Goal: Information Seeking & Learning: Compare options

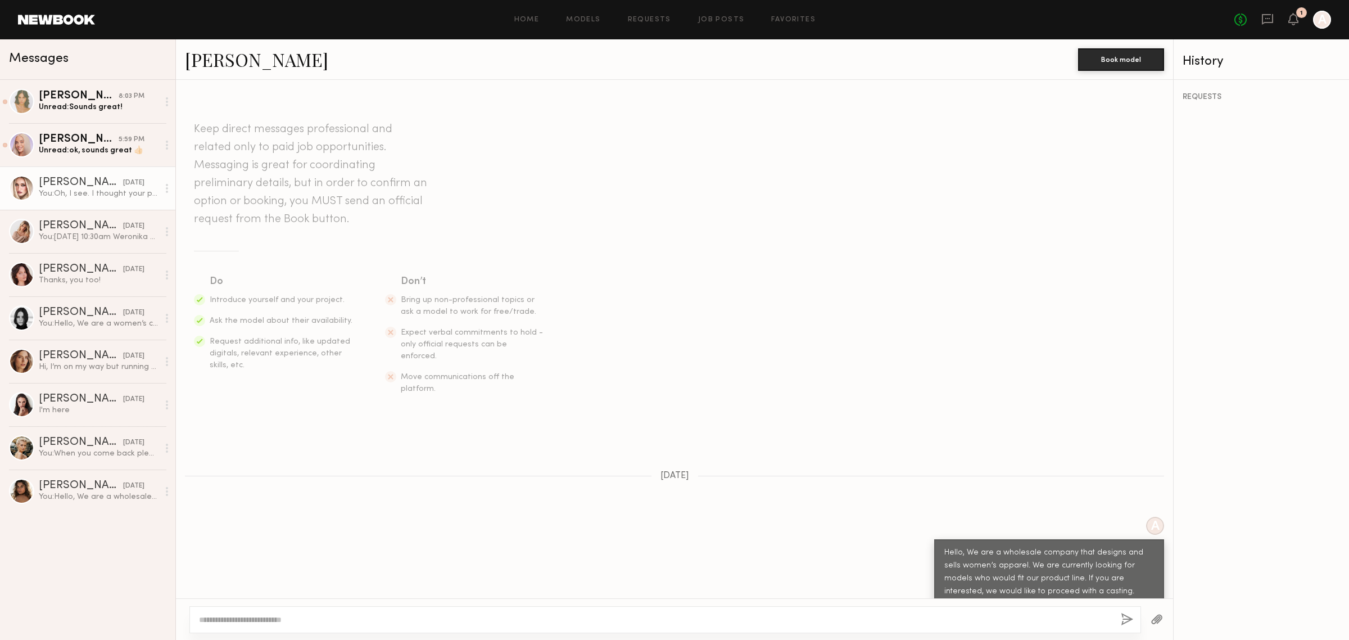
scroll to position [743, 0]
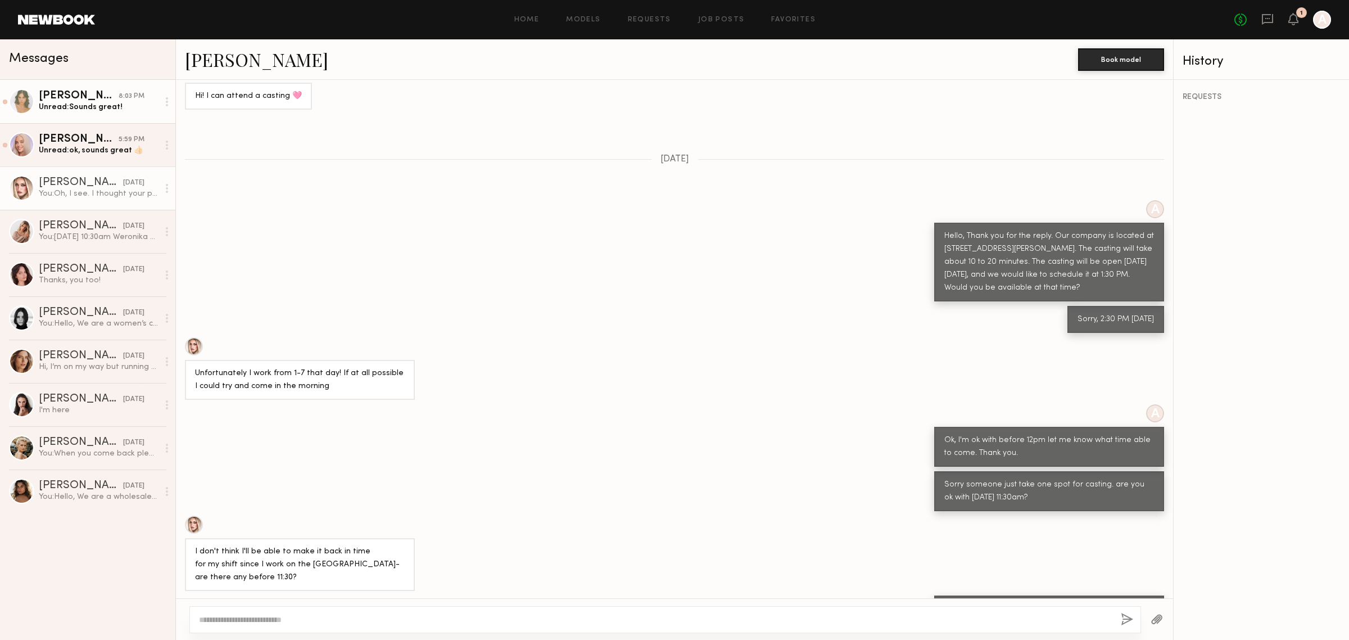
click at [74, 108] on div "Unread: Sounds great!" at bounding box center [99, 107] width 120 height 11
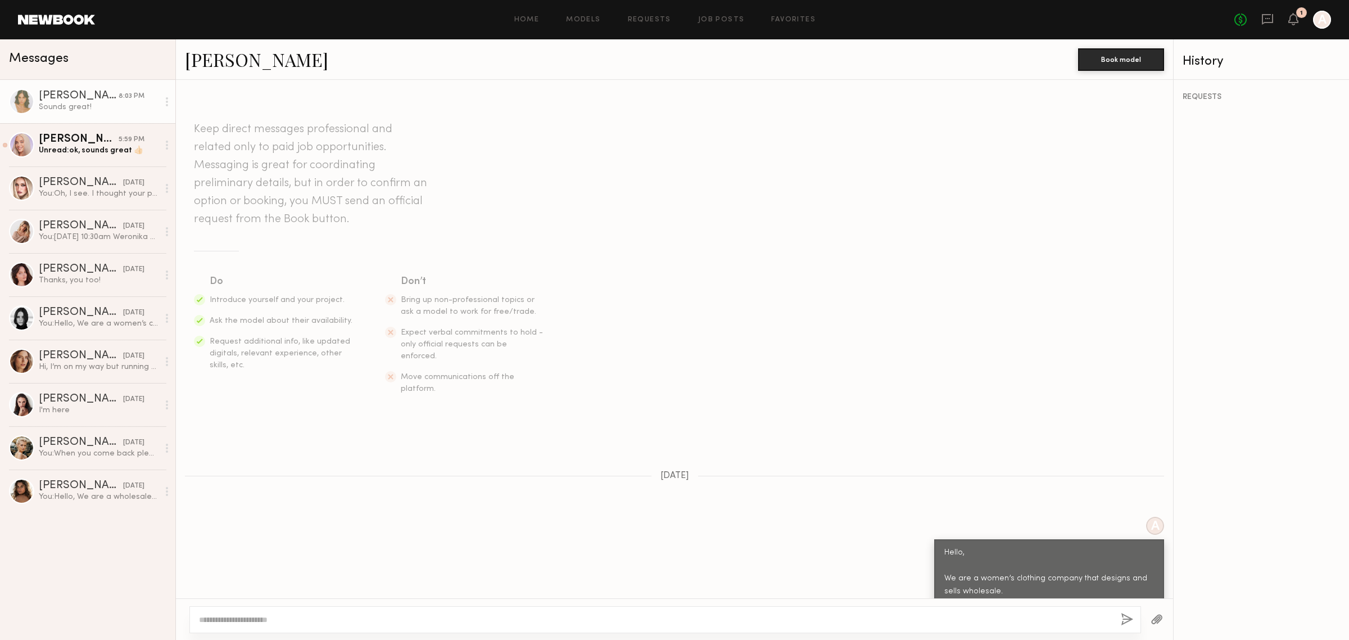
scroll to position [673, 0]
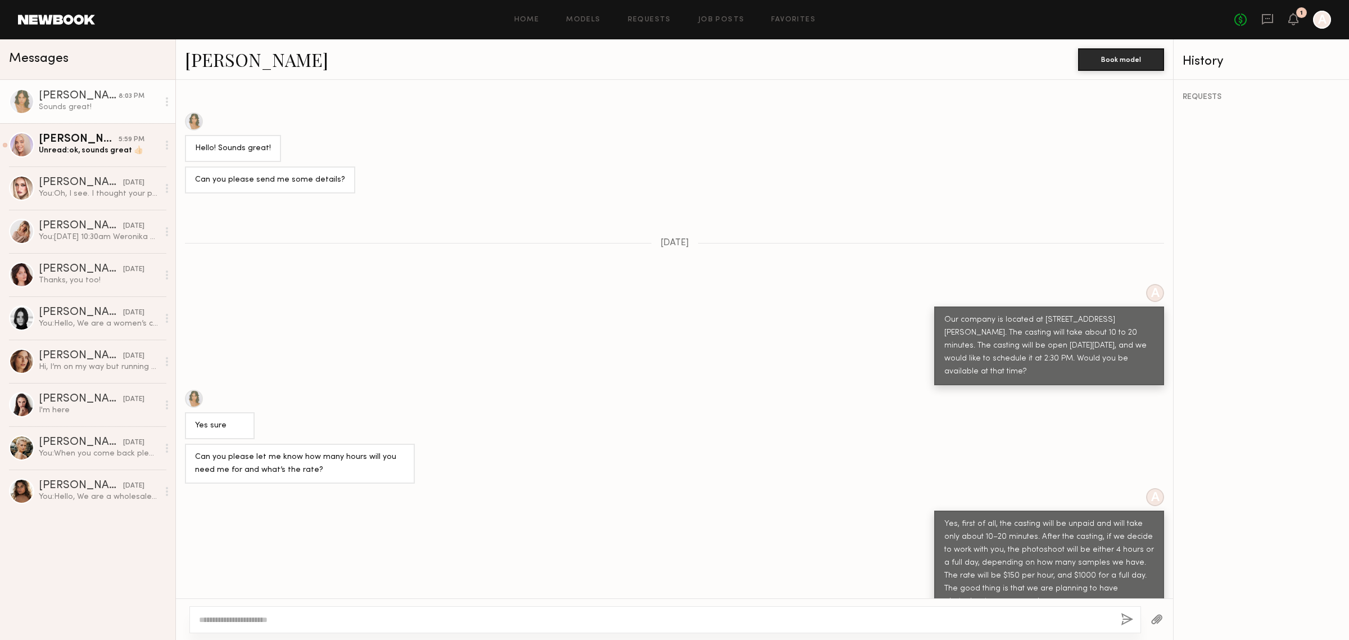
click at [976, 619] on textarea at bounding box center [655, 619] width 913 height 11
click at [74, 142] on div "Sofia M." at bounding box center [79, 139] width 80 height 11
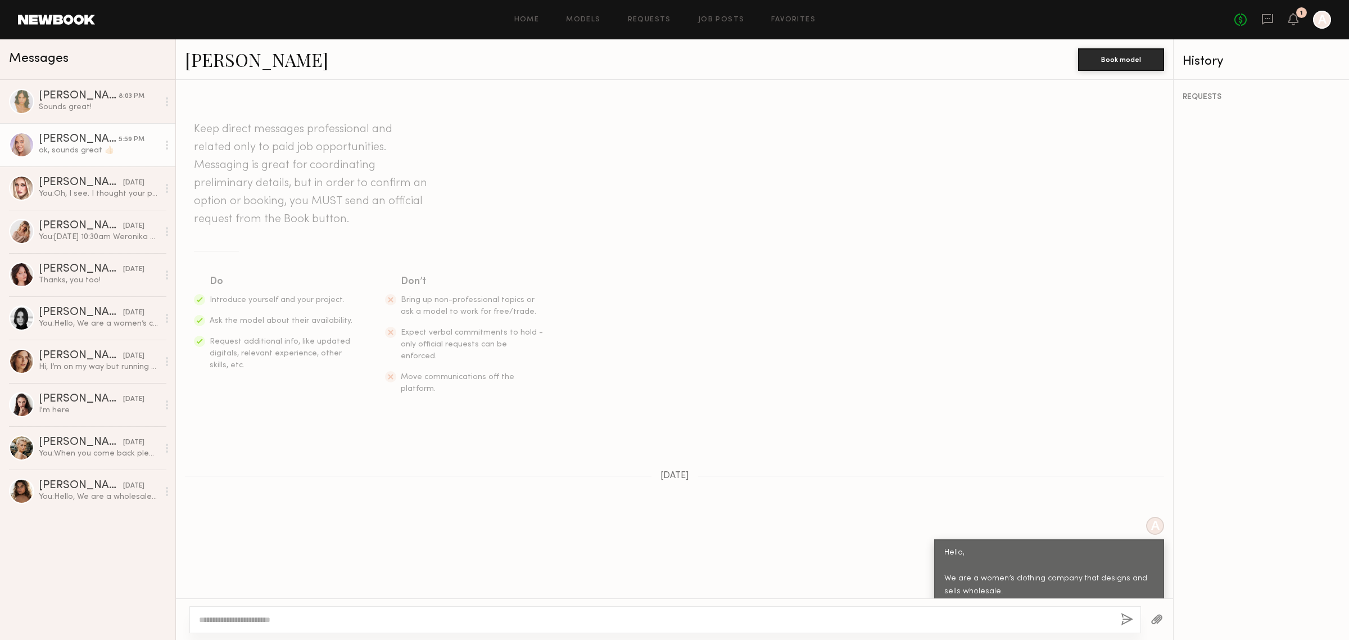
scroll to position [566, 0]
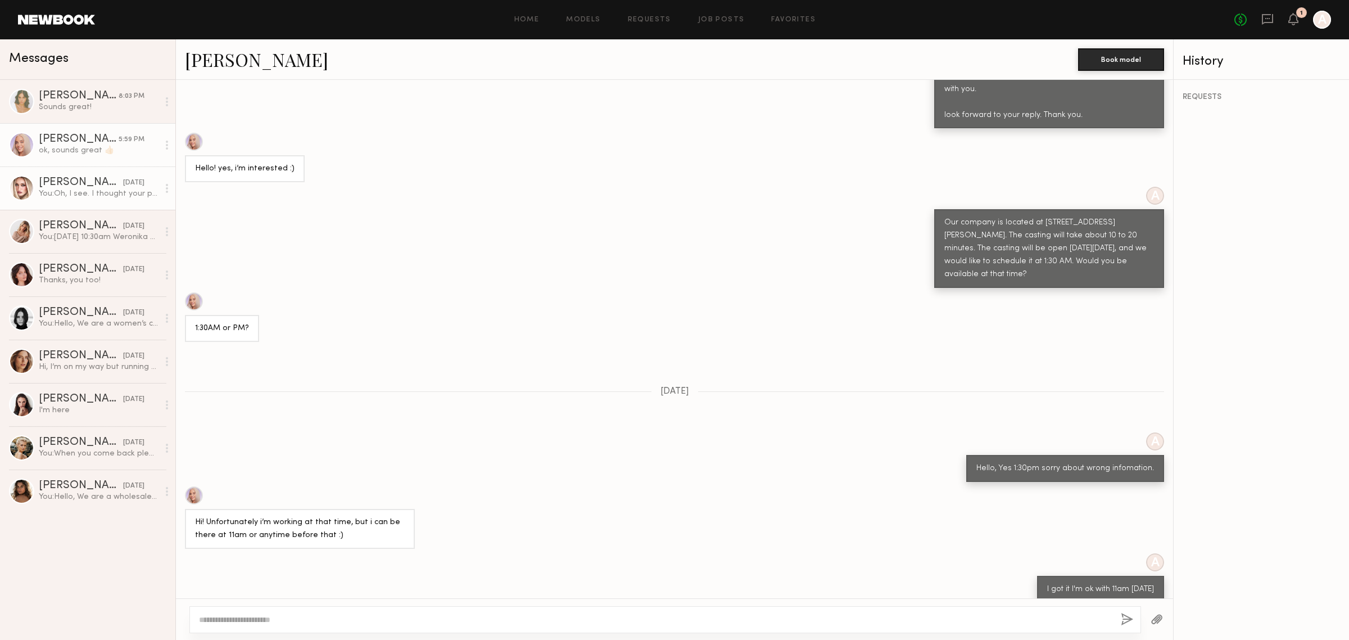
click at [98, 188] on div "Charlotte G." at bounding box center [81, 182] width 84 height 11
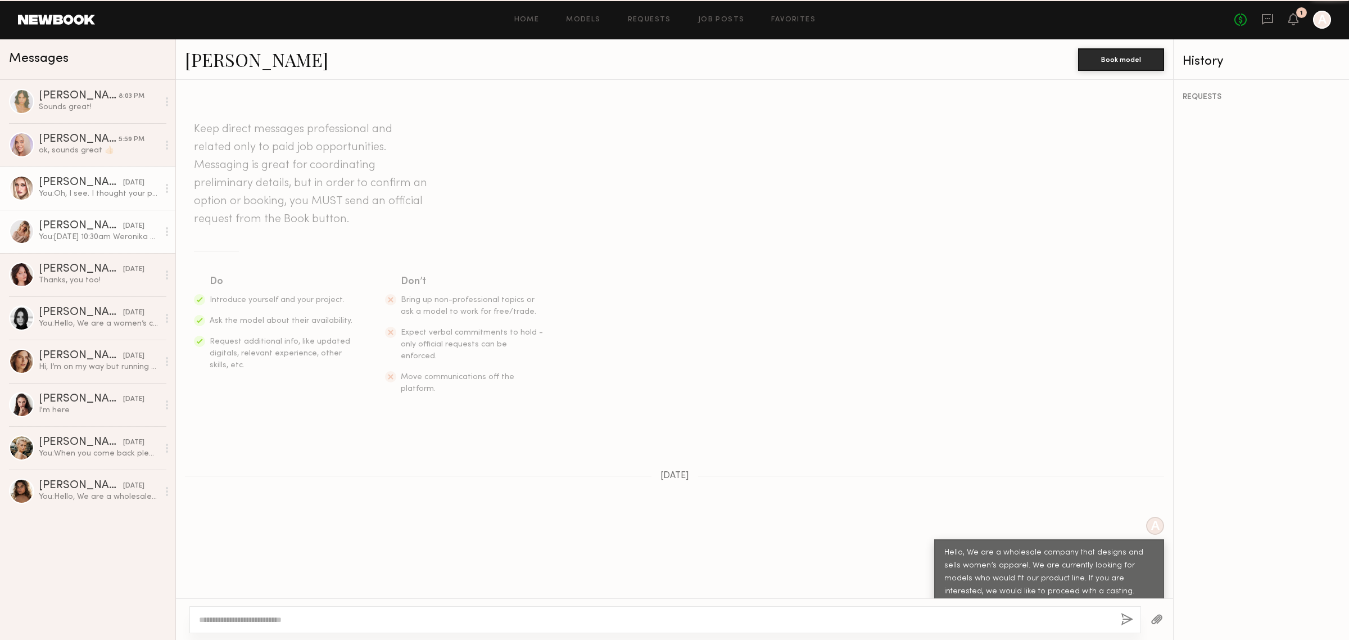
scroll to position [743, 0]
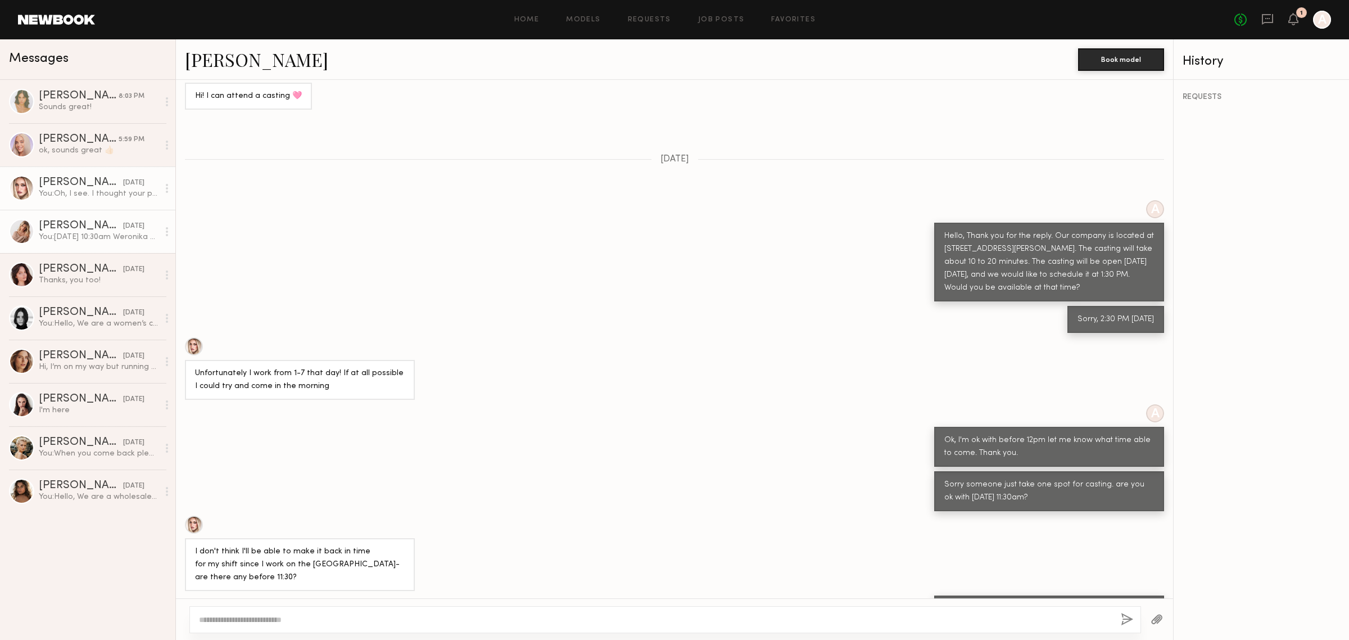
click at [101, 230] on div "Weronika R." at bounding box center [81, 225] width 84 height 11
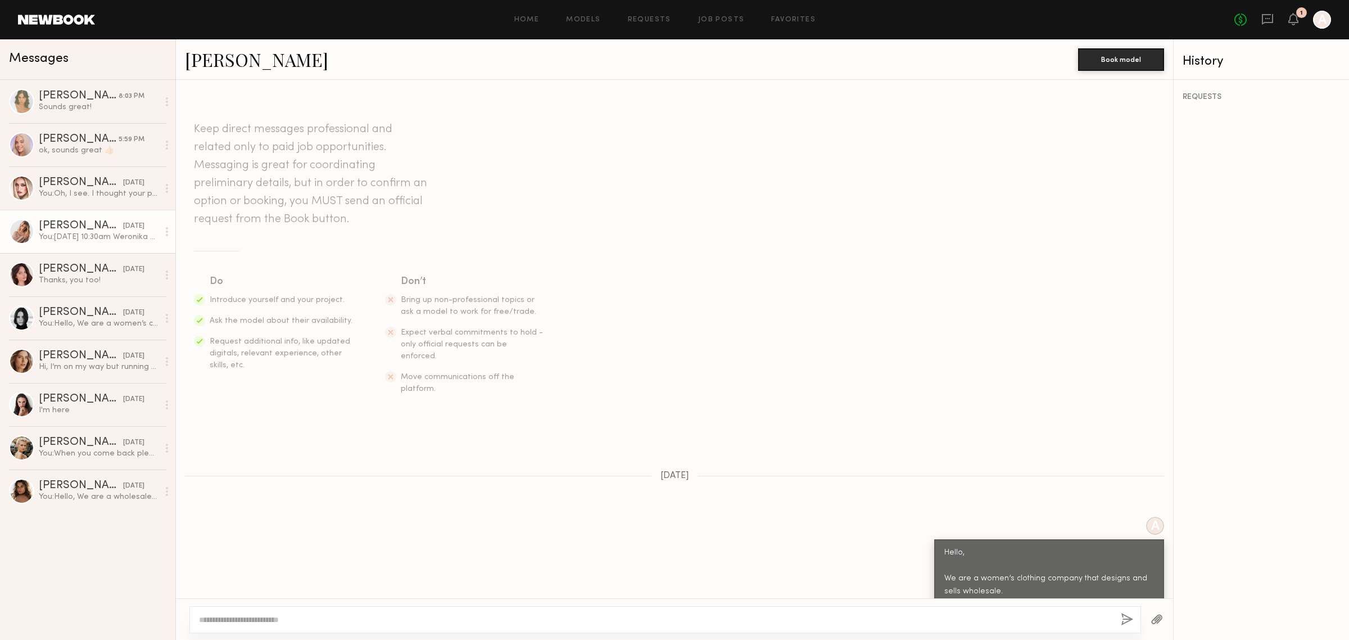
scroll to position [656, 0]
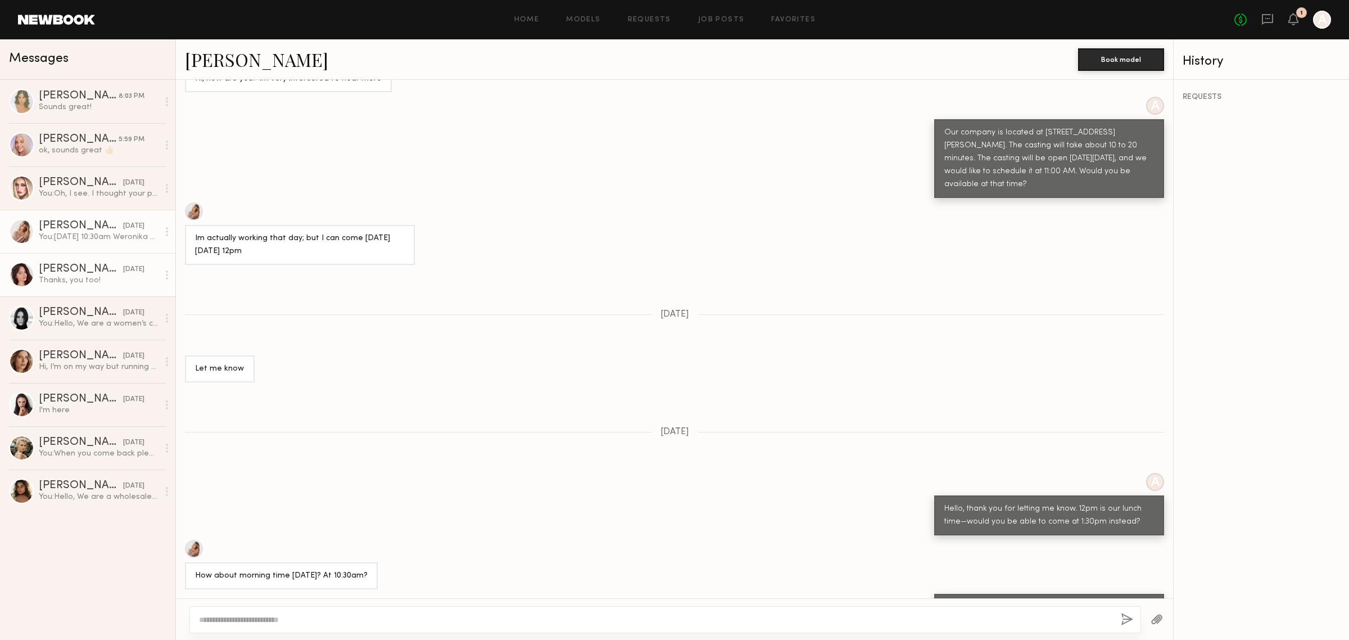
click at [130, 280] on div "Thanks, you too!" at bounding box center [99, 280] width 120 height 11
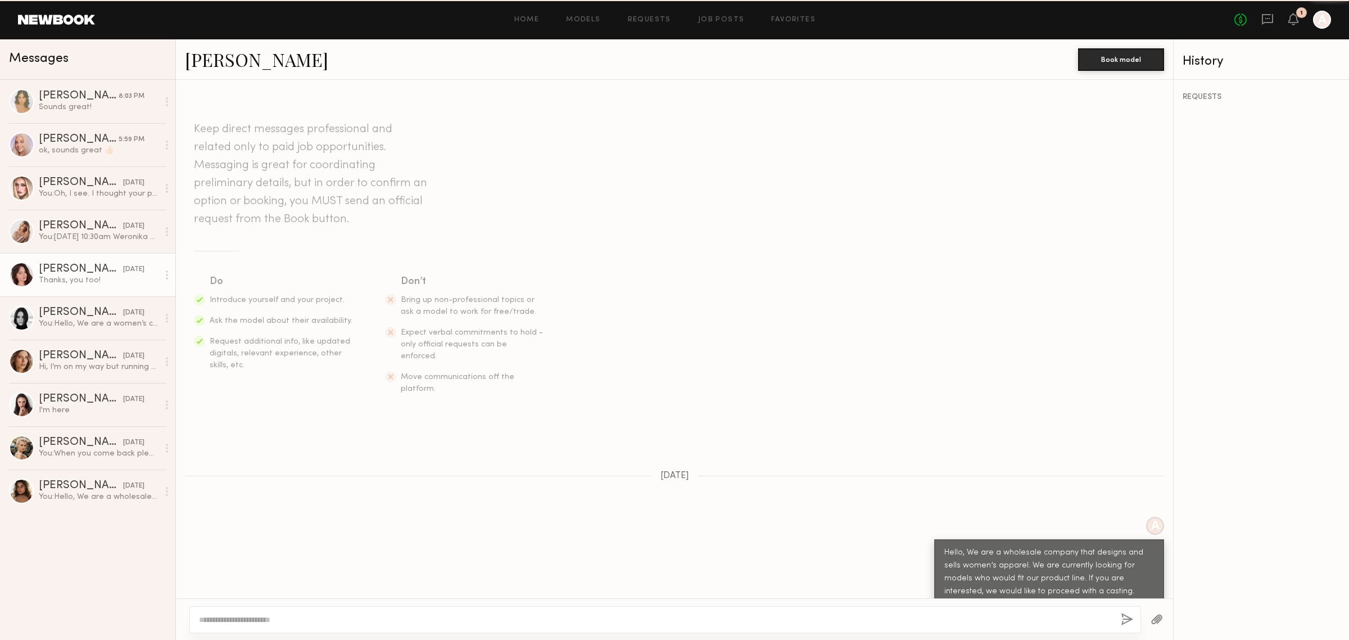
scroll to position [452, 0]
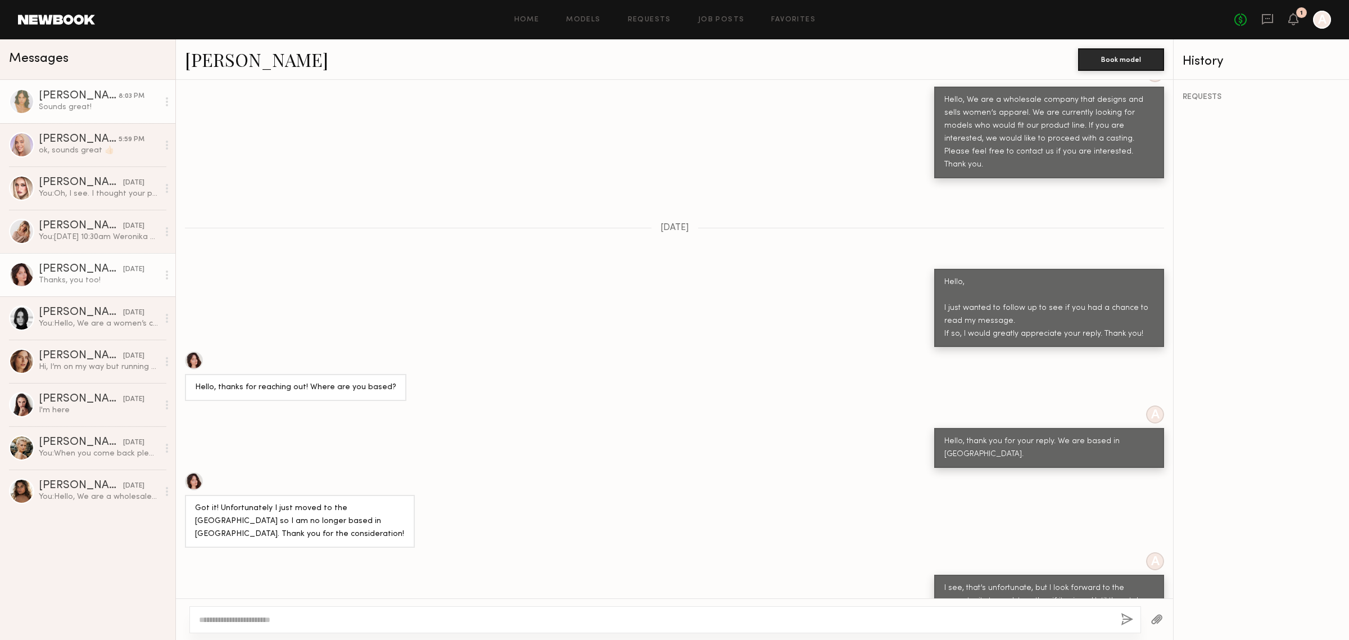
click at [88, 90] on div "Lily D." at bounding box center [79, 95] width 80 height 11
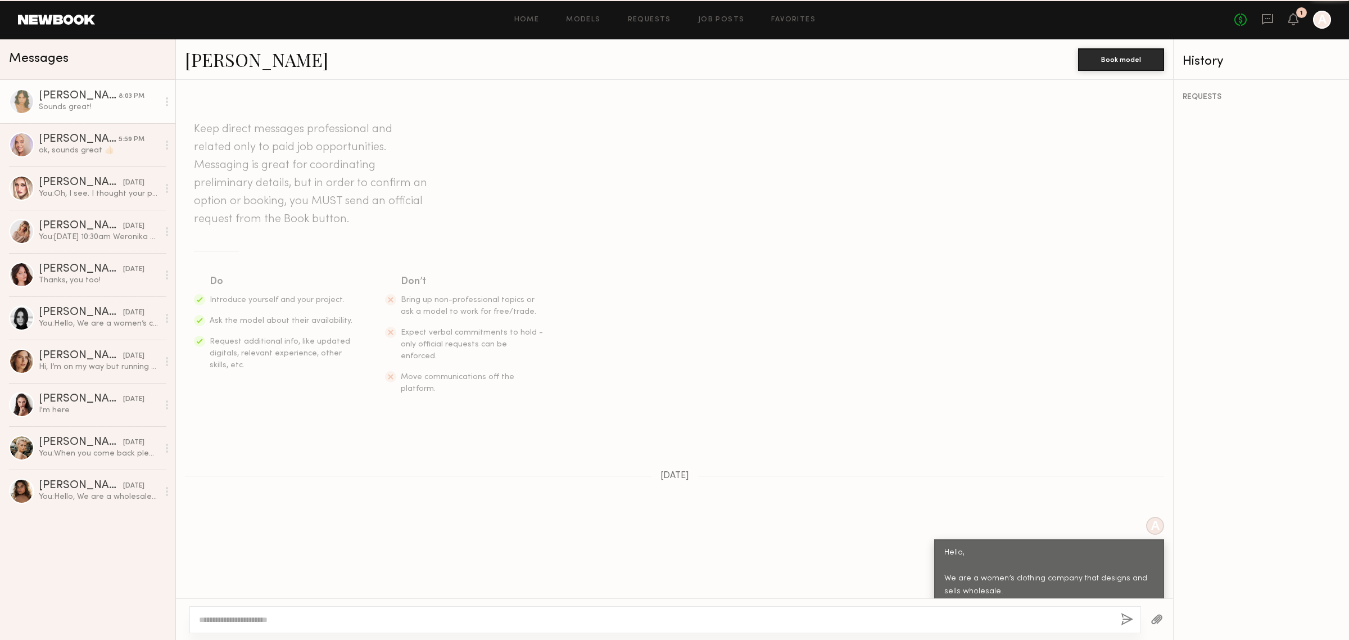
scroll to position [673, 0]
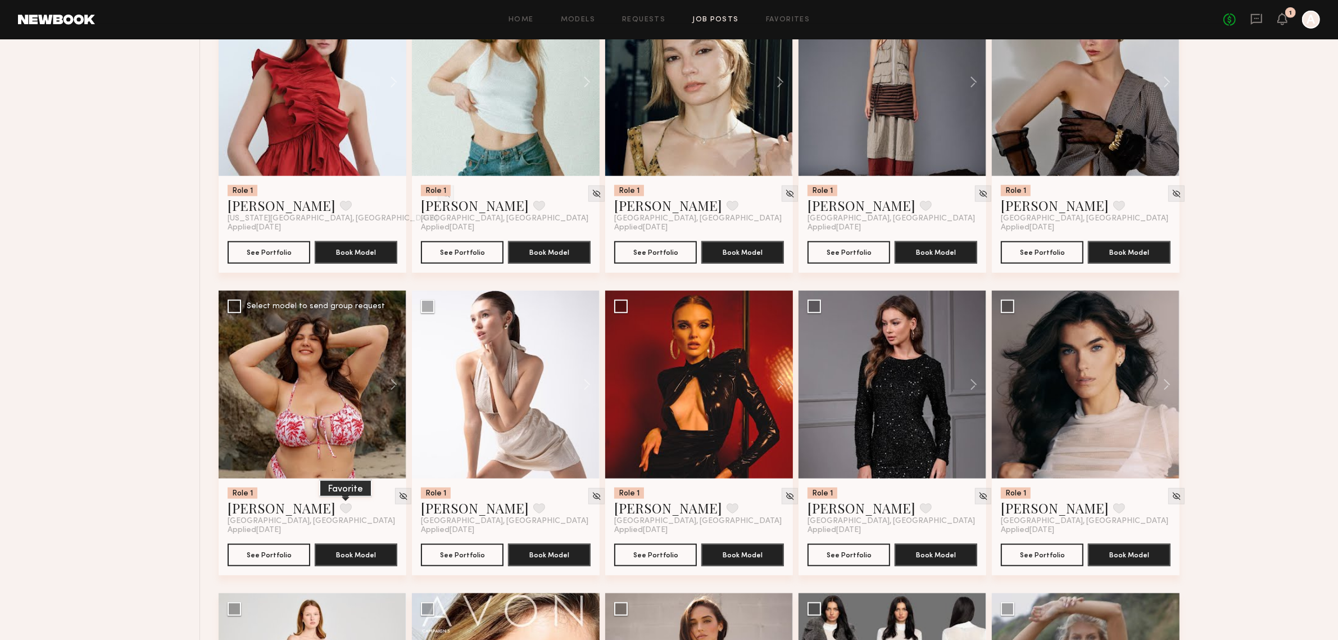
scroll to position [1498, 0]
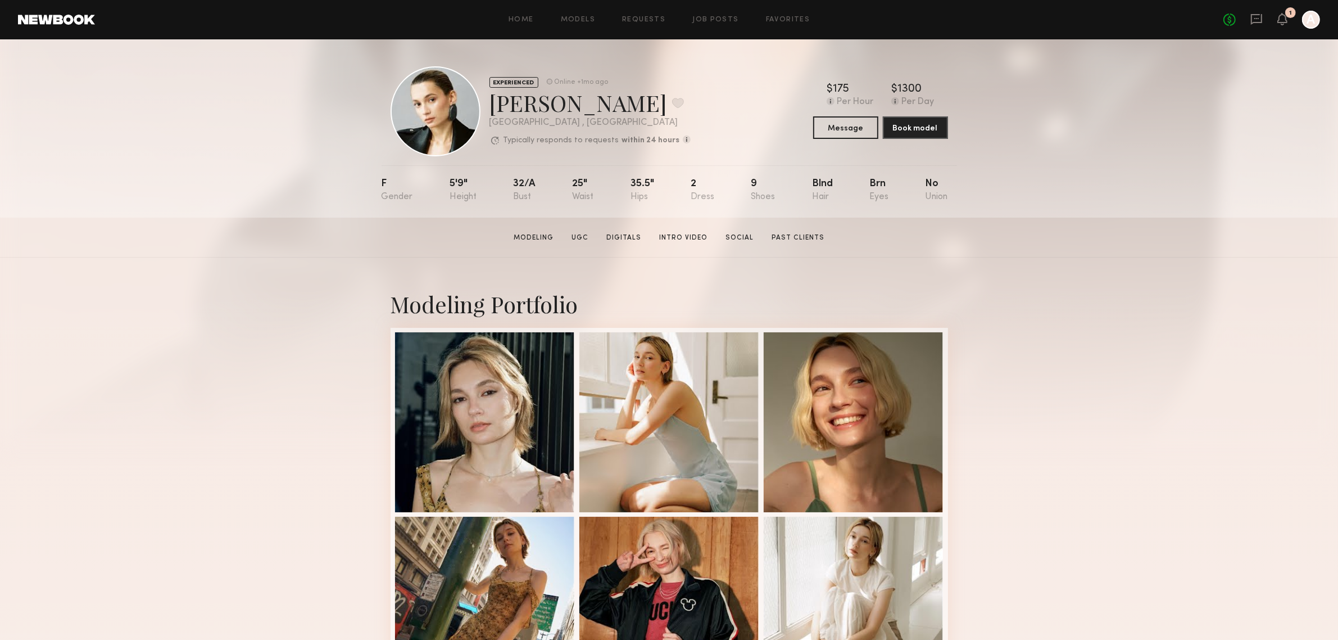
click at [1021, 248] on section "[PERSON_NAME] Modeling UGC Digitals Intro Video Social Past Clients Message Boo…" at bounding box center [669, 237] width 1338 height 40
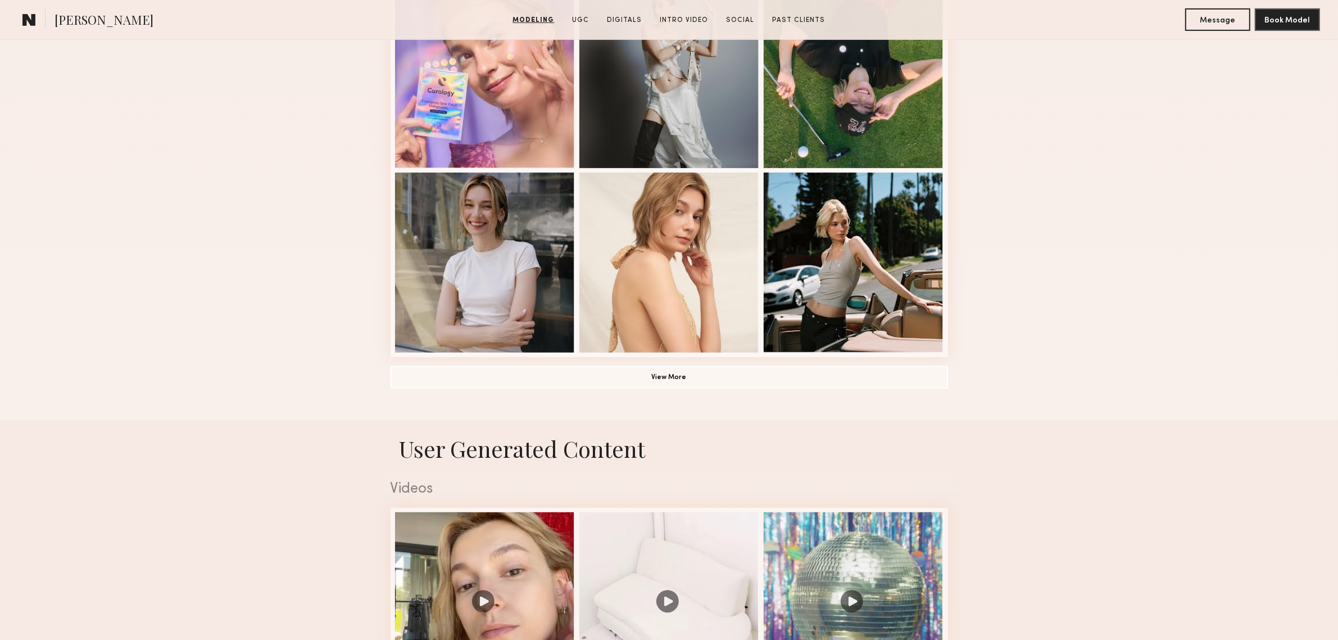
scroll to position [749, 0]
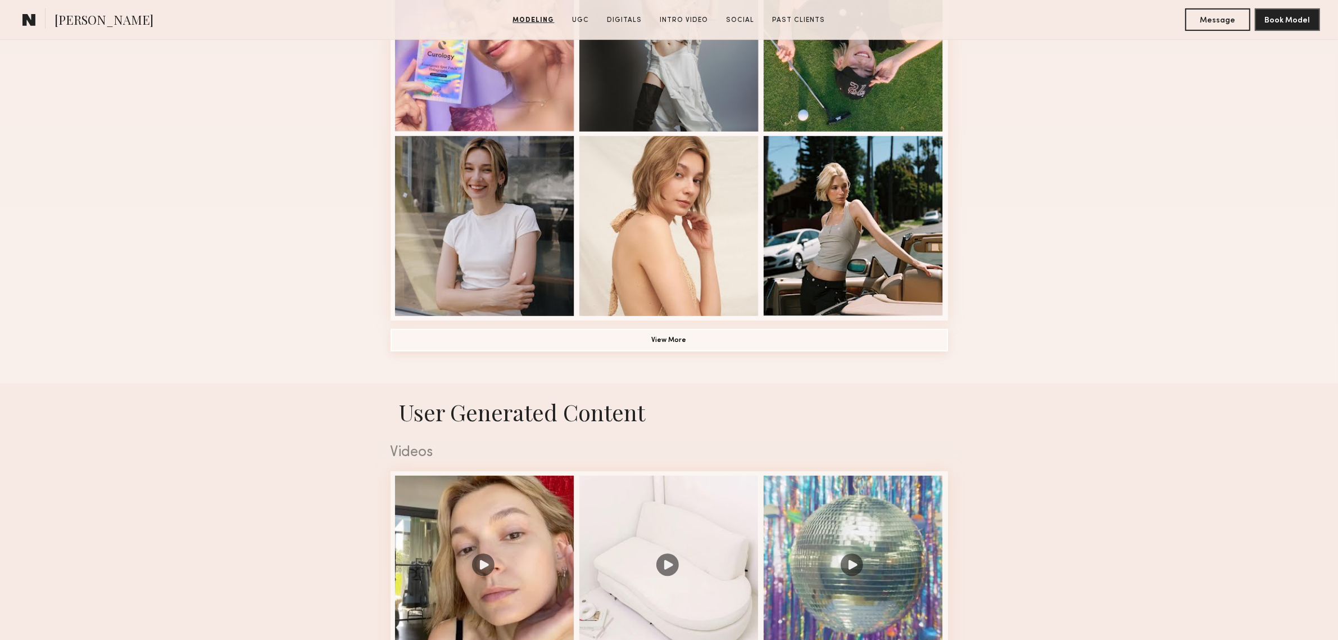
click at [675, 343] on button "View More" at bounding box center [669, 340] width 557 height 22
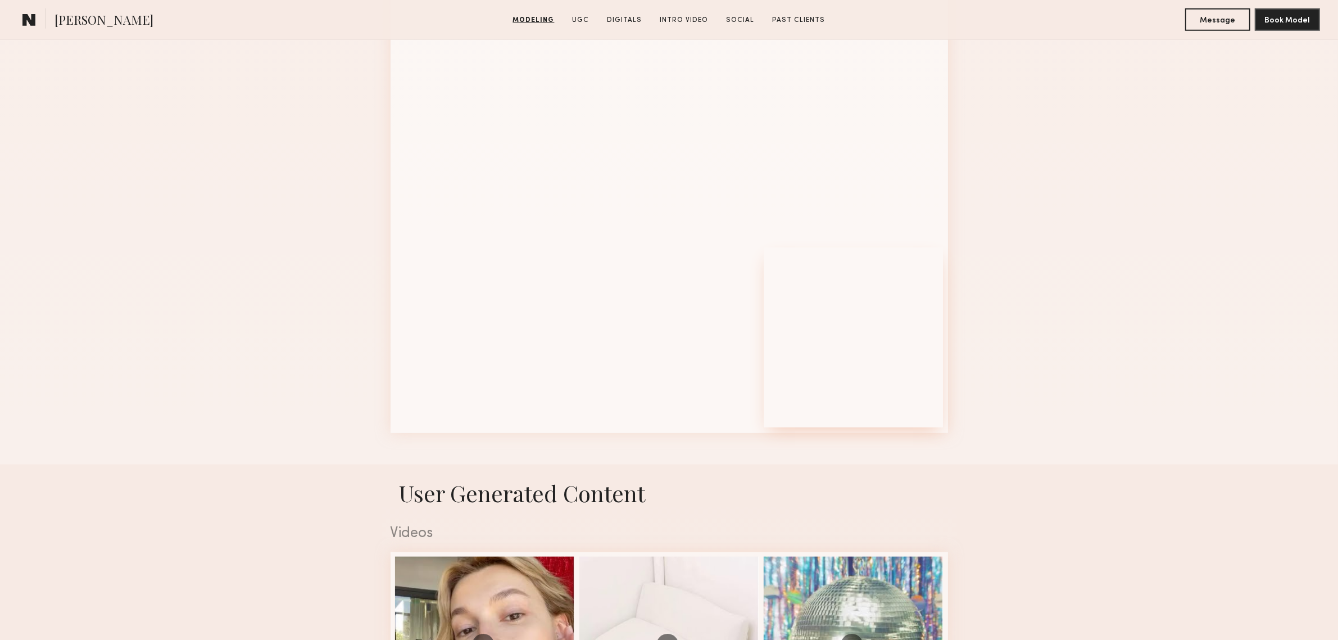
scroll to position [1405, 0]
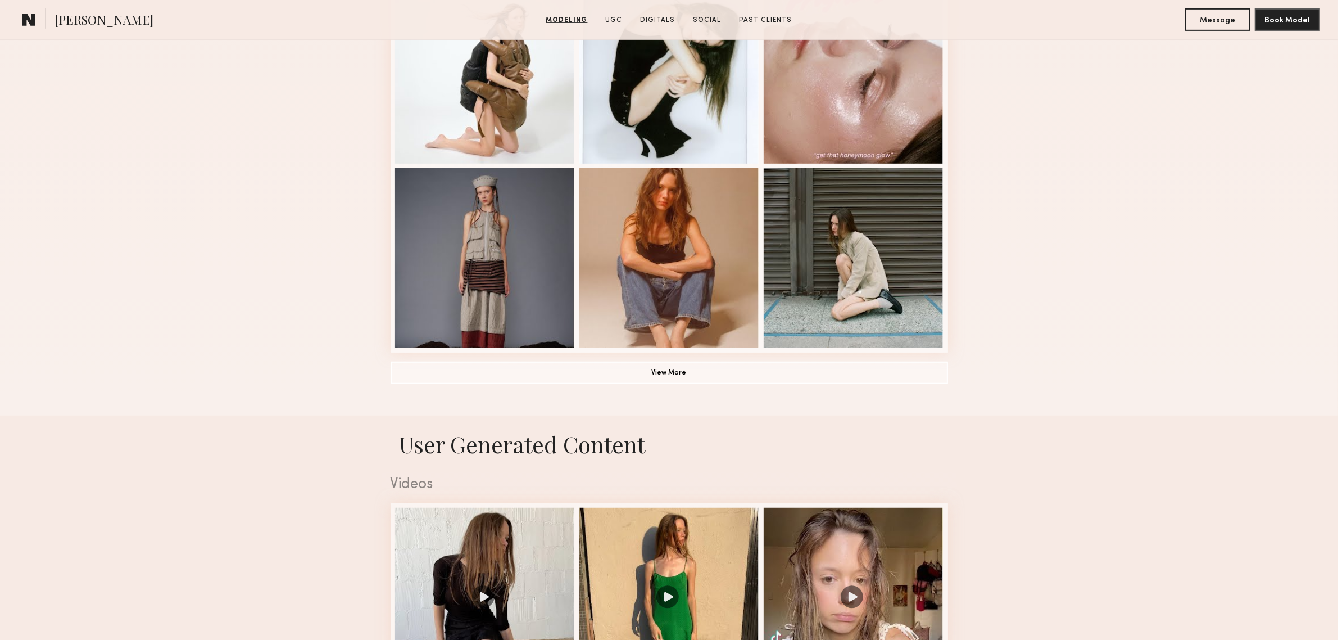
scroll to position [749, 0]
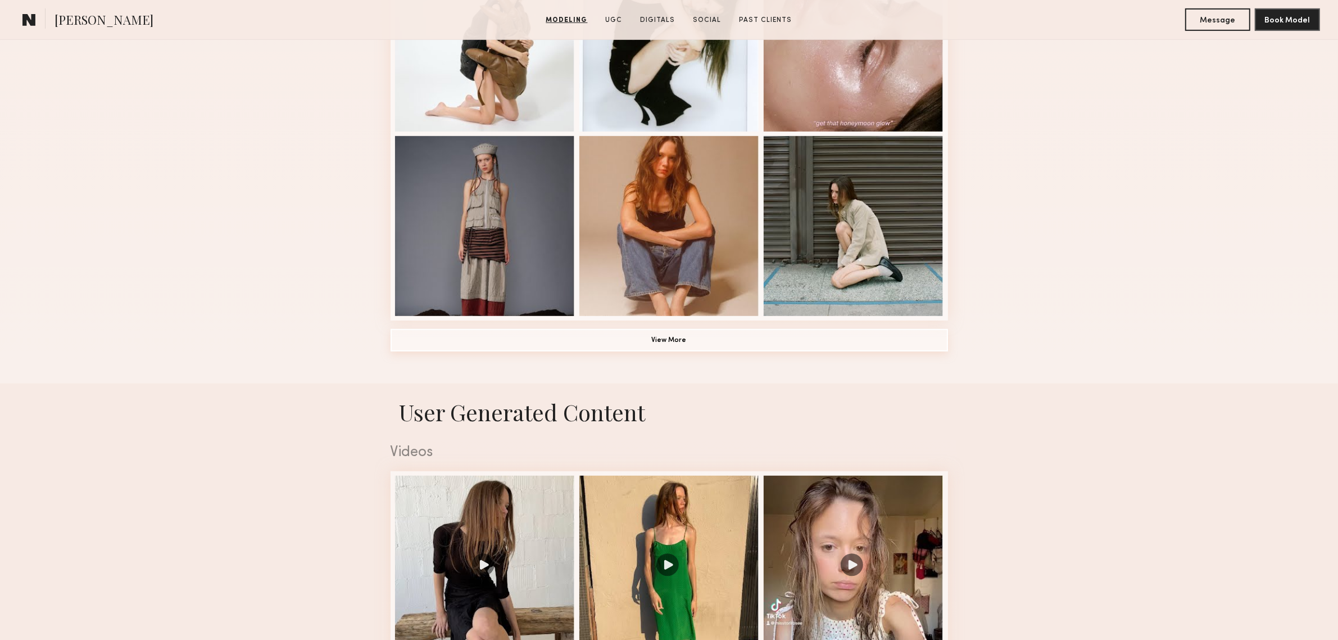
click at [635, 343] on button "View More" at bounding box center [669, 340] width 557 height 22
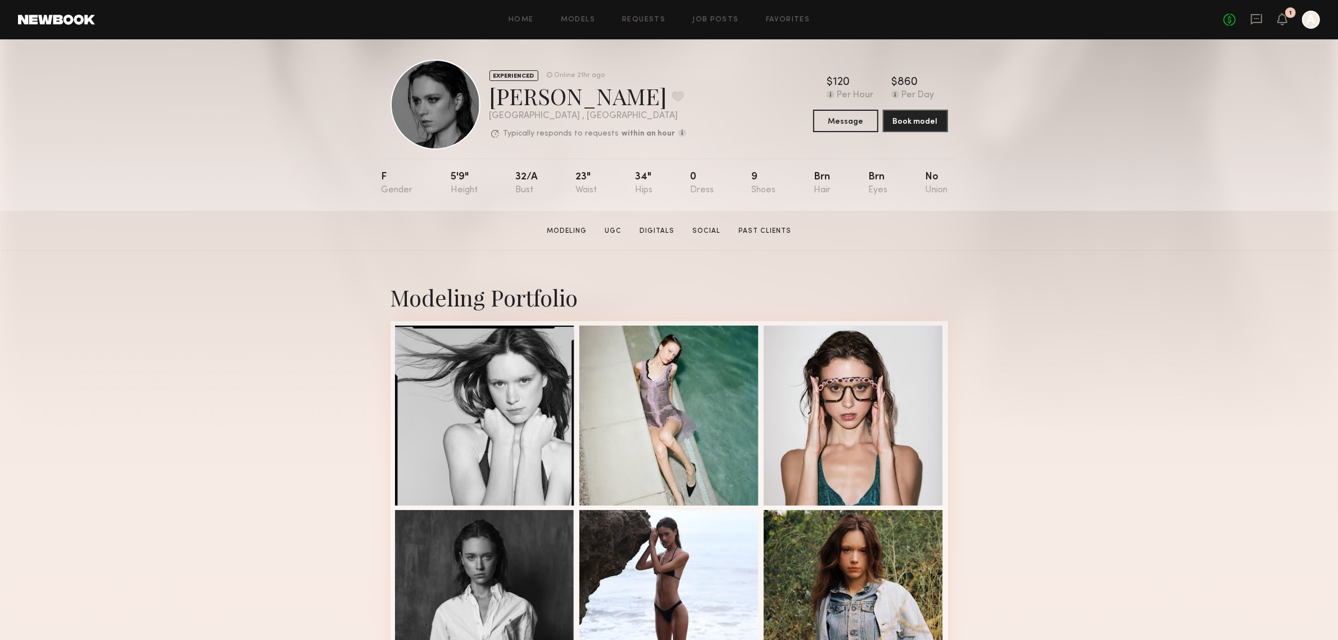
scroll to position [0, 0]
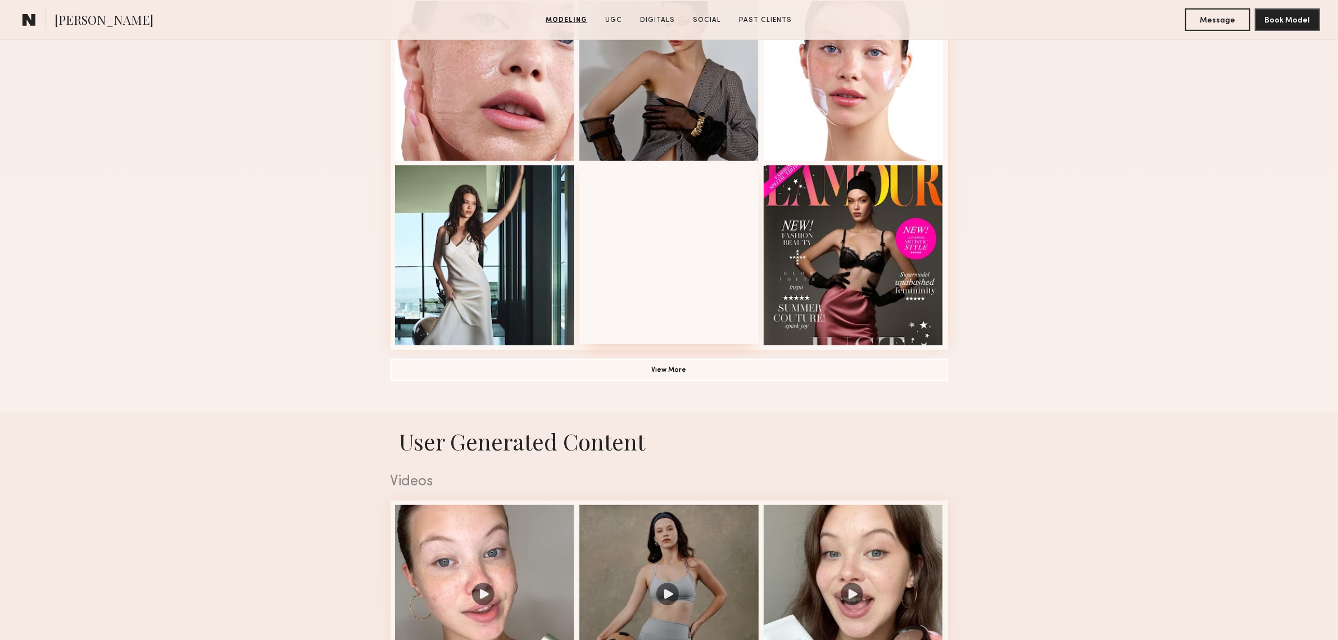
scroll to position [655, 0]
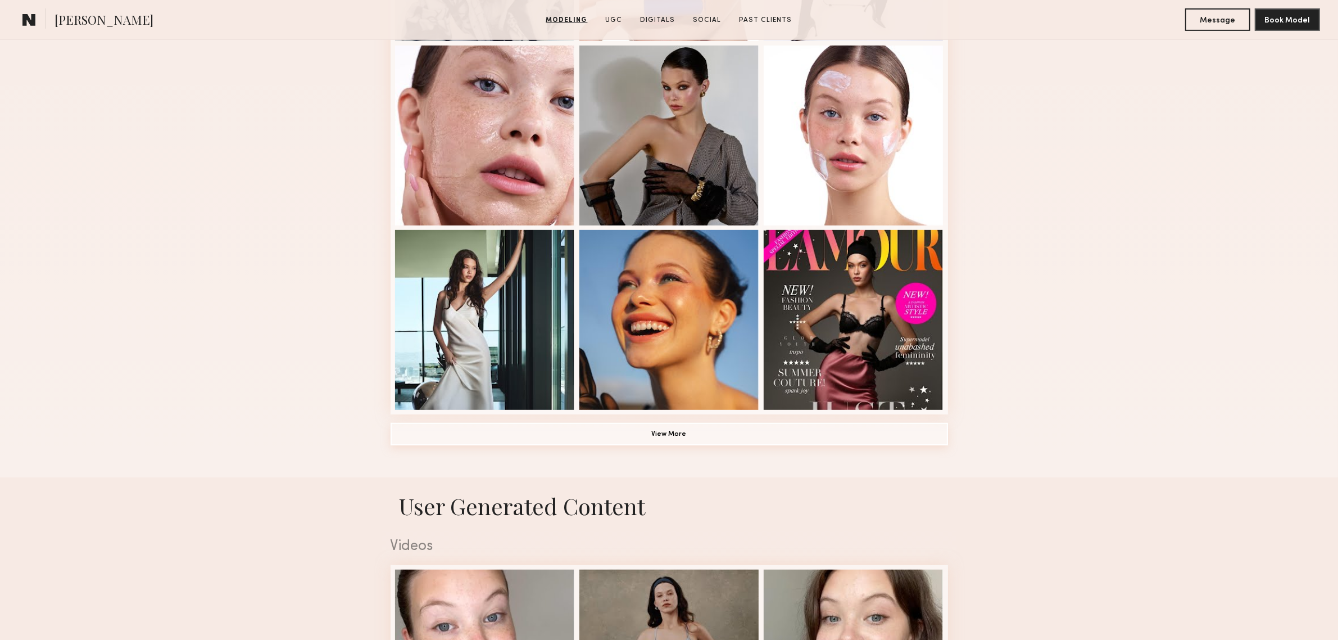
click at [689, 437] on button "View More" at bounding box center [669, 434] width 557 height 22
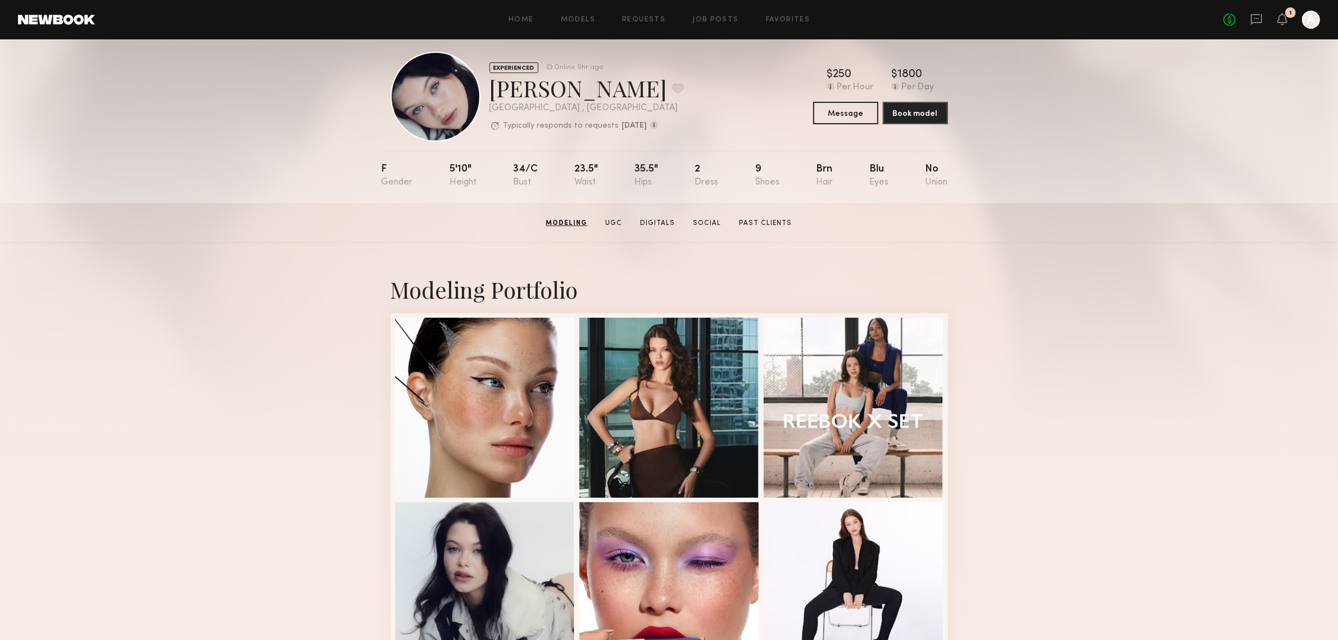
scroll to position [0, 0]
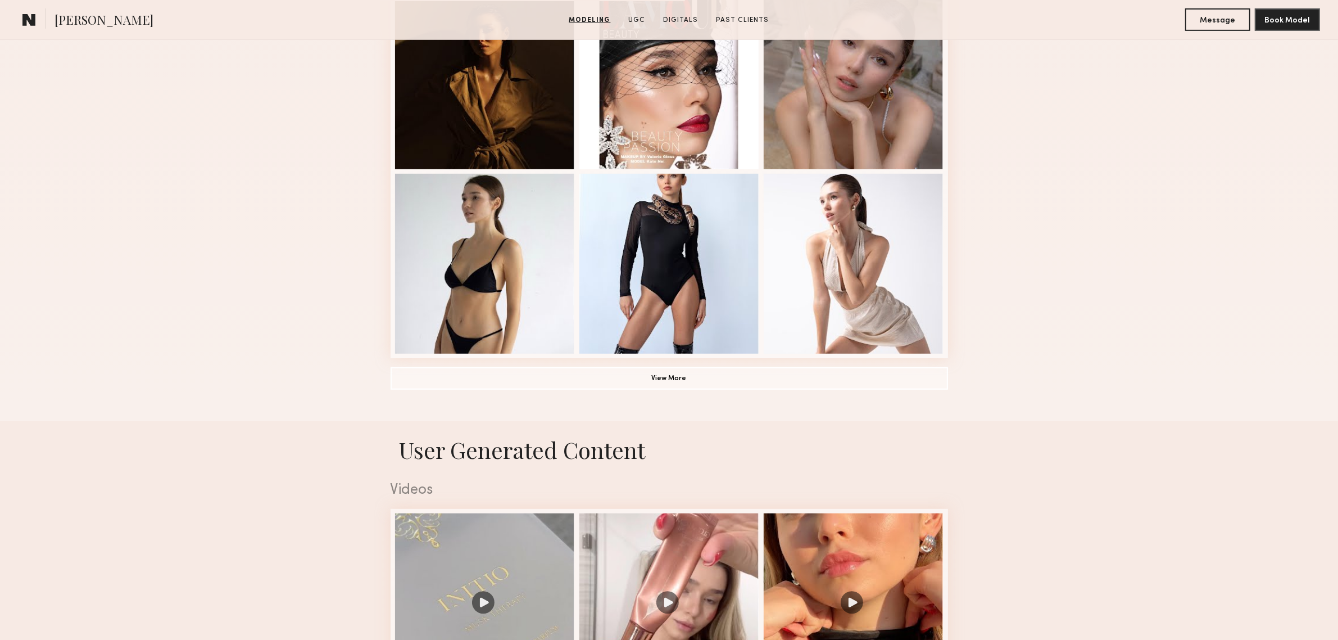
scroll to position [749, 0]
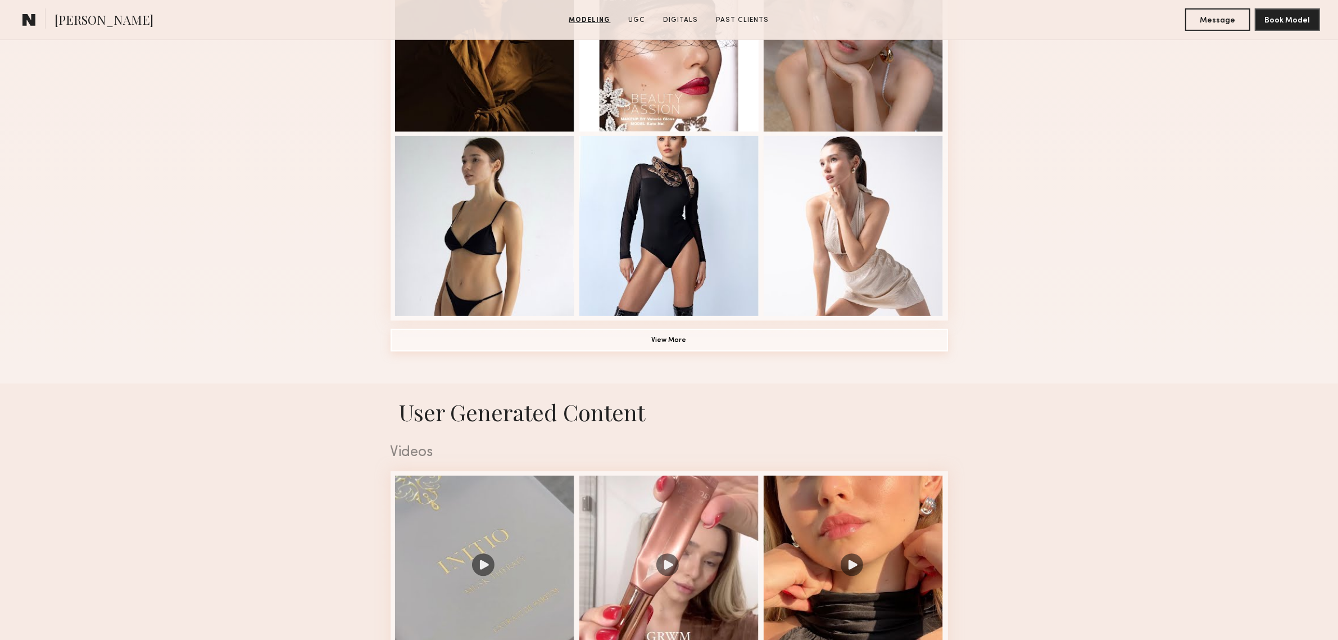
click at [672, 340] on button "View More" at bounding box center [669, 340] width 557 height 22
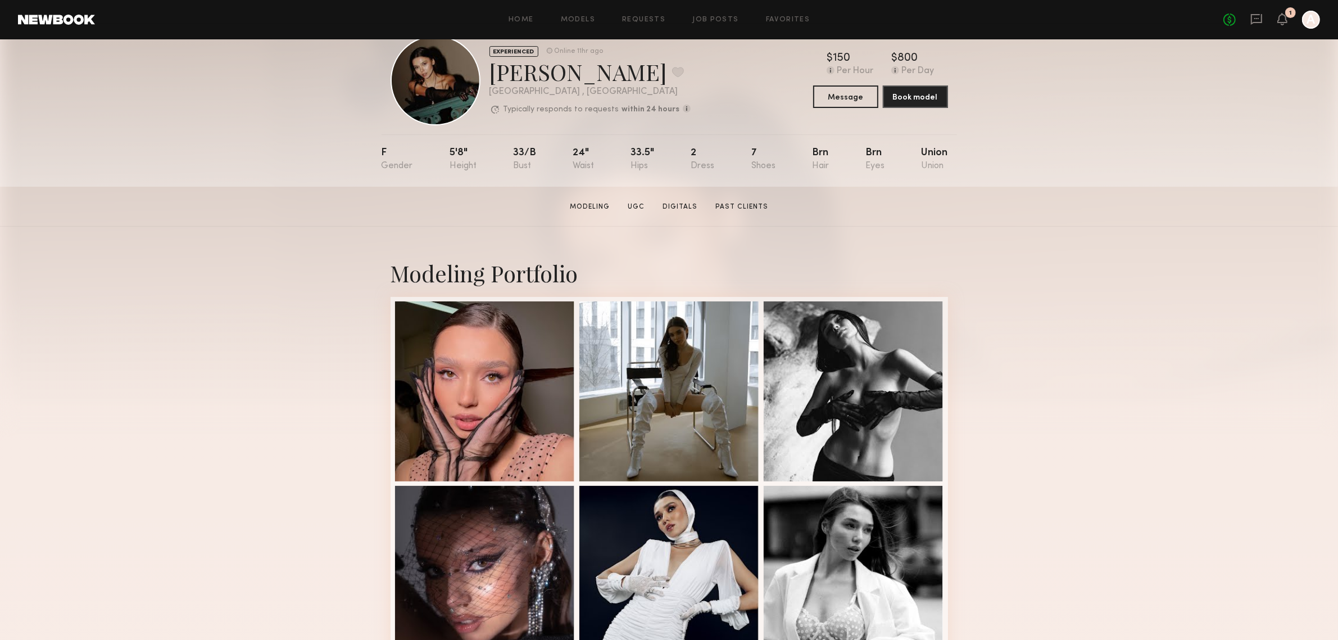
scroll to position [0, 0]
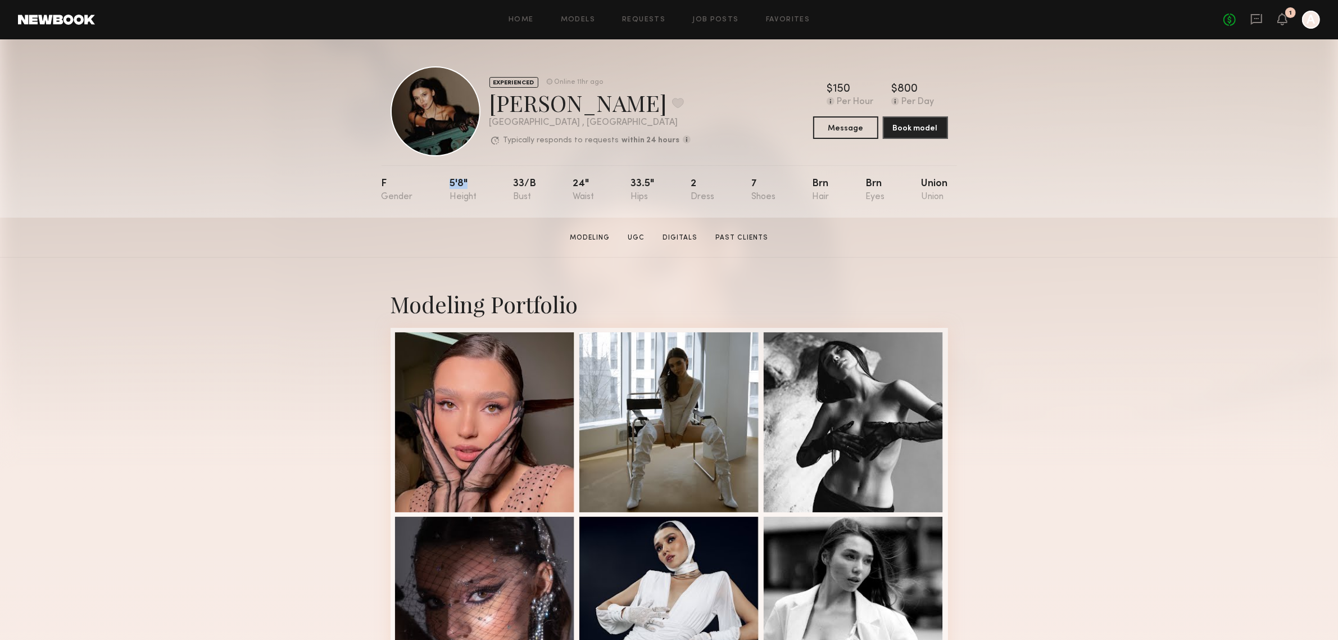
drag, startPoint x: 445, startPoint y: 187, endPoint x: 474, endPoint y: 184, distance: 29.3
click at [474, 184] on nb-model-profile-props "F 5'8" 33/b 24" 33.5" 2 7 Brn Brn Union" at bounding box center [669, 191] width 575 height 52
drag, startPoint x: 505, startPoint y: 183, endPoint x: 560, endPoint y: 183, distance: 55.1
click at [560, 183] on nb-model-profile-props "F 5'8" 33/b 24" 33.5" 2 7 Brn Brn Union" at bounding box center [669, 191] width 575 height 52
click at [575, 190] on nb-model-profile-props "F 5'8" 33/b 24" 33.5" 2 7 Brn Brn Union" at bounding box center [669, 191] width 575 height 52
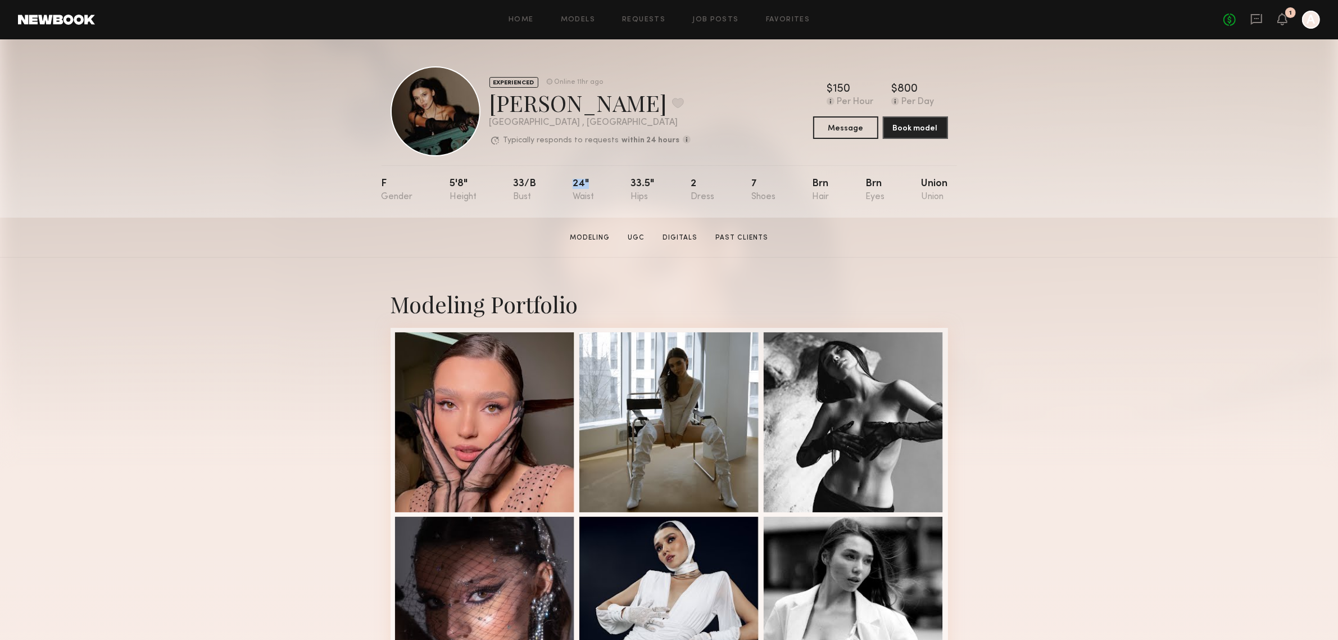
drag, startPoint x: 572, startPoint y: 186, endPoint x: 602, endPoint y: 184, distance: 29.9
click at [602, 184] on nb-model-profile-props "F 5'8" 33/b 24" 33.5" 2 7 Brn Brn Union" at bounding box center [669, 191] width 575 height 52
click at [605, 188] on div "F 5'8" 33/b 24" 33.5" 2 7 Brn Brn Union" at bounding box center [665, 191] width 566 height 52
drag, startPoint x: 628, startPoint y: 181, endPoint x: 673, endPoint y: 190, distance: 46.4
click at [673, 190] on nb-model-profile-props "F 5'8" 33/b 24" 33.5" 2 7 Brn Brn Union" at bounding box center [669, 191] width 575 height 52
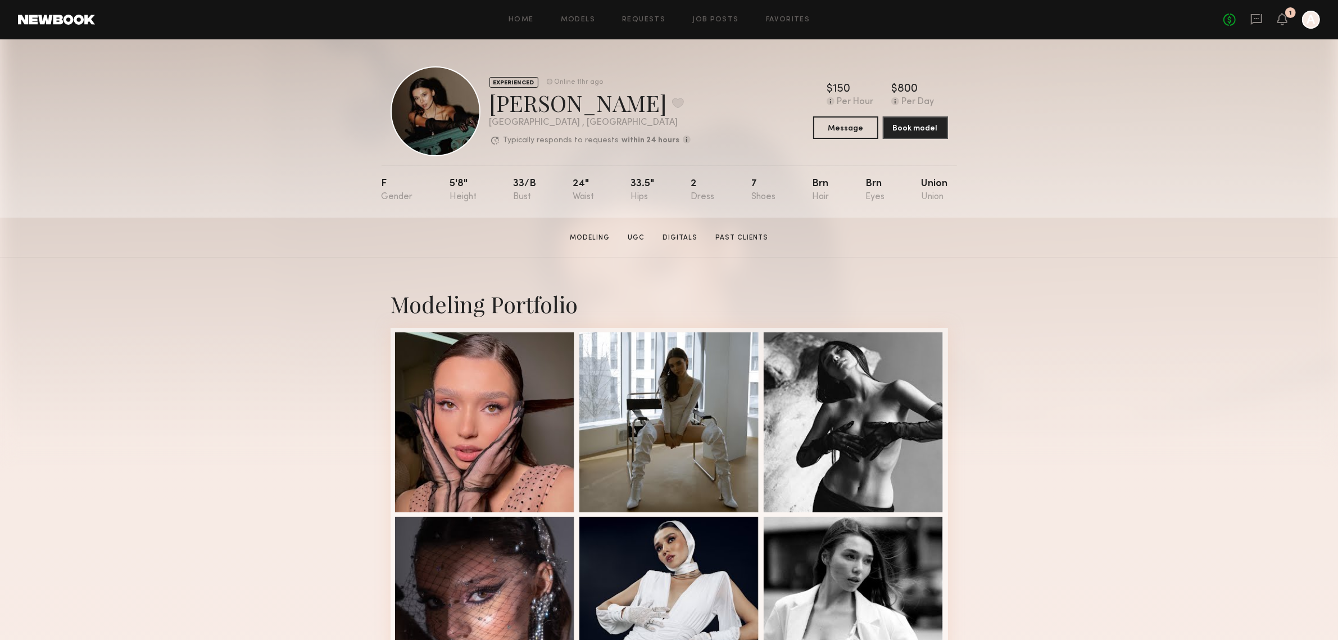
click at [675, 204] on div "F 5'8" 33/b 24" 33.5" 2 7 Brn Brn Union" at bounding box center [665, 191] width 566 height 52
click at [583, 243] on link "Modeling" at bounding box center [589, 238] width 49 height 10
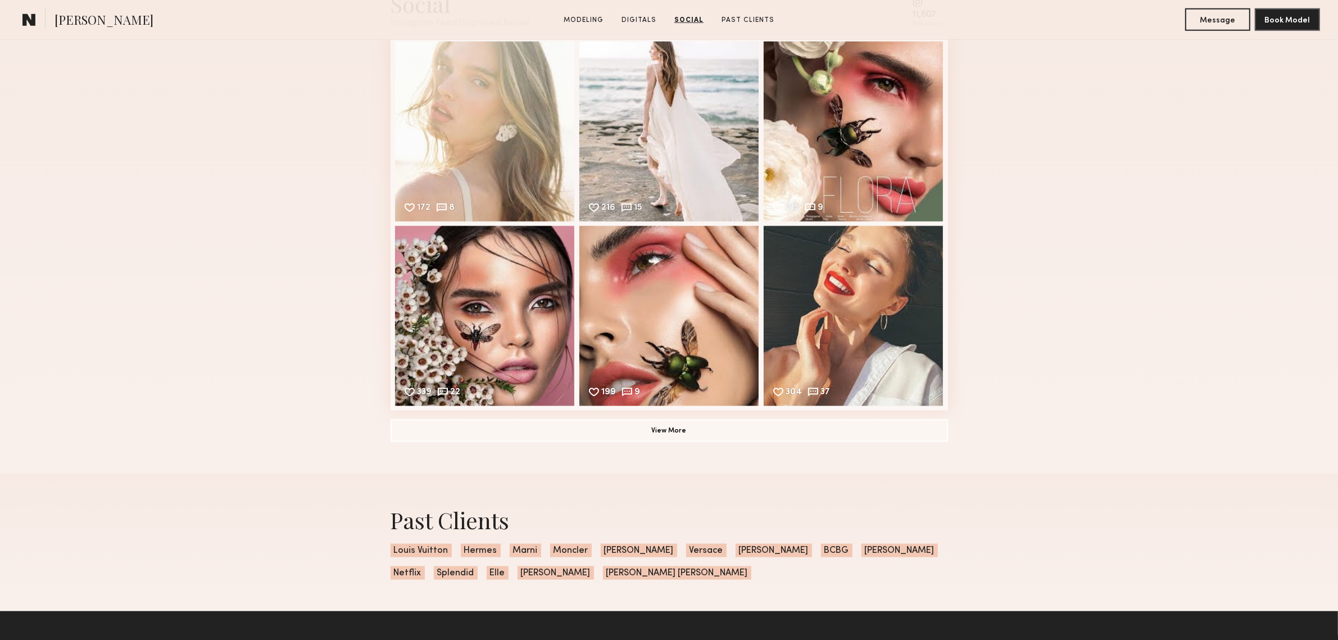
scroll to position [1967, 0]
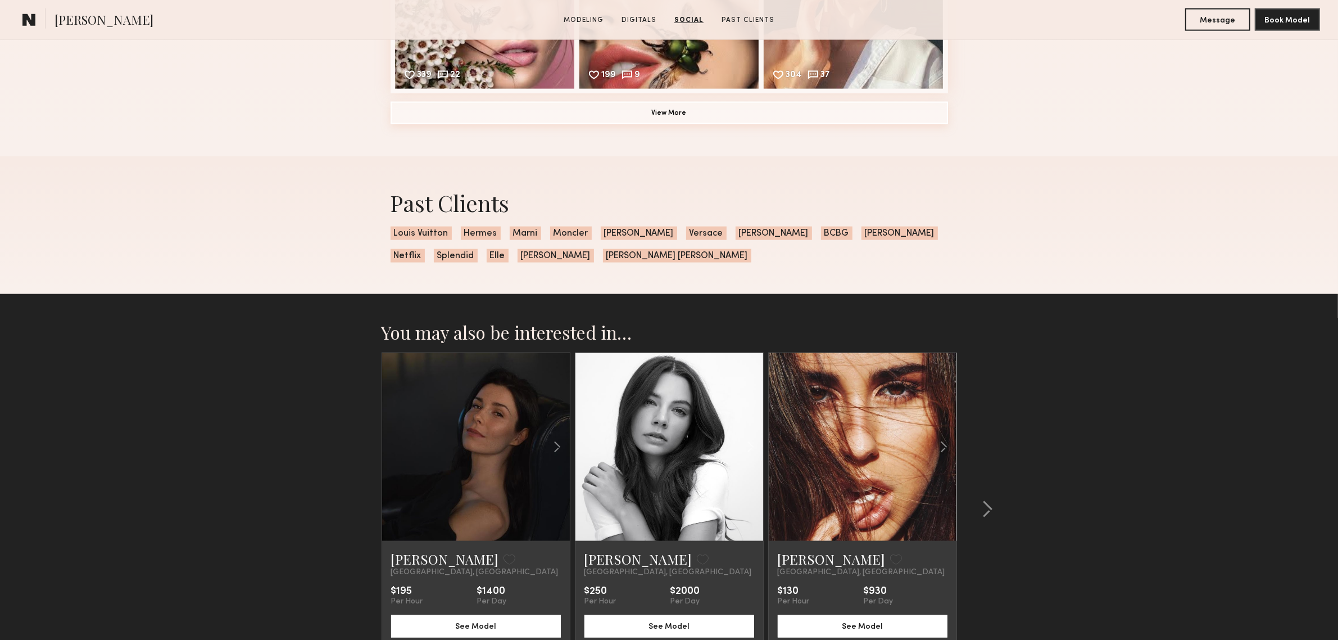
click at [683, 124] on button "View More" at bounding box center [669, 113] width 557 height 22
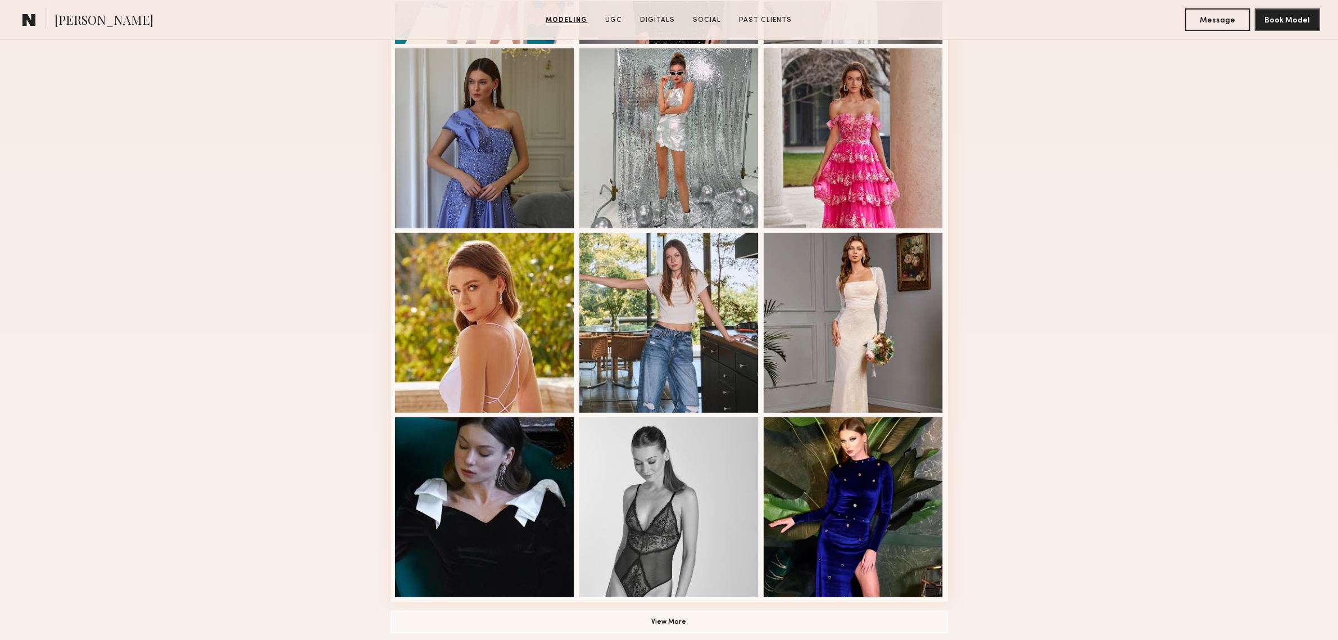
scroll to position [655, 0]
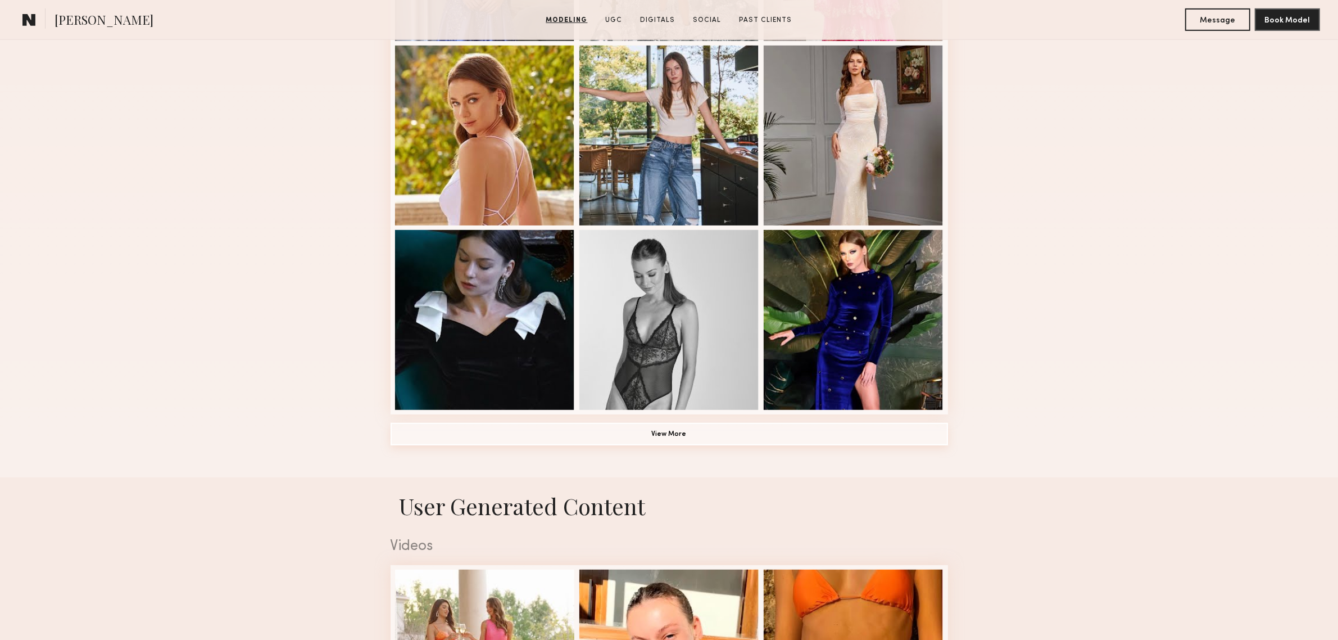
click at [680, 436] on button "View More" at bounding box center [669, 434] width 557 height 22
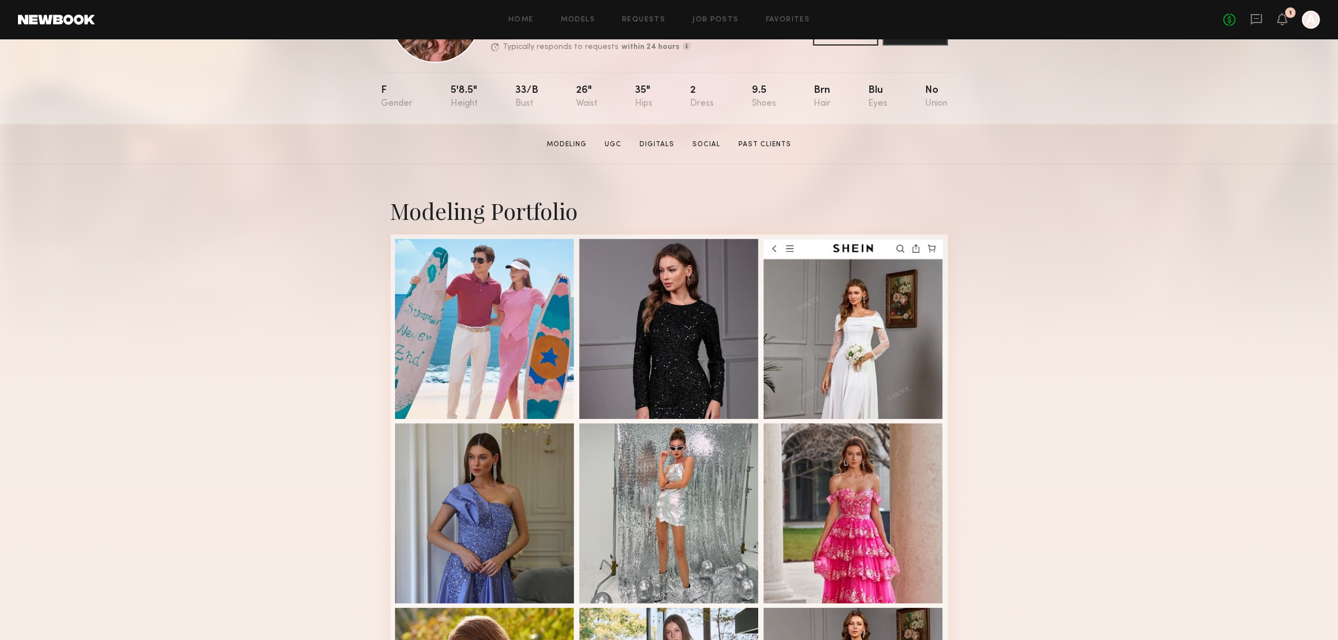
scroll to position [0, 0]
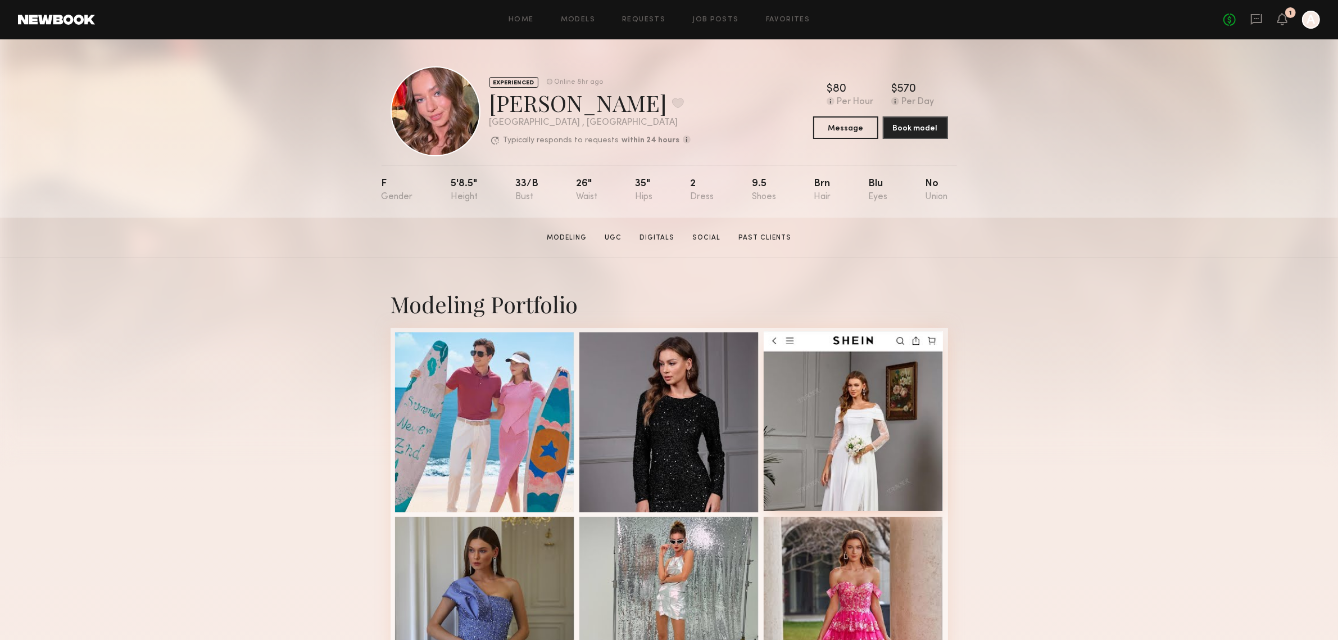
click at [875, 447] on div at bounding box center [854, 421] width 180 height 180
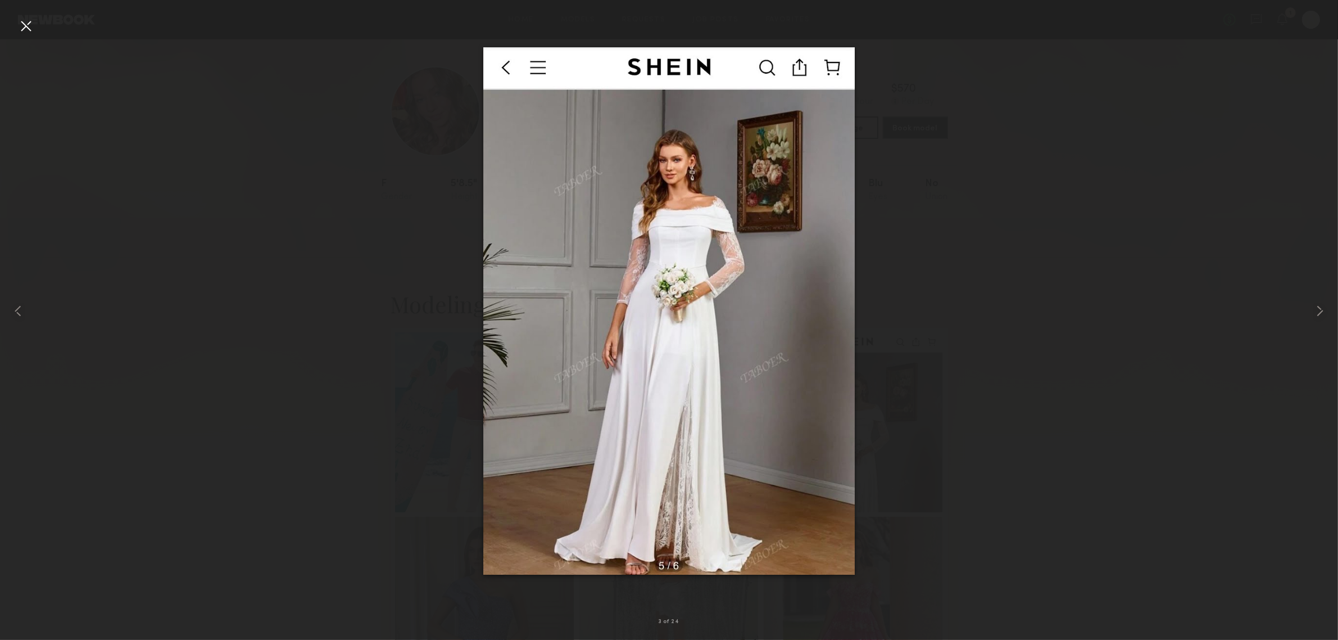
click at [1042, 381] on div at bounding box center [669, 311] width 1338 height 586
click at [23, 26] on div at bounding box center [26, 26] width 18 height 18
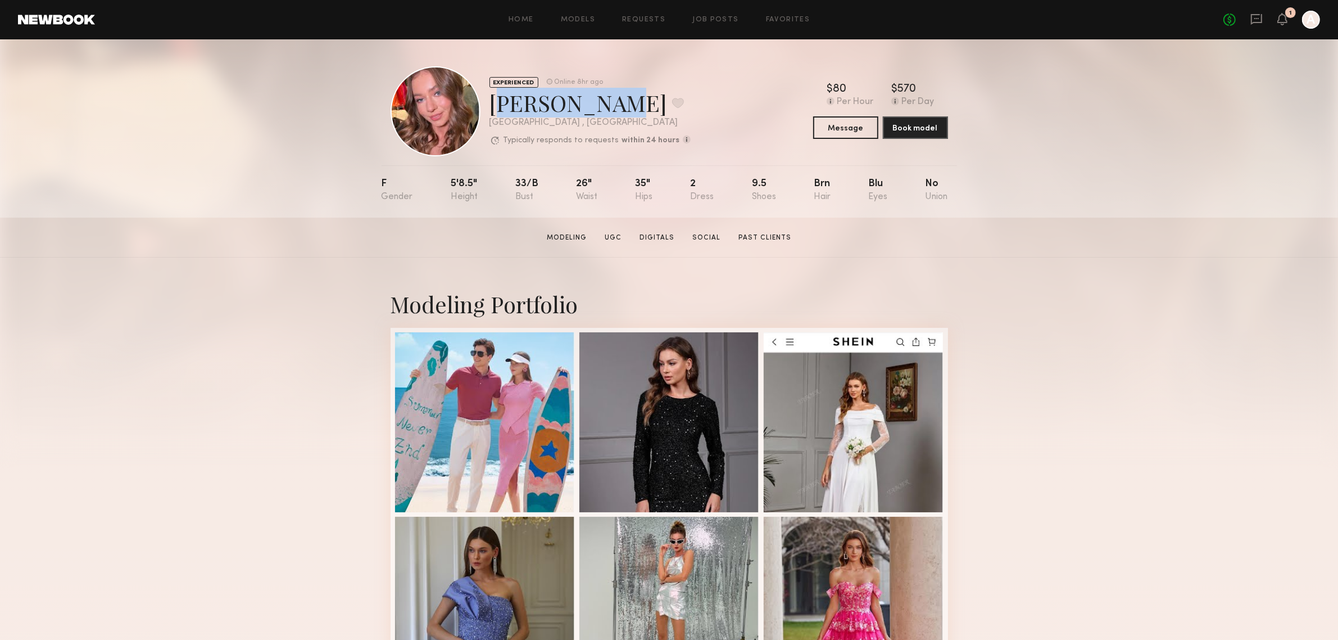
drag, startPoint x: 507, startPoint y: 105, endPoint x: 604, endPoint y: 111, distance: 96.9
click at [593, 107] on div "Tetiana J. Favorite" at bounding box center [589, 103] width 201 height 30
click at [644, 114] on div "Tetiana J. Favorite" at bounding box center [589, 103] width 201 height 30
drag, startPoint x: 1026, startPoint y: 282, endPoint x: 1015, endPoint y: 291, distance: 14.0
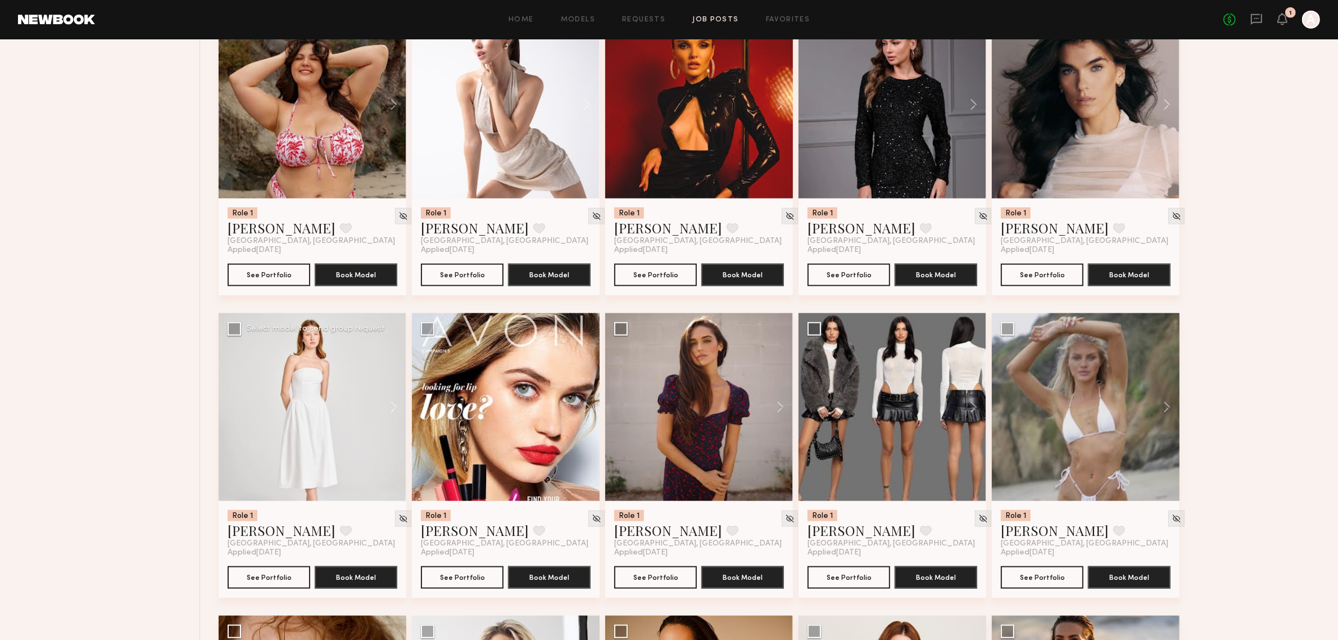
scroll to position [1779, 0]
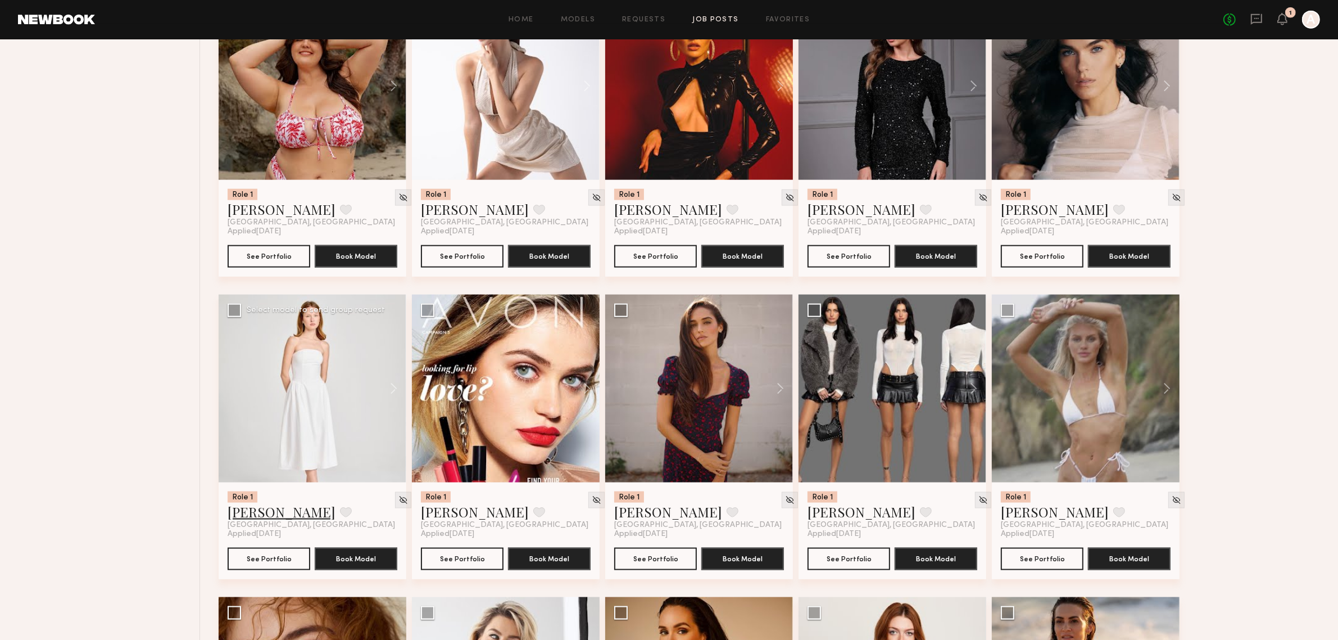
click at [259, 502] on link "Anastasiia M." at bounding box center [282, 511] width 108 height 18
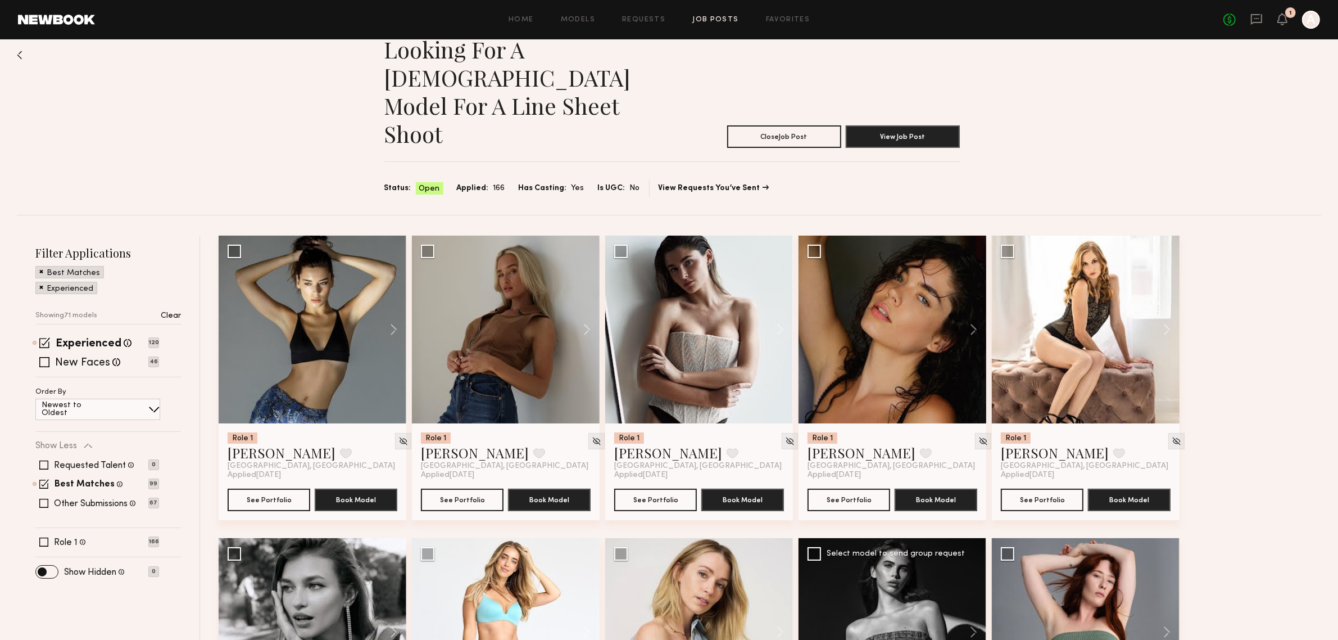
scroll to position [0, 0]
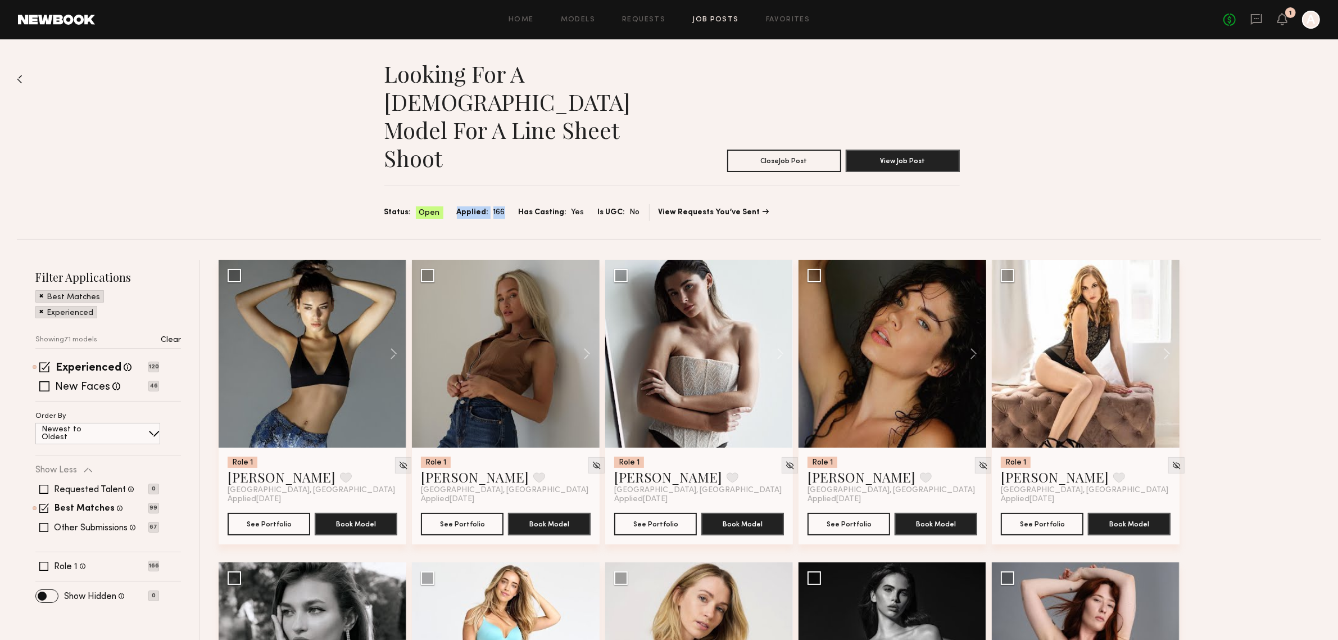
drag, startPoint x: 456, startPoint y: 156, endPoint x: 509, endPoint y: 159, distance: 52.3
click at [509, 206] on div "Status: Open Applied: 166 Has Casting: Yes Is UGC: No" at bounding box center [512, 212] width 256 height 13
click at [510, 167] on div "Looking for a female model for a line sheet shoot Close Job Post View Job Post …" at bounding box center [669, 138] width 1304 height 199
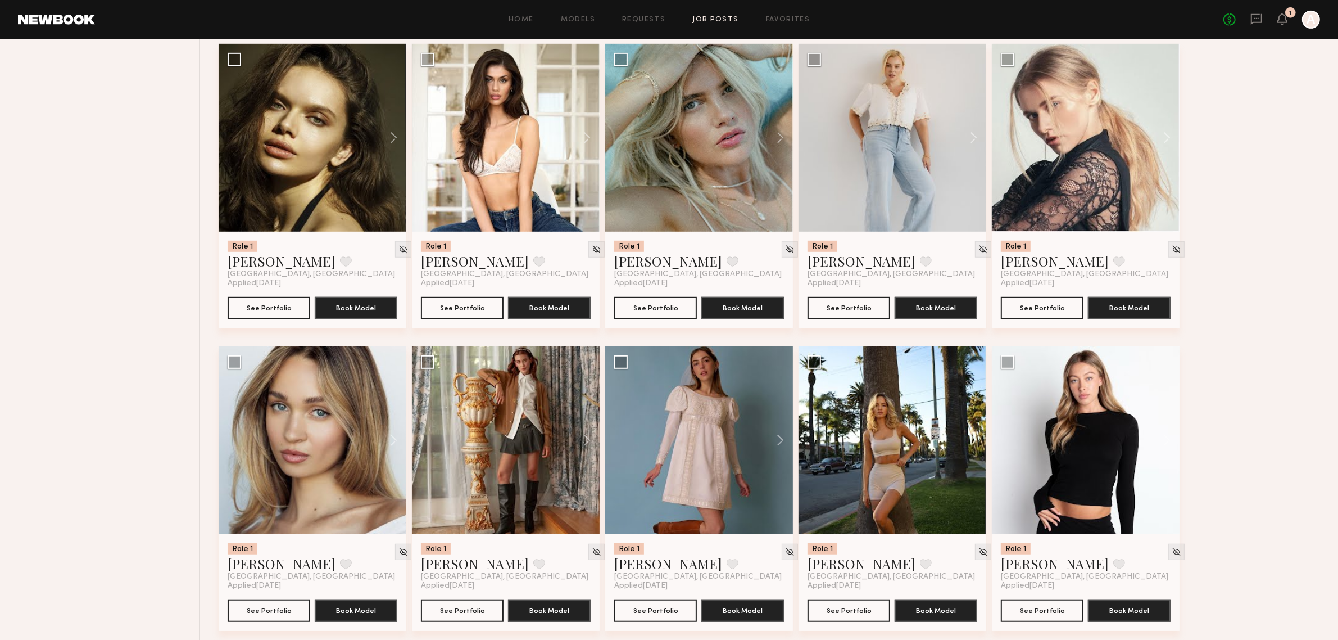
scroll to position [1030, 0]
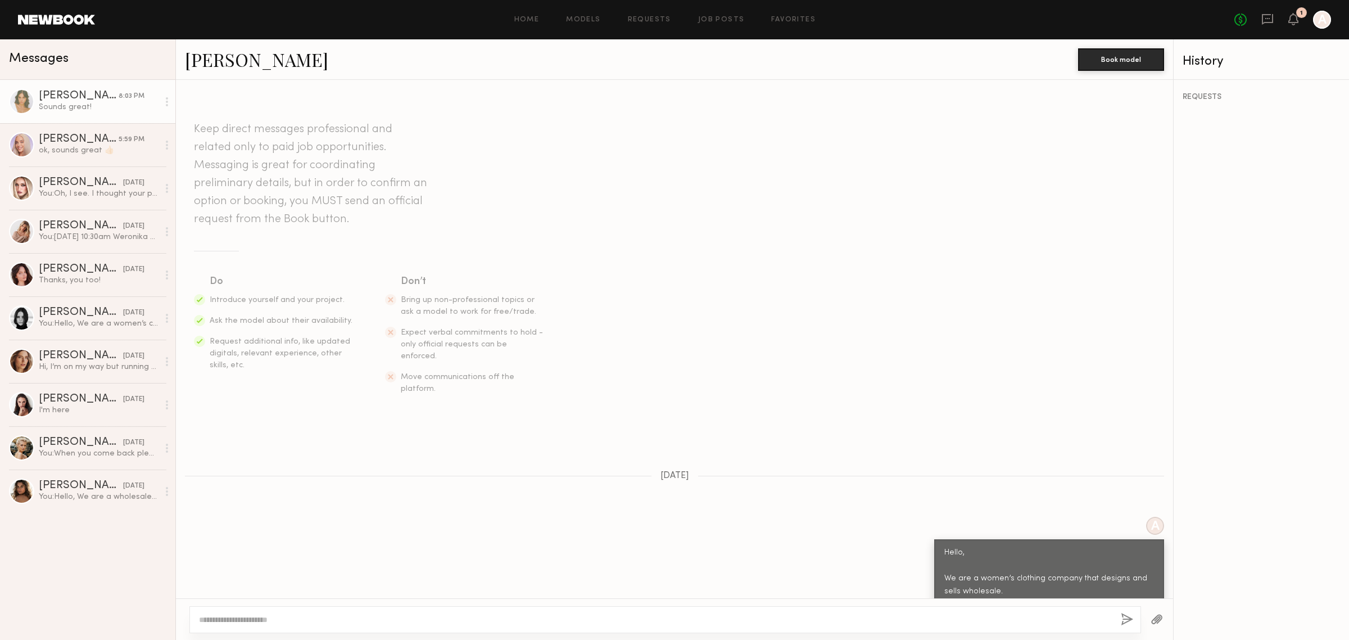
scroll to position [673, 0]
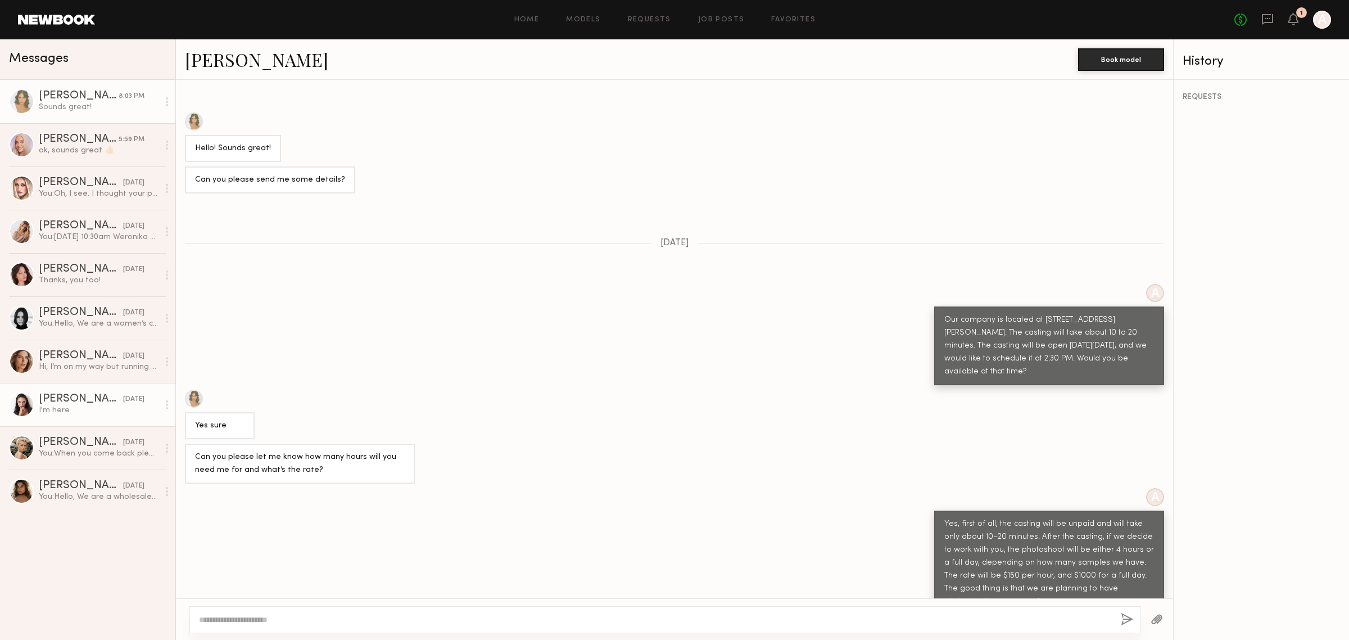
click at [96, 412] on div "I'm here" at bounding box center [99, 410] width 120 height 11
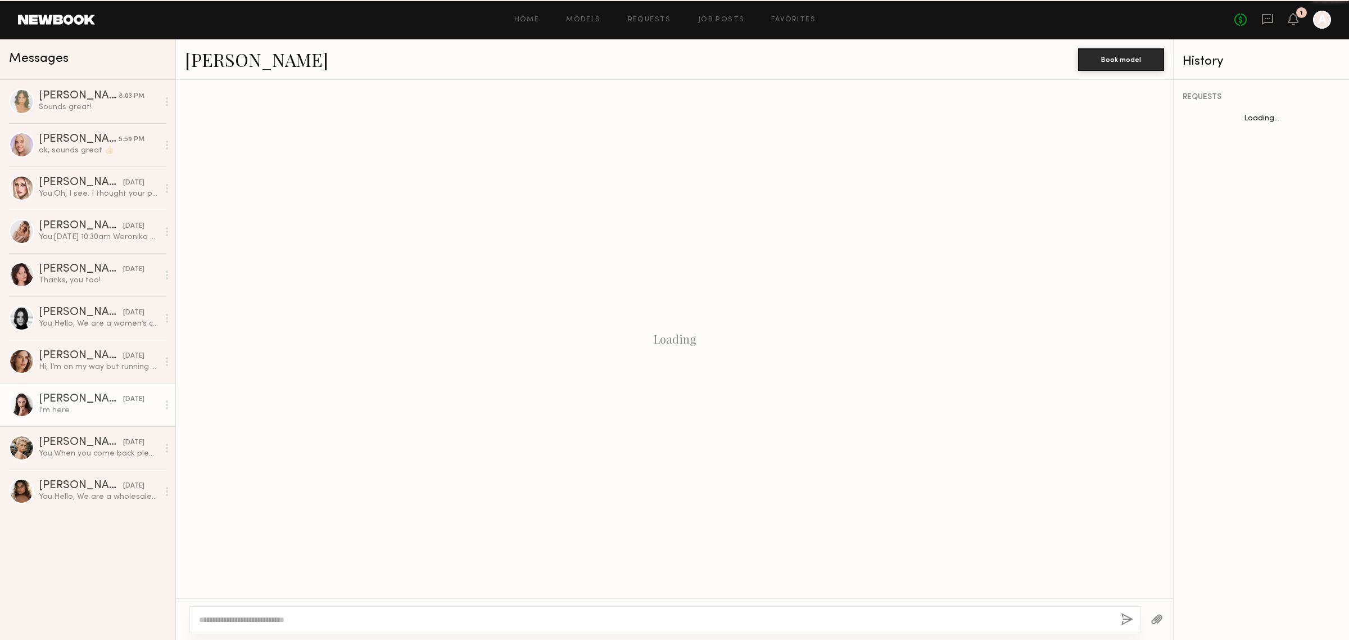
scroll to position [240, 0]
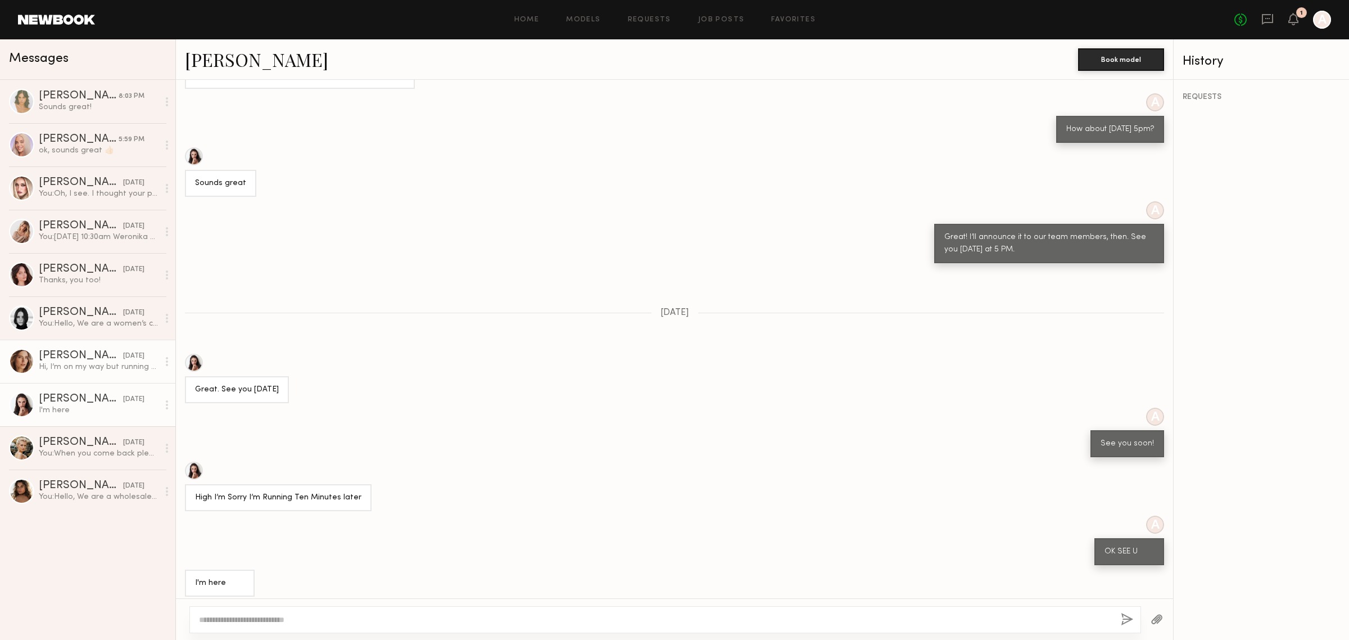
click at [137, 369] on div "Hi, I’m on my way but running 10 minutes late So sorry" at bounding box center [99, 366] width 120 height 11
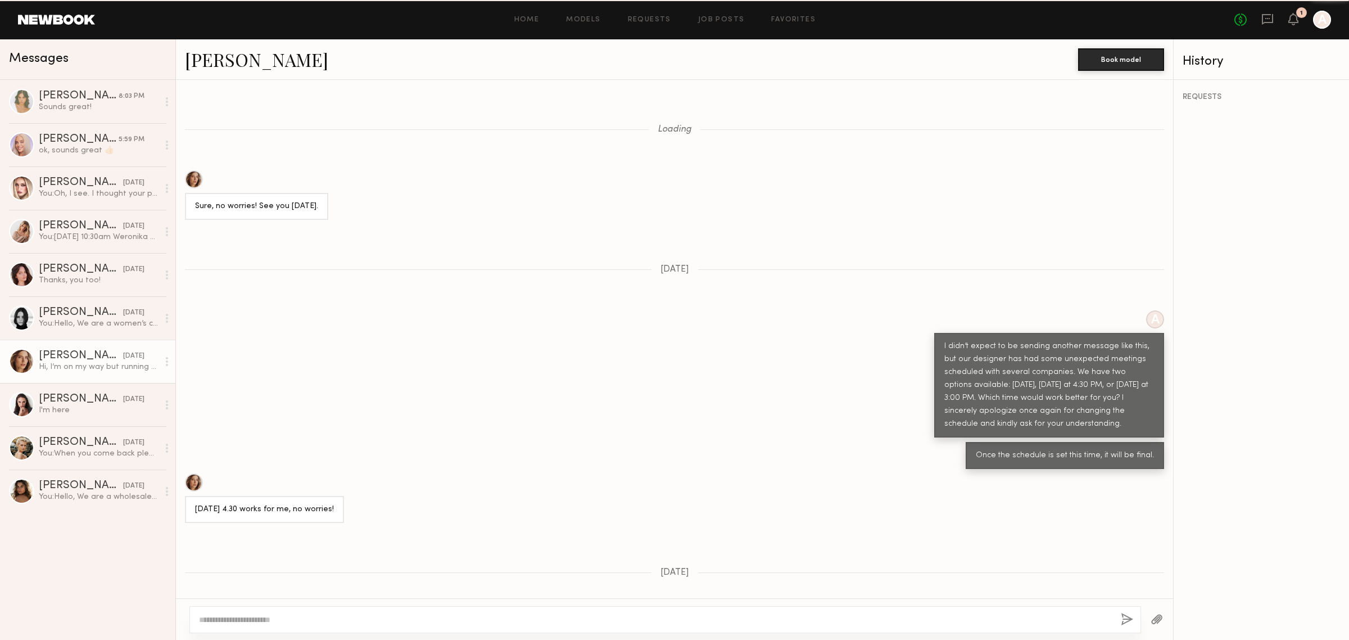
scroll to position [485, 0]
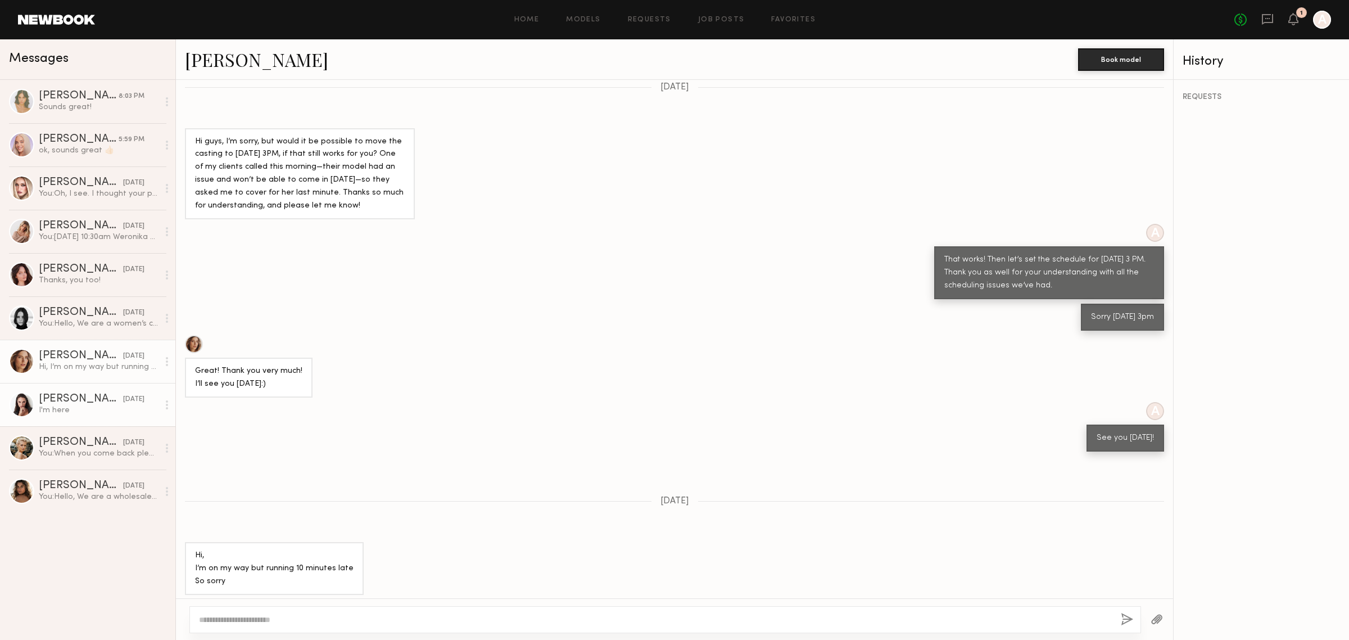
click at [128, 409] on div "I'm here" at bounding box center [99, 410] width 120 height 11
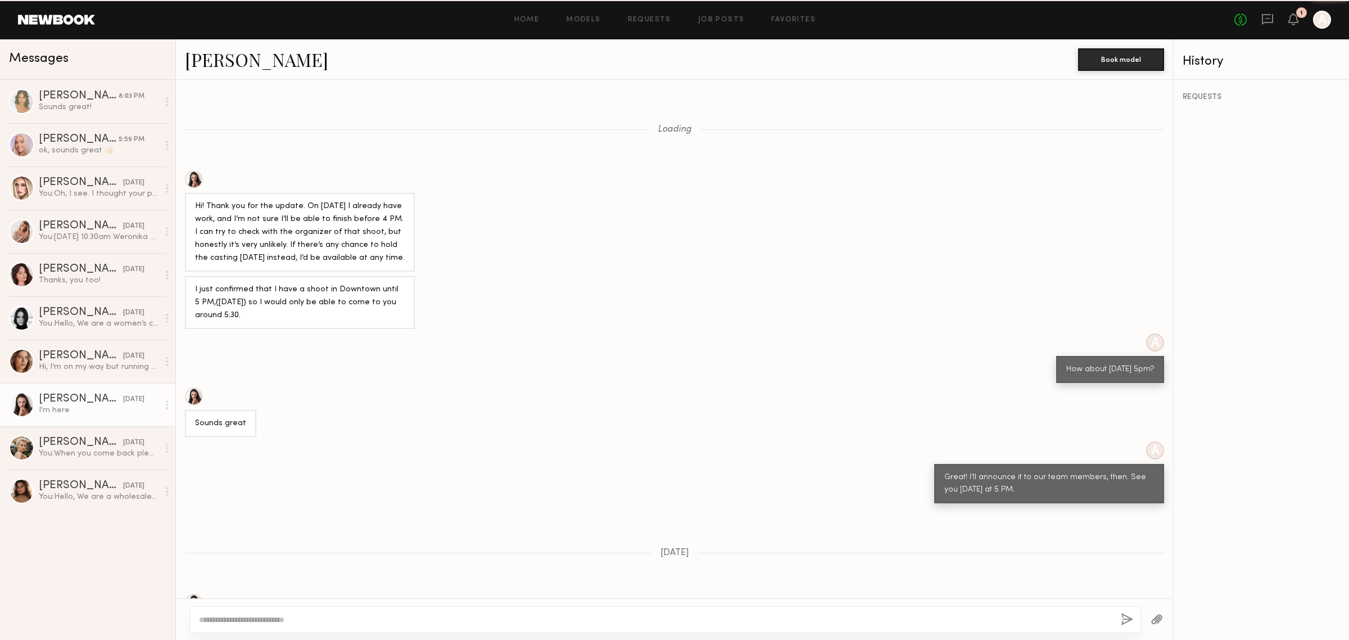
scroll to position [240, 0]
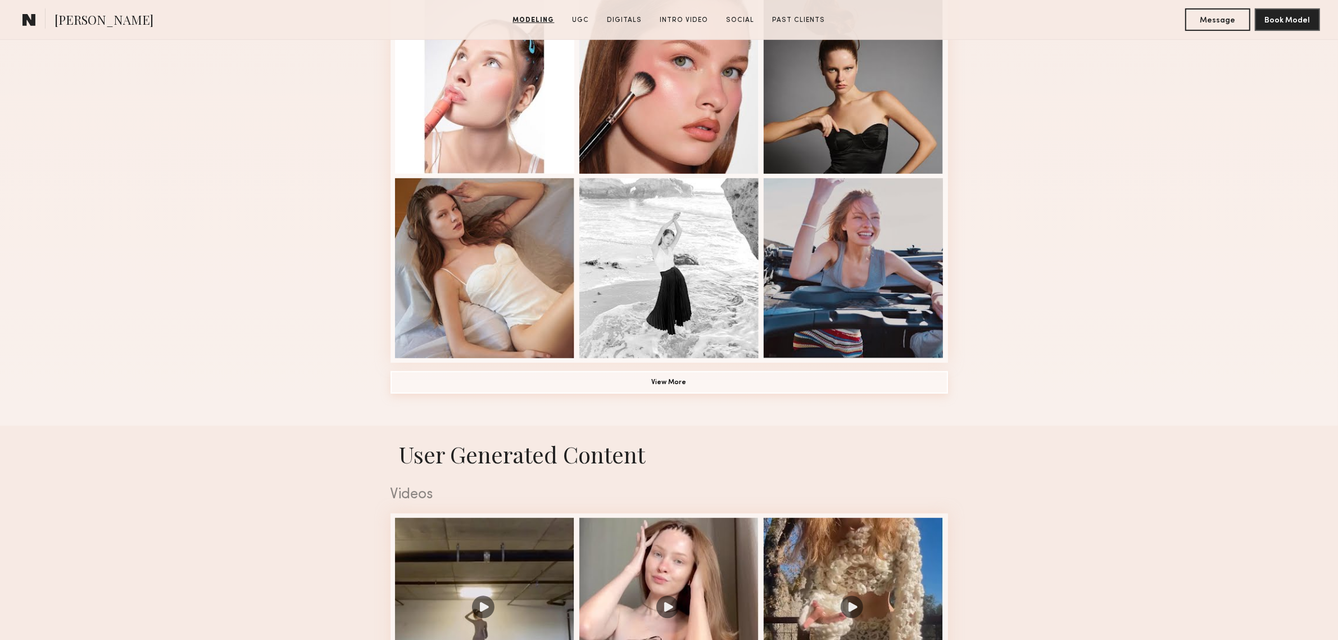
scroll to position [749, 0]
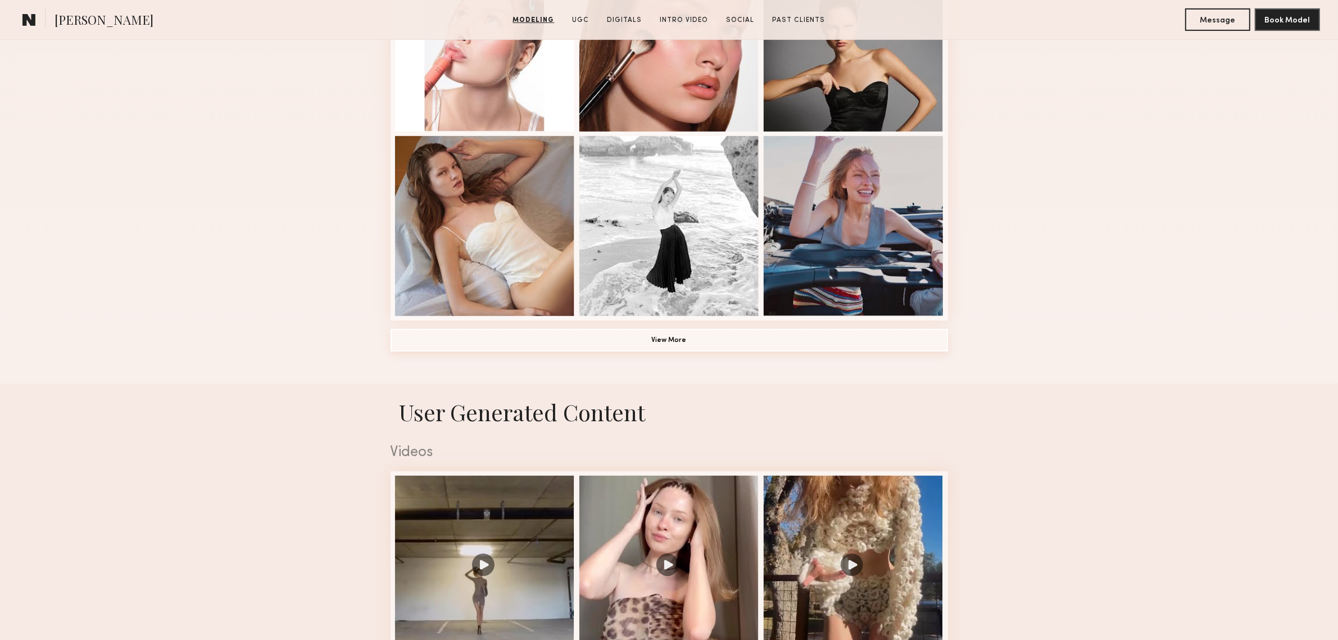
click at [687, 338] on button "View More" at bounding box center [669, 340] width 557 height 22
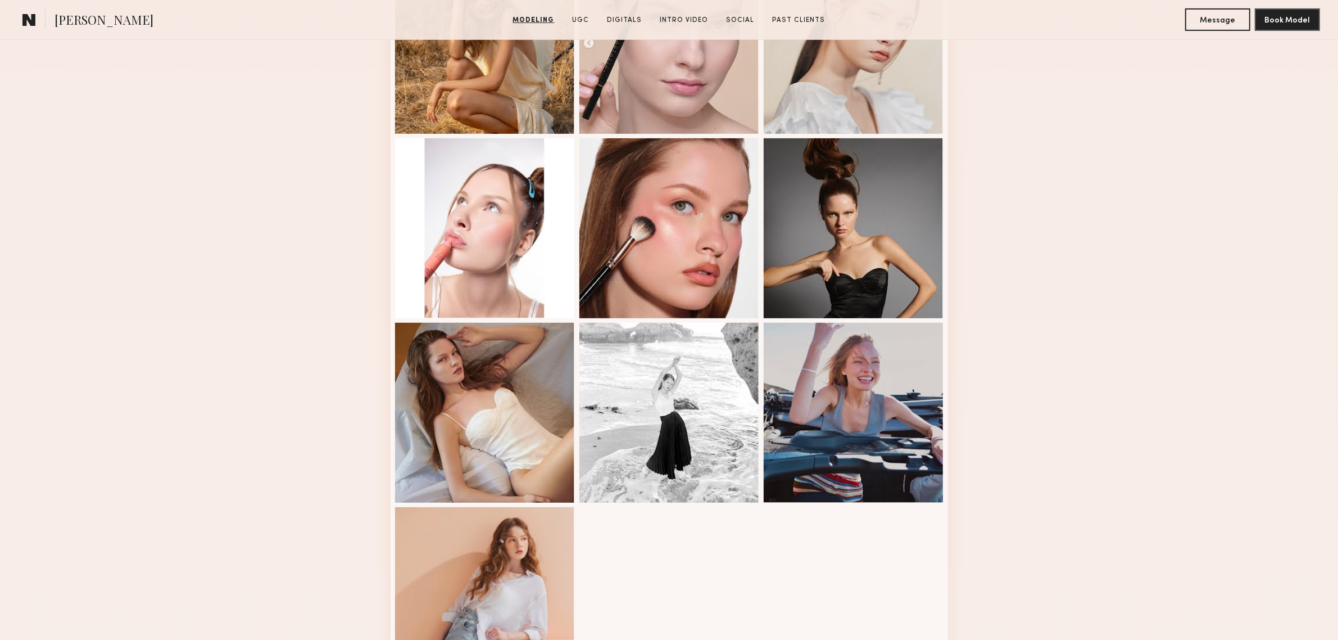
scroll to position [562, 0]
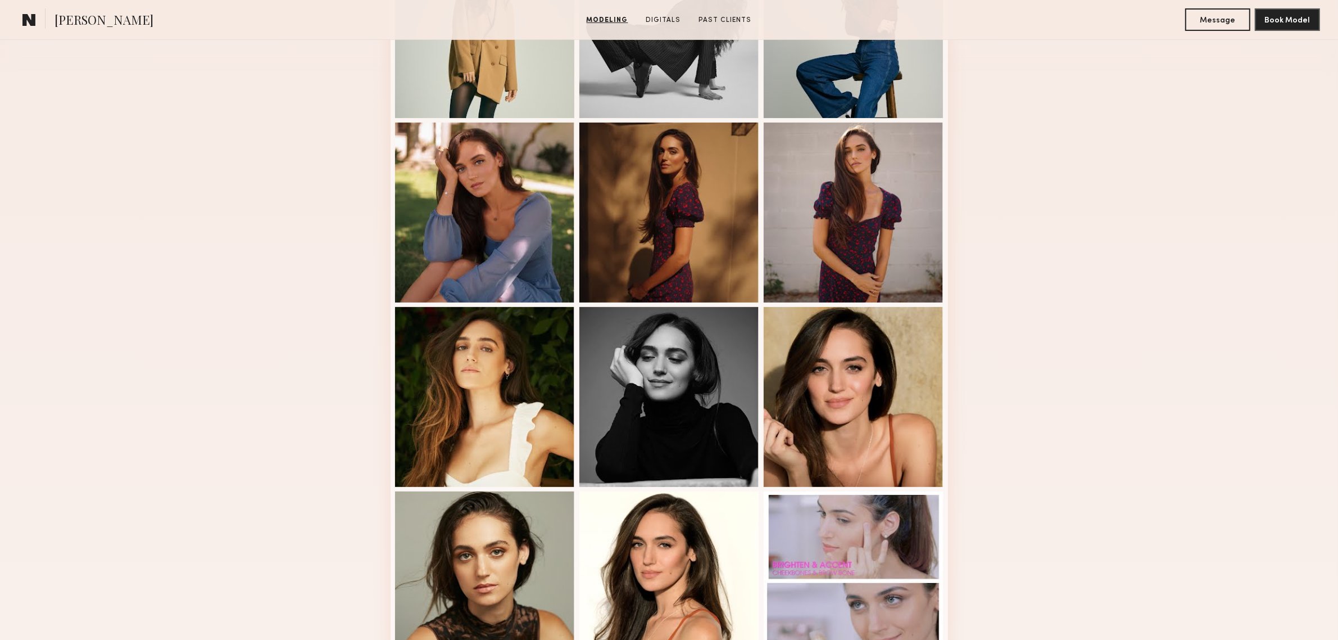
scroll to position [281, 0]
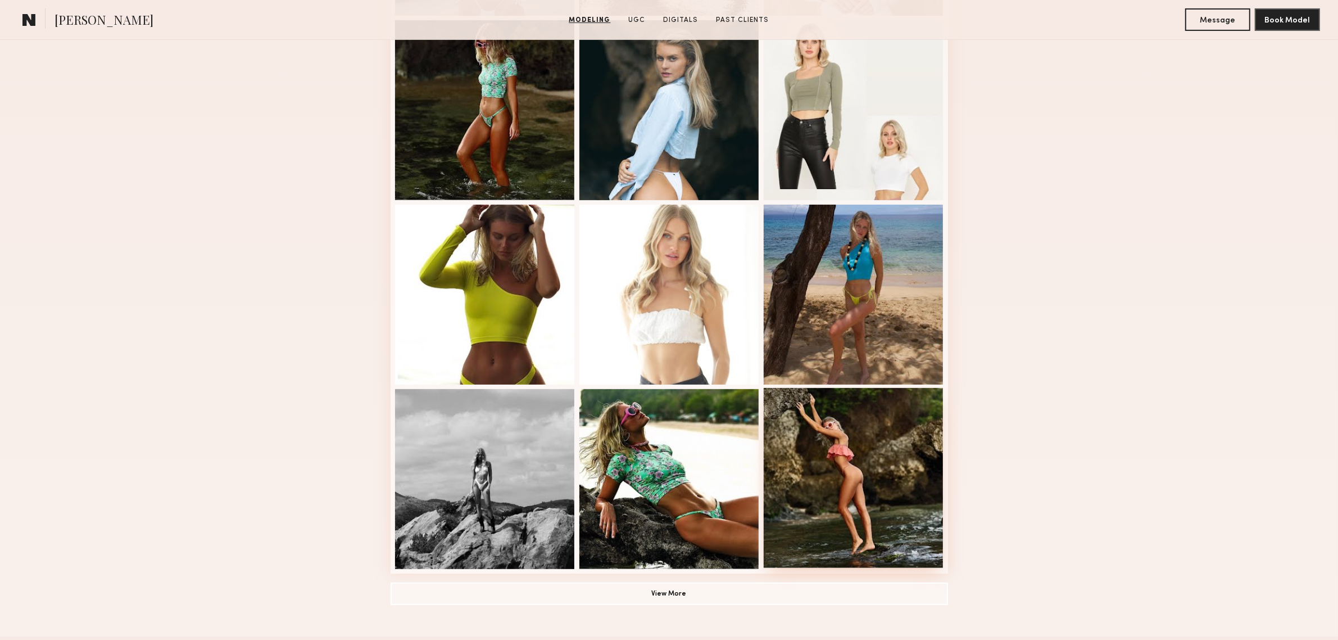
scroll to position [749, 0]
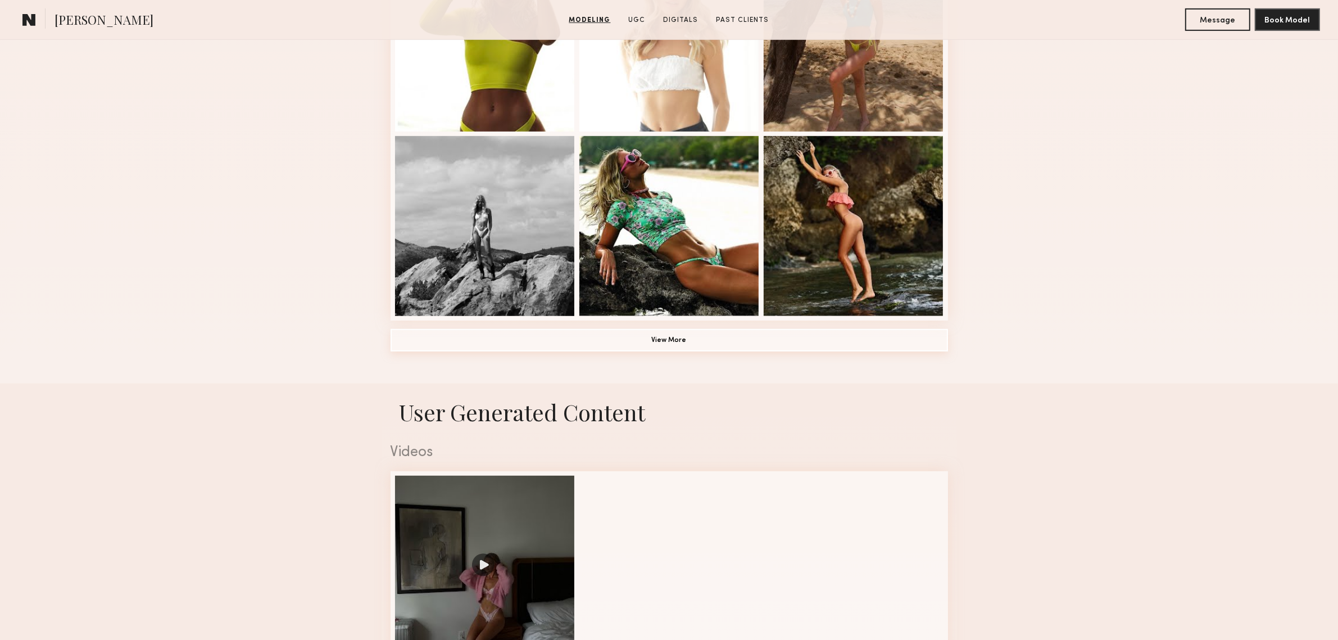
click at [647, 344] on button "View More" at bounding box center [669, 340] width 557 height 22
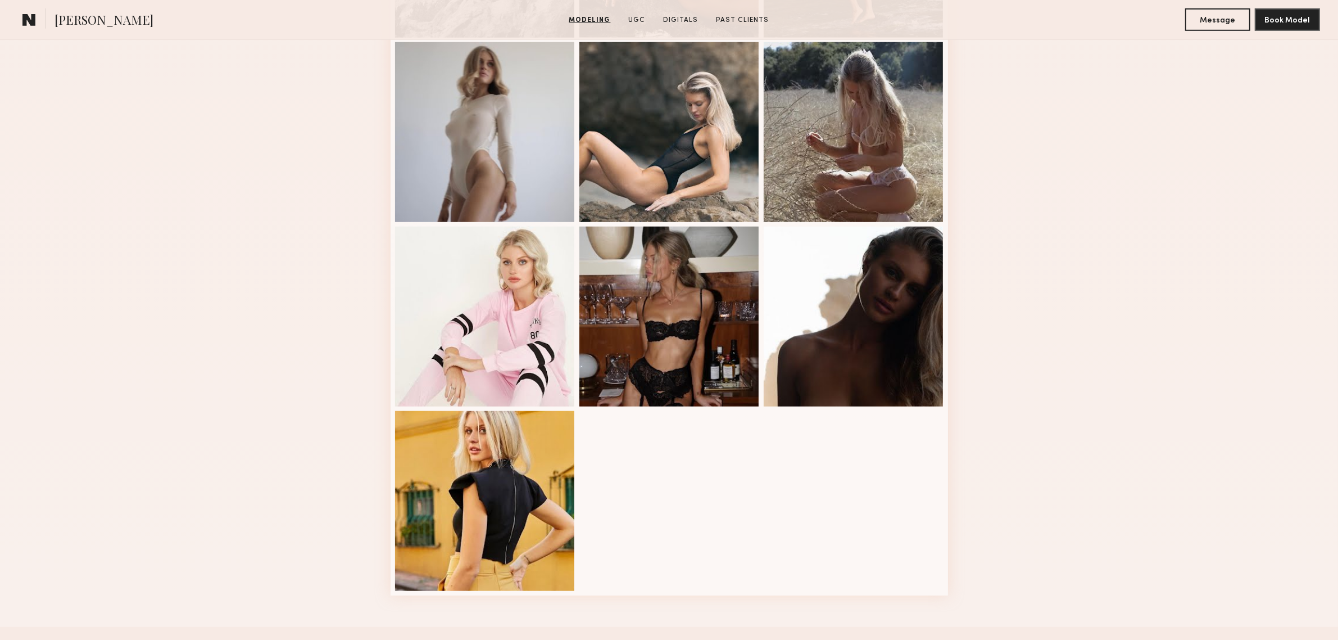
scroll to position [1030, 0]
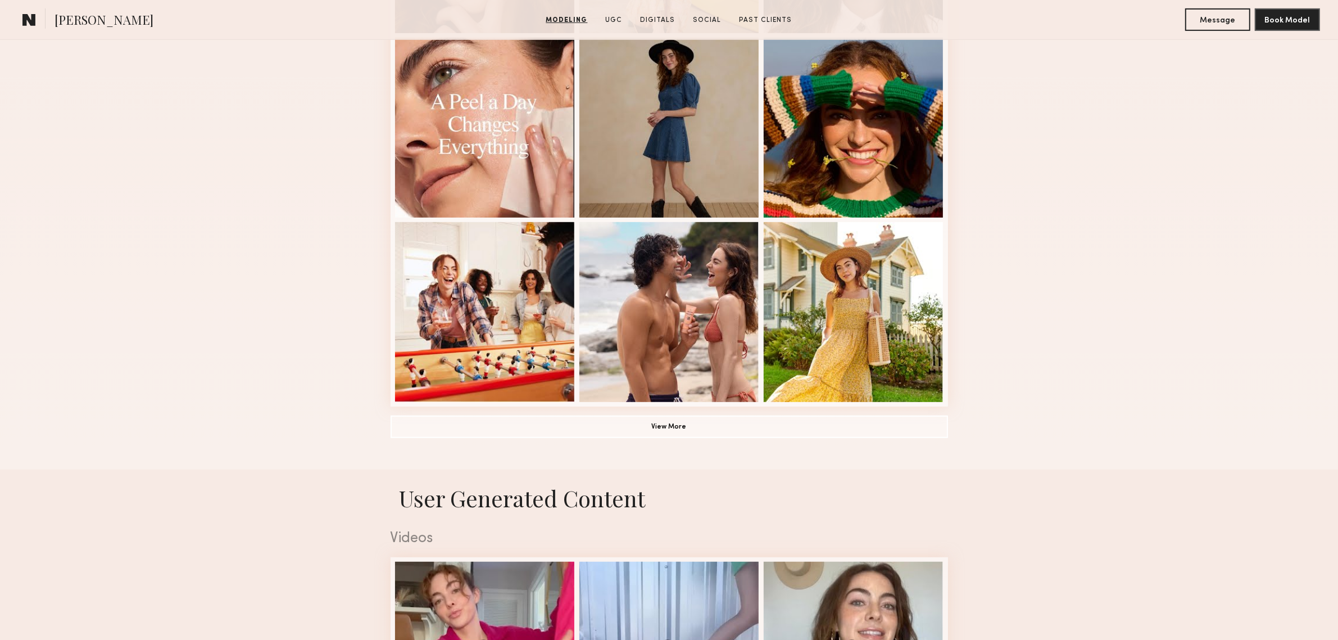
scroll to position [655, 0]
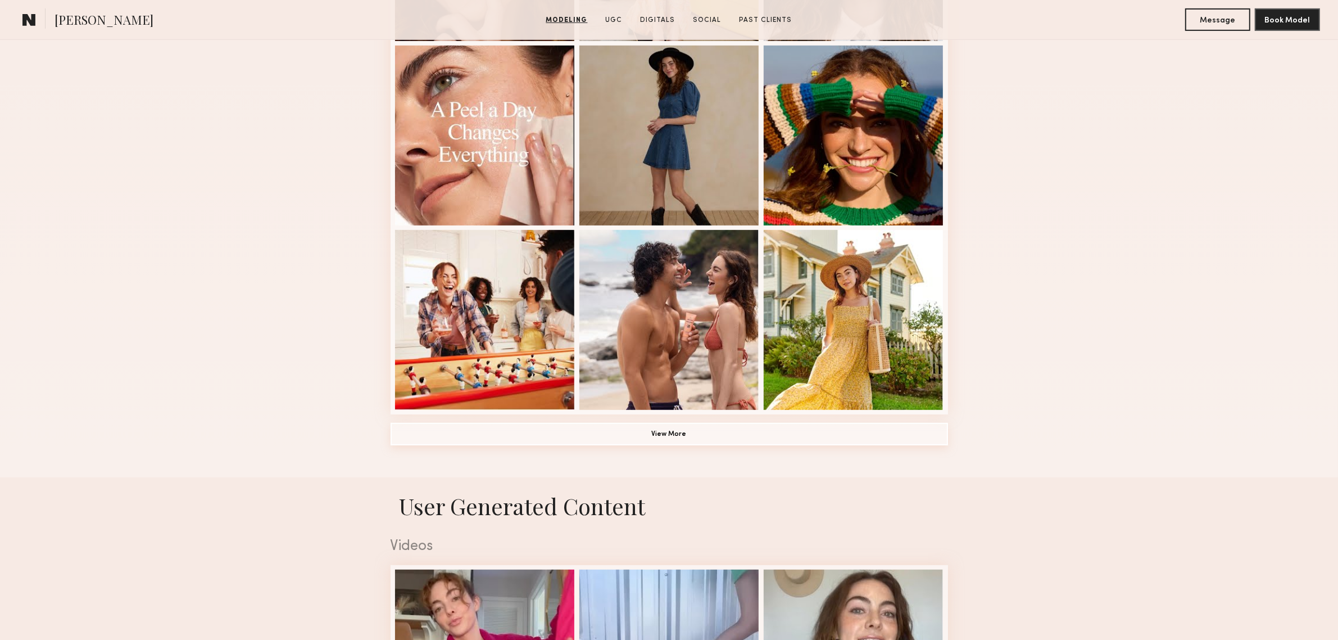
click at [652, 437] on button "View More" at bounding box center [669, 434] width 557 height 22
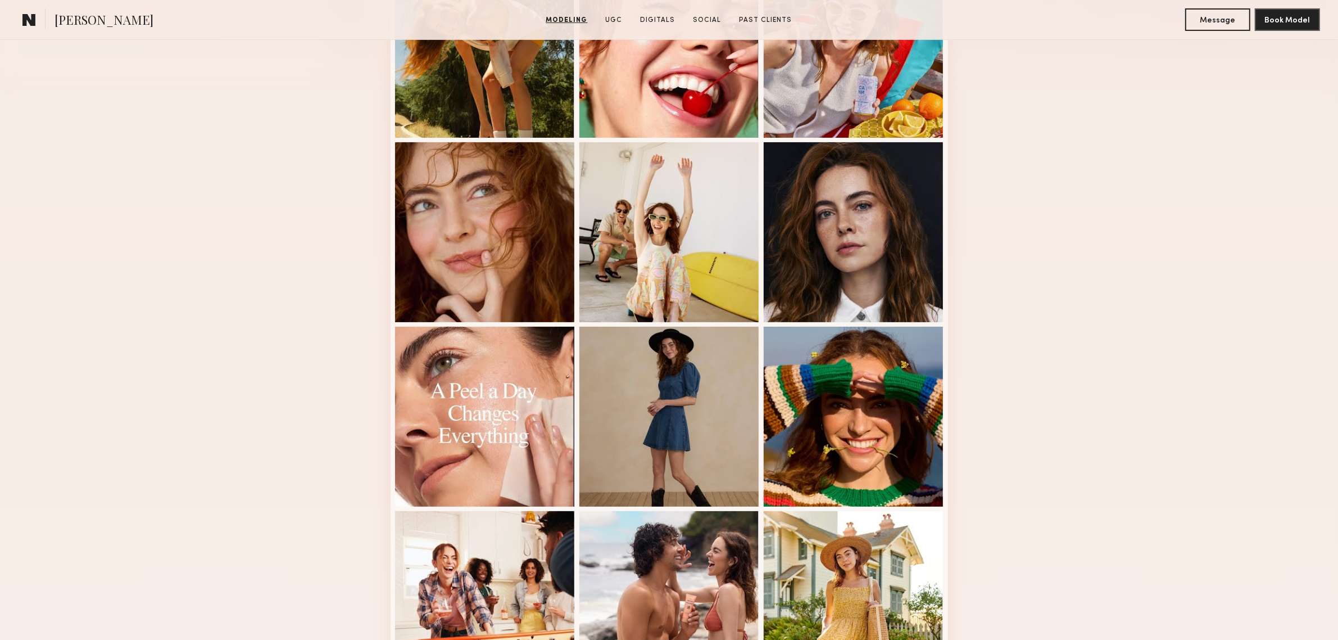
scroll to position [281, 0]
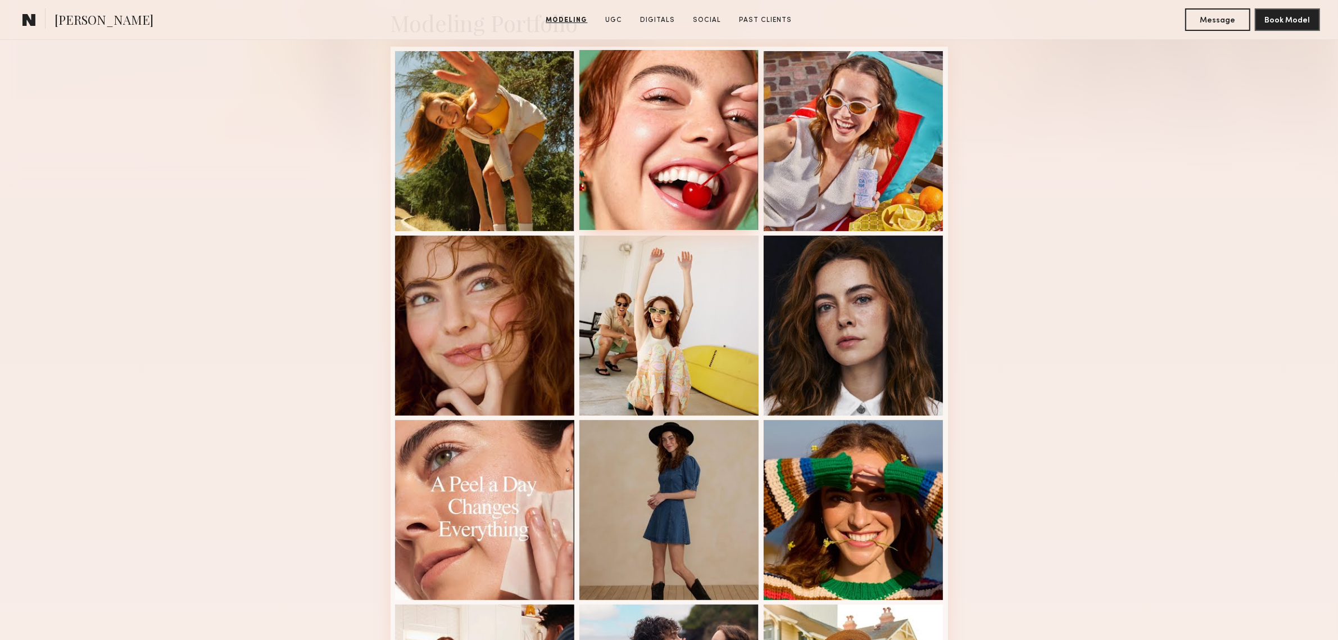
click at [706, 170] on div at bounding box center [669, 140] width 180 height 180
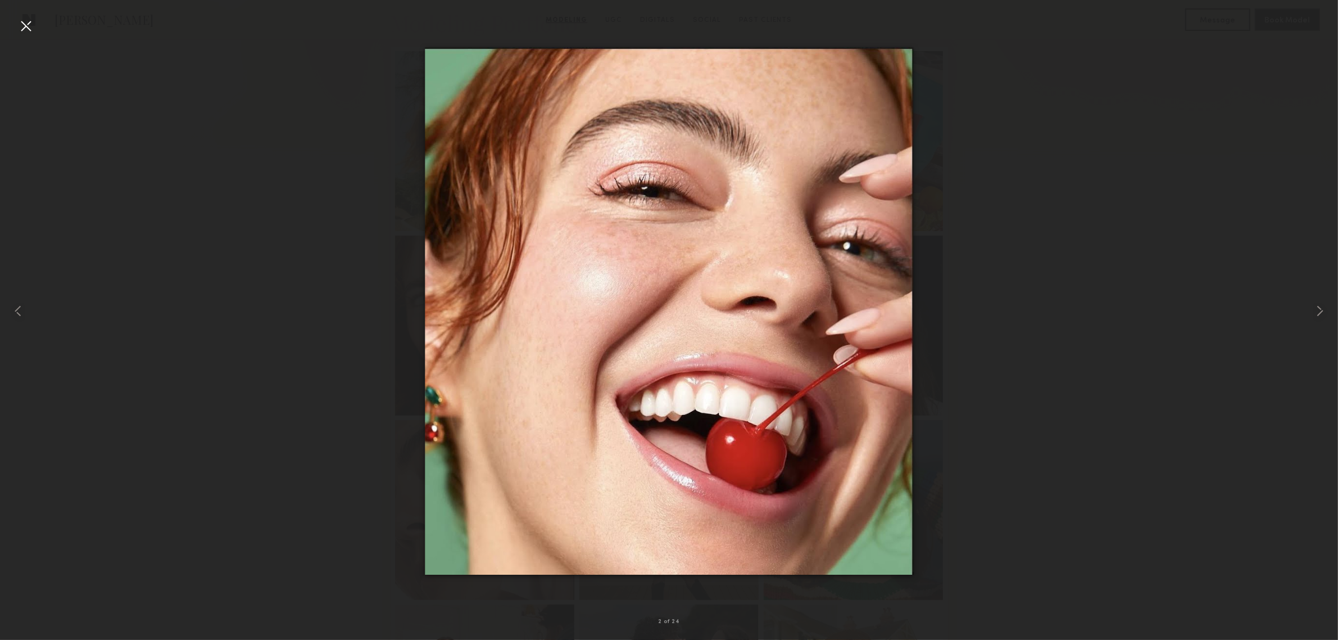
click at [24, 20] on div at bounding box center [26, 26] width 18 height 18
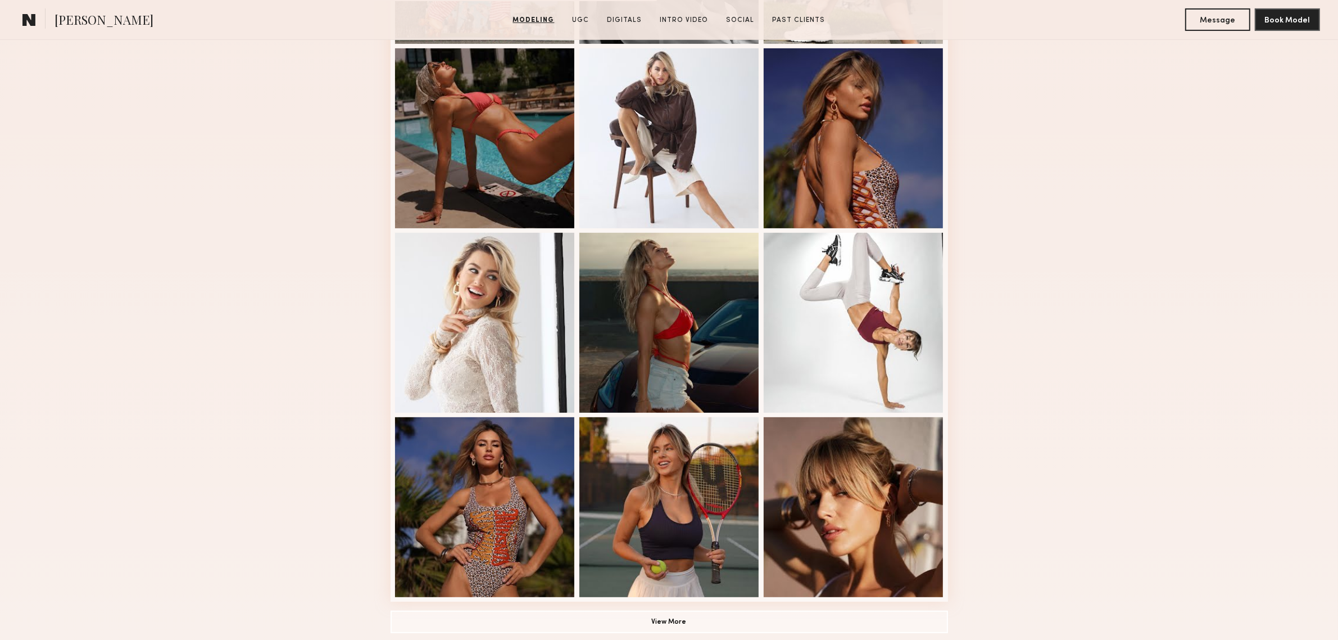
scroll to position [655, 0]
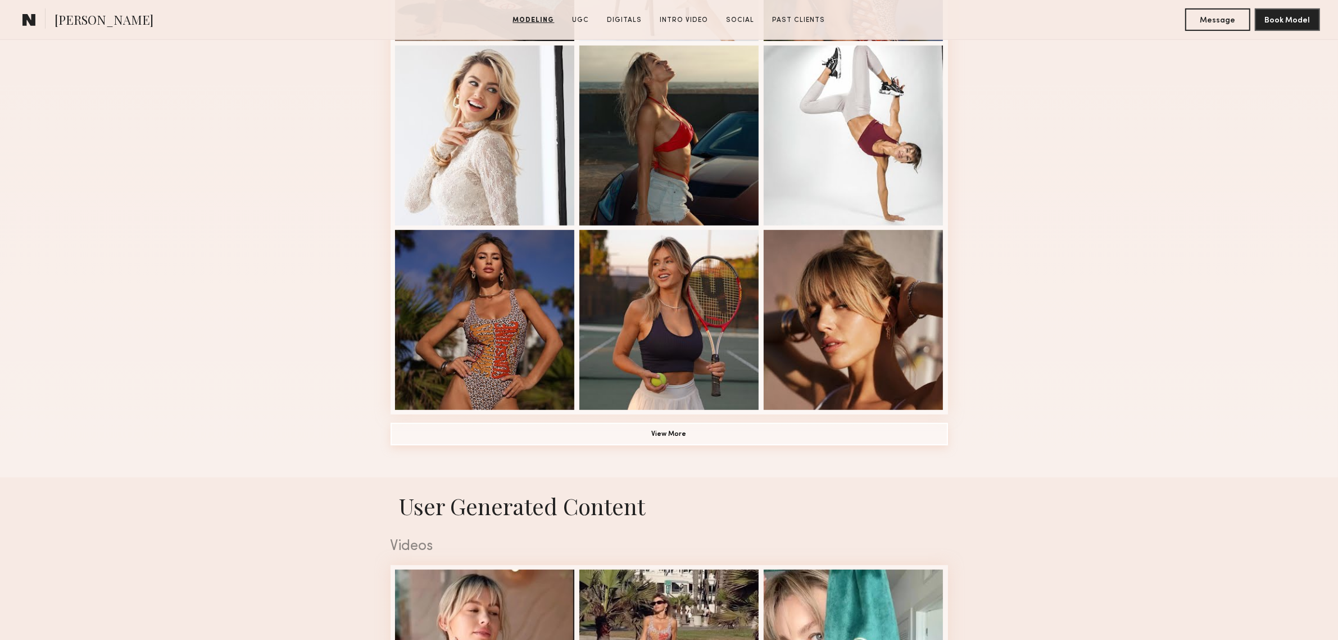
click at [675, 436] on button "View More" at bounding box center [669, 434] width 557 height 22
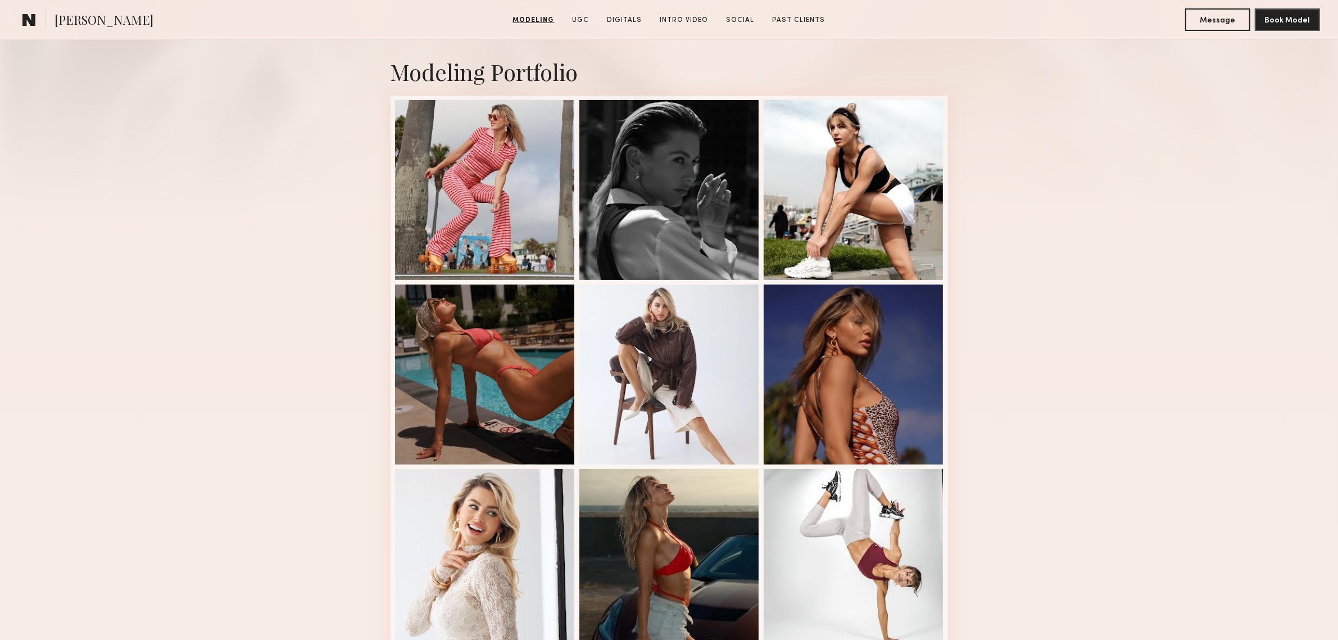
scroll to position [0, 0]
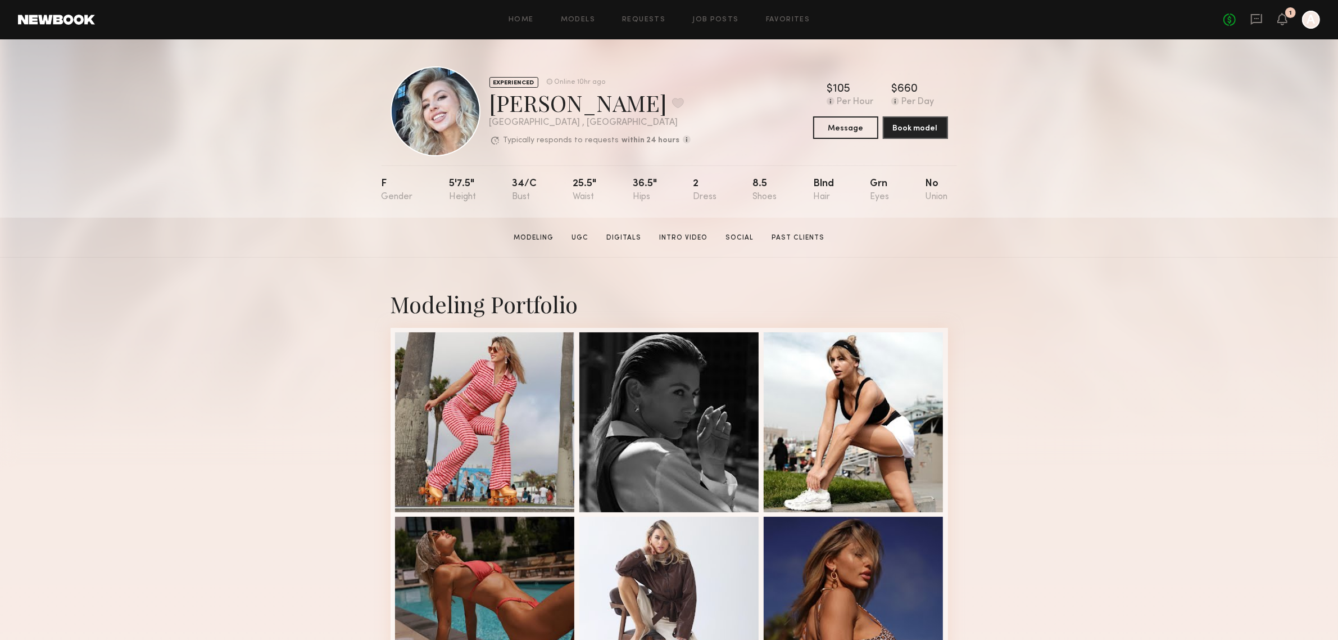
drag, startPoint x: 496, startPoint y: 105, endPoint x: 591, endPoint y: 108, distance: 95.1
click at [590, 108] on div "Tatiana D. Favorite" at bounding box center [589, 103] width 201 height 30
click at [670, 105] on div "Tatiana D. Favorite" at bounding box center [589, 103] width 201 height 30
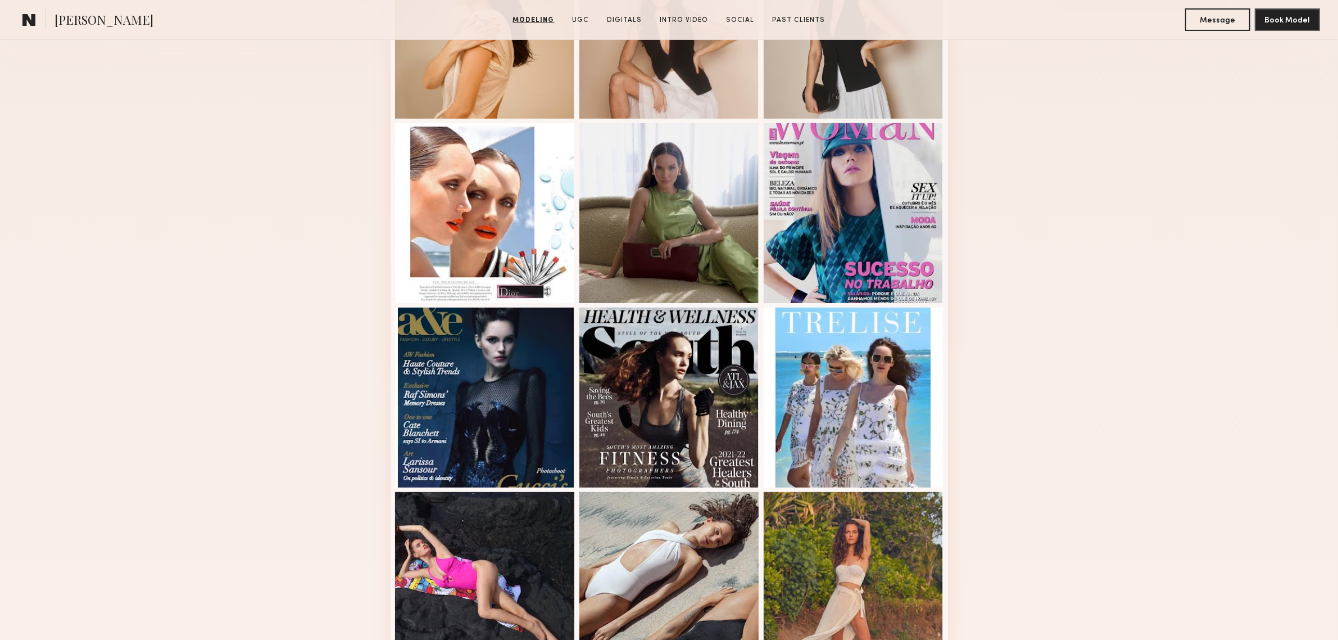
scroll to position [655, 0]
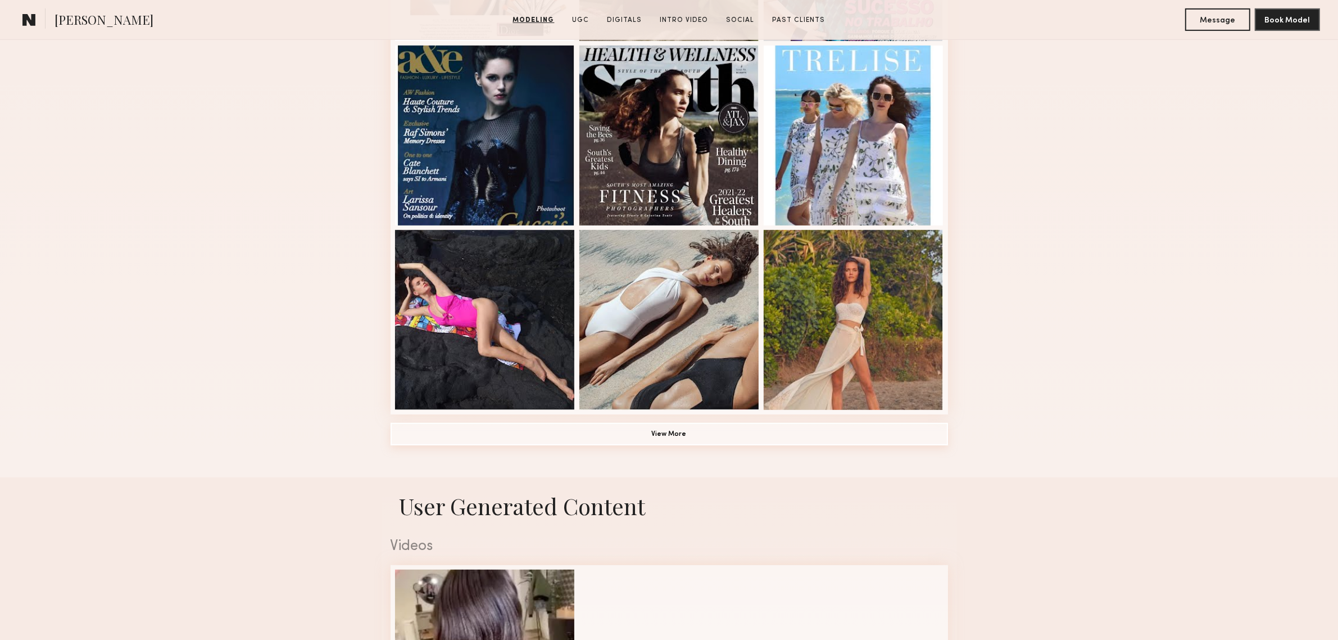
click at [706, 437] on button "View More" at bounding box center [669, 434] width 557 height 22
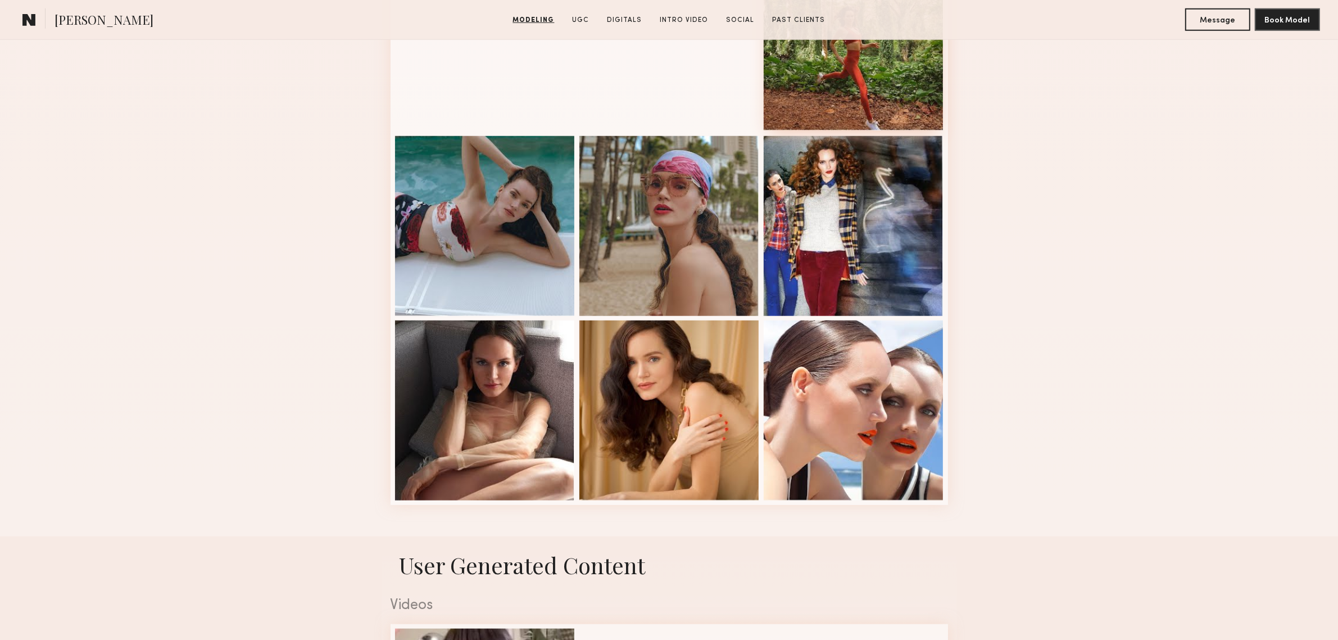
scroll to position [1311, 0]
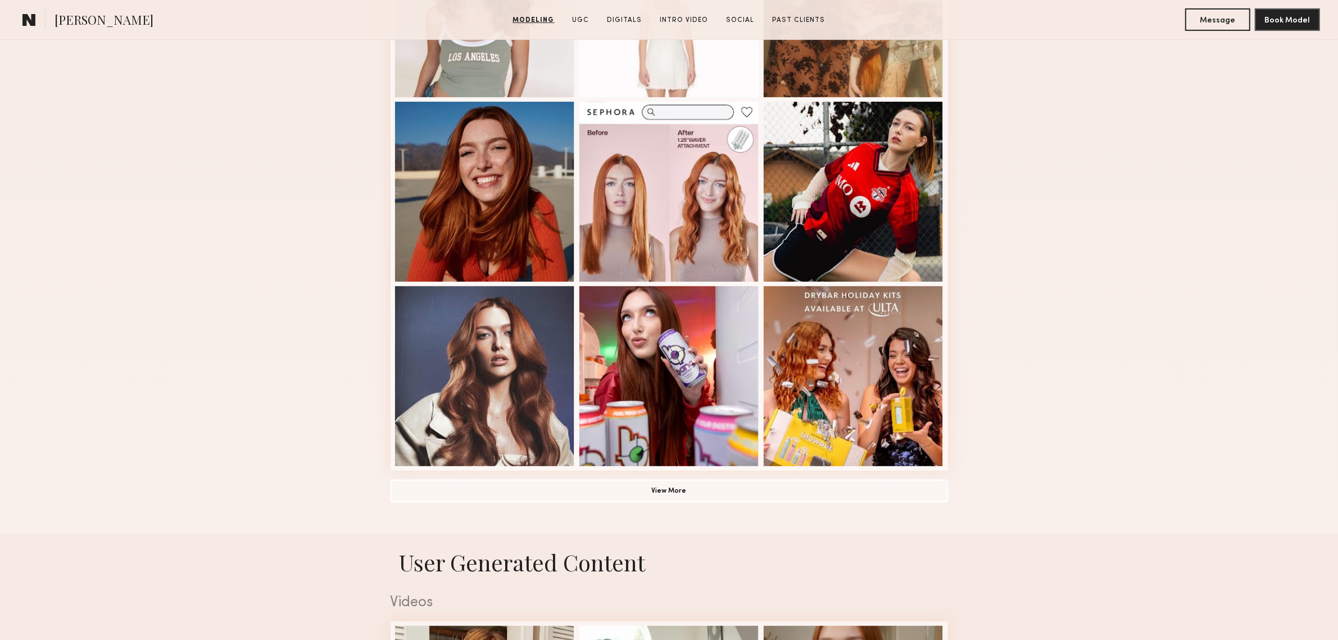
scroll to position [749, 0]
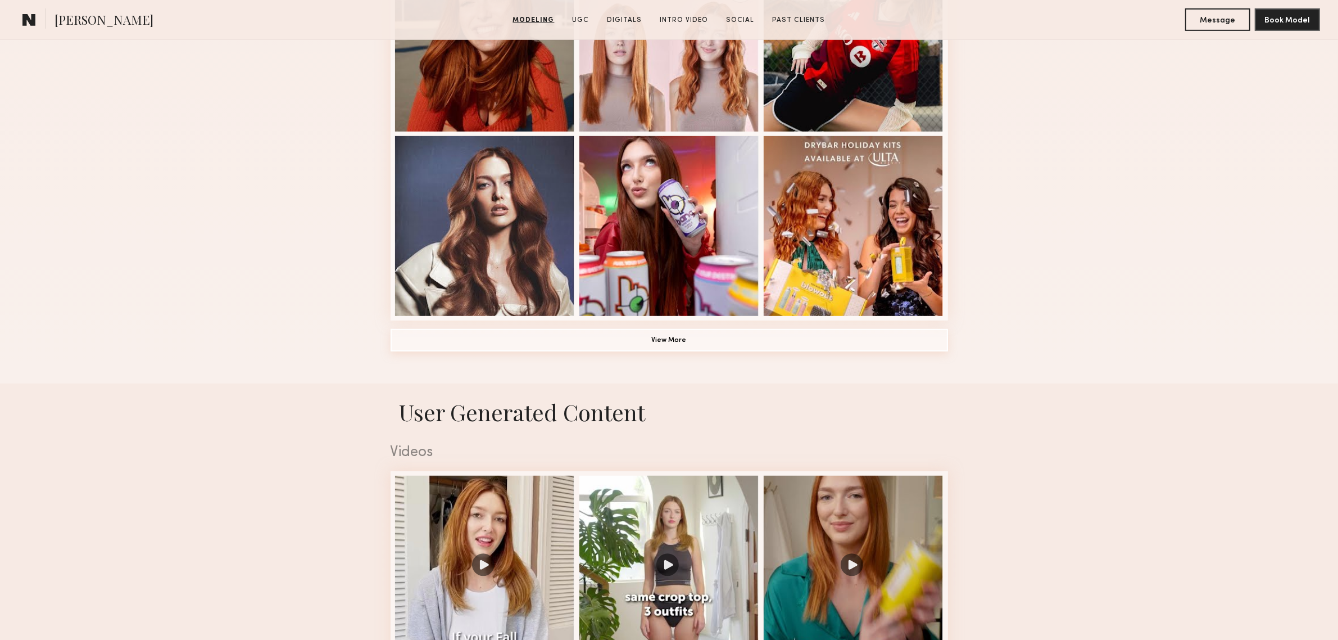
click at [662, 346] on button "View More" at bounding box center [669, 340] width 557 height 22
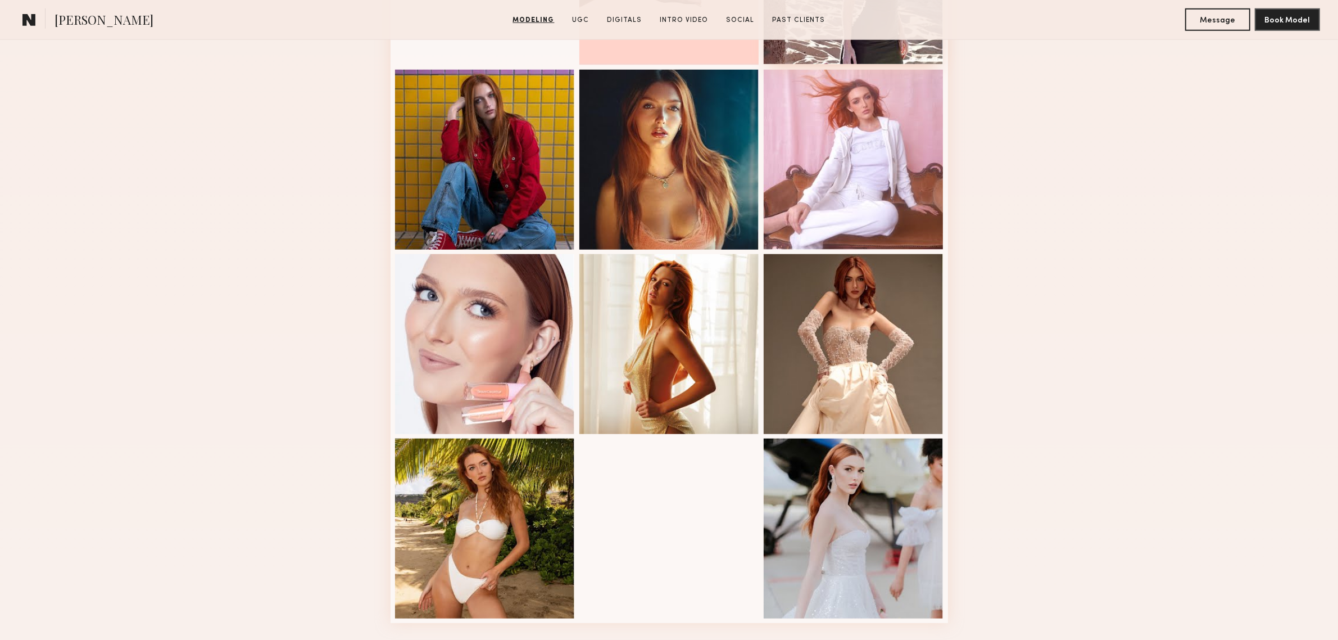
scroll to position [1217, 0]
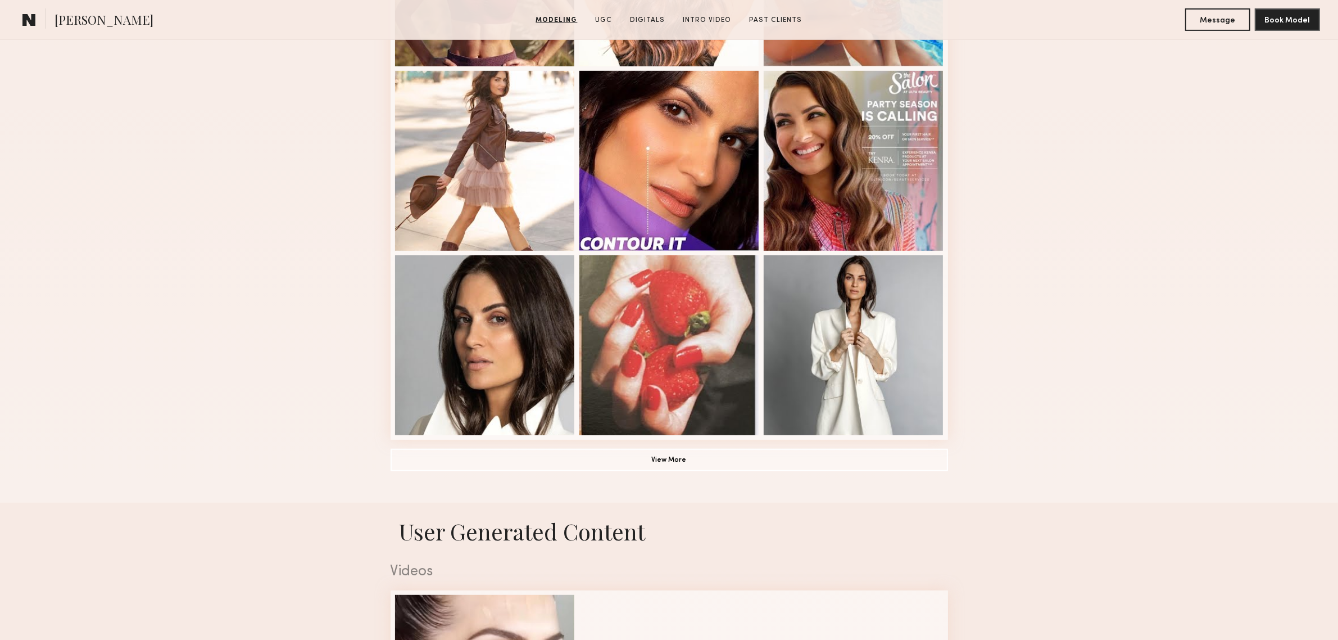
scroll to position [655, 0]
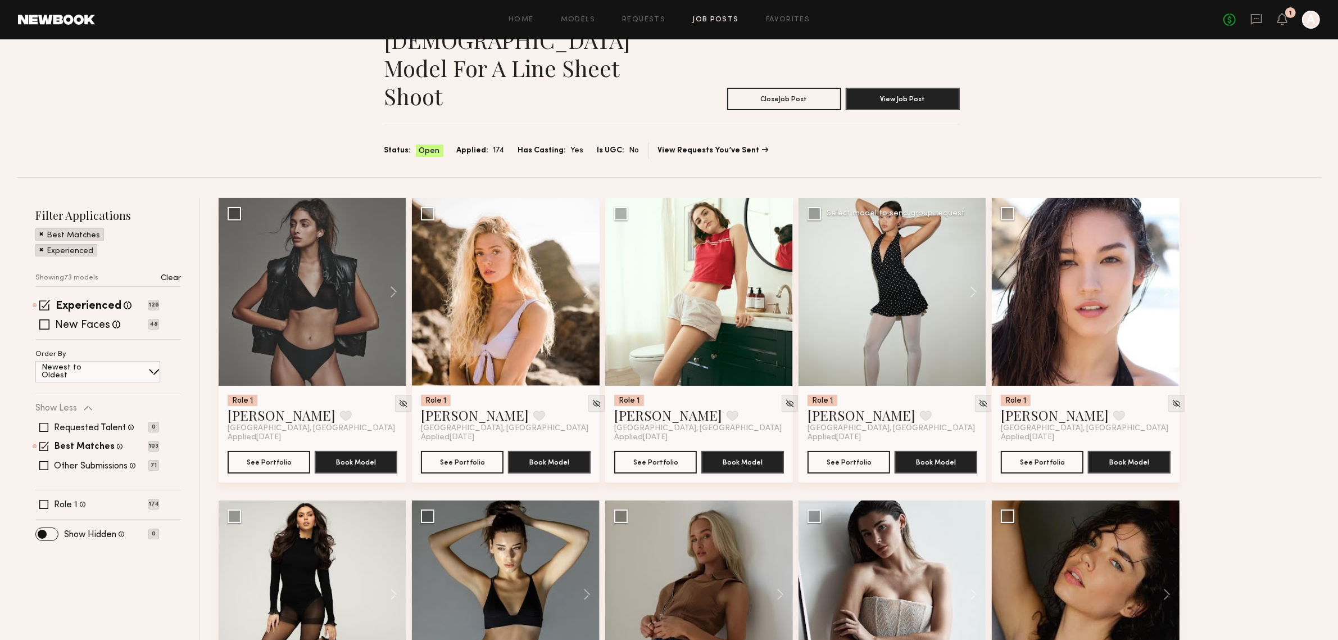
scroll to position [93, 0]
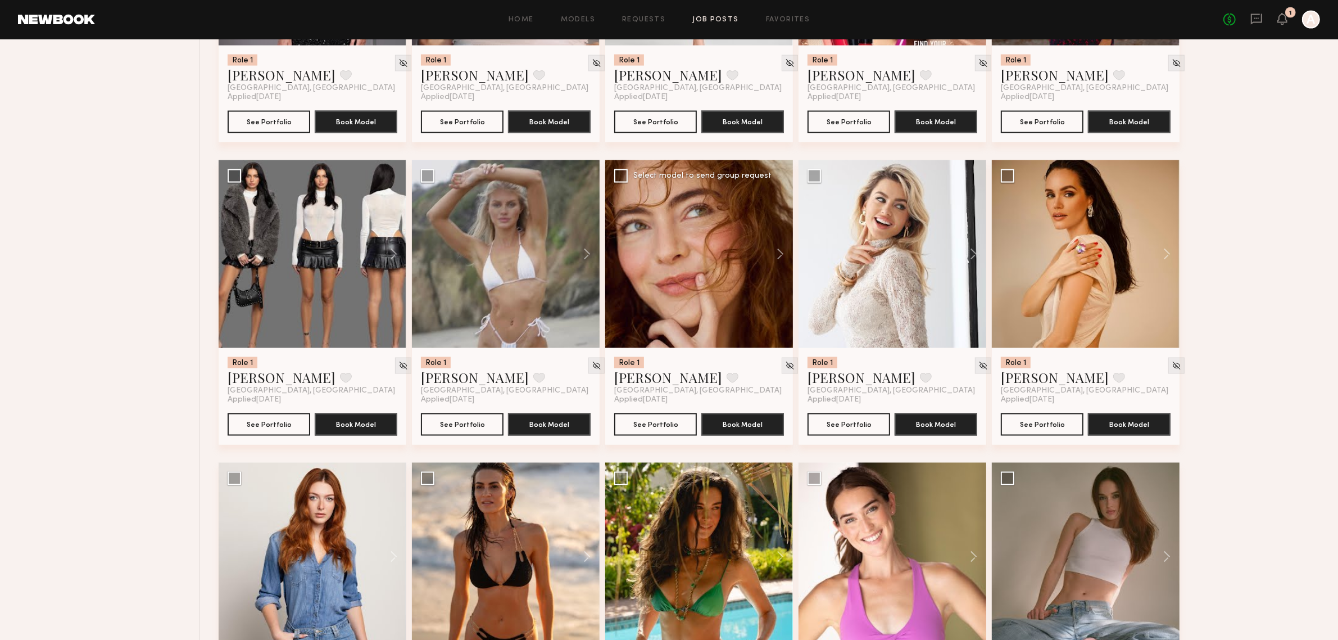
click at [738, 220] on div at bounding box center [699, 254] width 188 height 188
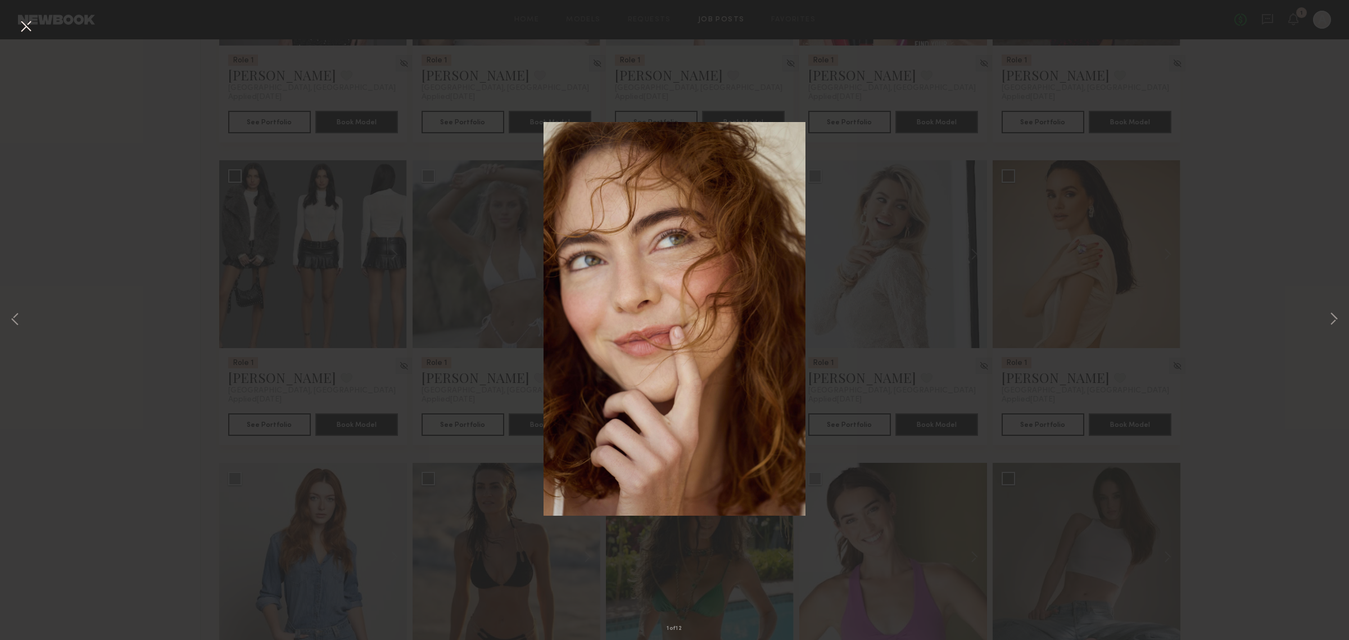
click at [1248, 256] on div "1 of 12" at bounding box center [674, 320] width 1349 height 640
click at [25, 20] on button at bounding box center [26, 27] width 18 height 20
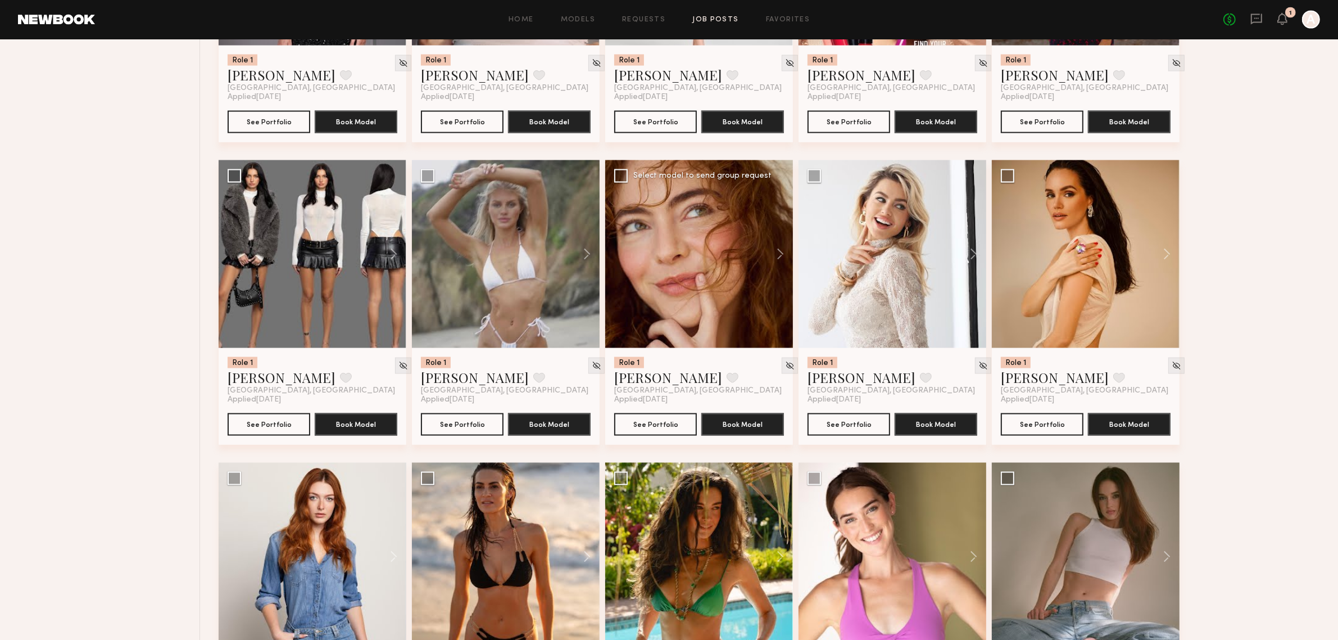
click at [678, 234] on div at bounding box center [699, 254] width 188 height 188
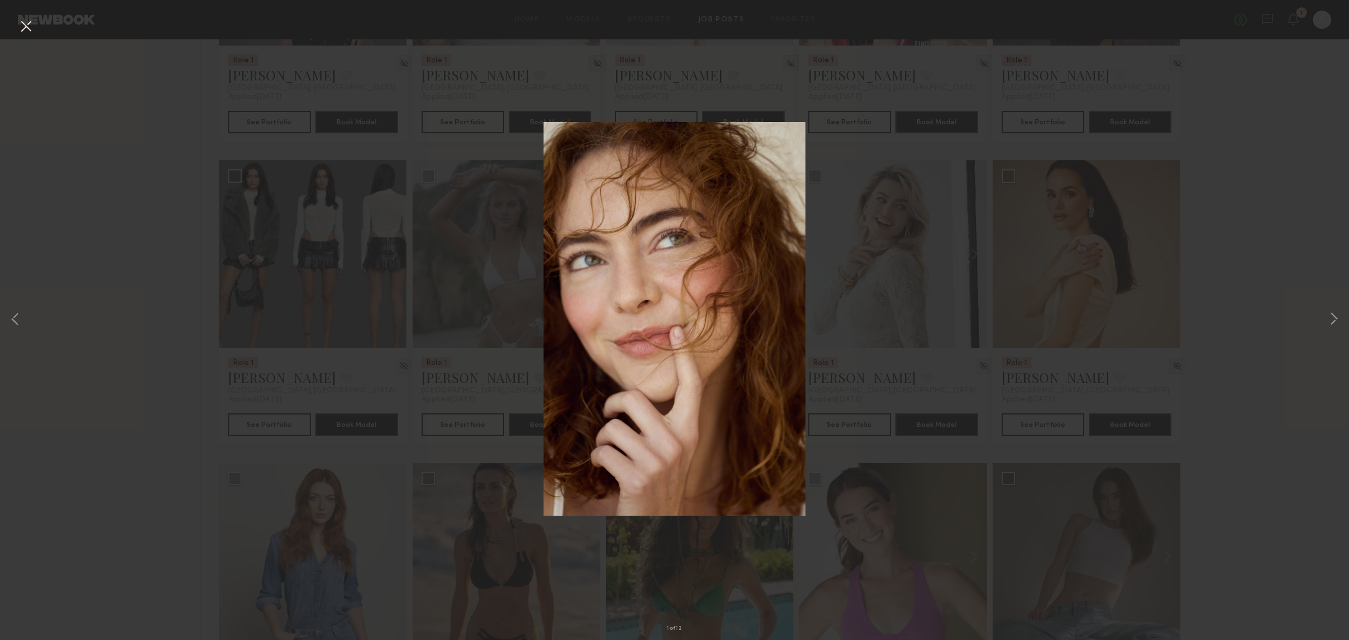
click at [25, 26] on button at bounding box center [26, 27] width 18 height 20
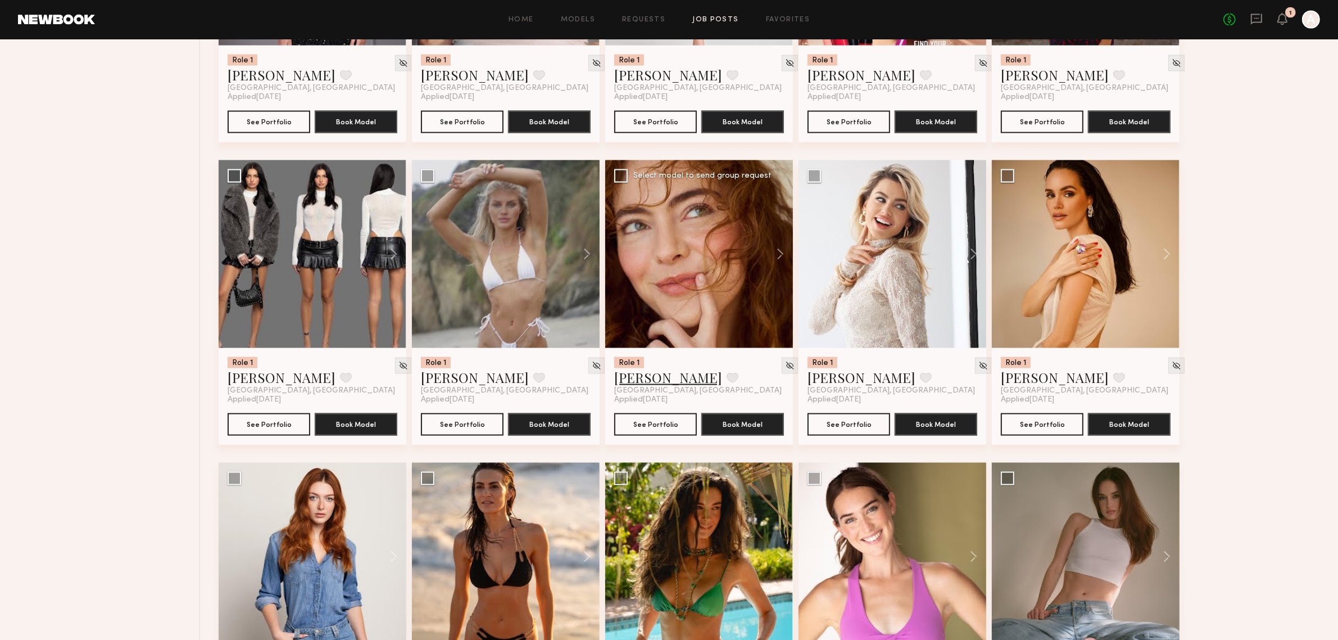
click at [622, 368] on link "Haley G." at bounding box center [668, 377] width 108 height 18
click at [832, 368] on link "Tatiana D." at bounding box center [862, 377] width 108 height 18
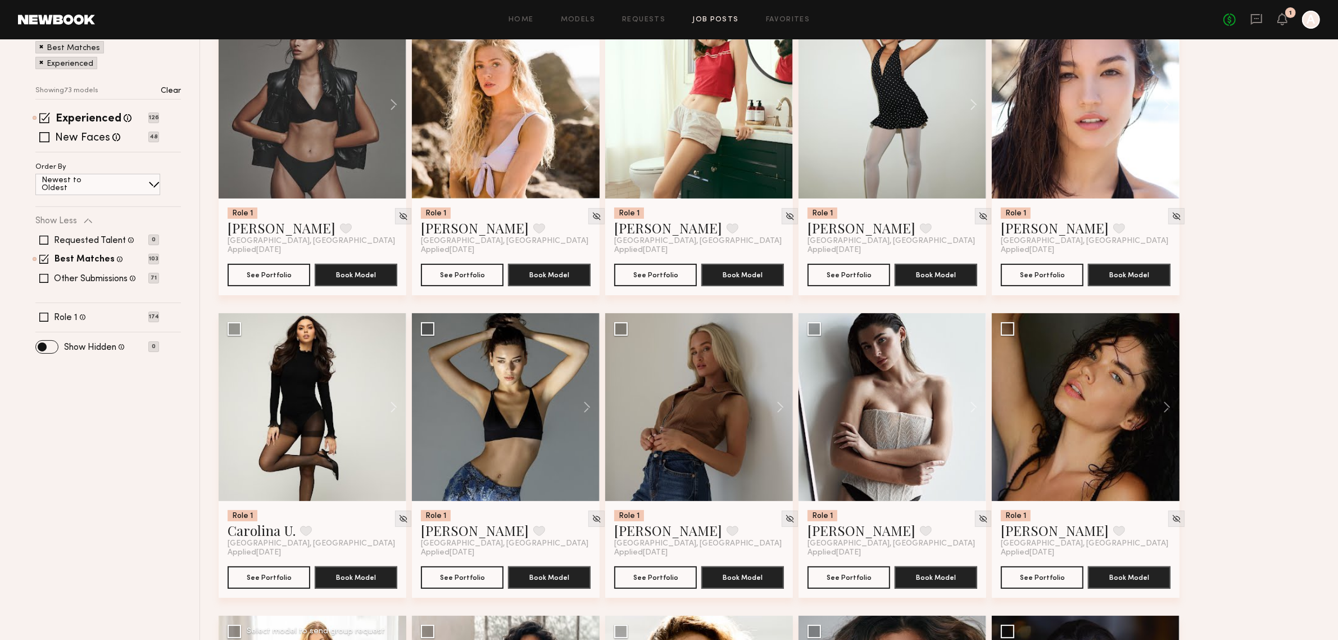
scroll to position [0, 0]
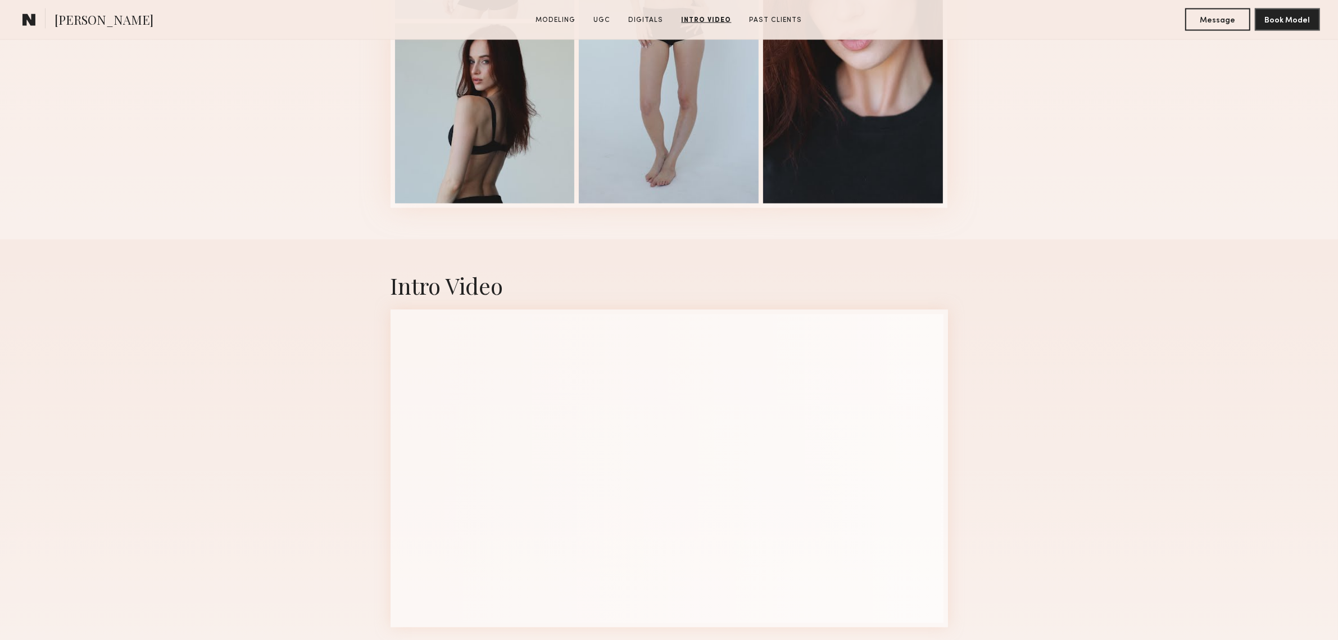
scroll to position [2248, 0]
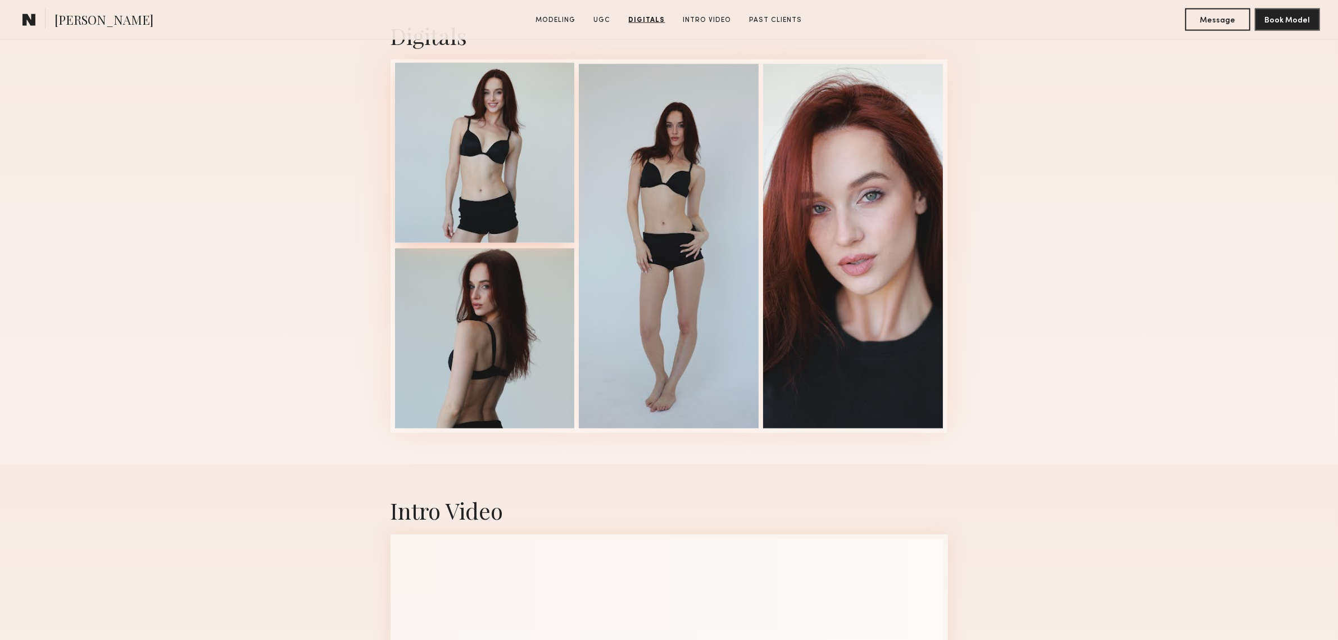
click at [505, 161] on div at bounding box center [485, 153] width 180 height 180
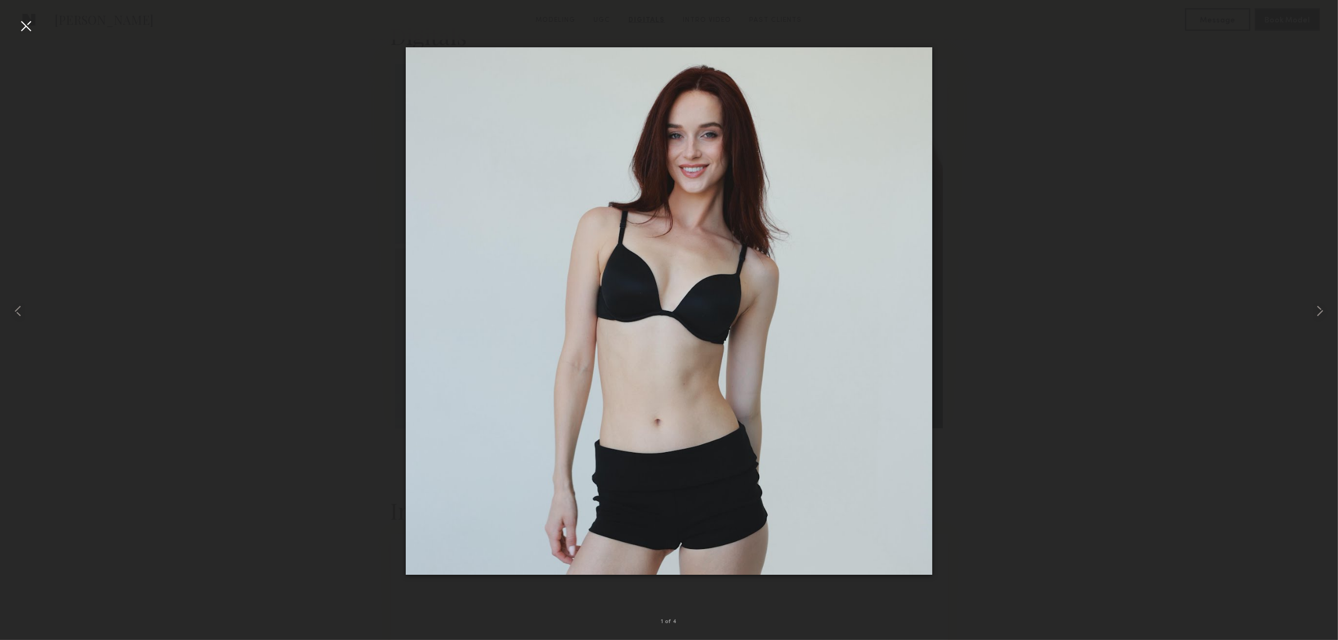
click at [24, 24] on div at bounding box center [26, 26] width 18 height 18
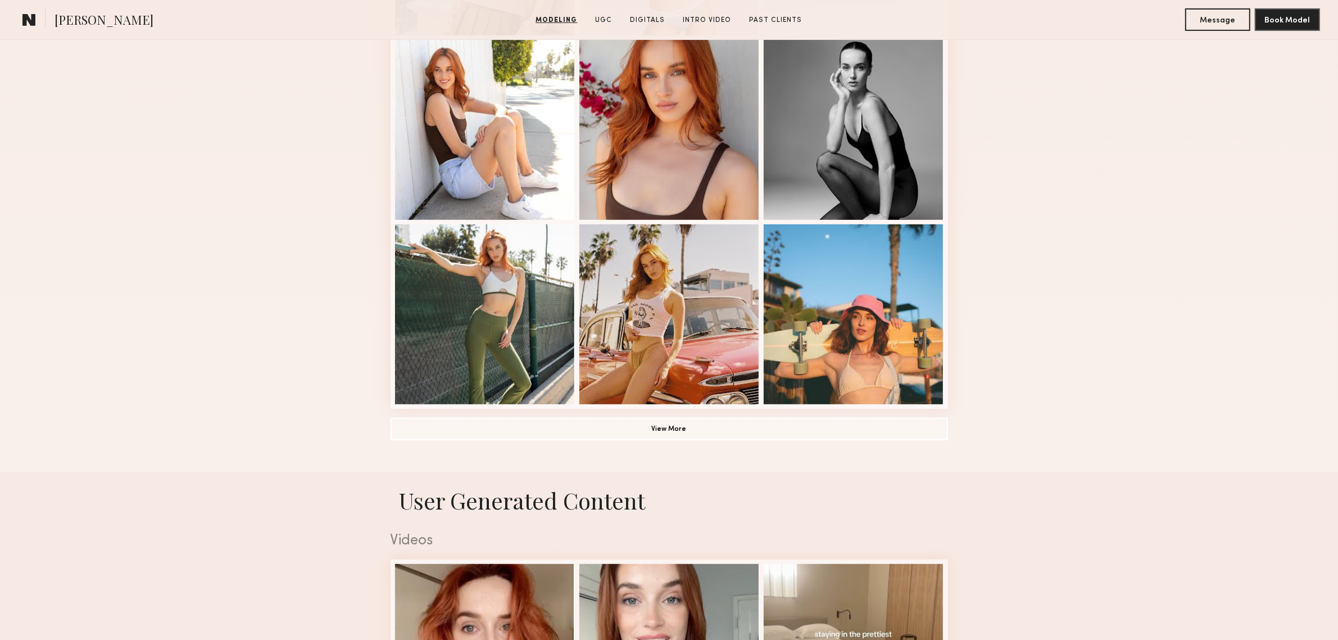
scroll to position [749, 0]
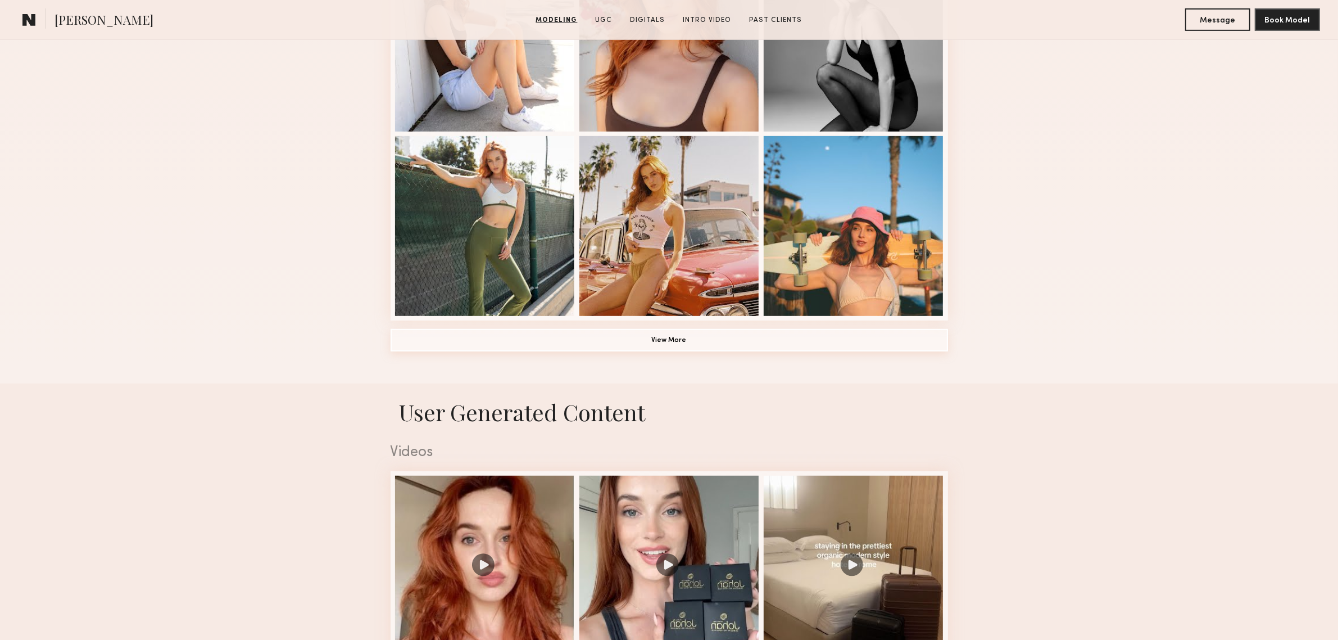
click at [655, 338] on button "View More" at bounding box center [669, 340] width 557 height 22
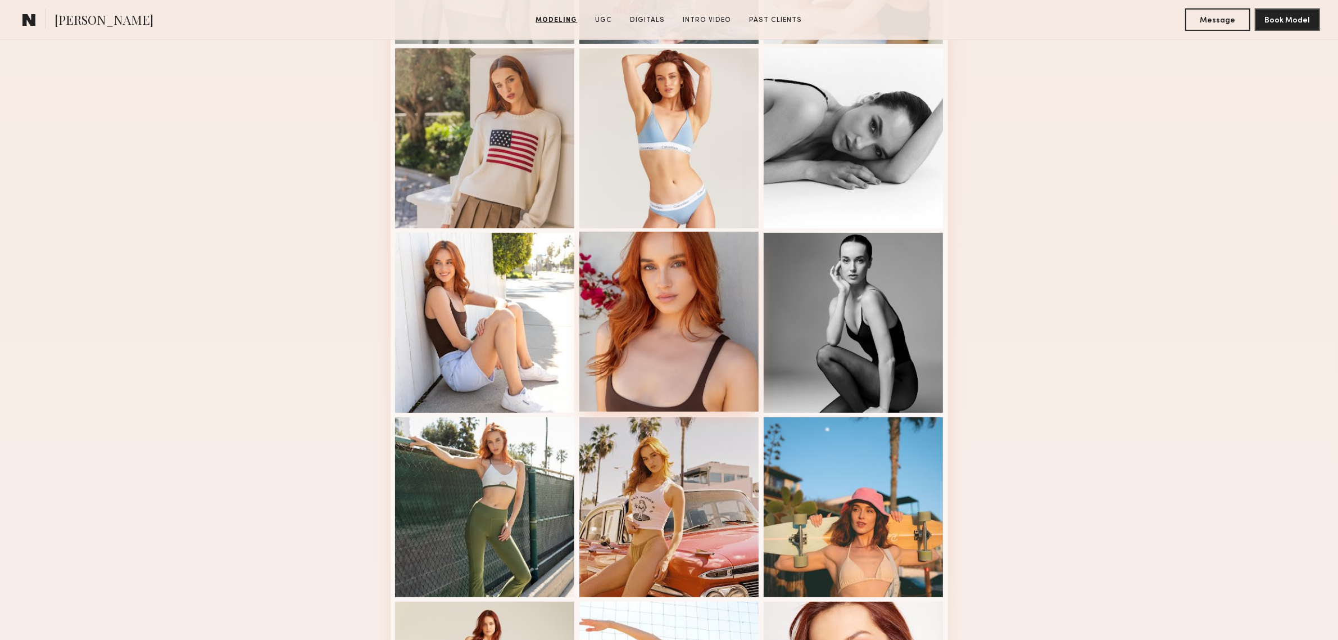
scroll to position [0, 0]
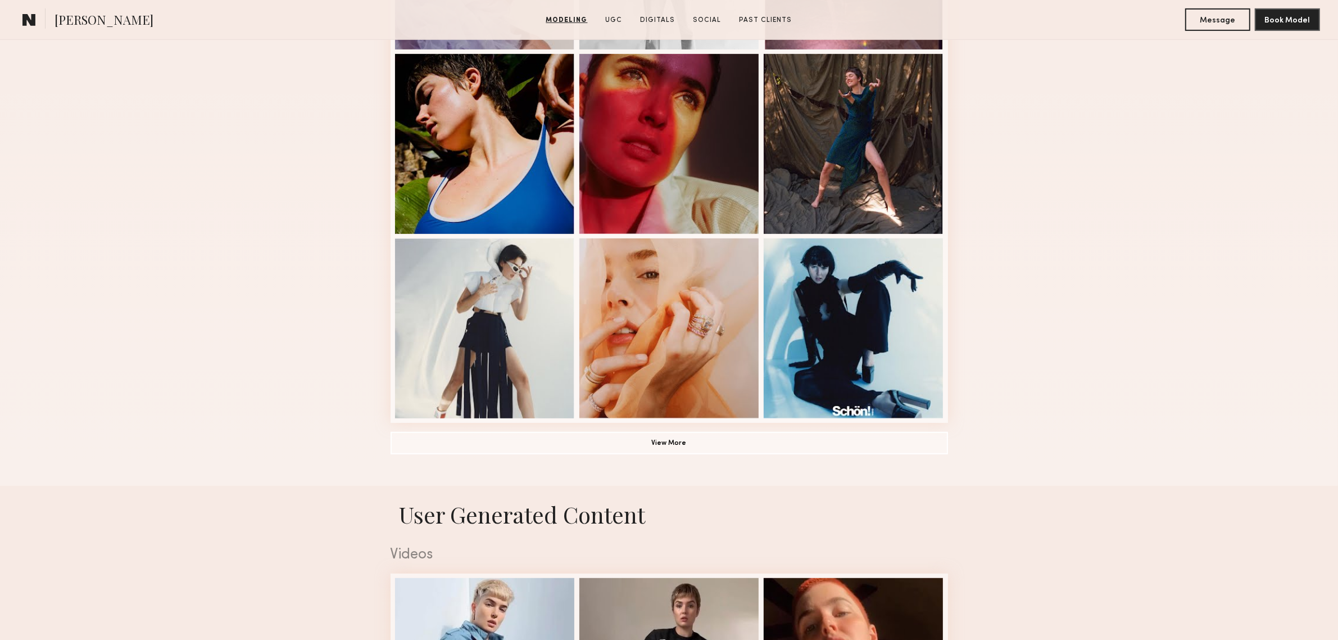
scroll to position [655, 0]
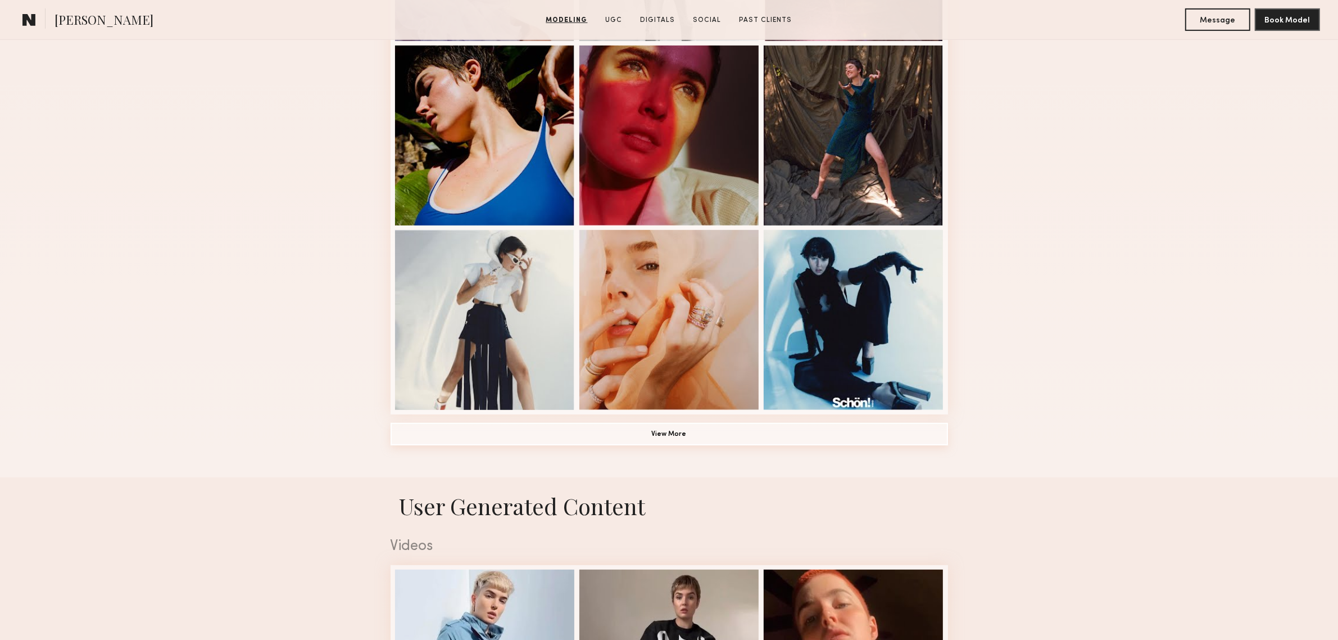
click at [660, 439] on button "View More" at bounding box center [669, 434] width 557 height 22
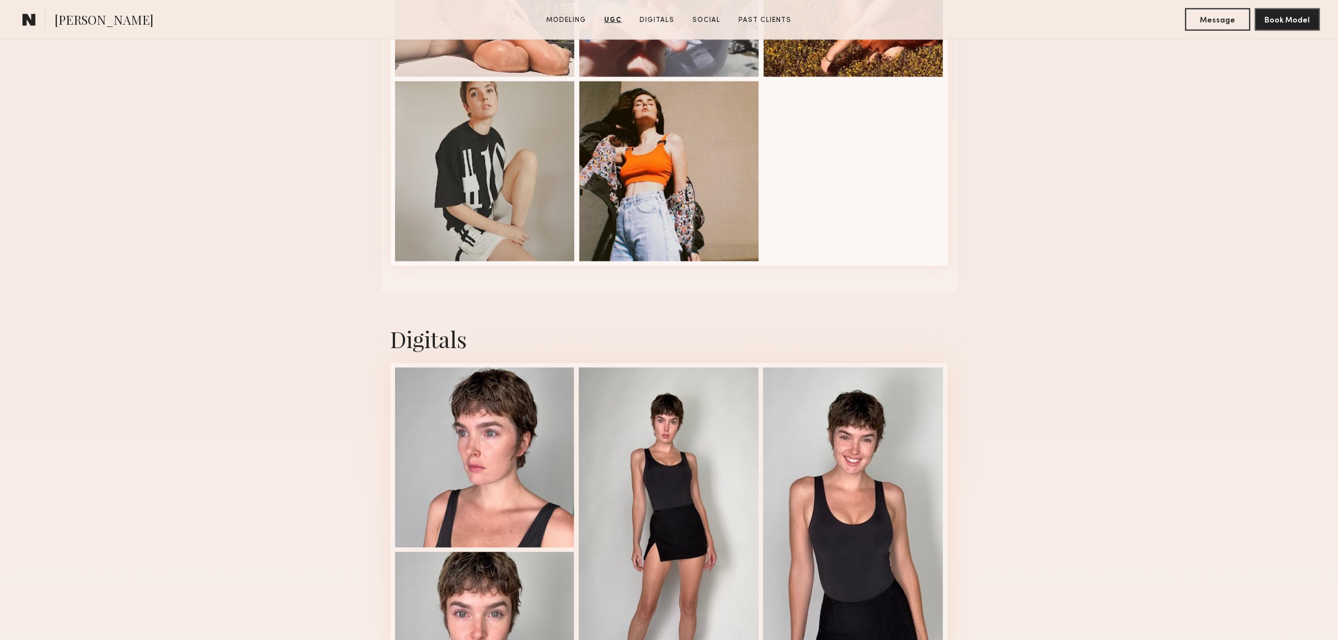
scroll to position [2810, 0]
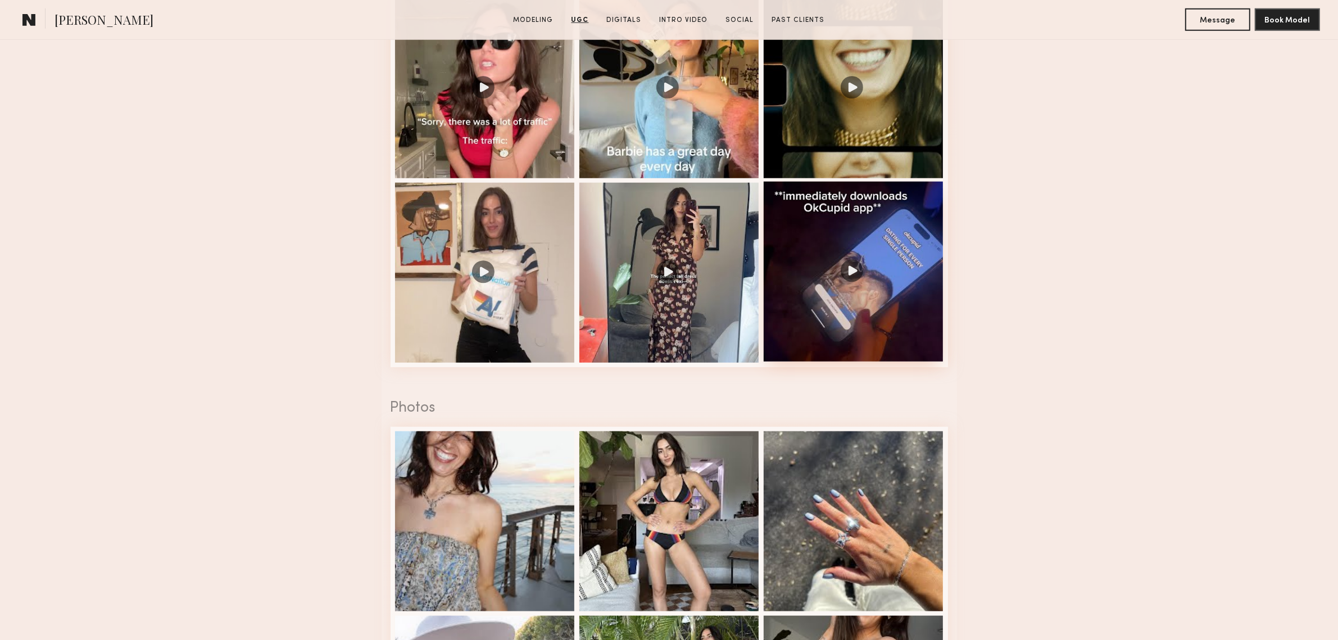
scroll to position [1405, 0]
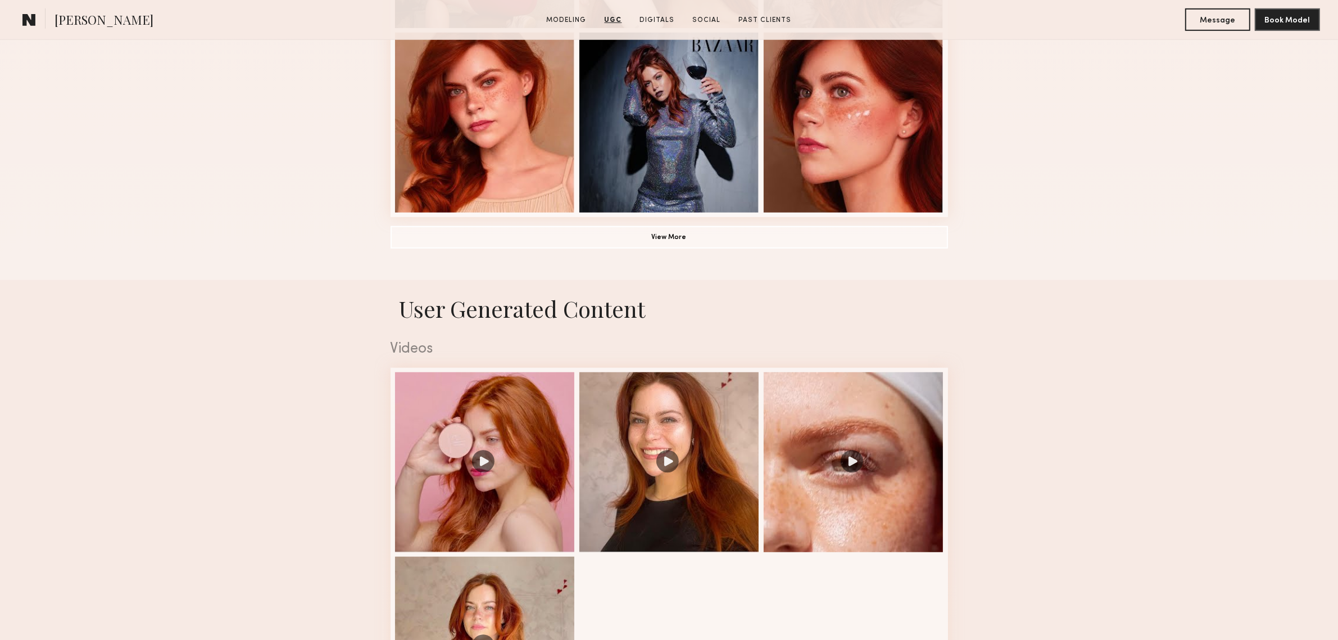
scroll to position [843, 0]
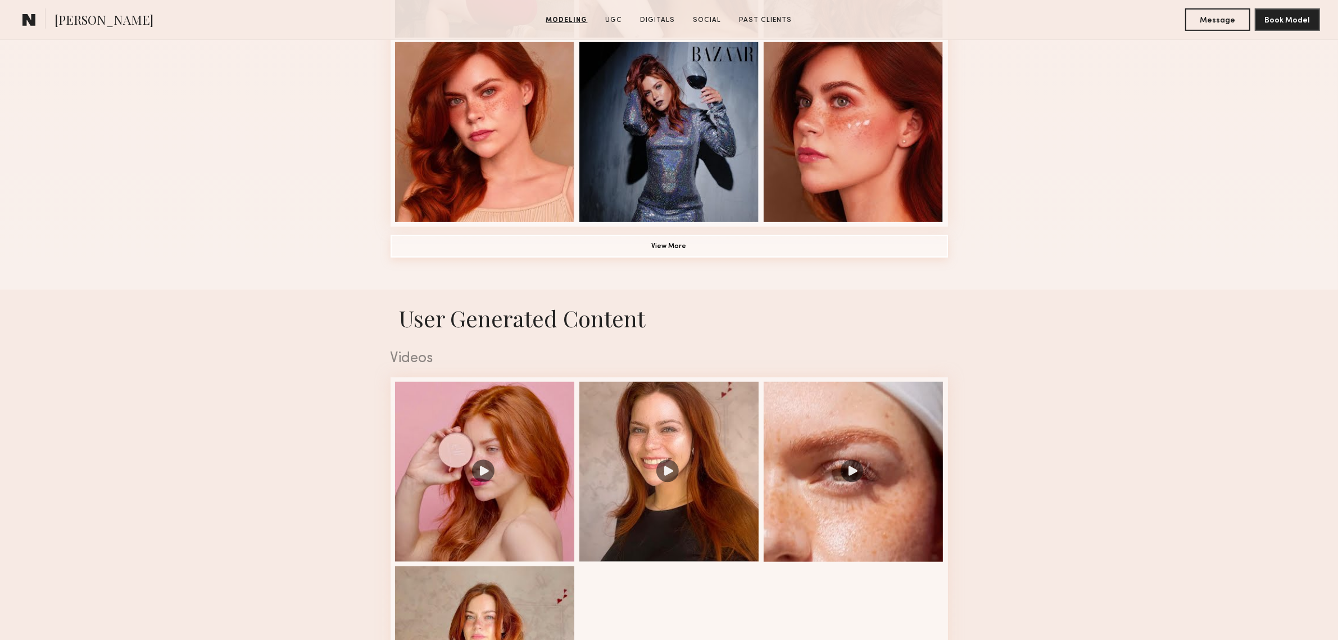
drag, startPoint x: 681, startPoint y: 248, endPoint x: 742, endPoint y: 274, distance: 66.0
click at [682, 248] on button "View More" at bounding box center [669, 246] width 557 height 22
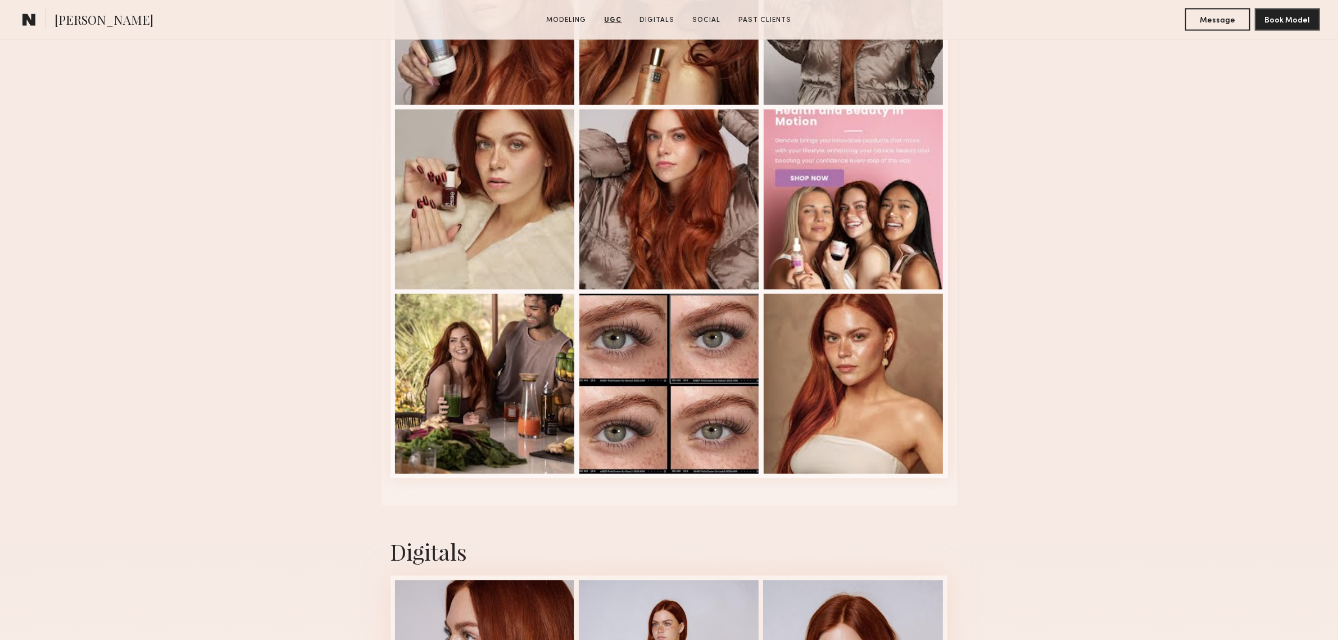
scroll to position [2997, 0]
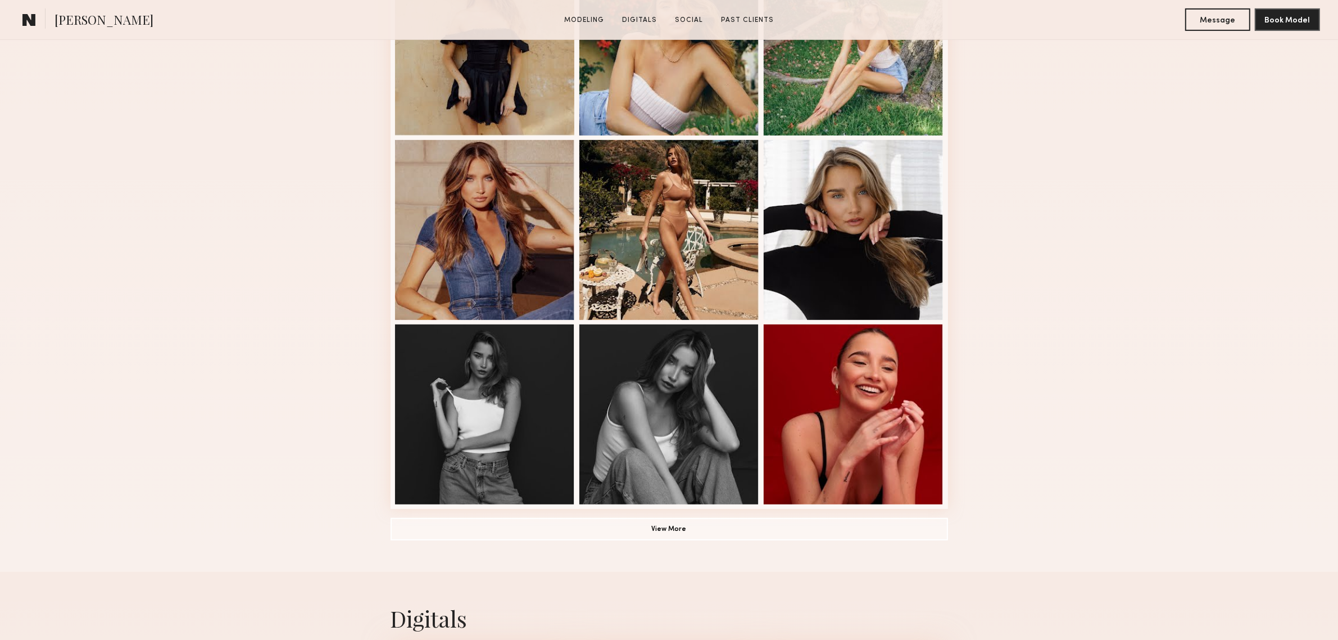
scroll to position [562, 0]
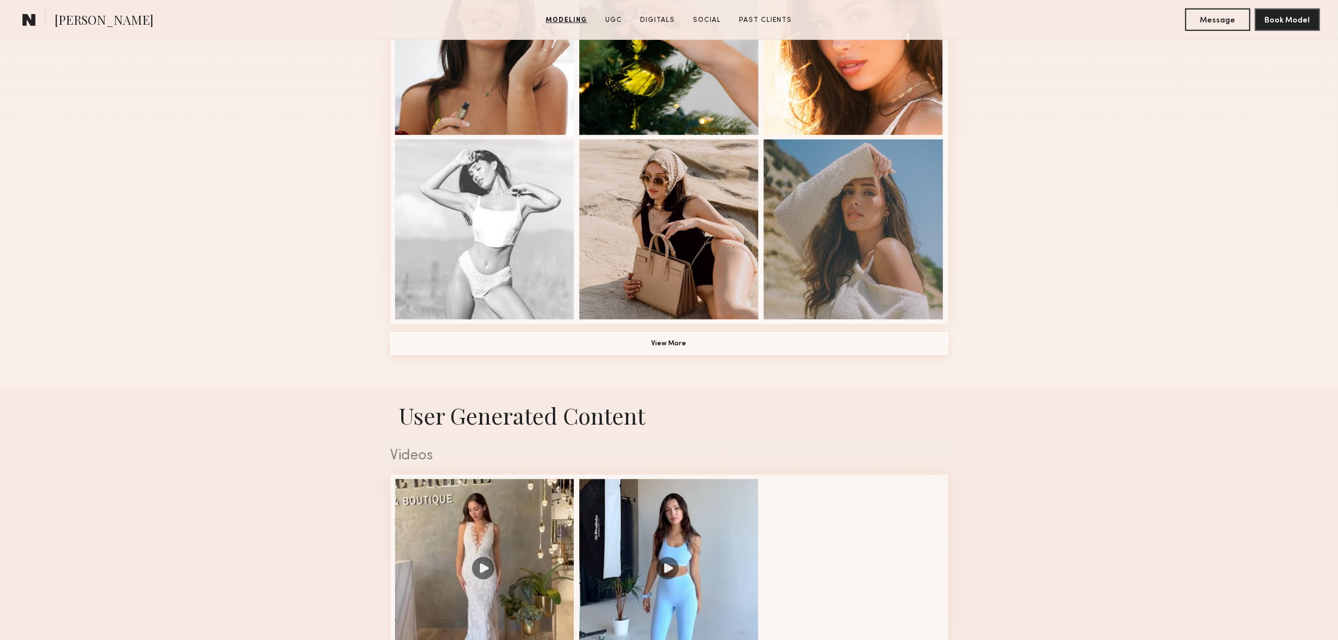
scroll to position [749, 0]
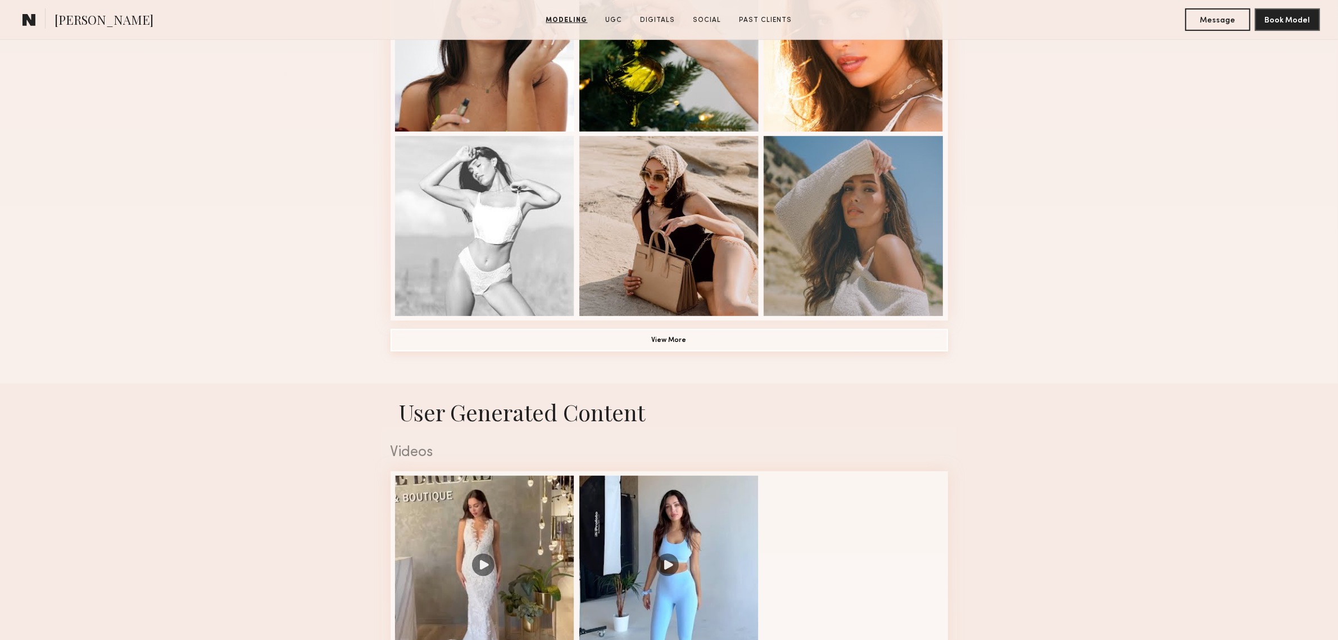
click at [684, 350] on button "View More" at bounding box center [669, 340] width 557 height 22
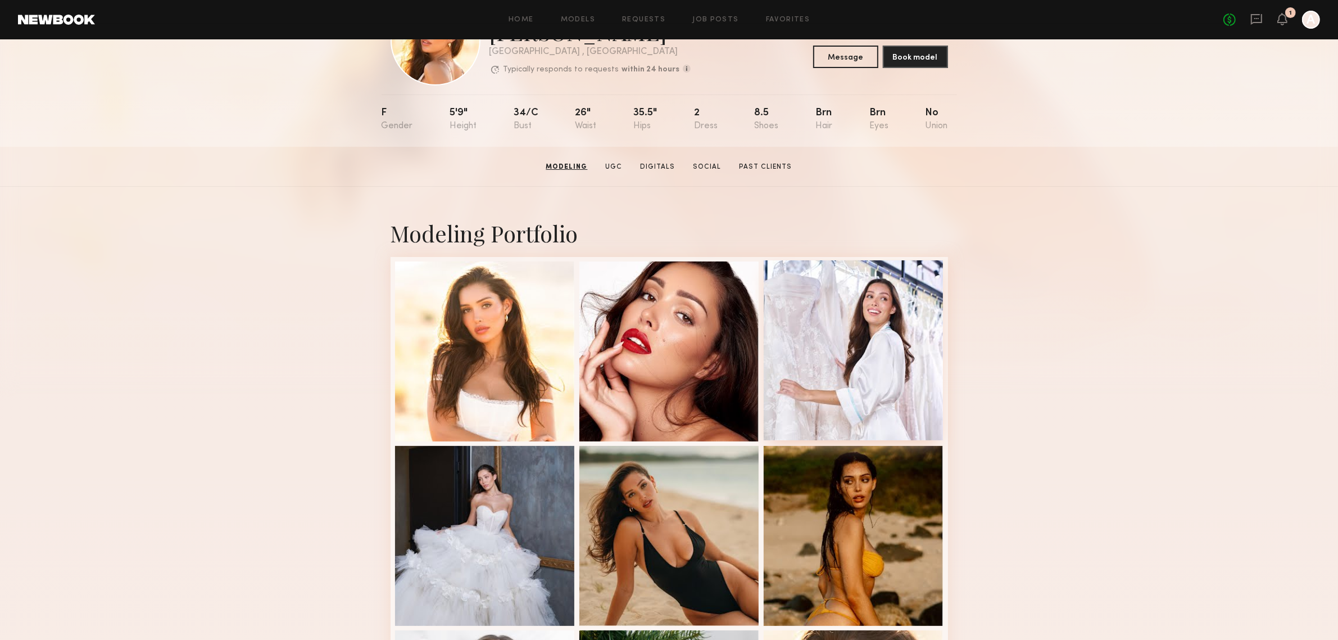
scroll to position [0, 0]
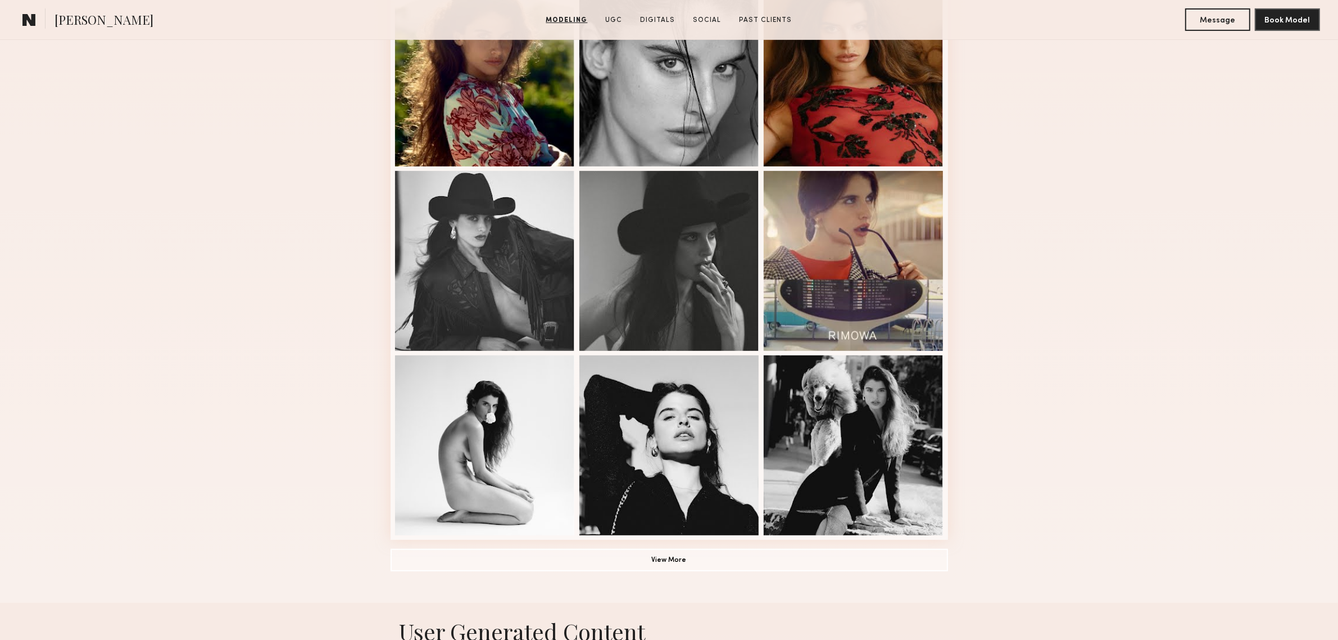
scroll to position [562, 0]
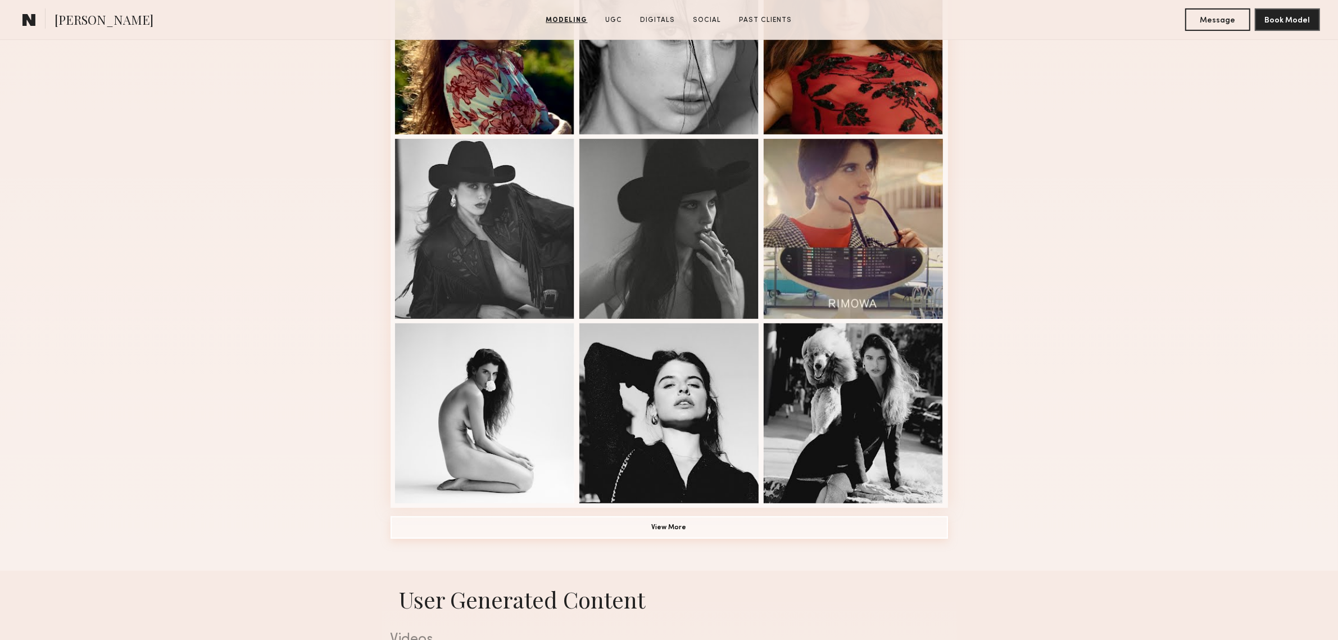
click at [669, 525] on button "View More" at bounding box center [669, 527] width 557 height 22
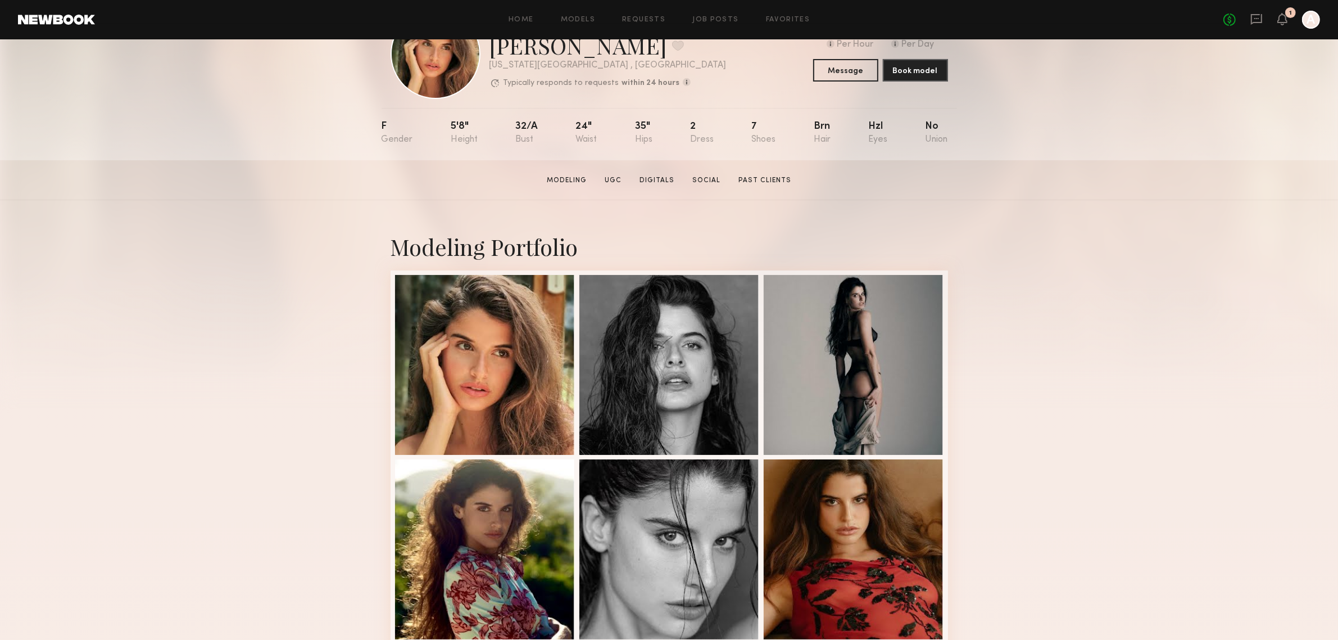
scroll to position [0, 0]
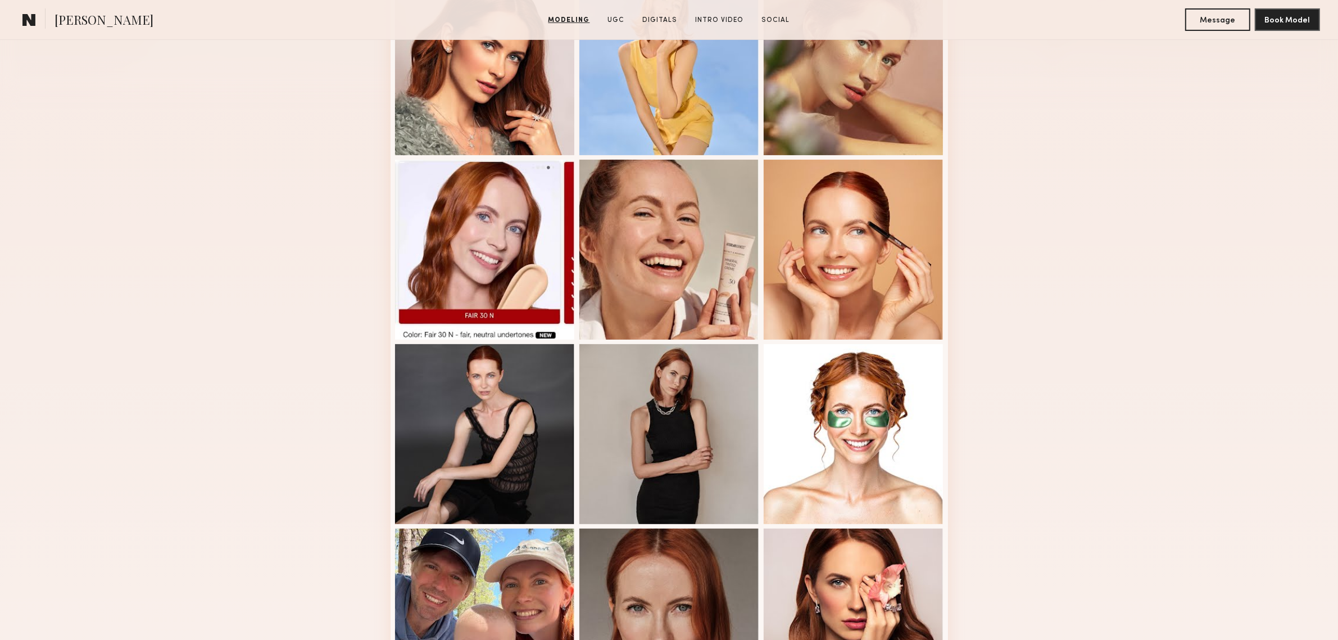
scroll to position [468, 0]
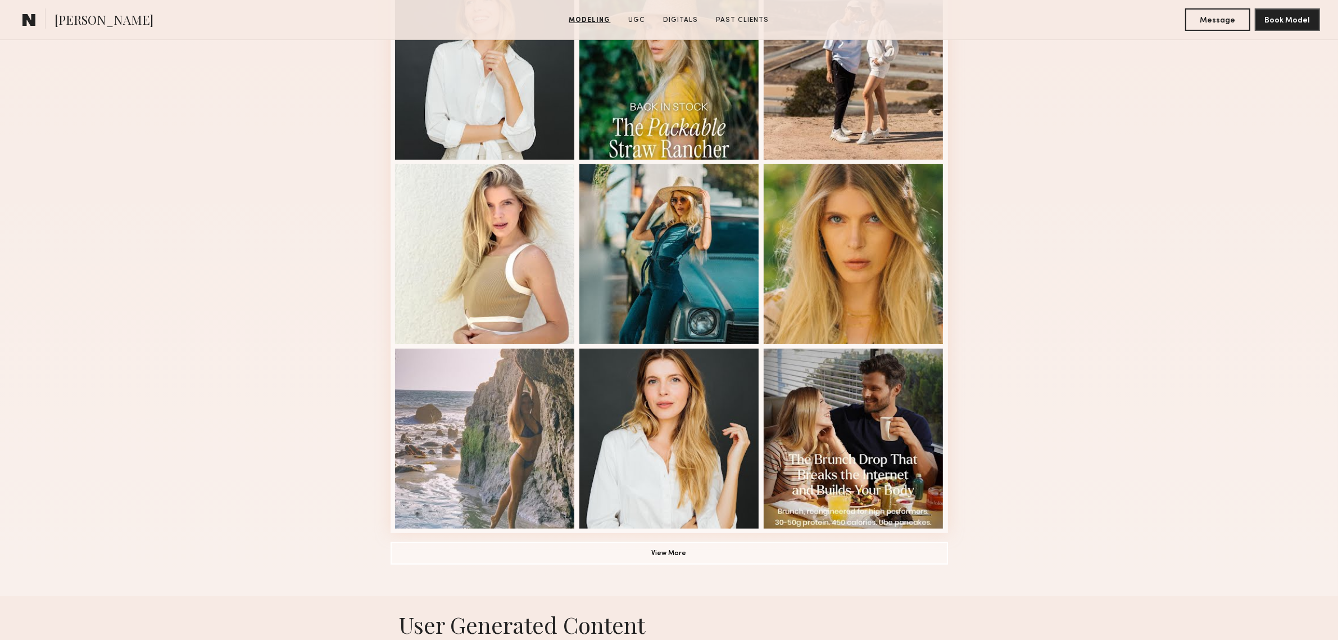
scroll to position [562, 0]
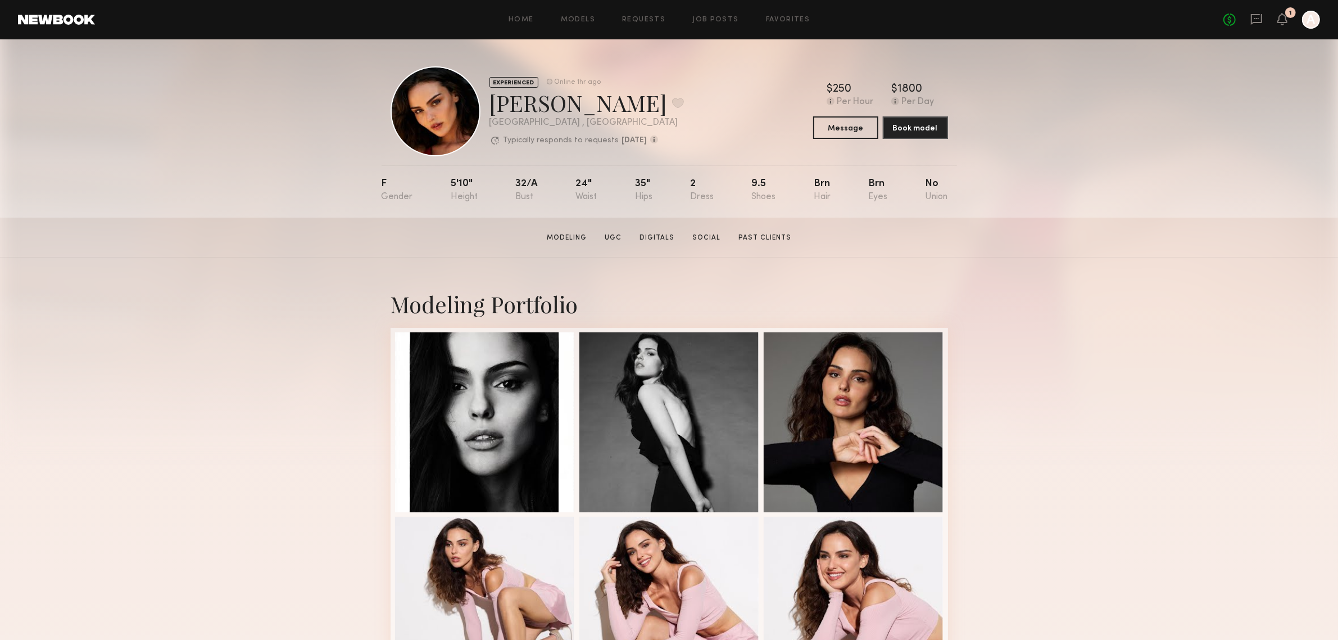
click at [797, 257] on section "Isabella A. Modeling UGC Digitals Social Past Clients Message Book Model" at bounding box center [669, 237] width 1338 height 40
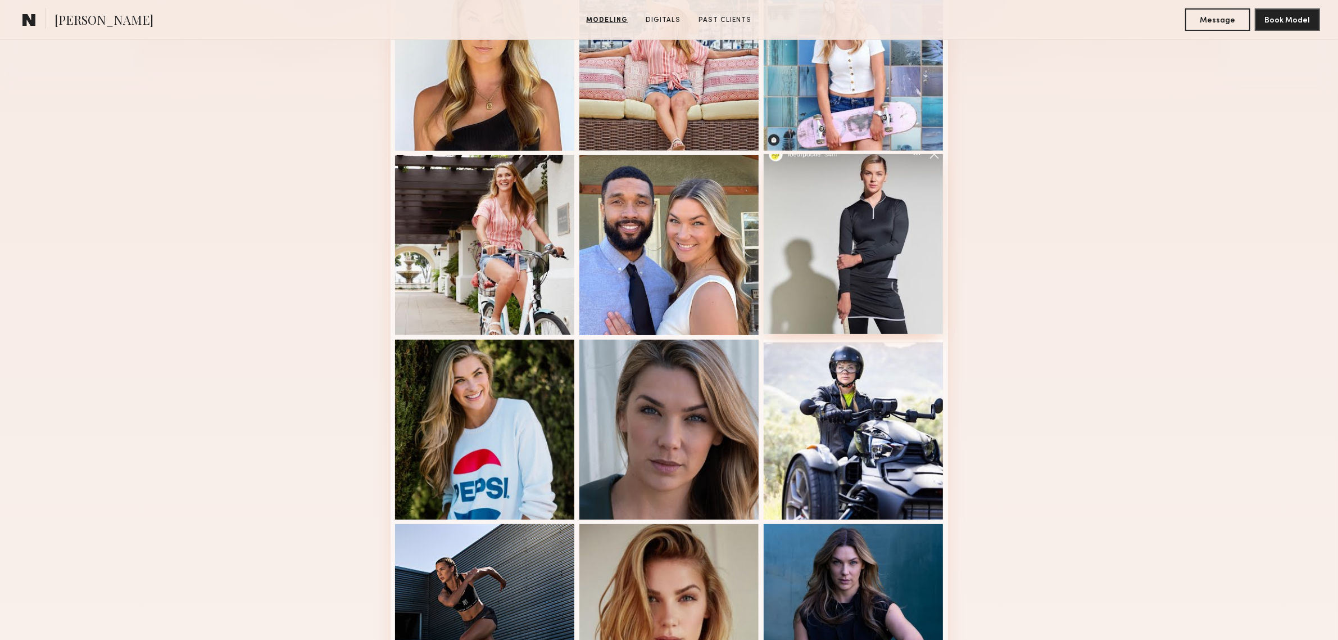
scroll to position [468, 0]
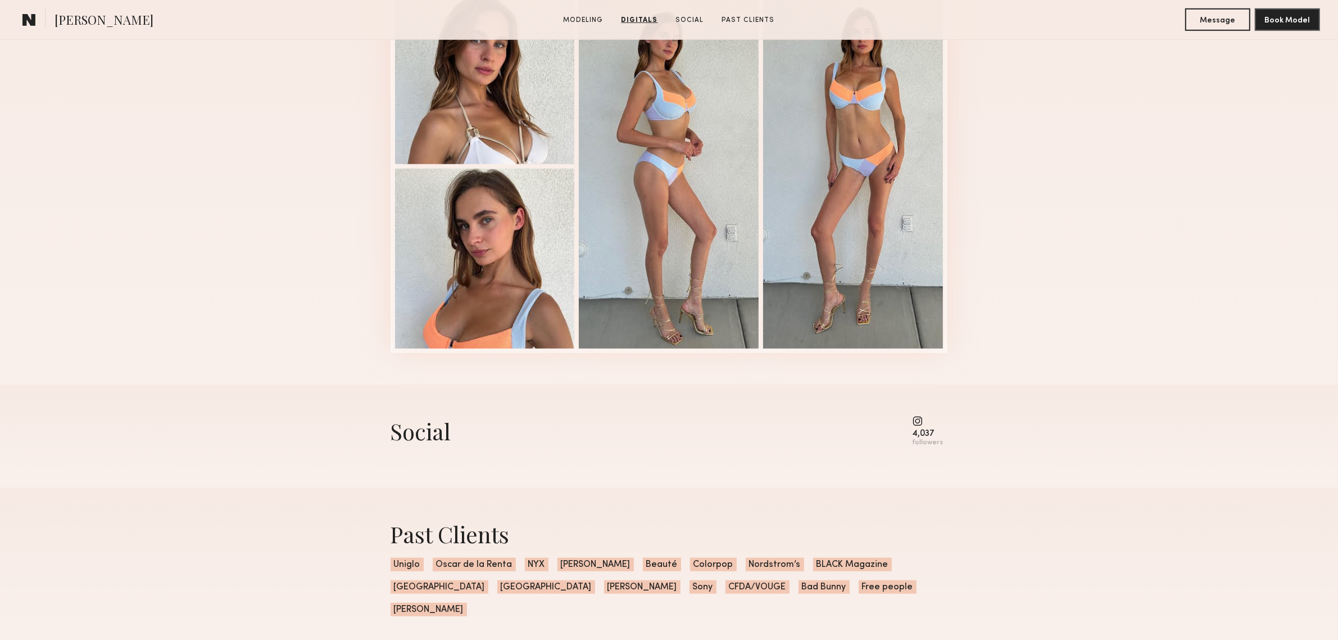
scroll to position [1124, 0]
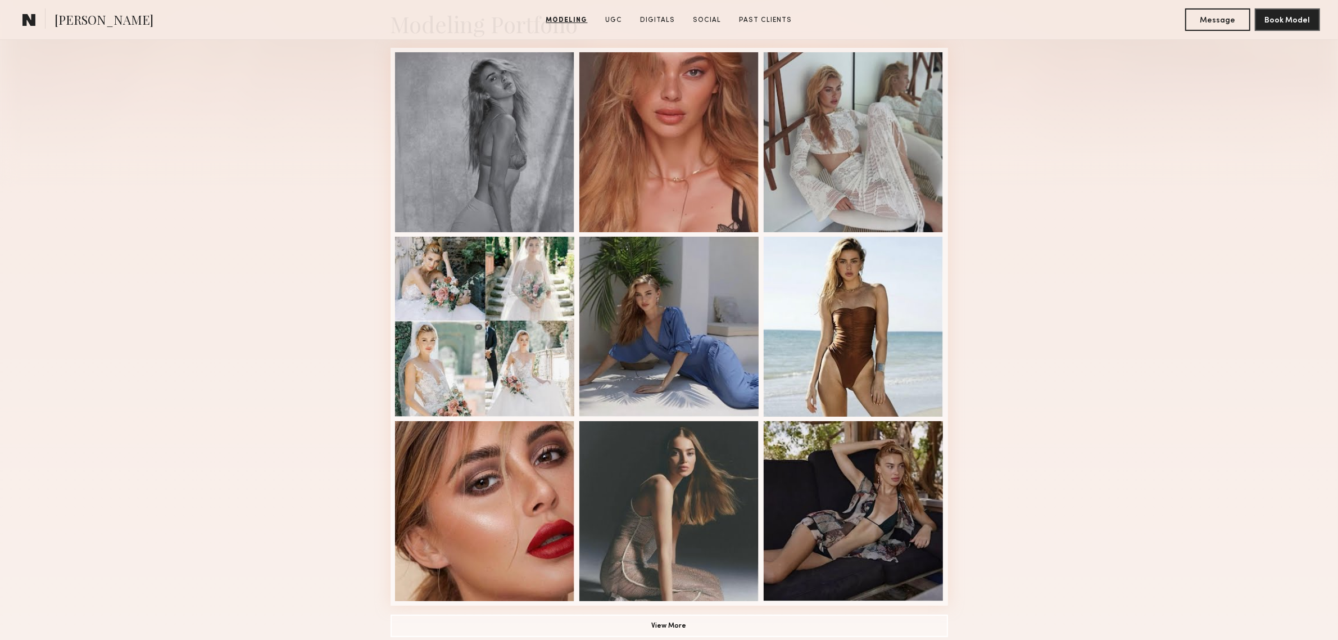
scroll to position [374, 0]
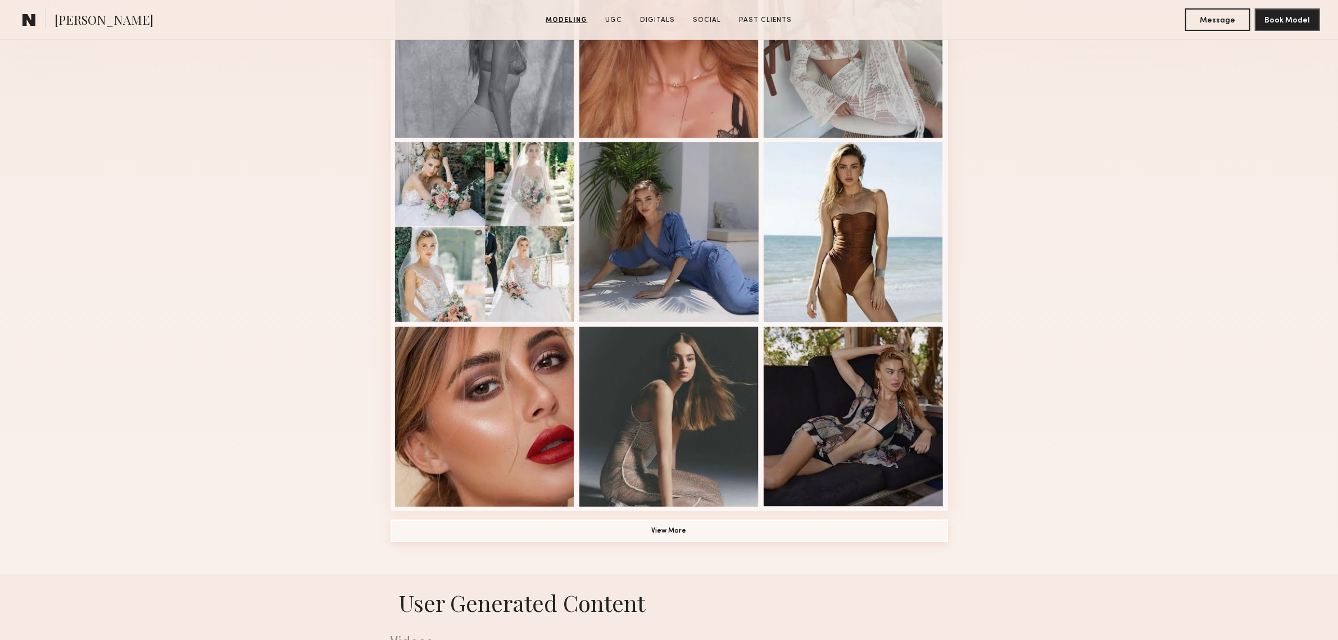
click at [652, 534] on button "View More" at bounding box center [669, 530] width 557 height 22
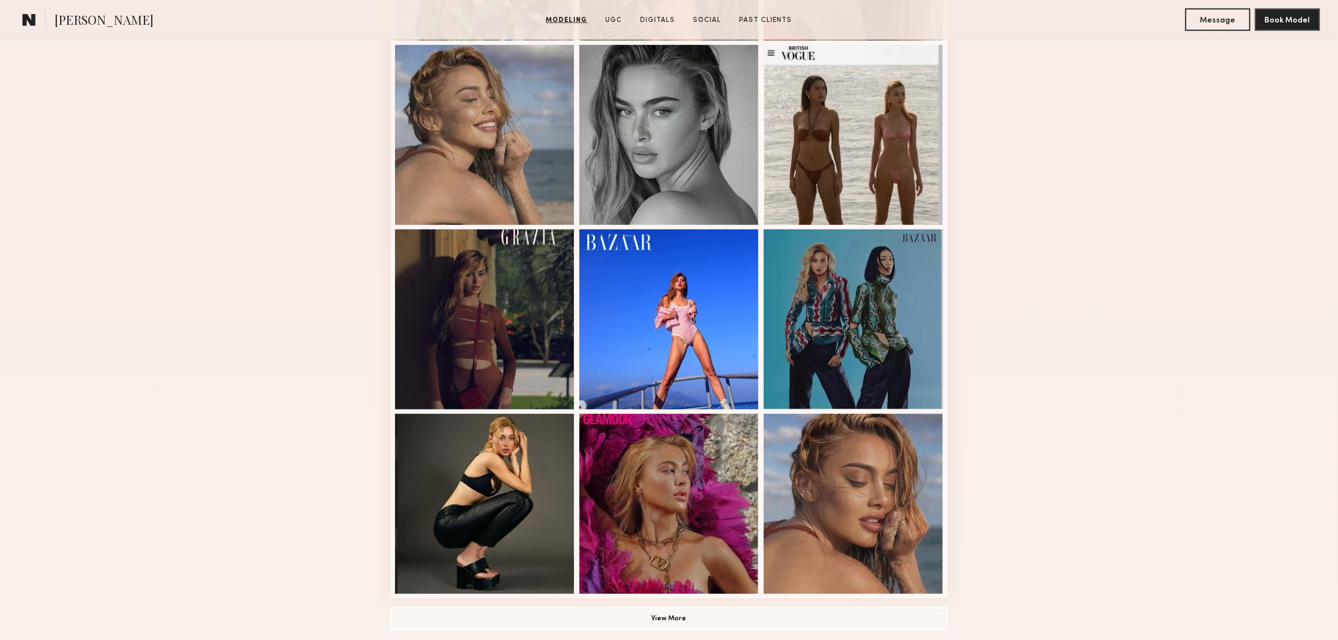
scroll to position [1124, 0]
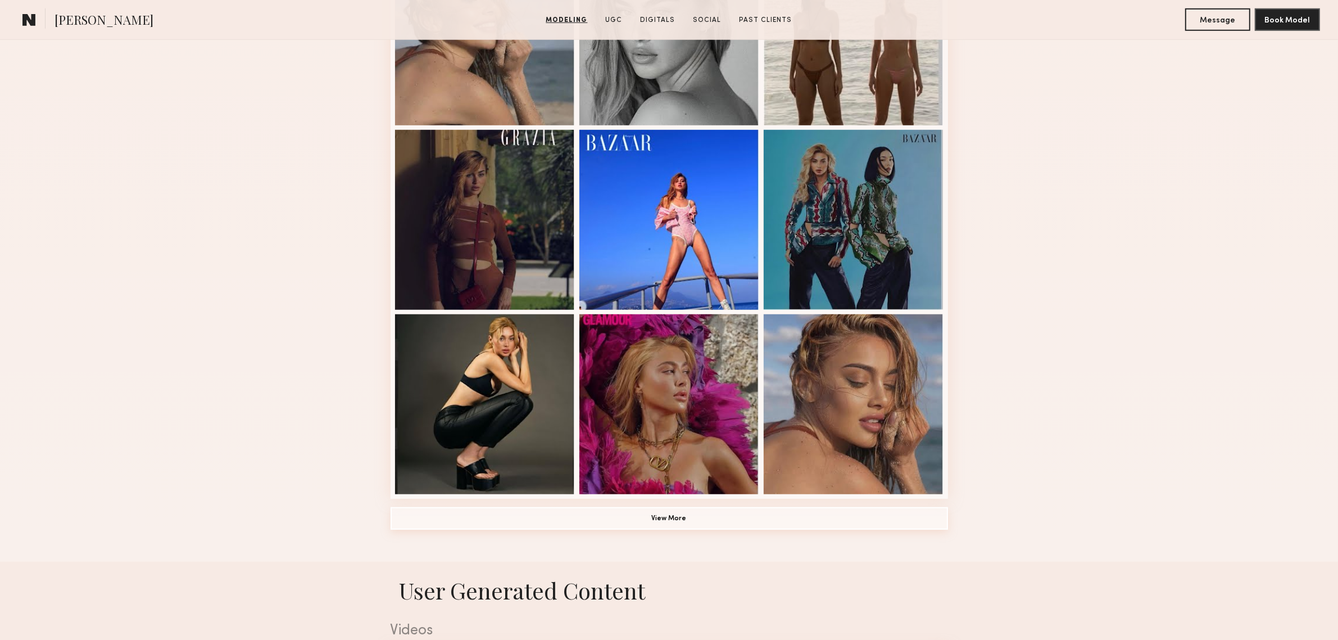
click at [678, 524] on button "View More" at bounding box center [669, 518] width 557 height 22
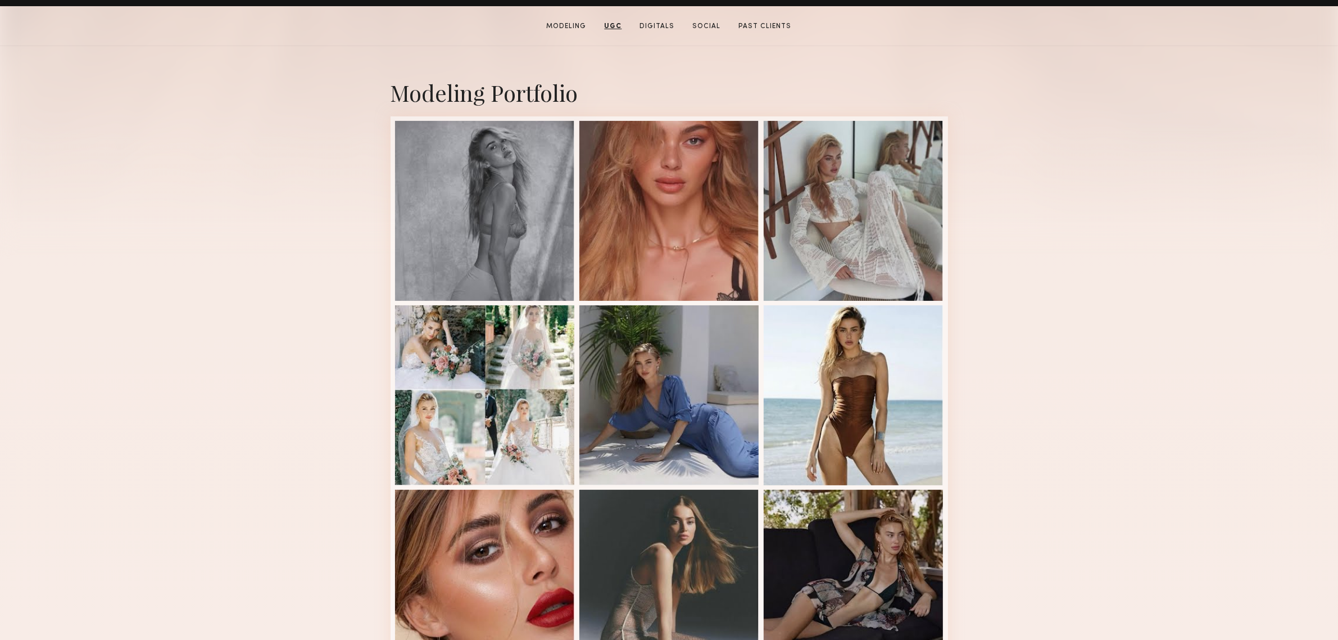
scroll to position [0, 0]
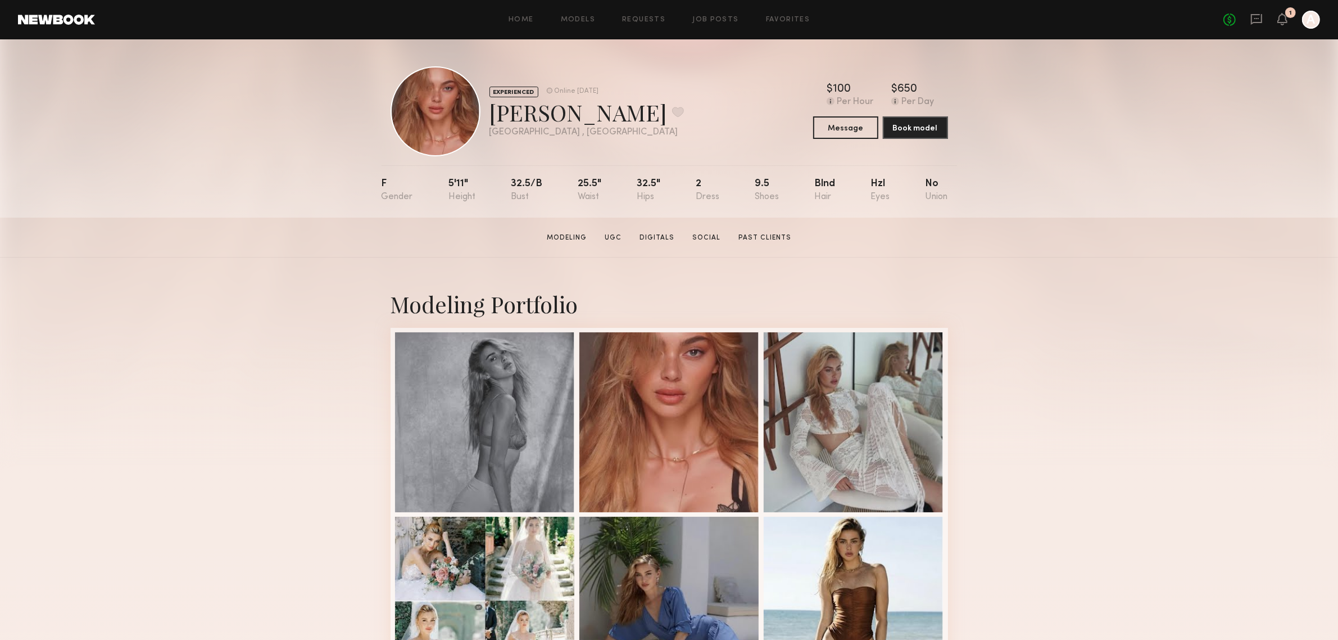
click at [1044, 242] on section "Johanna C. Modeling UGC Digitals Social Past Clients Message Book Model" at bounding box center [669, 237] width 1338 height 40
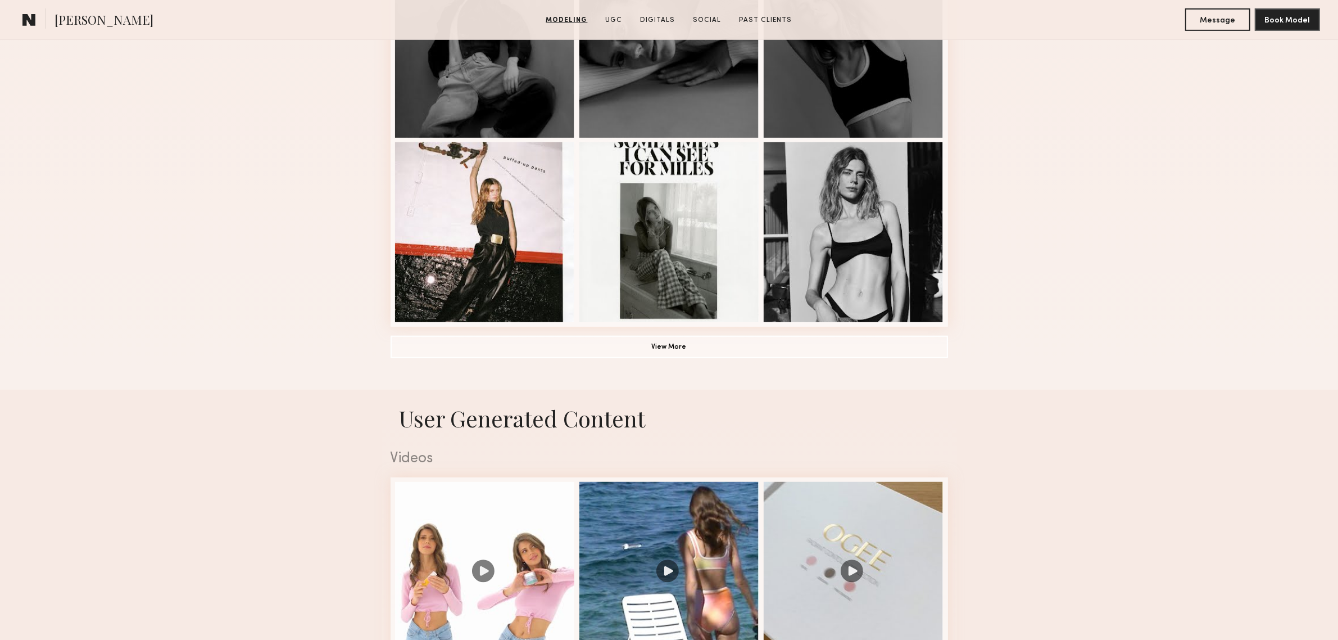
scroll to position [749, 0]
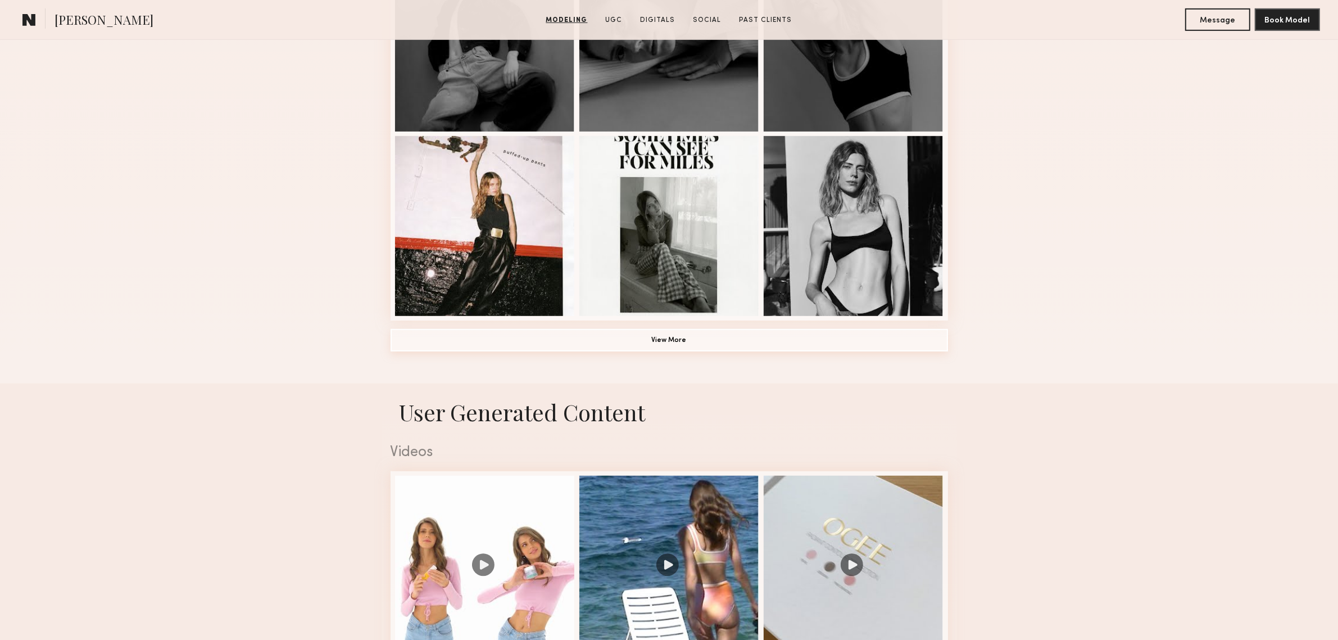
click at [696, 341] on button "View More" at bounding box center [669, 340] width 557 height 22
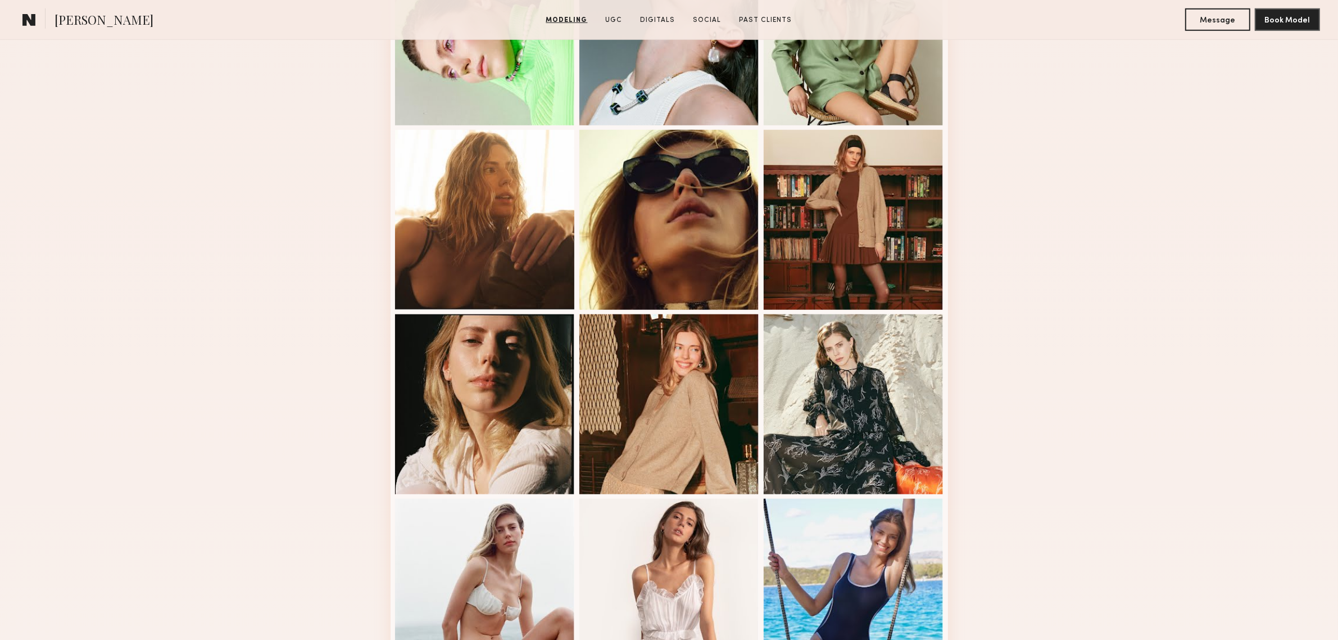
scroll to position [1217, 0]
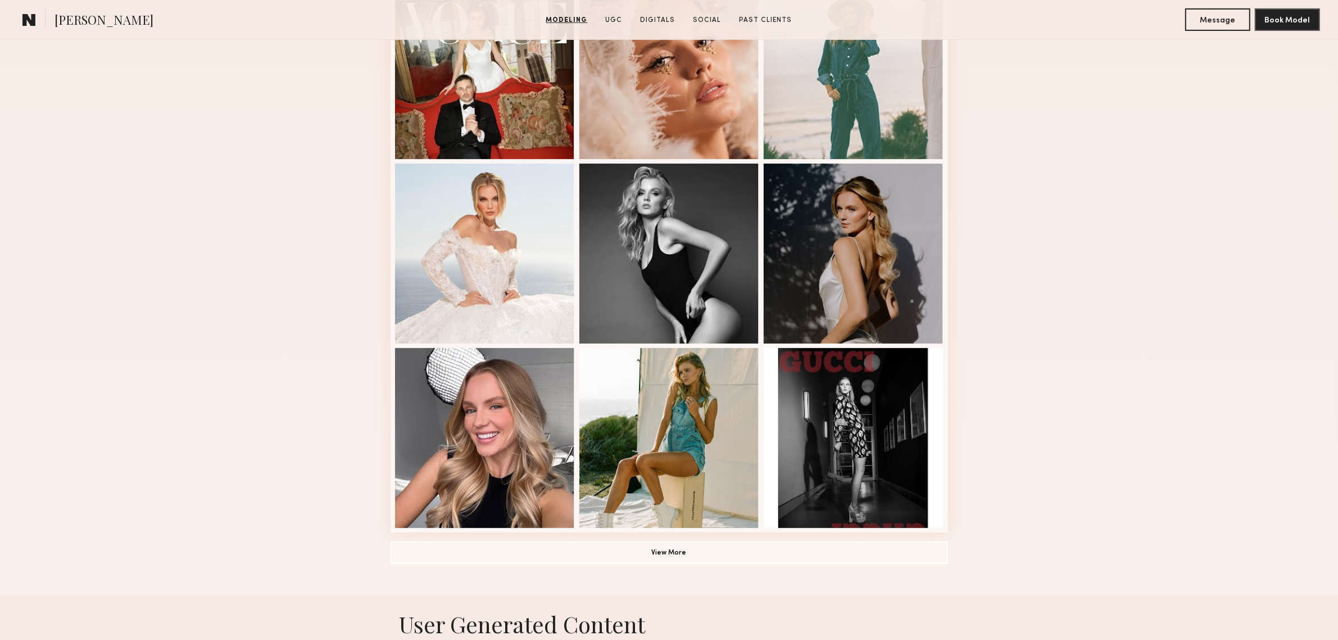
scroll to position [655, 0]
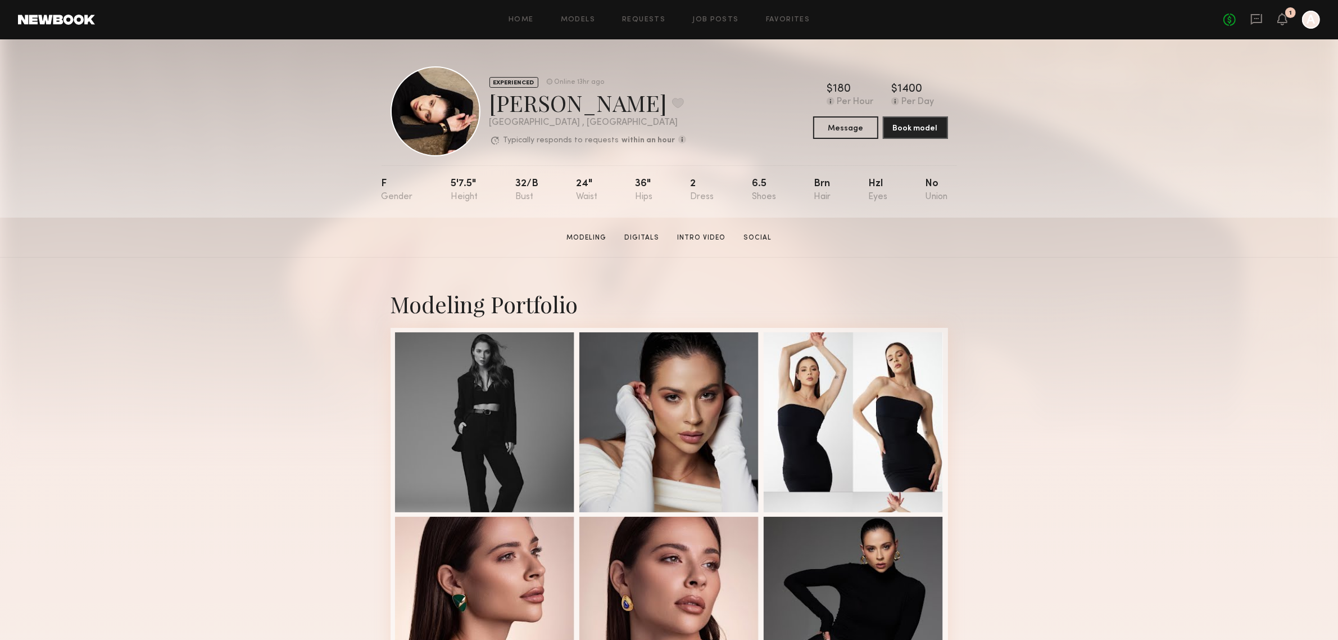
drag, startPoint x: 956, startPoint y: 257, endPoint x: 880, endPoint y: 225, distance: 82.9
click at [956, 257] on section "Anastasia M. Modeling Digitals Intro Video Social Message Book Model" at bounding box center [669, 237] width 1338 height 40
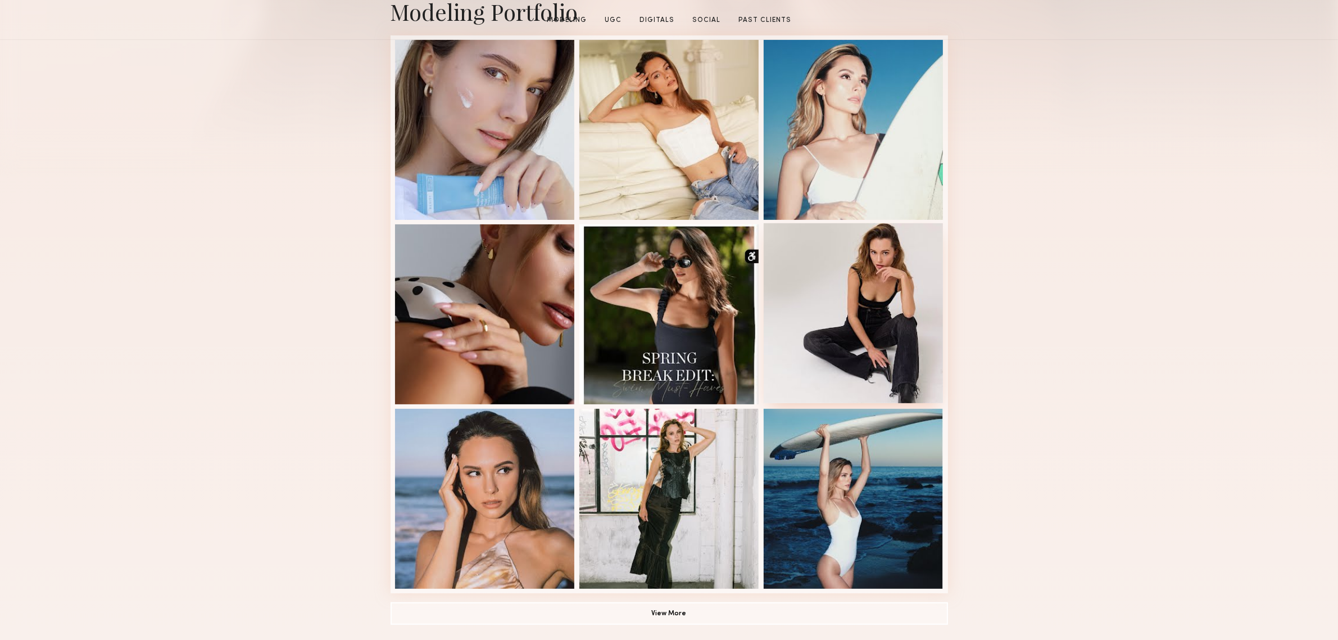
scroll to position [468, 0]
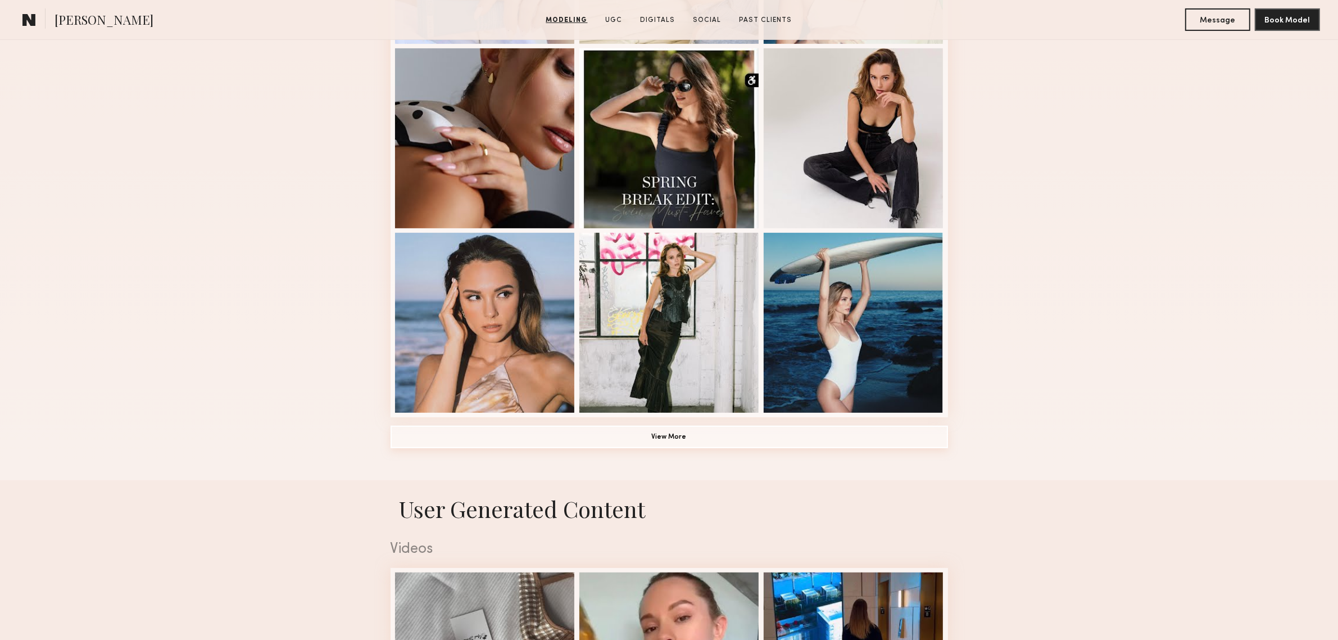
click at [706, 439] on button "View More" at bounding box center [669, 436] width 557 height 22
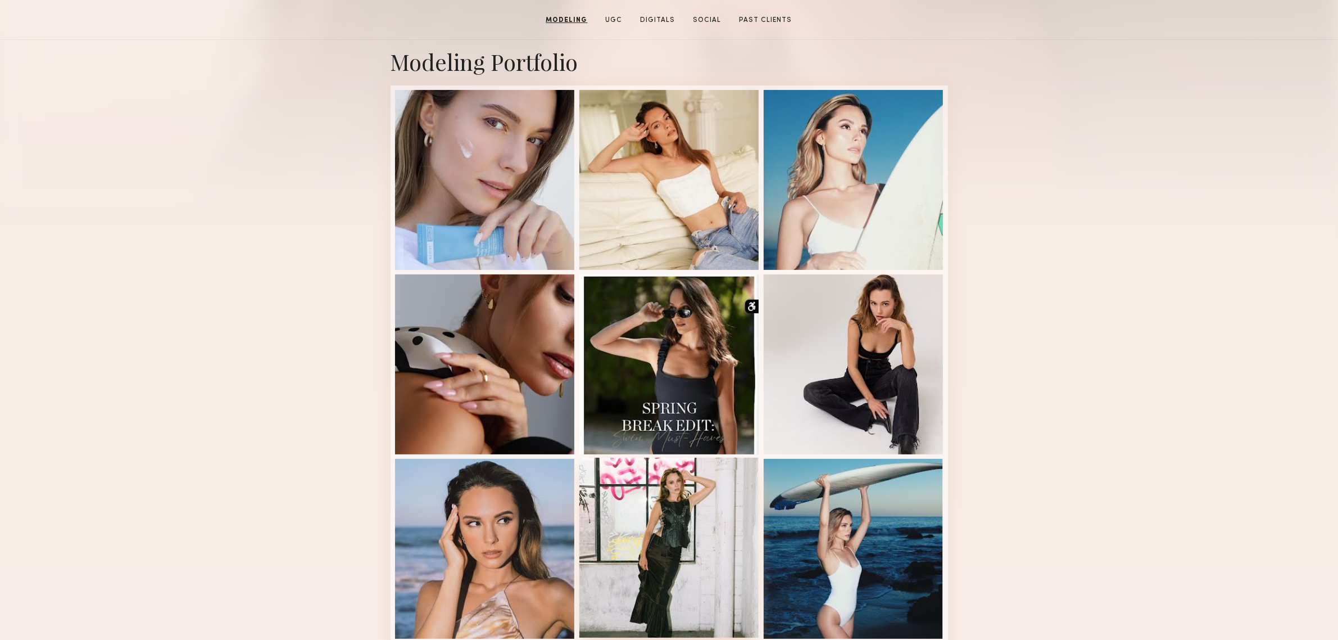
scroll to position [0, 0]
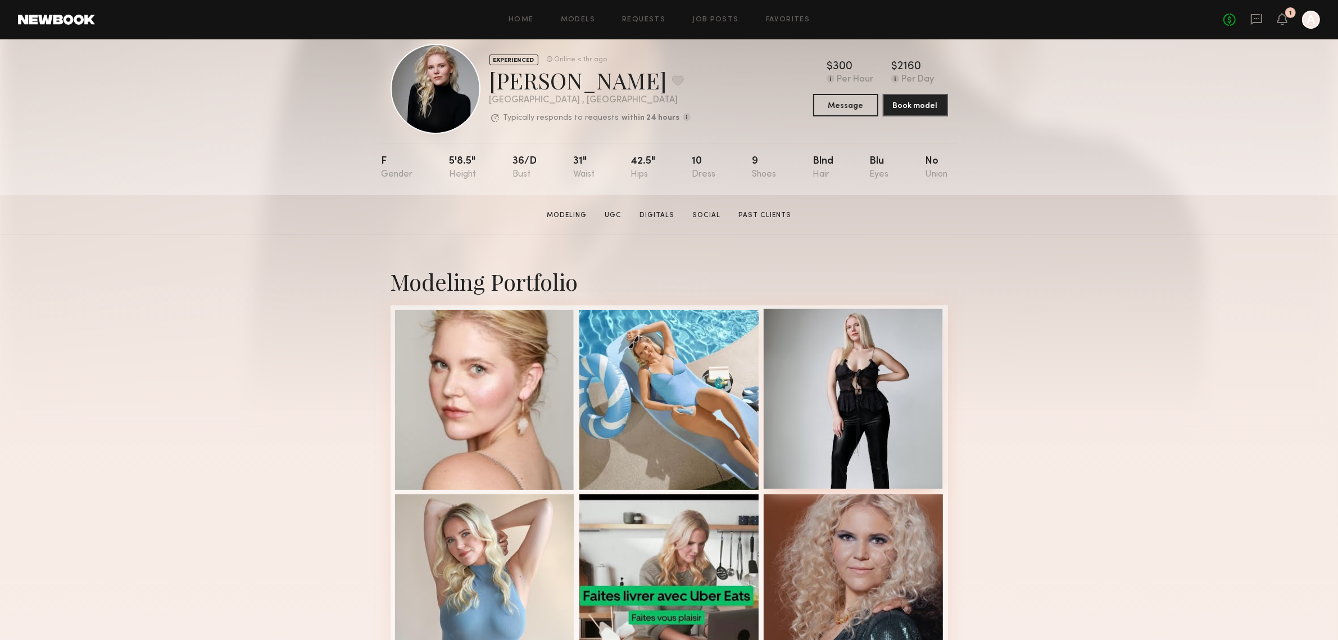
scroll to position [374, 0]
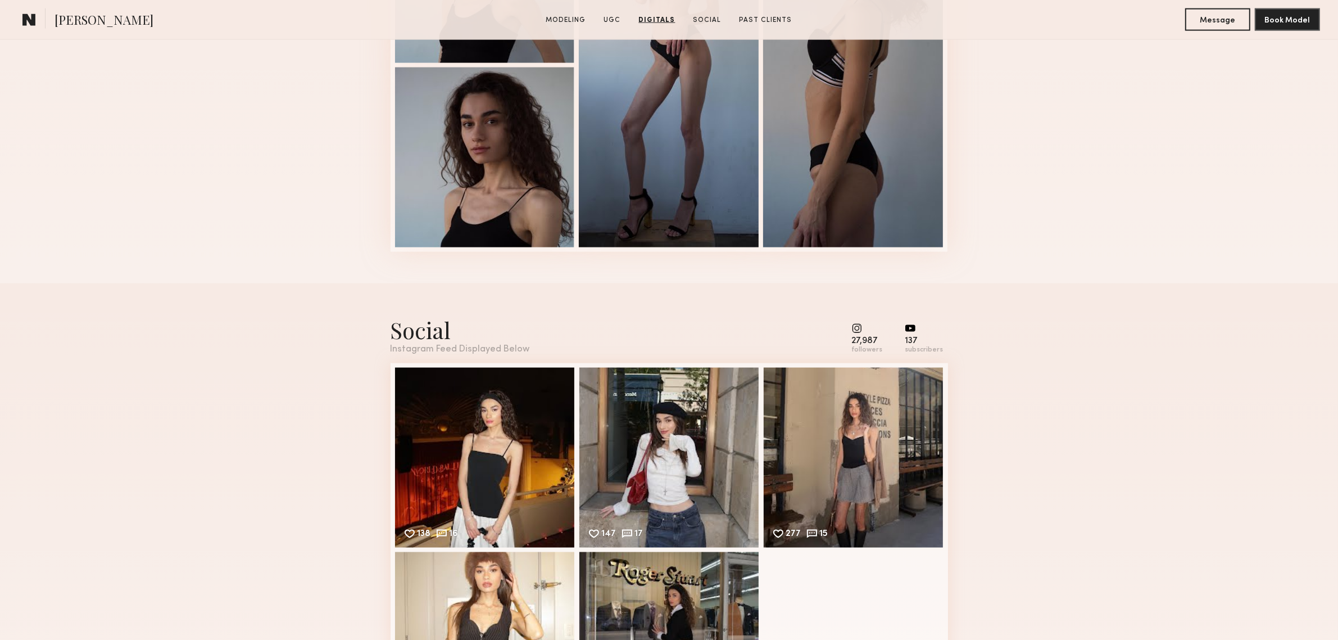
scroll to position [1779, 0]
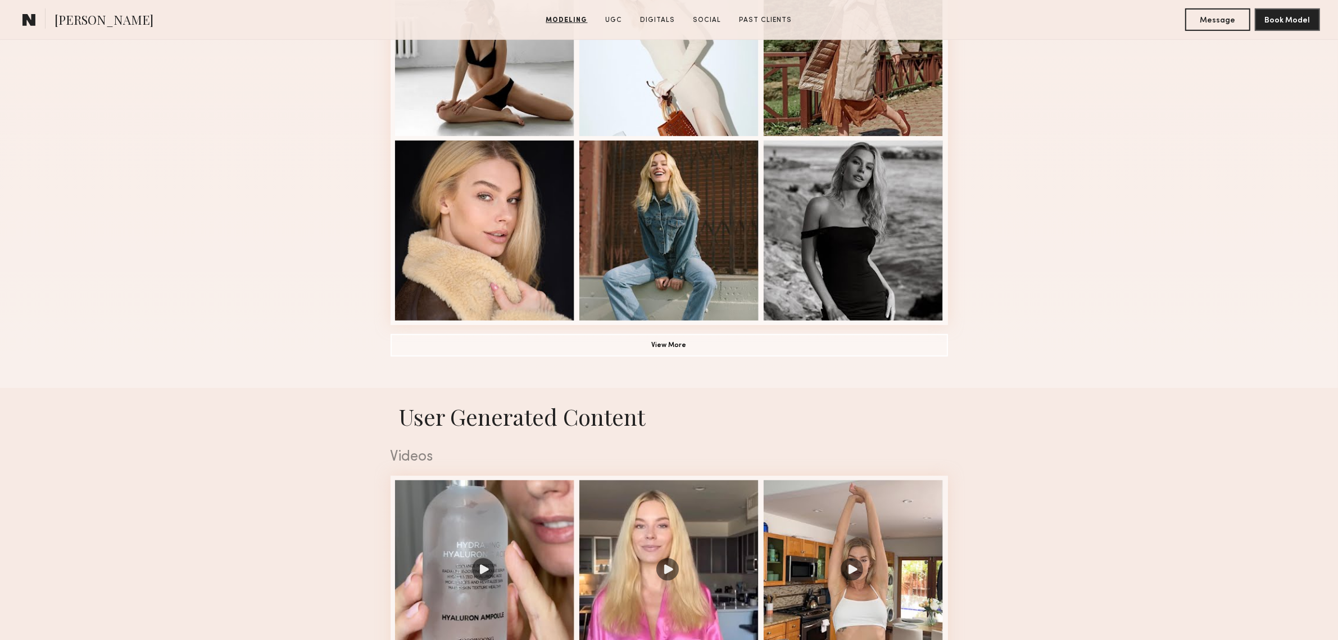
scroll to position [843, 0]
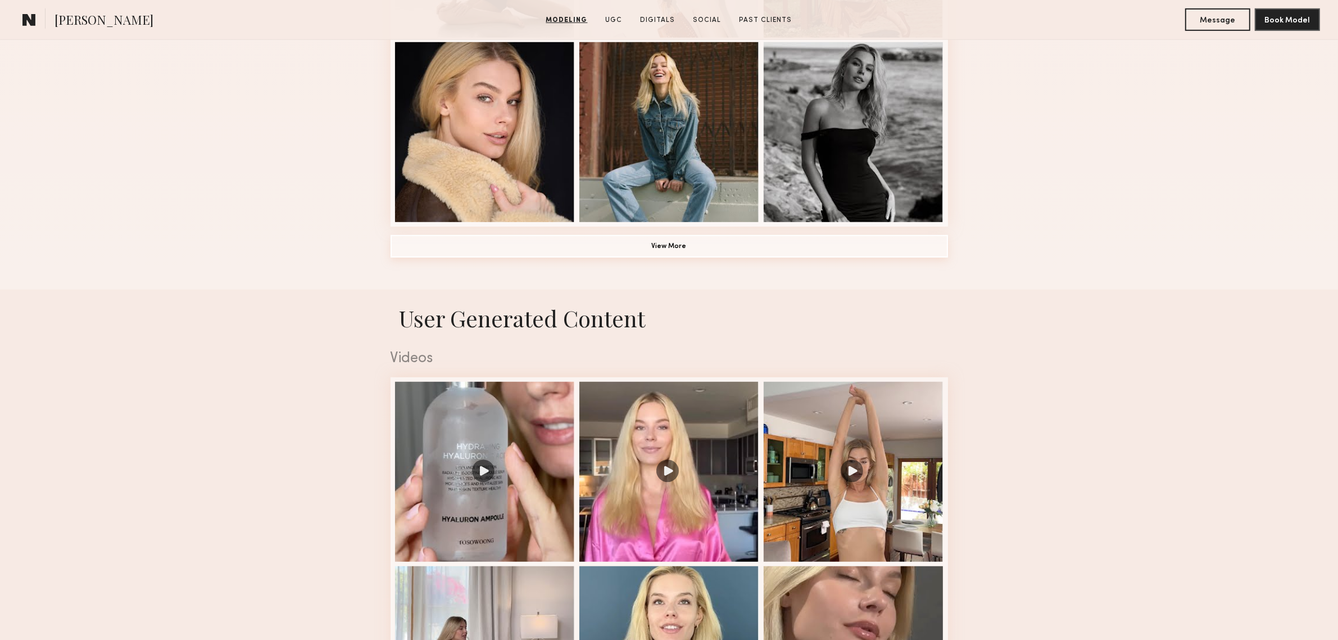
click at [651, 254] on button "View More" at bounding box center [669, 246] width 557 height 22
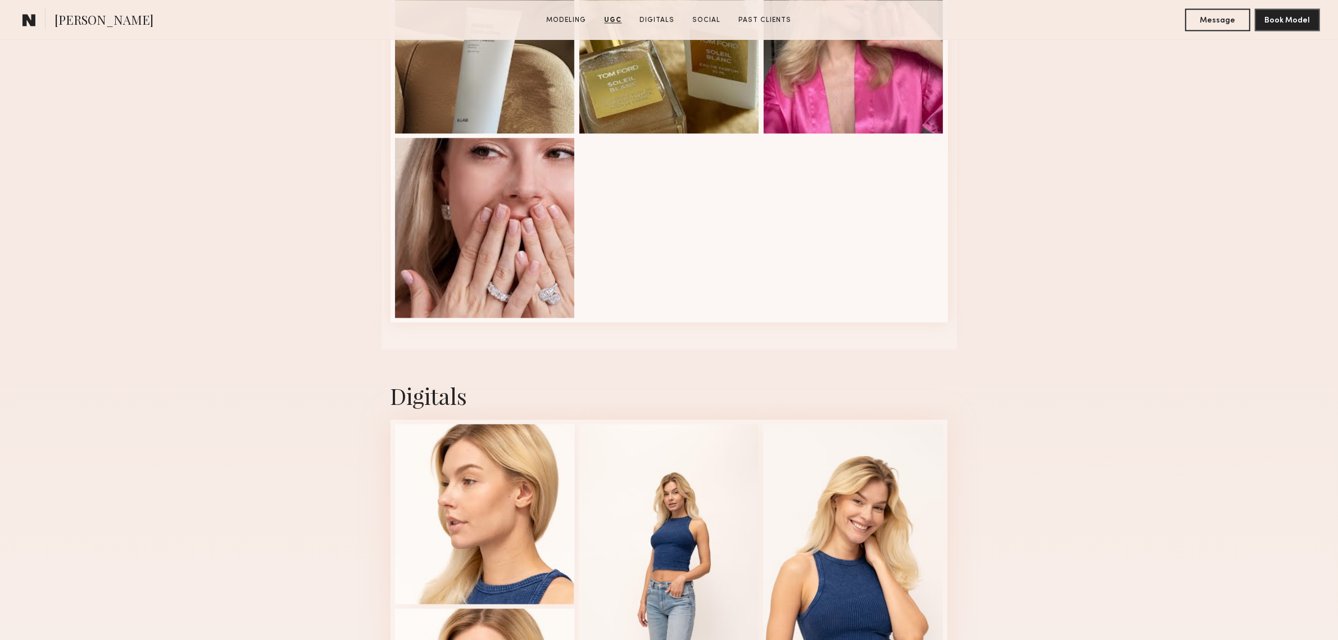
scroll to position [3091, 0]
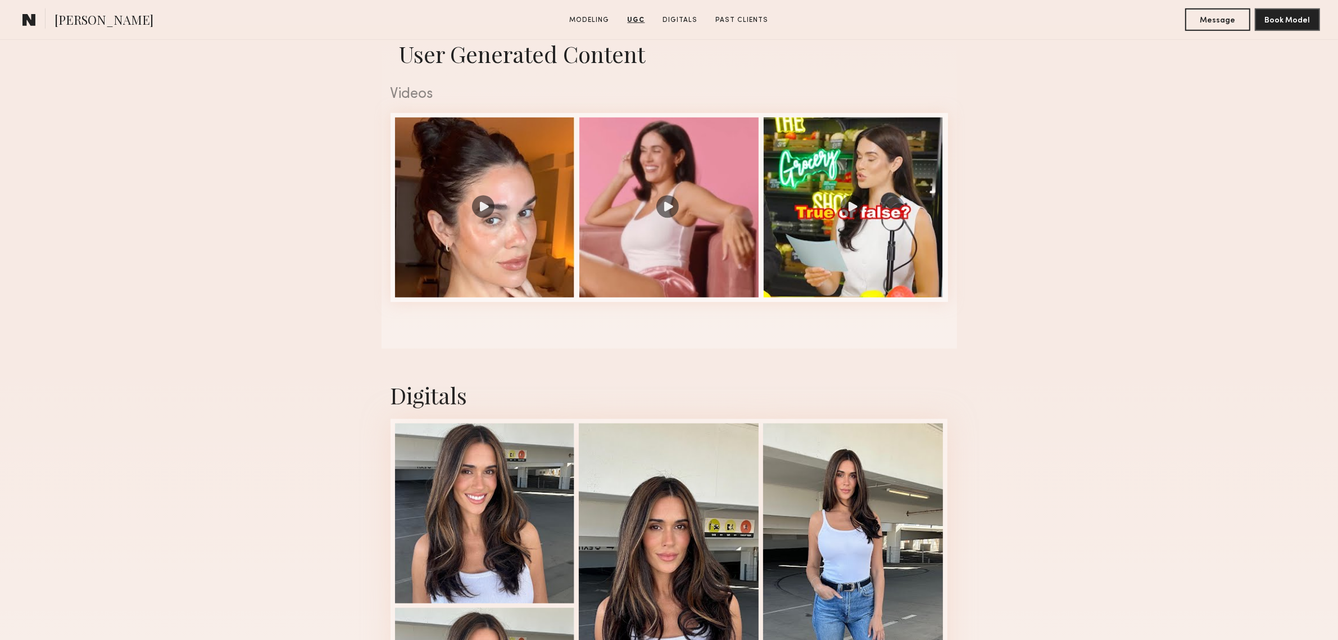
scroll to position [1311, 0]
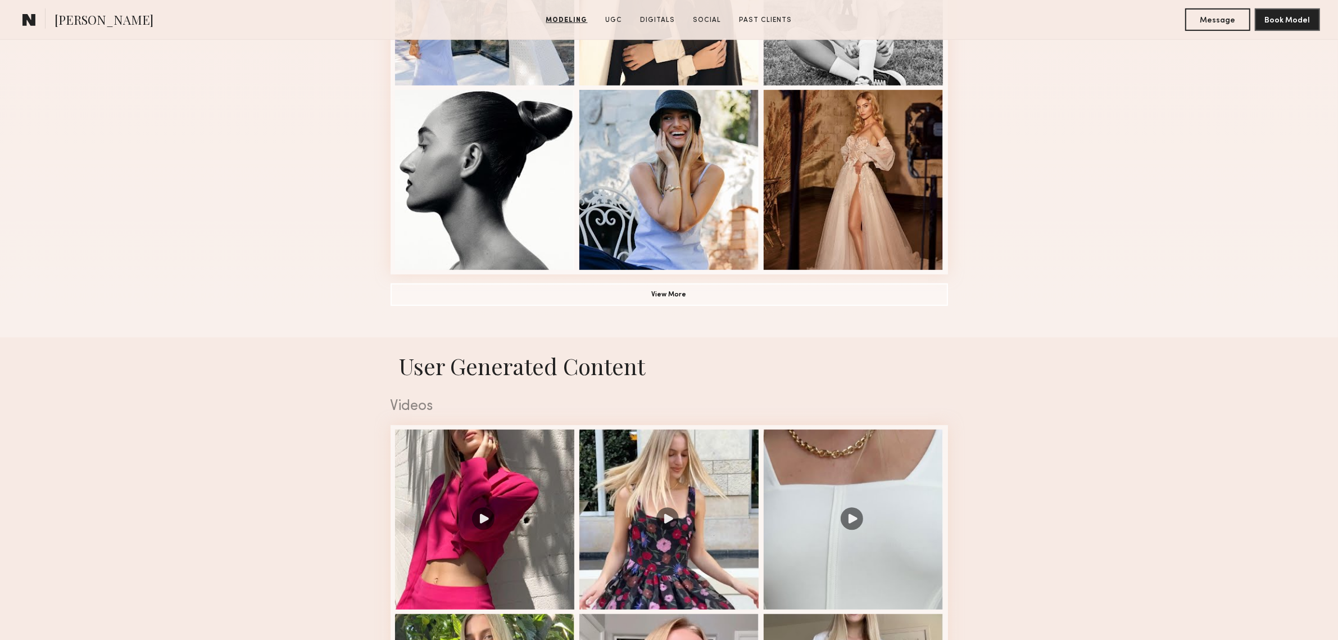
scroll to position [936, 0]
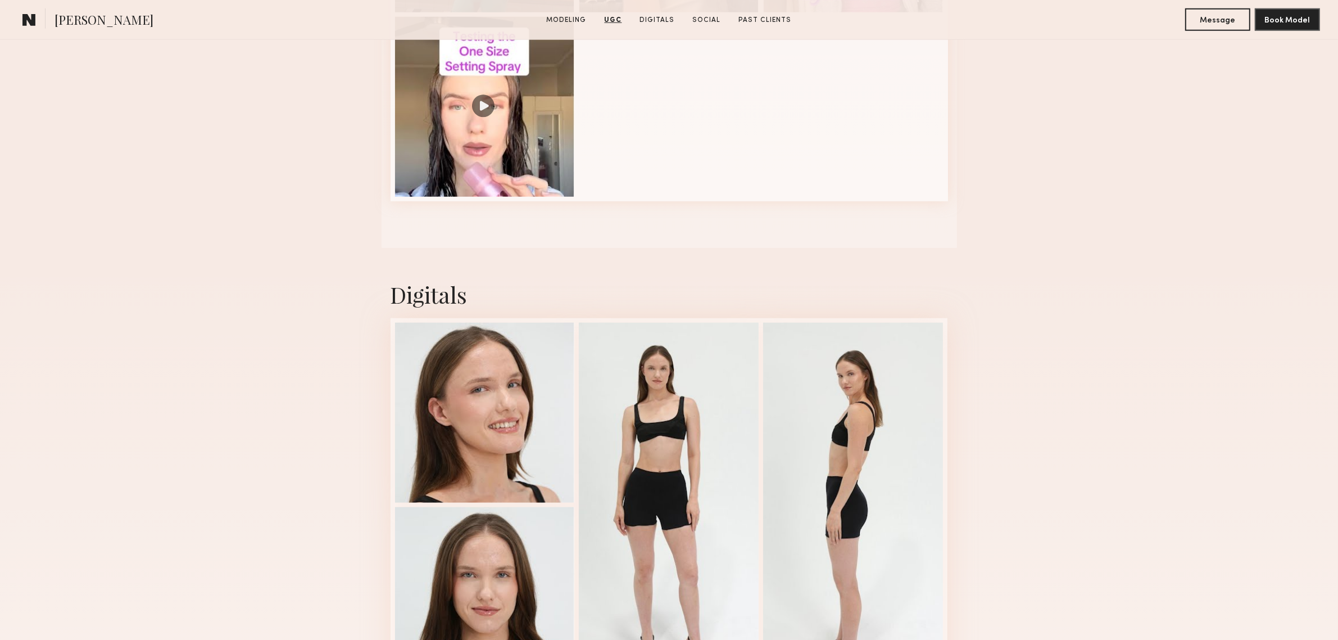
scroll to position [1592, 0]
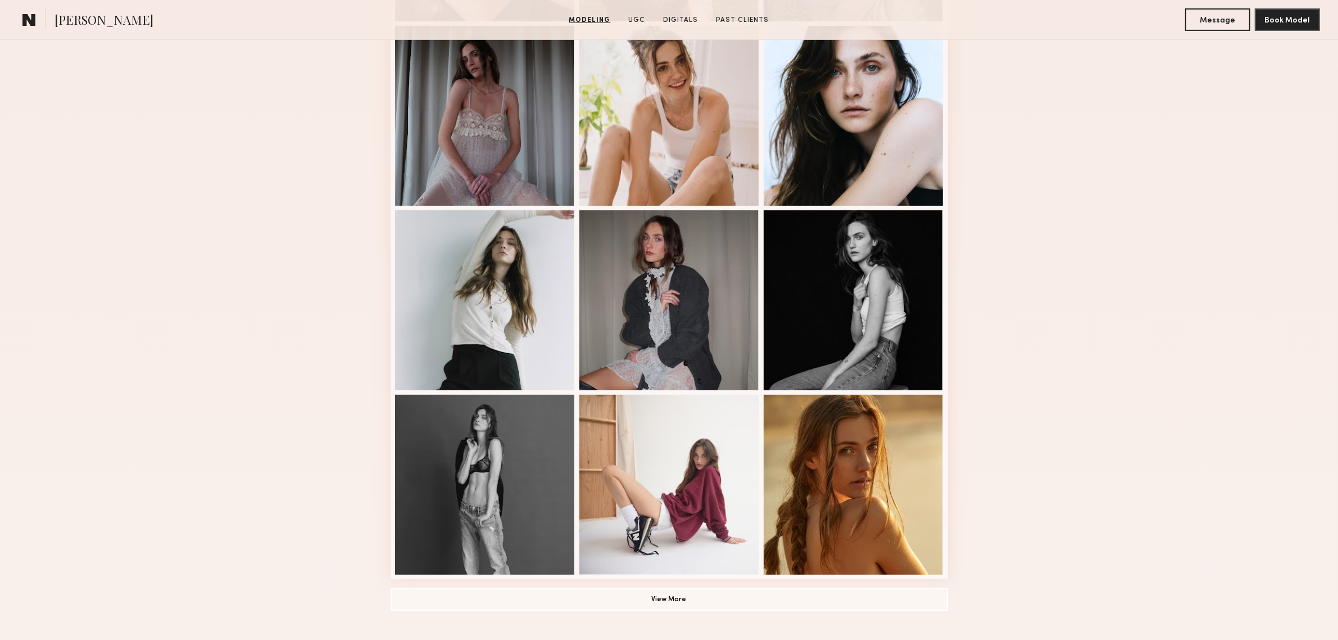
scroll to position [749, 0]
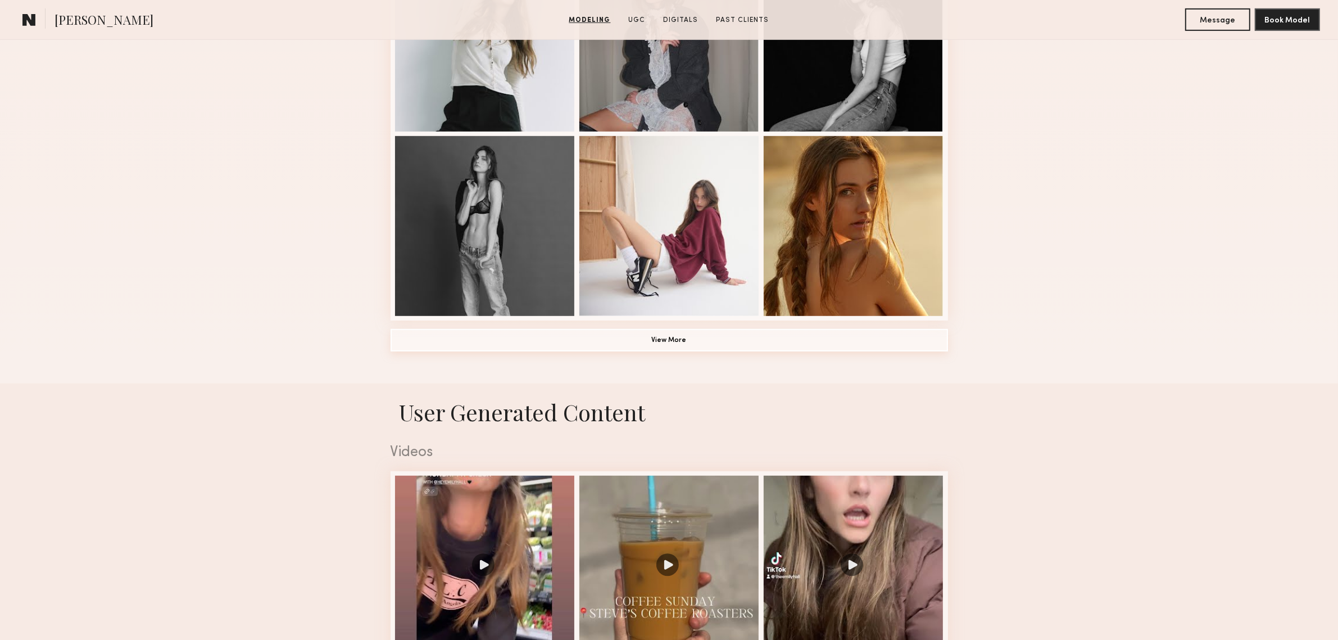
click at [710, 346] on button "View More" at bounding box center [669, 340] width 557 height 22
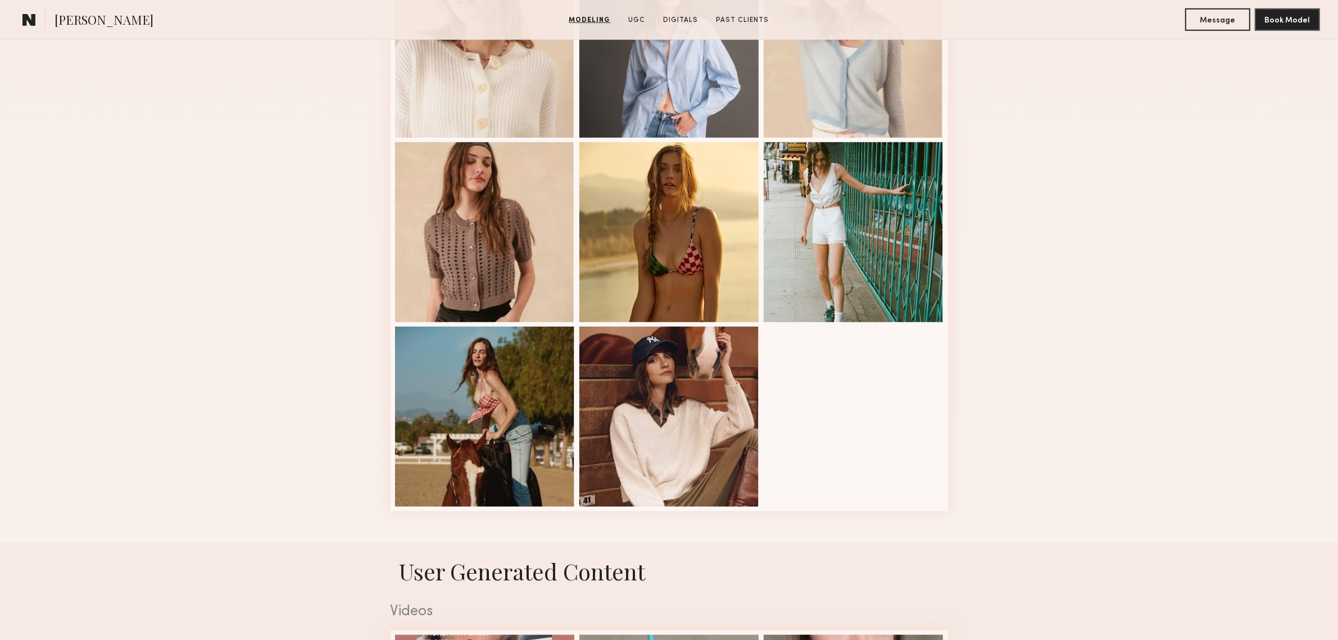
scroll to position [1311, 0]
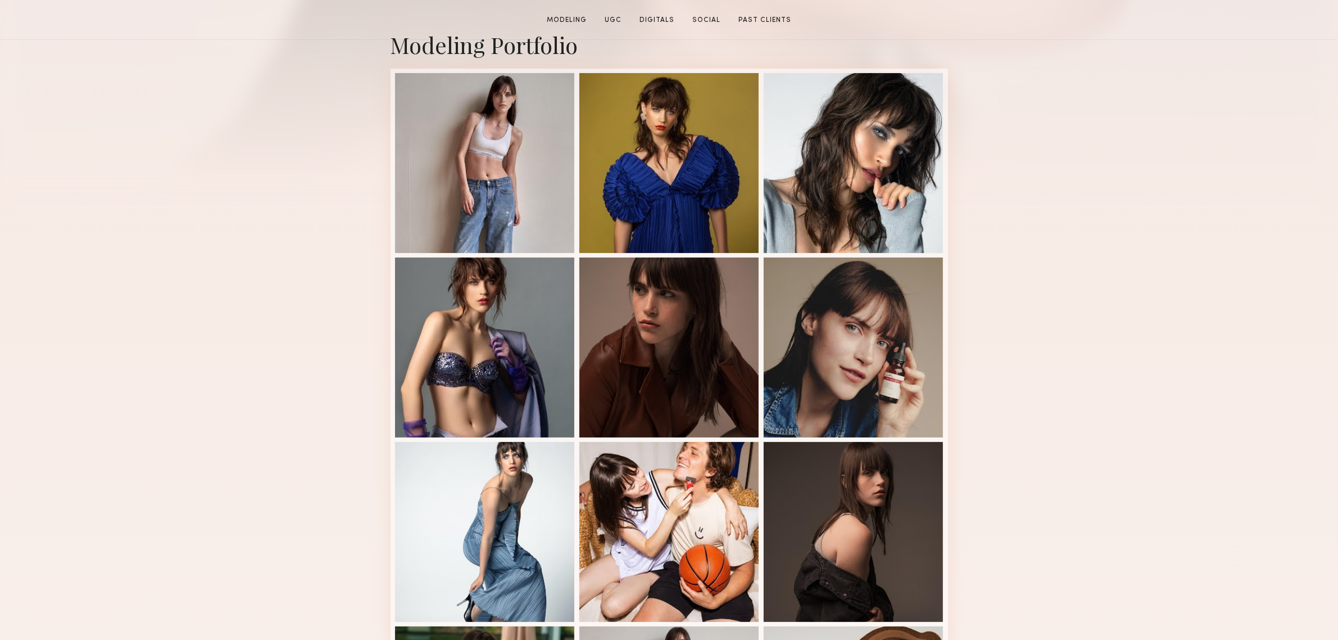
scroll to position [281, 0]
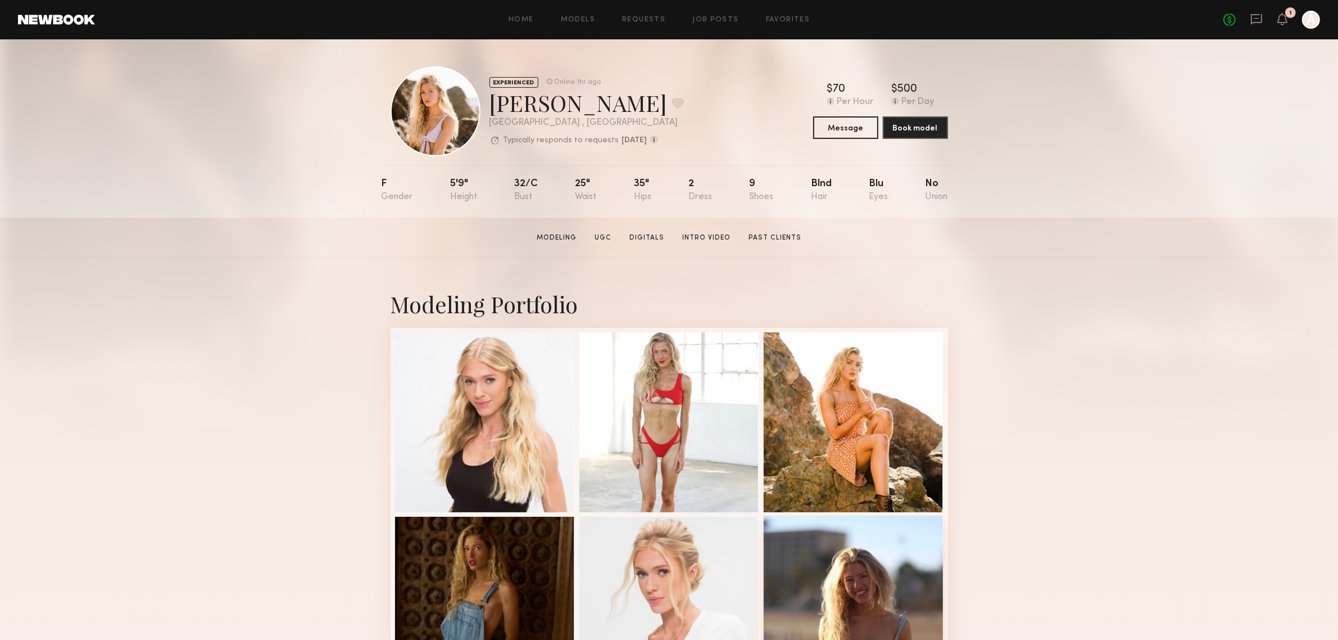
scroll to position [187, 0]
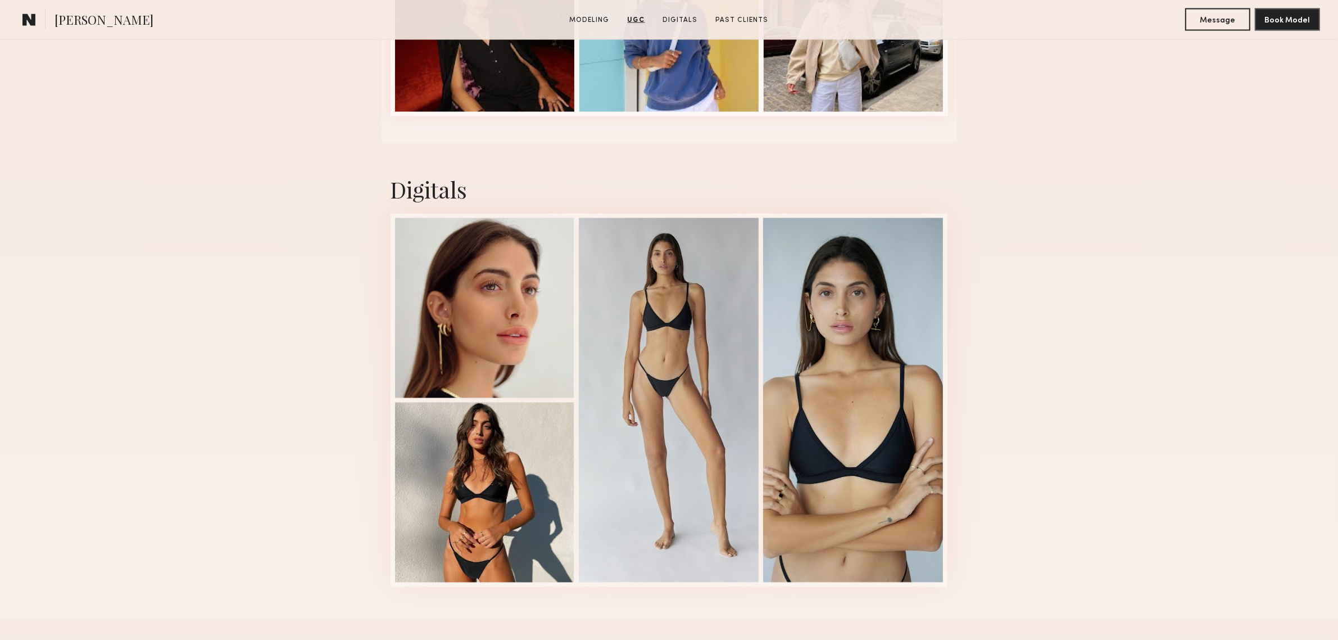
scroll to position [2716, 0]
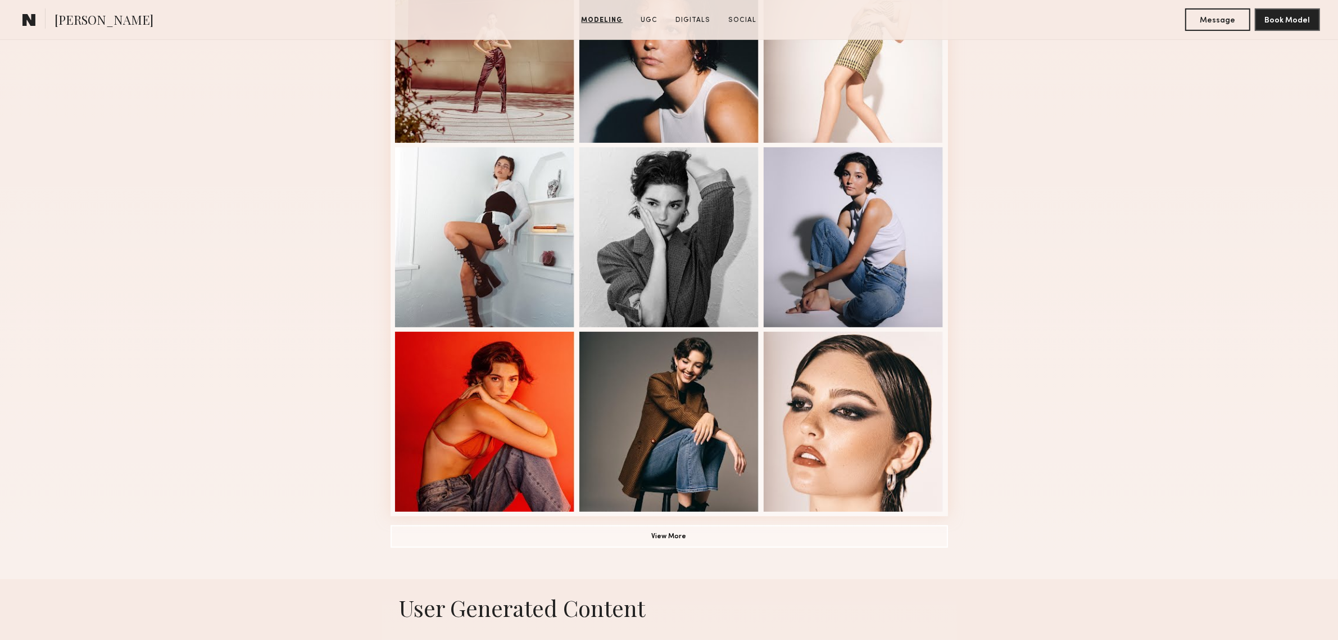
scroll to position [562, 0]
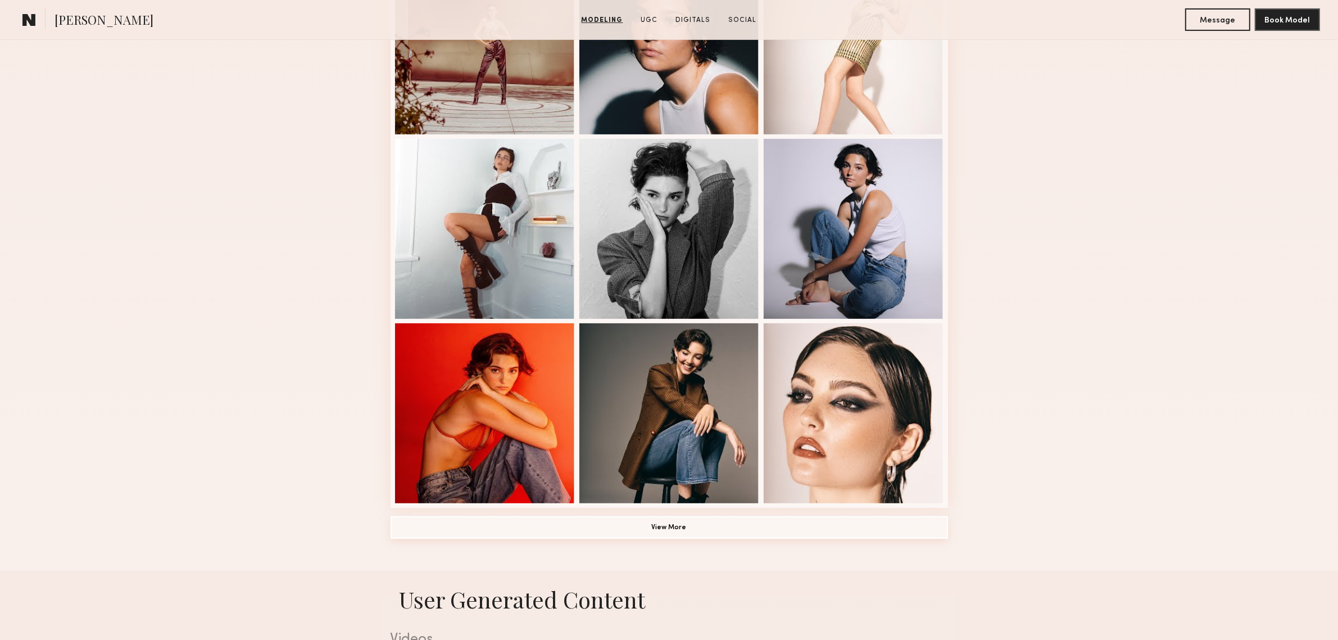
click at [709, 528] on button "View More" at bounding box center [669, 527] width 557 height 22
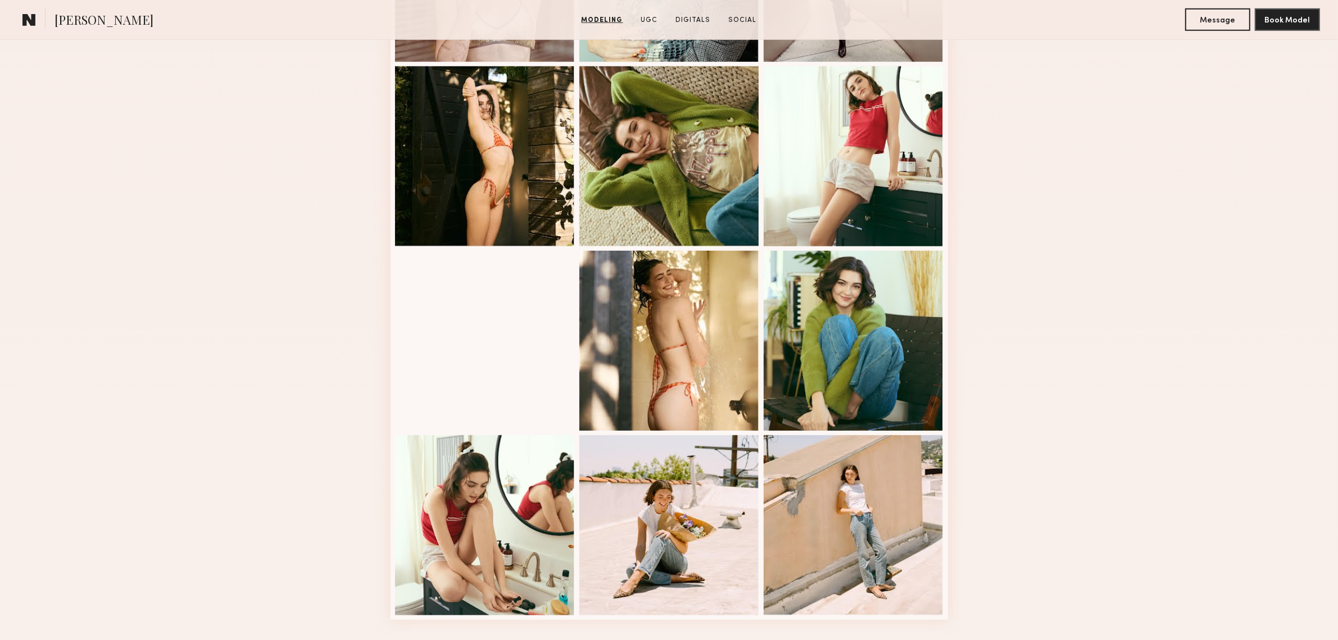
scroll to position [1311, 0]
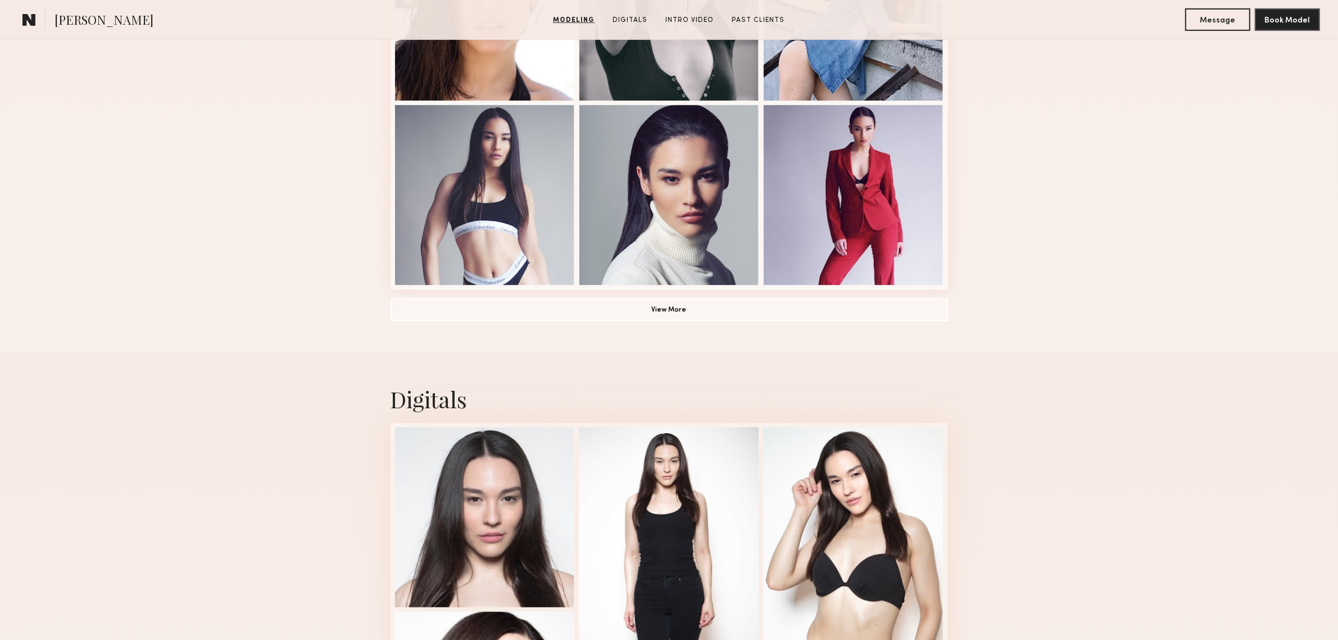
scroll to position [749, 0]
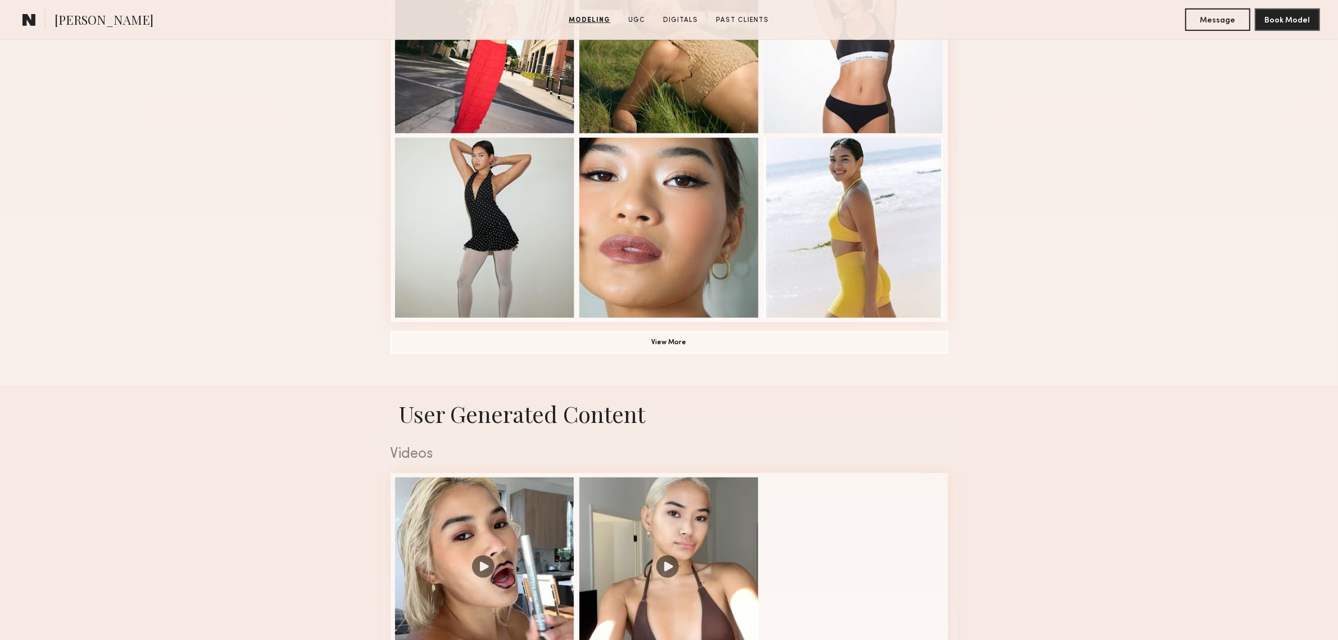
scroll to position [749, 0]
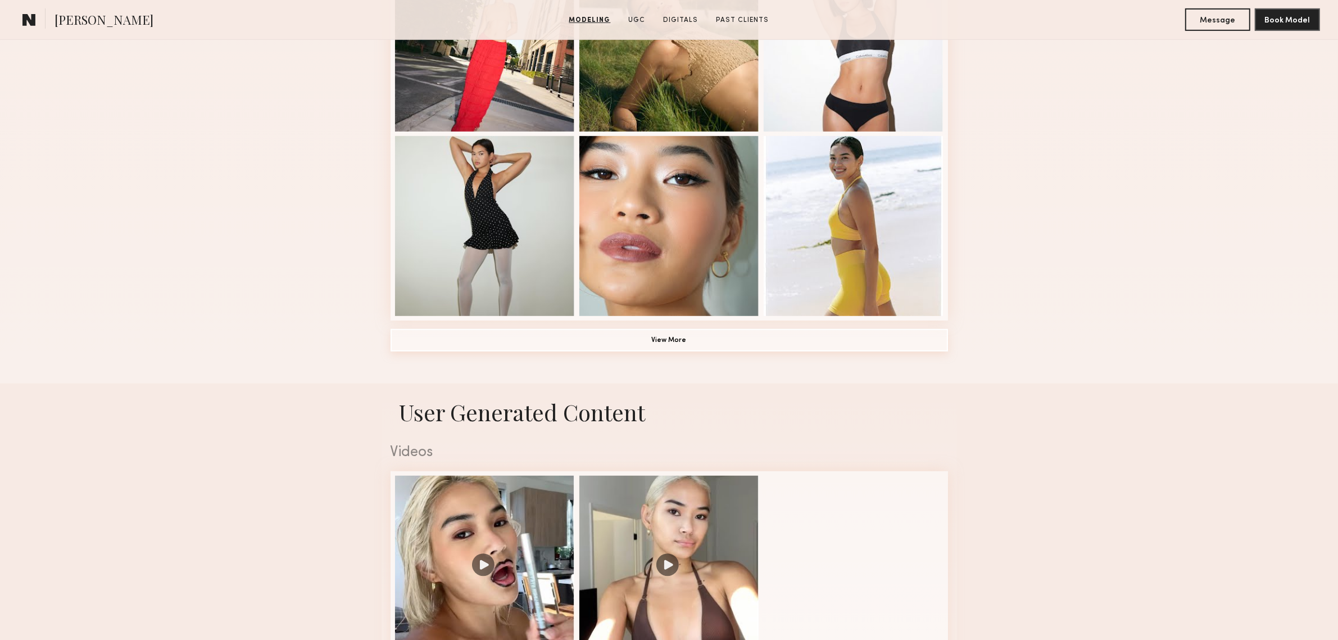
click at [706, 341] on button "View More" at bounding box center [669, 340] width 557 height 22
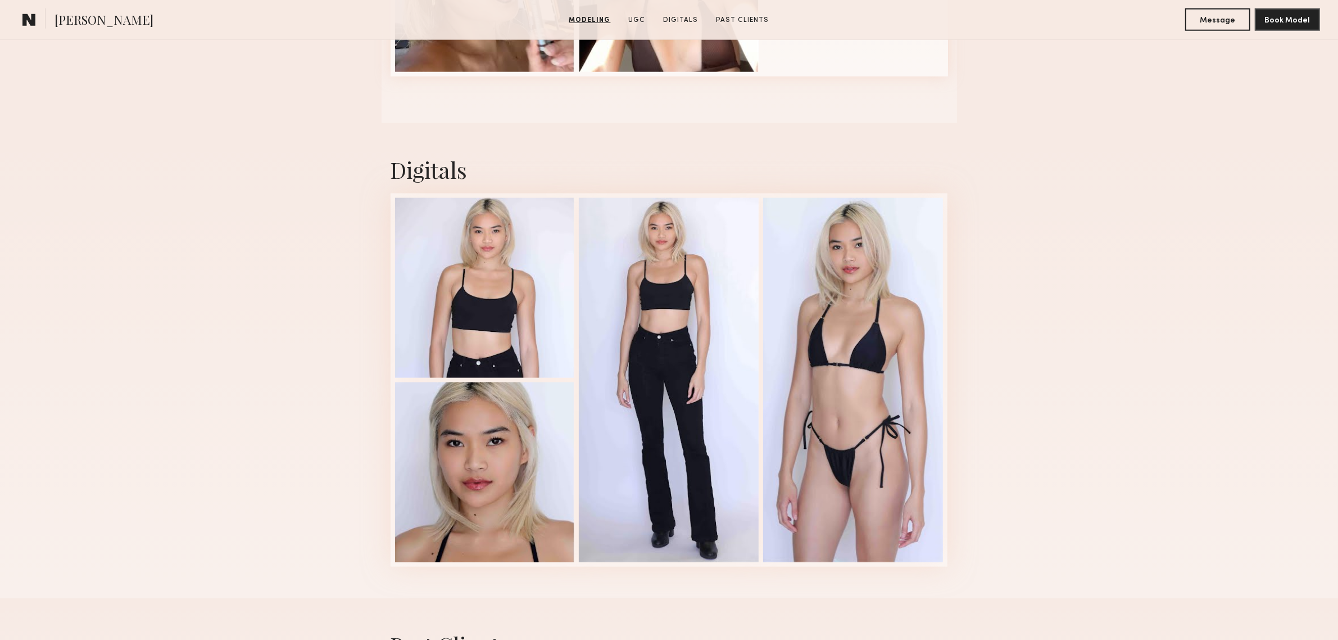
scroll to position [1779, 0]
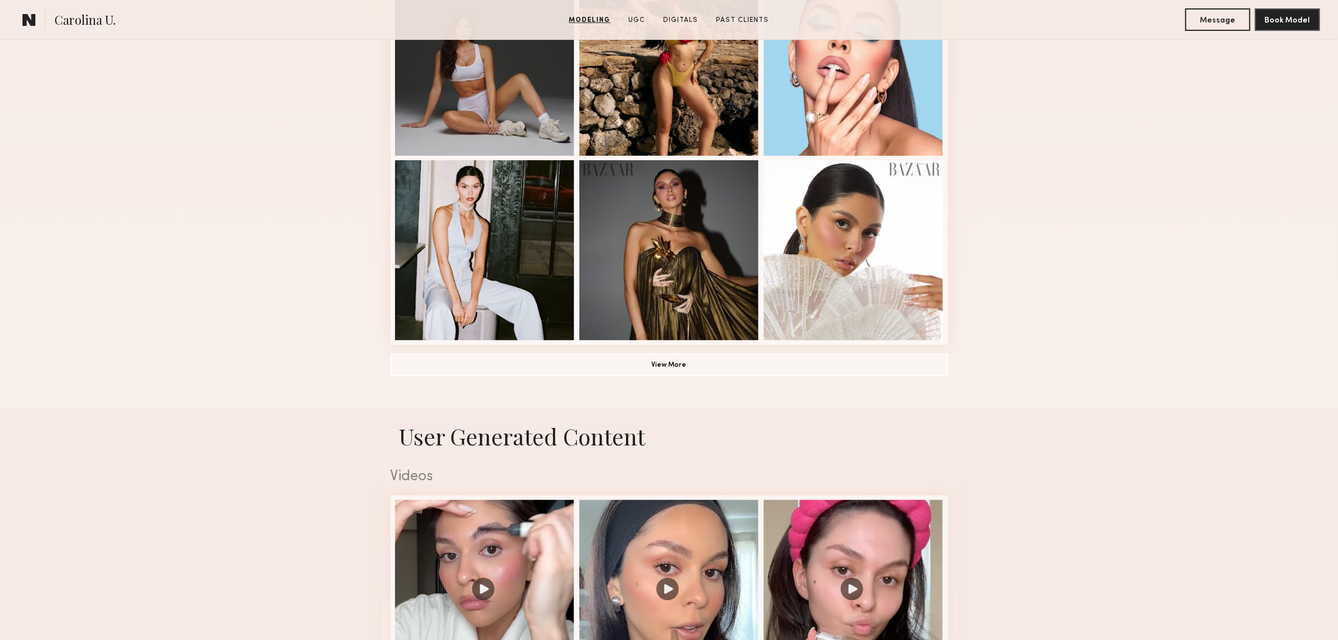
scroll to position [374, 0]
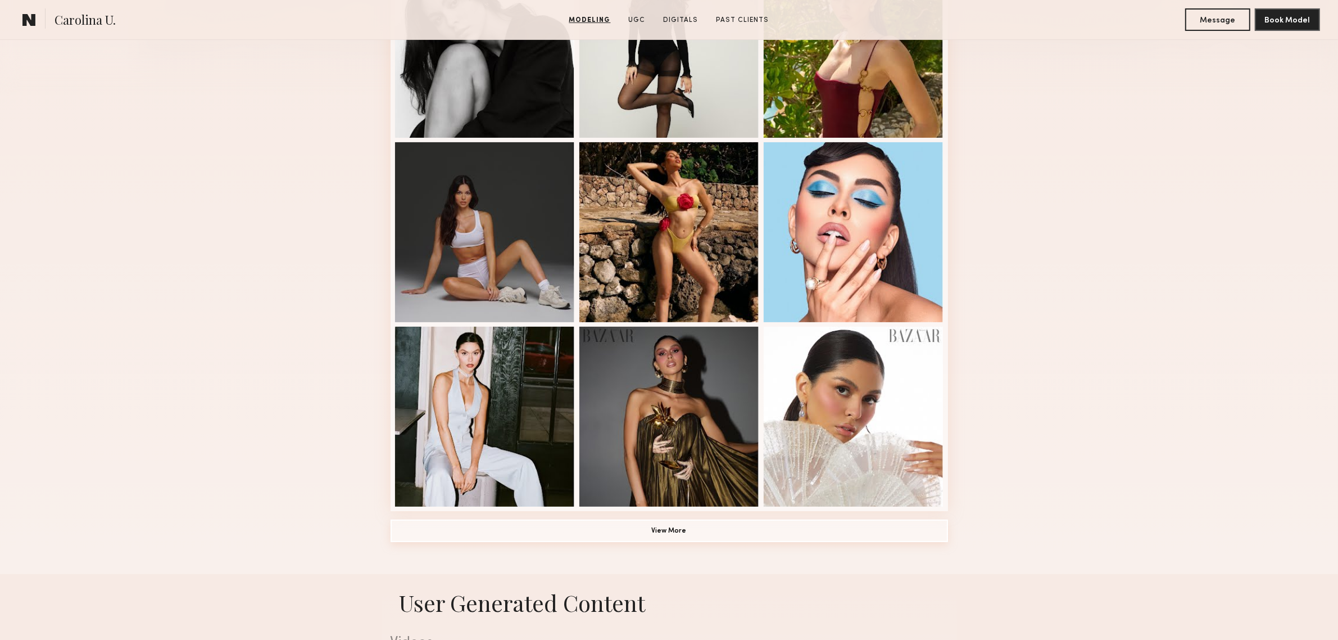
click at [712, 533] on button "View More" at bounding box center [669, 530] width 557 height 22
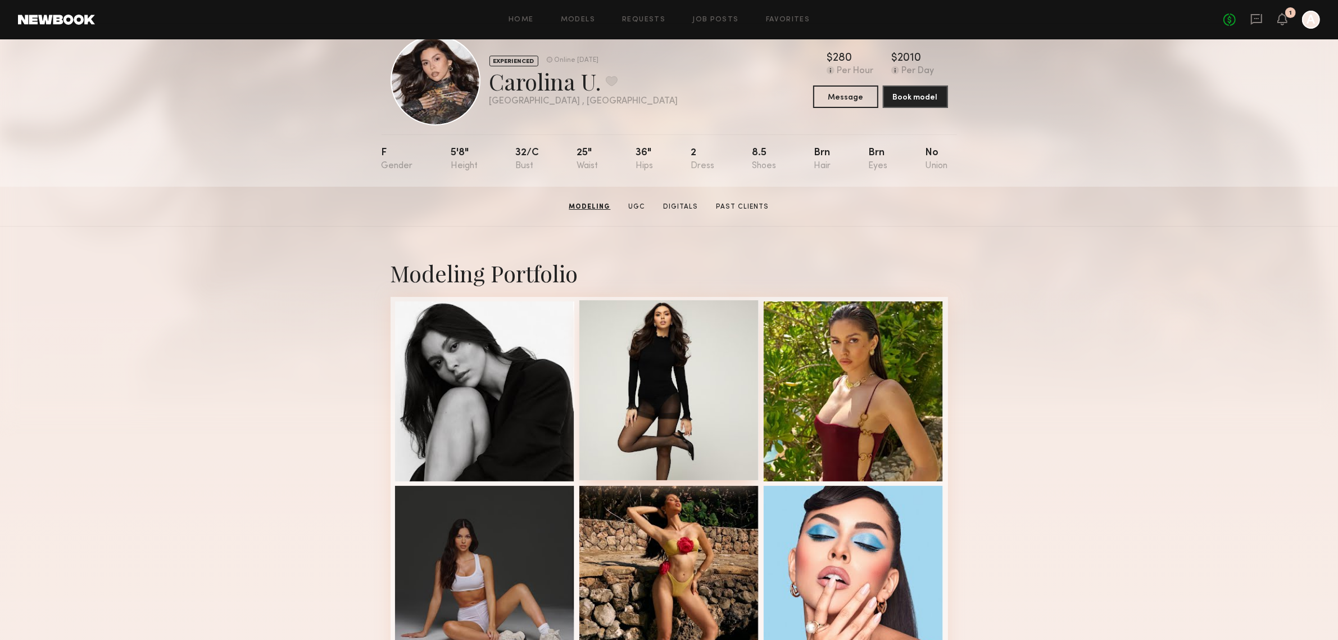
scroll to position [0, 0]
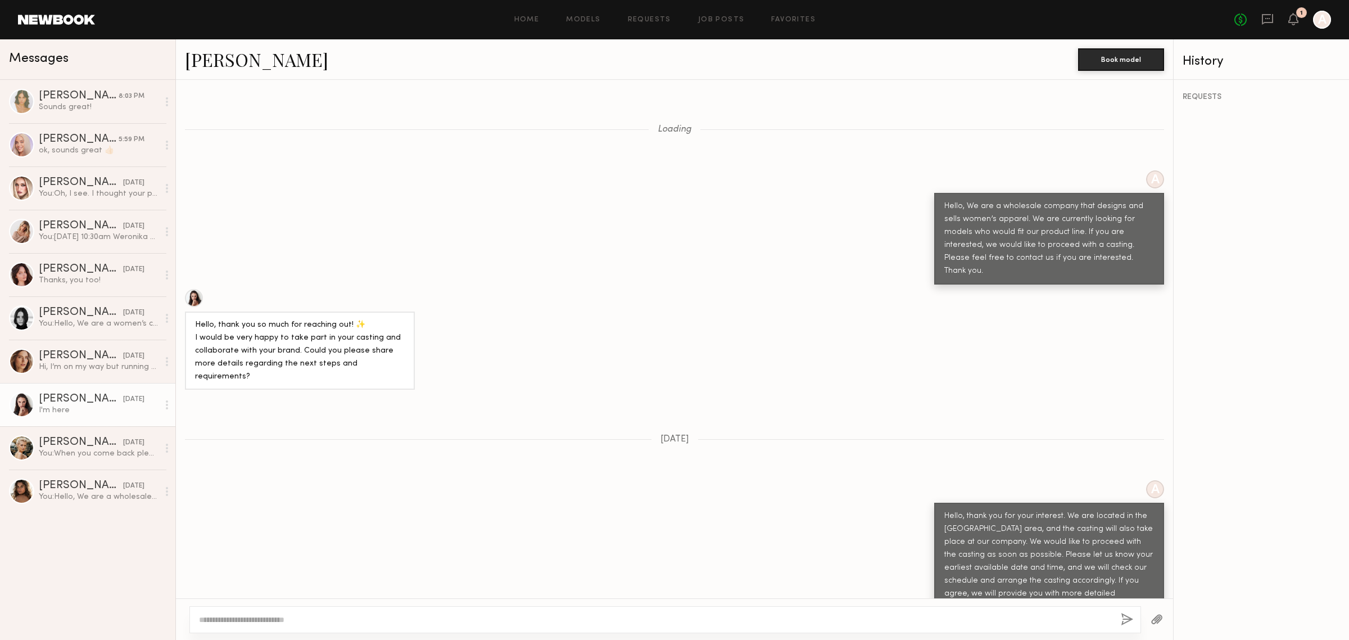
scroll to position [1590, 0]
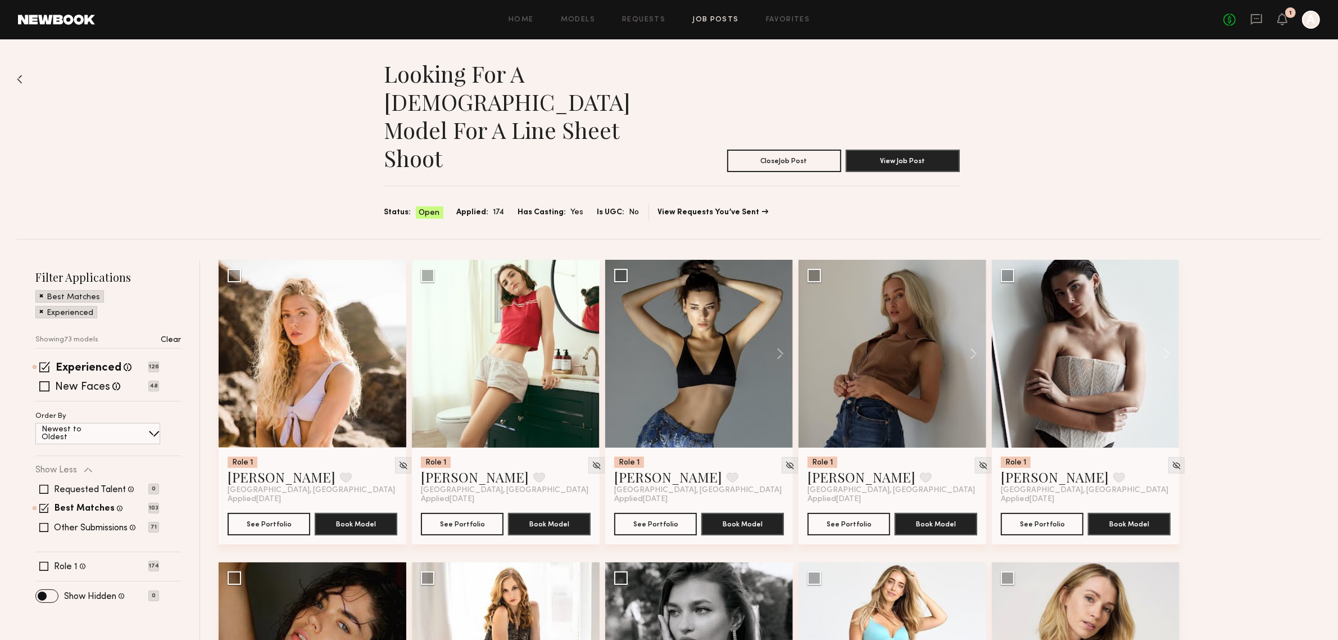
click at [468, 206] on span "Applied:" at bounding box center [473, 212] width 32 height 12
drag, startPoint x: 486, startPoint y: 153, endPoint x: 501, endPoint y: 153, distance: 15.2
click at [501, 206] on div "Status: Open Applied: 174 Has Casting: Yes Is UGC: No" at bounding box center [511, 212] width 255 height 13
click at [46, 361] on span at bounding box center [44, 366] width 11 height 11
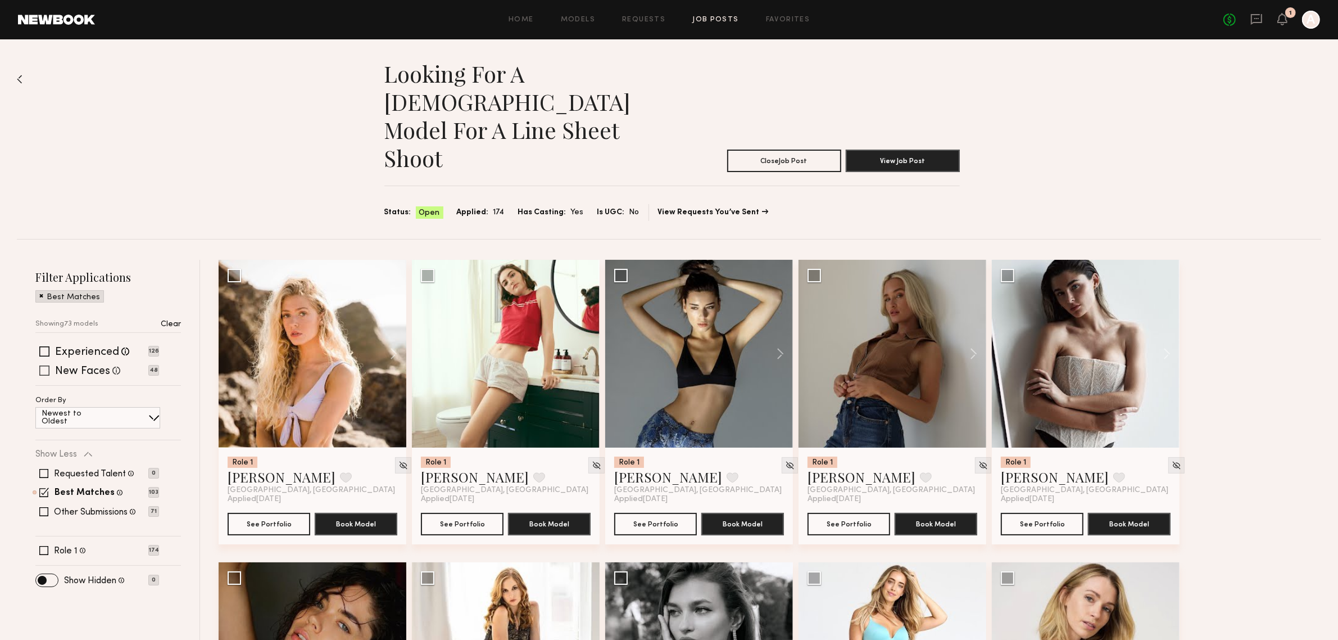
click at [46, 365] on span at bounding box center [44, 370] width 10 height 10
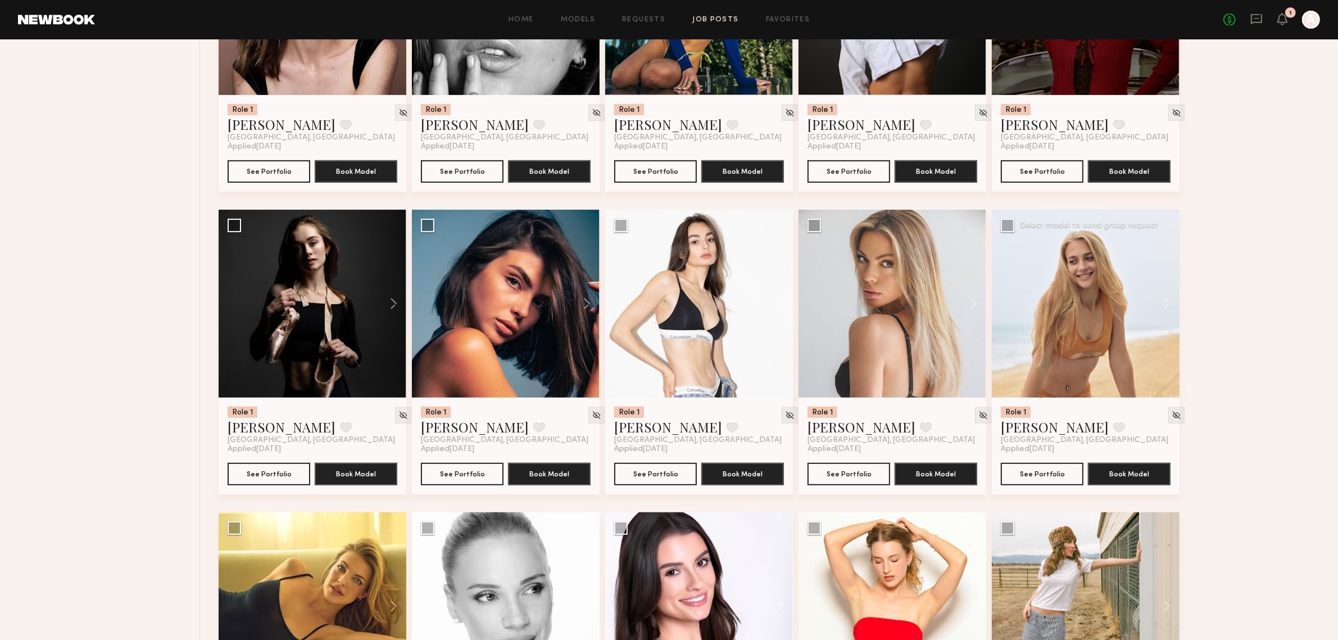
scroll to position [655, 0]
click at [1016, 417] on link "Valeriia K." at bounding box center [1055, 426] width 108 height 18
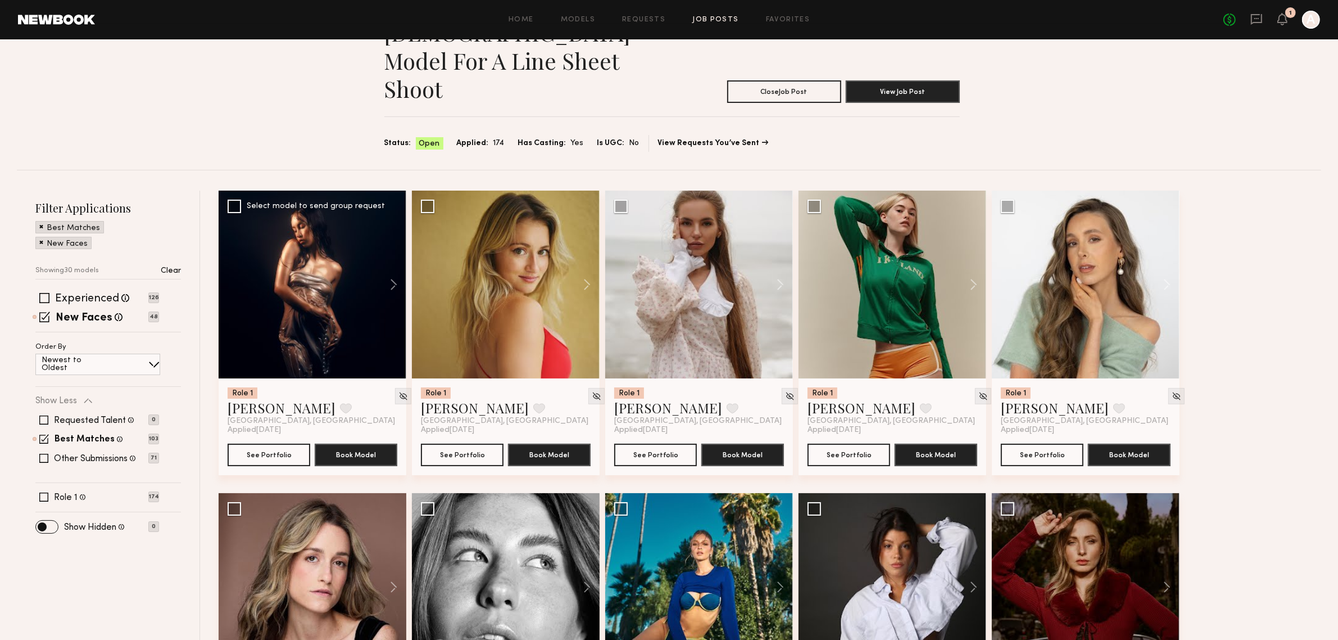
scroll to position [0, 0]
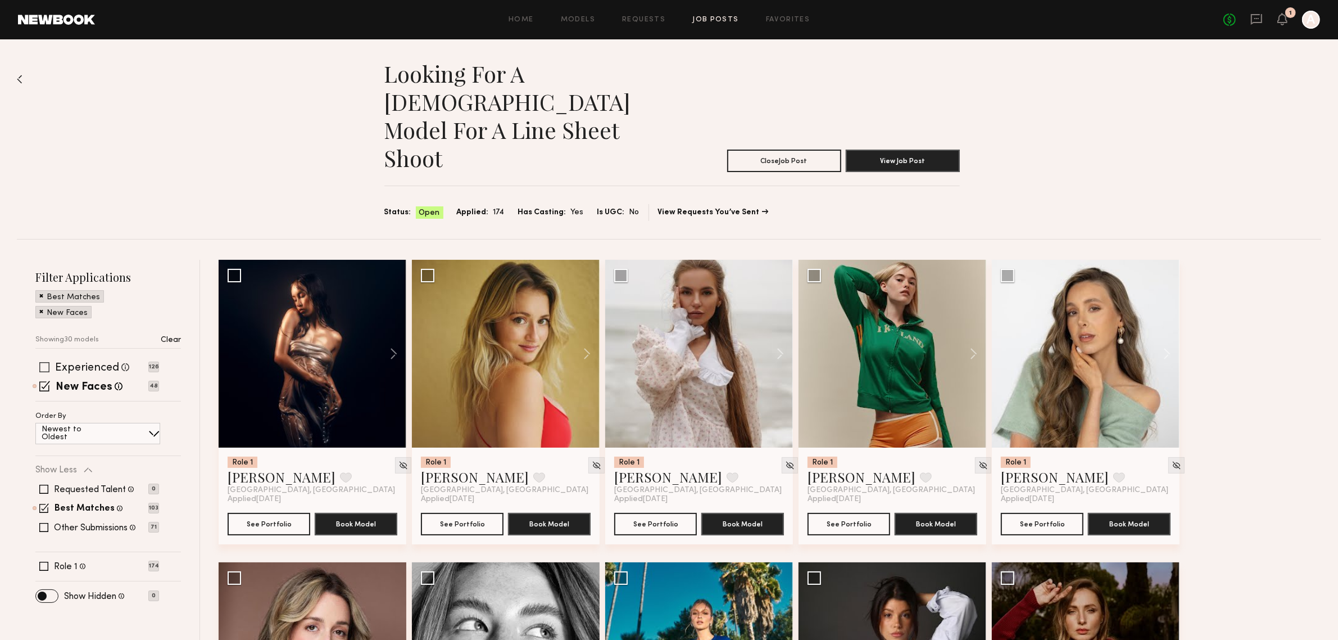
click at [97, 362] on label "Experienced" at bounding box center [87, 367] width 64 height 11
click at [40, 380] on span at bounding box center [44, 385] width 11 height 11
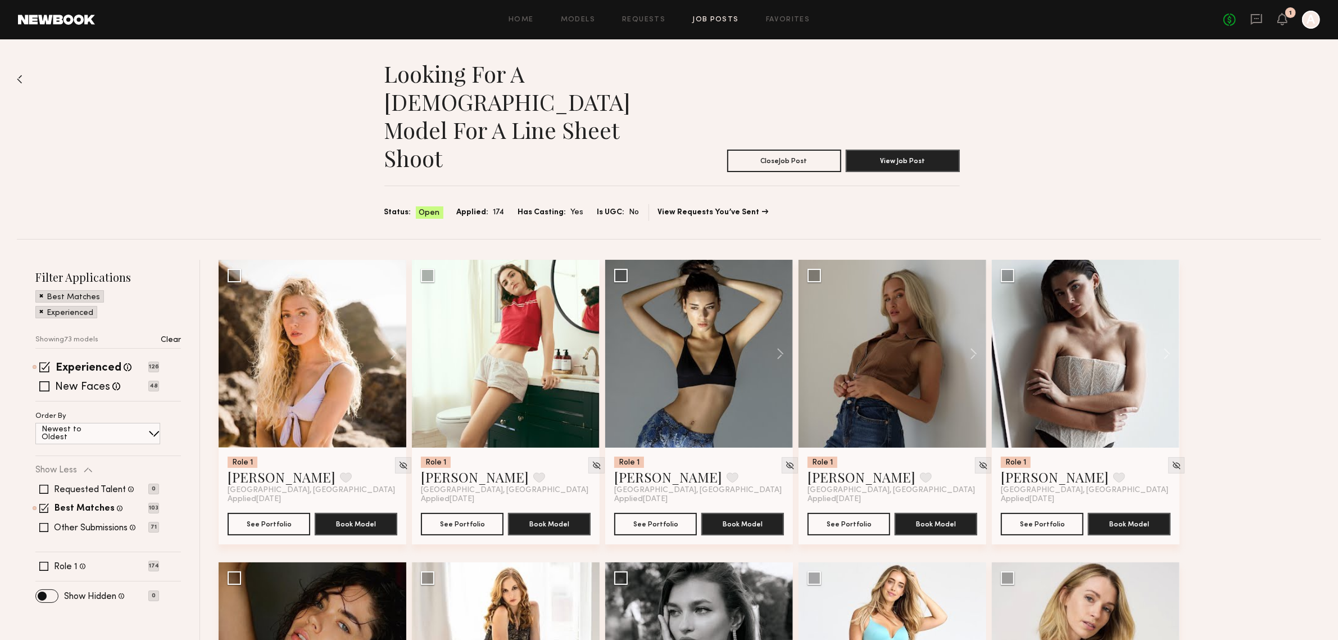
click at [119, 423] on div "Newest to Oldest" at bounding box center [97, 433] width 125 height 21
click at [164, 412] on div "Order By Newest to Oldest Newest to Oldest Oldest to Newest" at bounding box center [108, 448] width 146 height 72
click at [219, 147] on div "Looking for a female model for a line sheet shoot Close Job Post View Job Post …" at bounding box center [669, 138] width 1304 height 199
click at [251, 105] on div "Looking for a female model for a line sheet shoot Close Job Post View Job Post …" at bounding box center [669, 138] width 1304 height 199
click at [427, 207] on span "Open" at bounding box center [429, 212] width 21 height 11
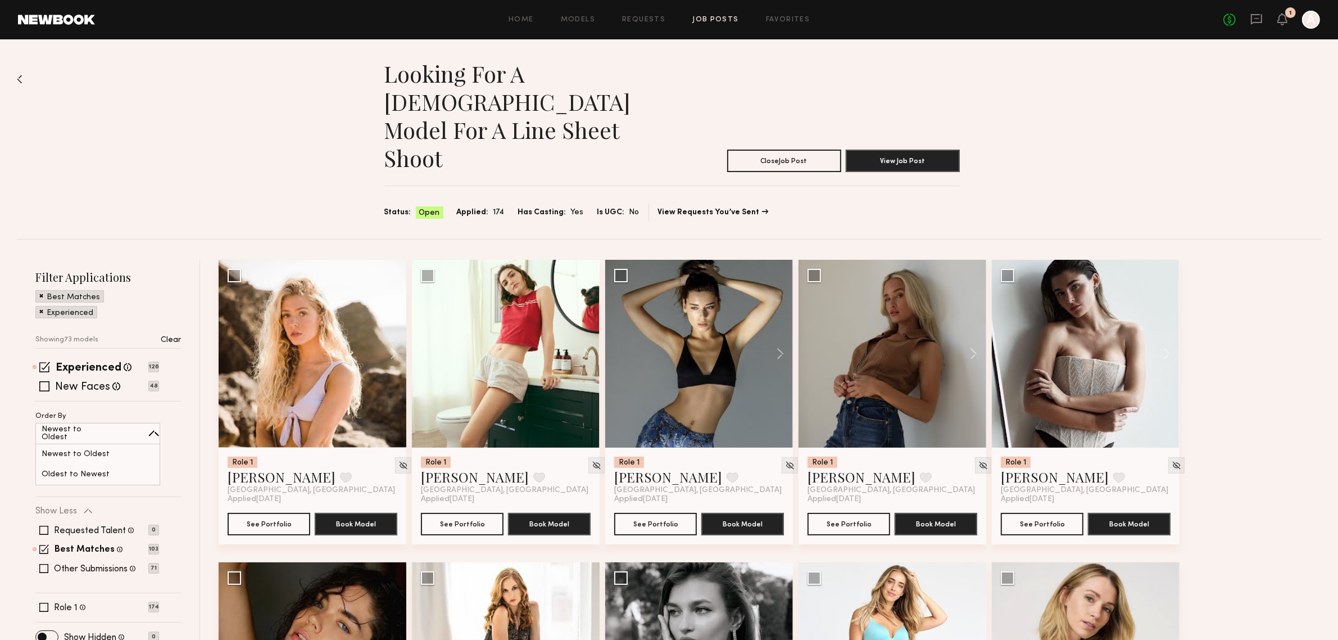
click at [629, 206] on span "No" at bounding box center [634, 212] width 10 height 12
drag, startPoint x: 627, startPoint y: 158, endPoint x: 724, endPoint y: 166, distance: 97.0
click at [724, 166] on div "Looking for a female model for a line sheet shoot Close Job Post View Job Post …" at bounding box center [669, 138] width 1304 height 199
click at [815, 204] on section "Status: Open Applied: 174 Has Casting: Yes Is UGC: No View Requests You’ve Sent" at bounding box center [671, 212] width 575 height 17
click at [253, 158] on div "Looking for a female model for a line sheet shoot Close Job Post View Job Post …" at bounding box center [669, 138] width 1304 height 199
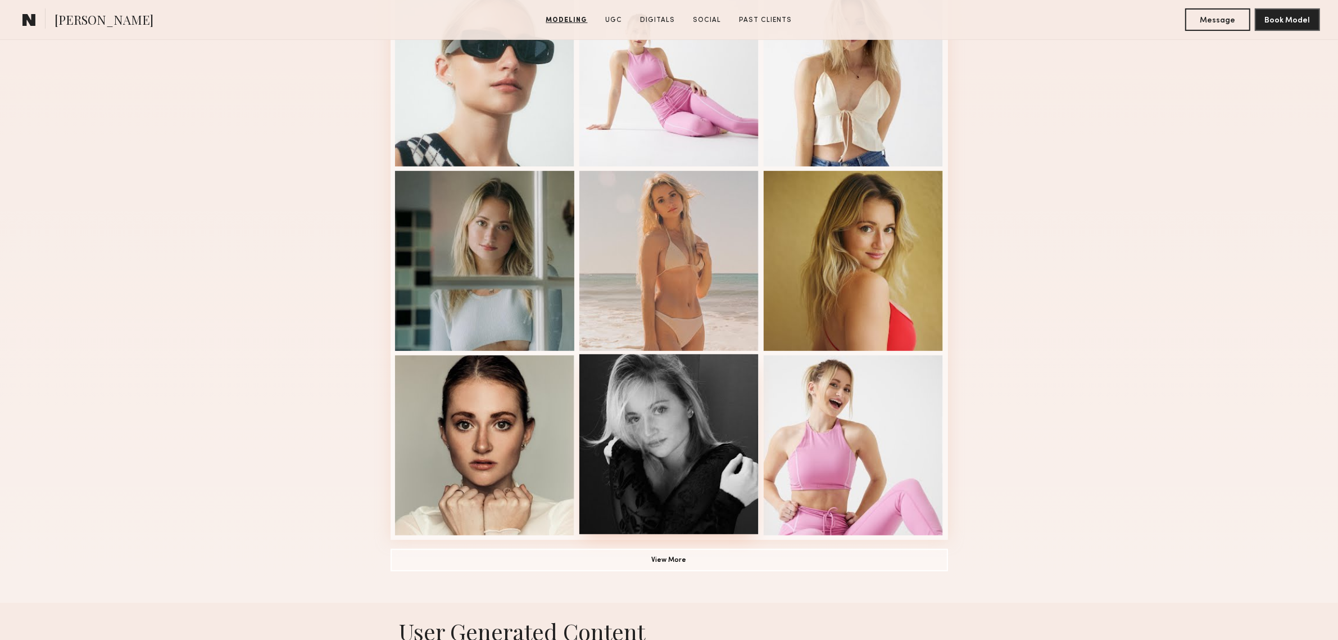
scroll to position [562, 0]
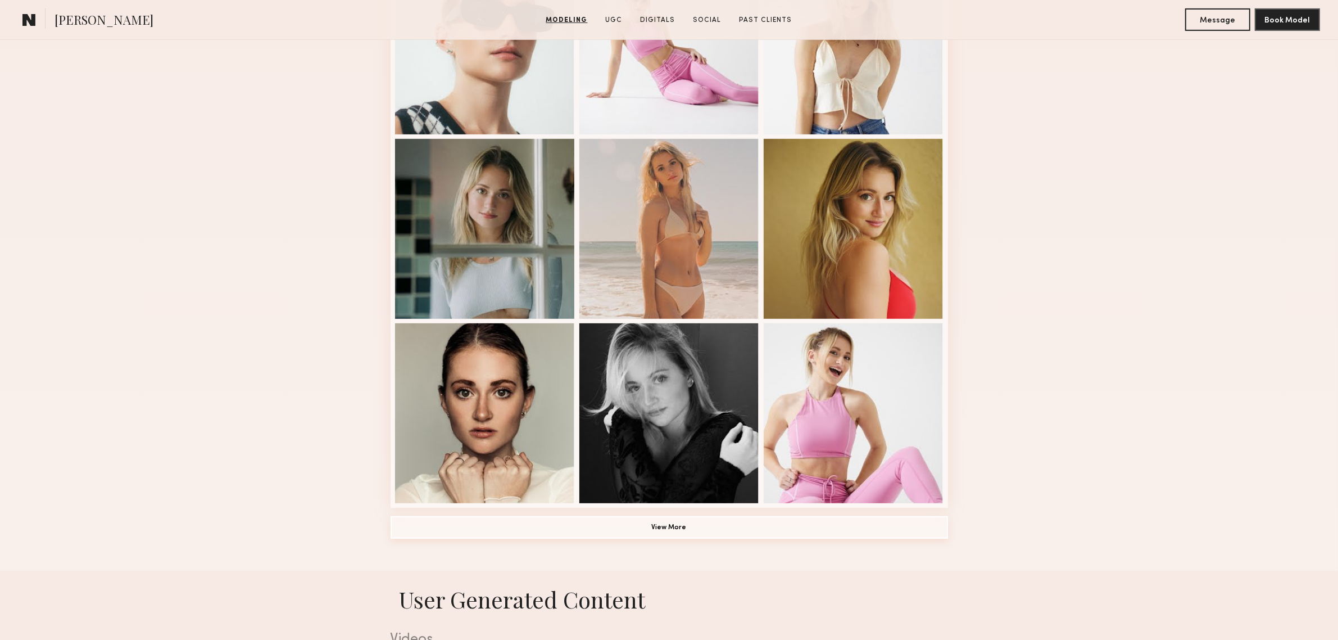
click at [683, 529] on button "View More" at bounding box center [669, 527] width 557 height 22
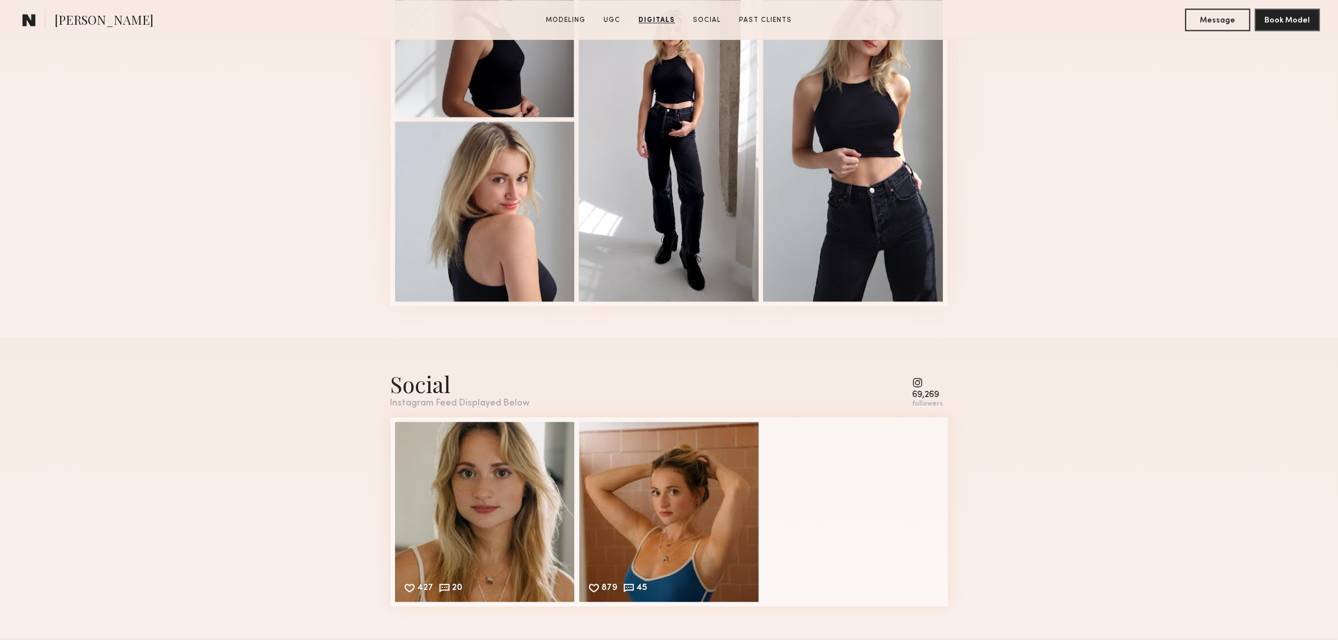
scroll to position [3278, 0]
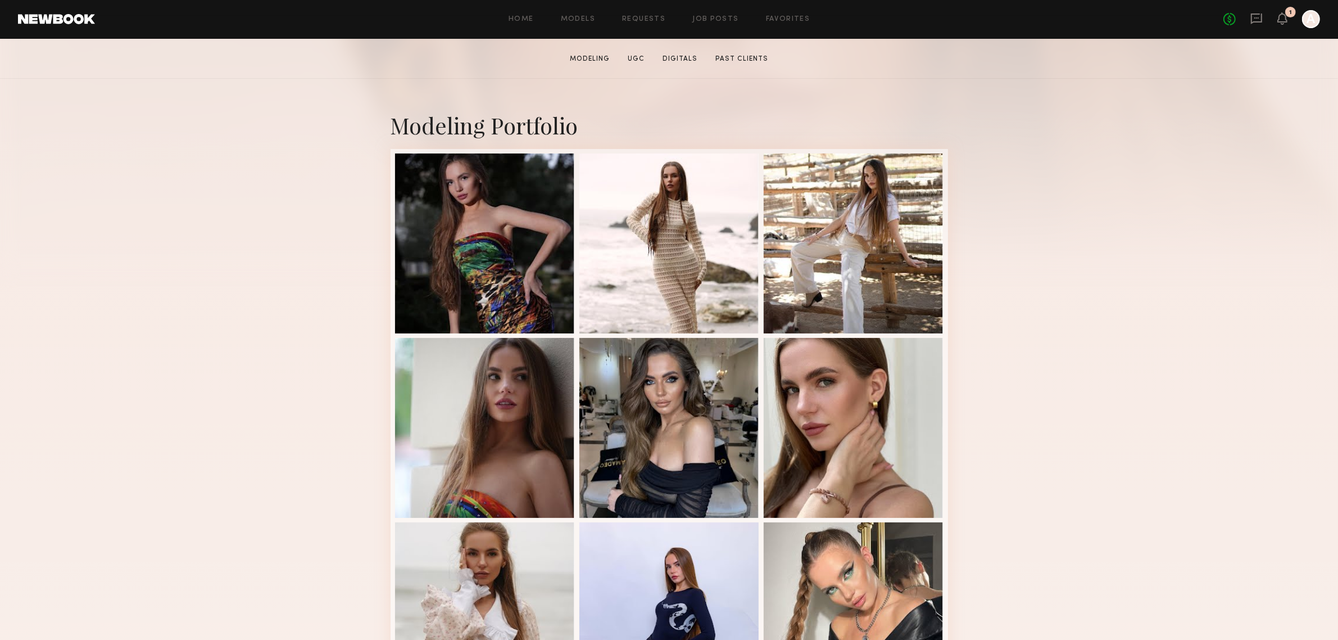
scroll to position [374, 0]
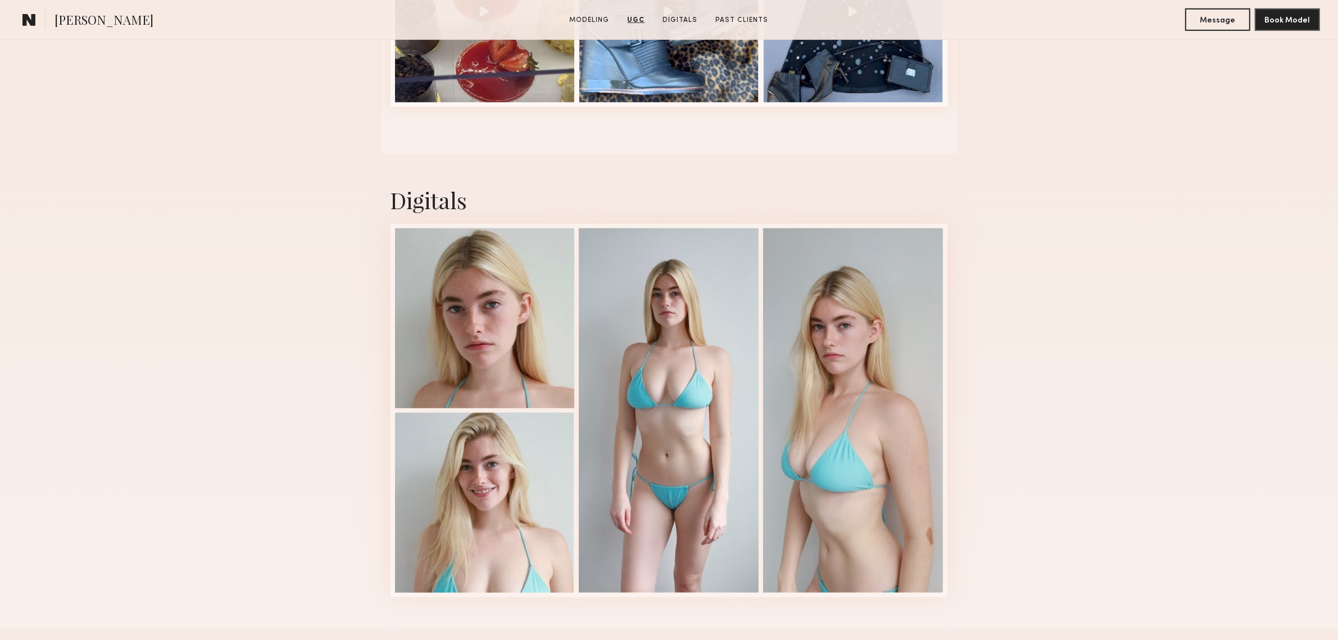
scroll to position [1217, 0]
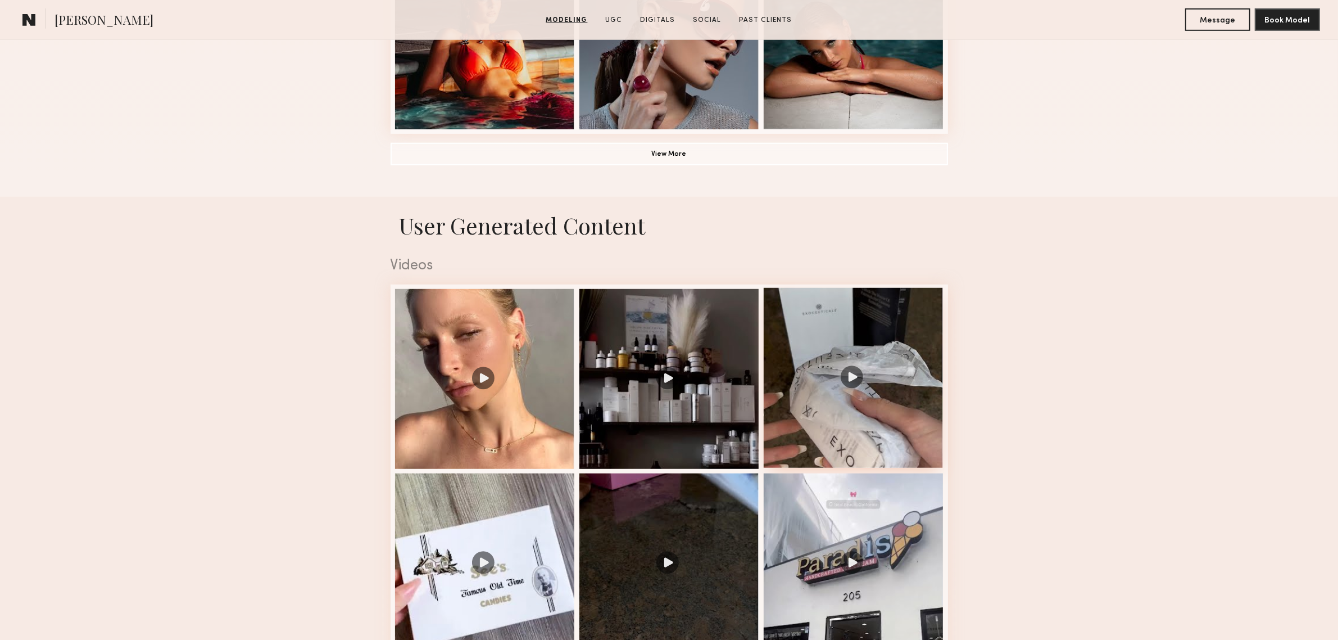
scroll to position [936, 0]
click at [645, 161] on button "View More" at bounding box center [669, 153] width 557 height 22
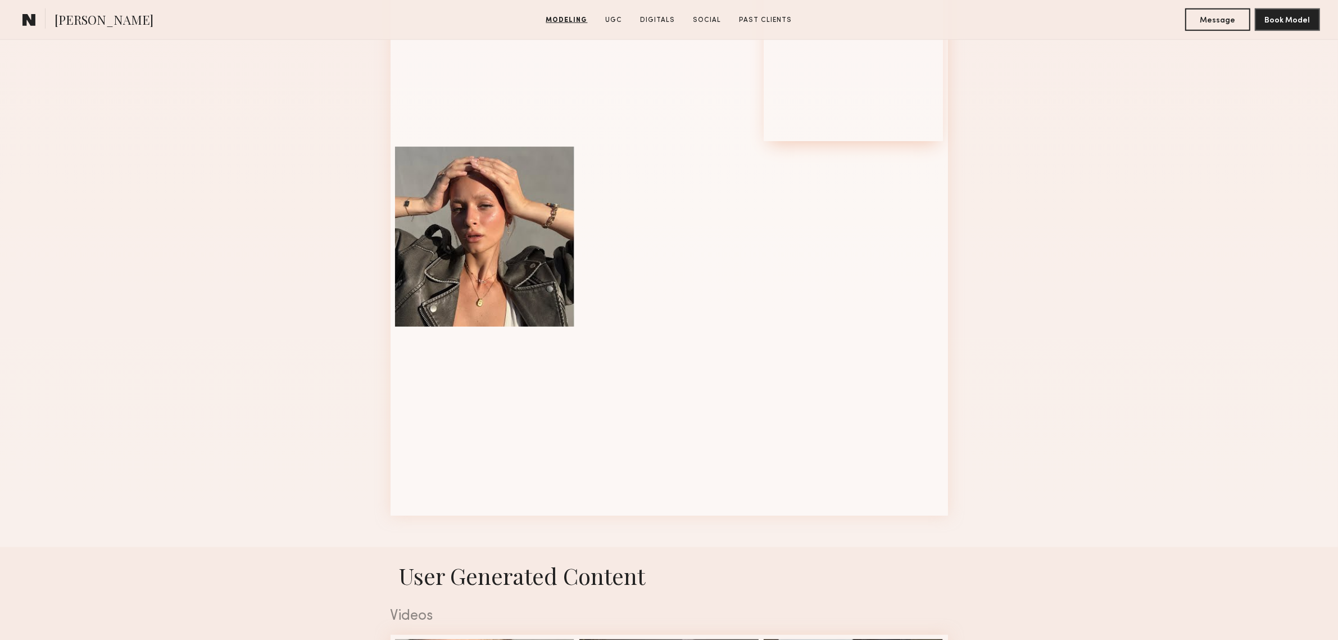
scroll to position [1311, 0]
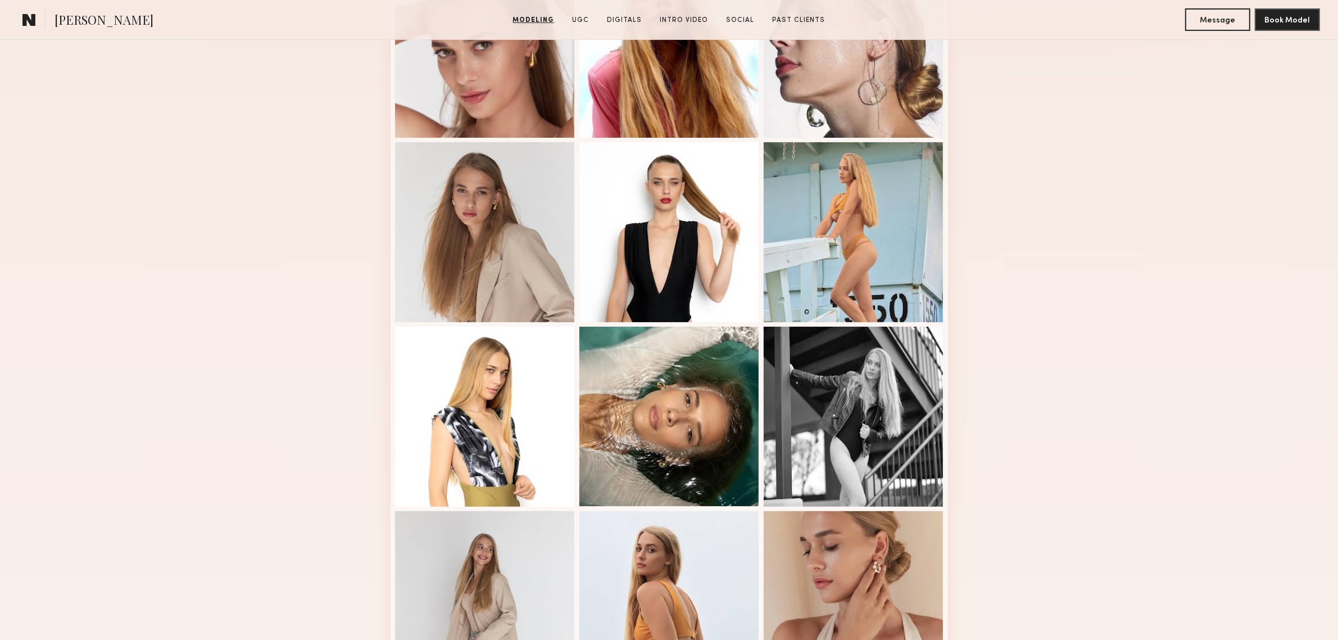
scroll to position [655, 0]
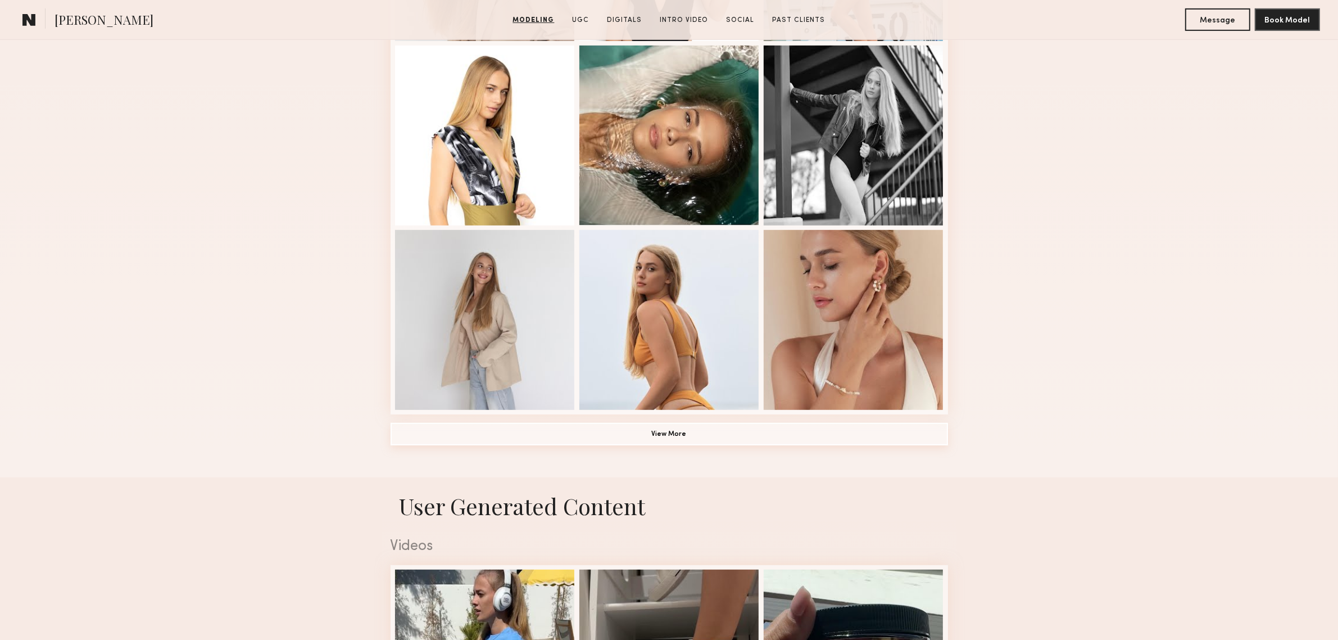
click at [711, 433] on button "View More" at bounding box center [669, 434] width 557 height 22
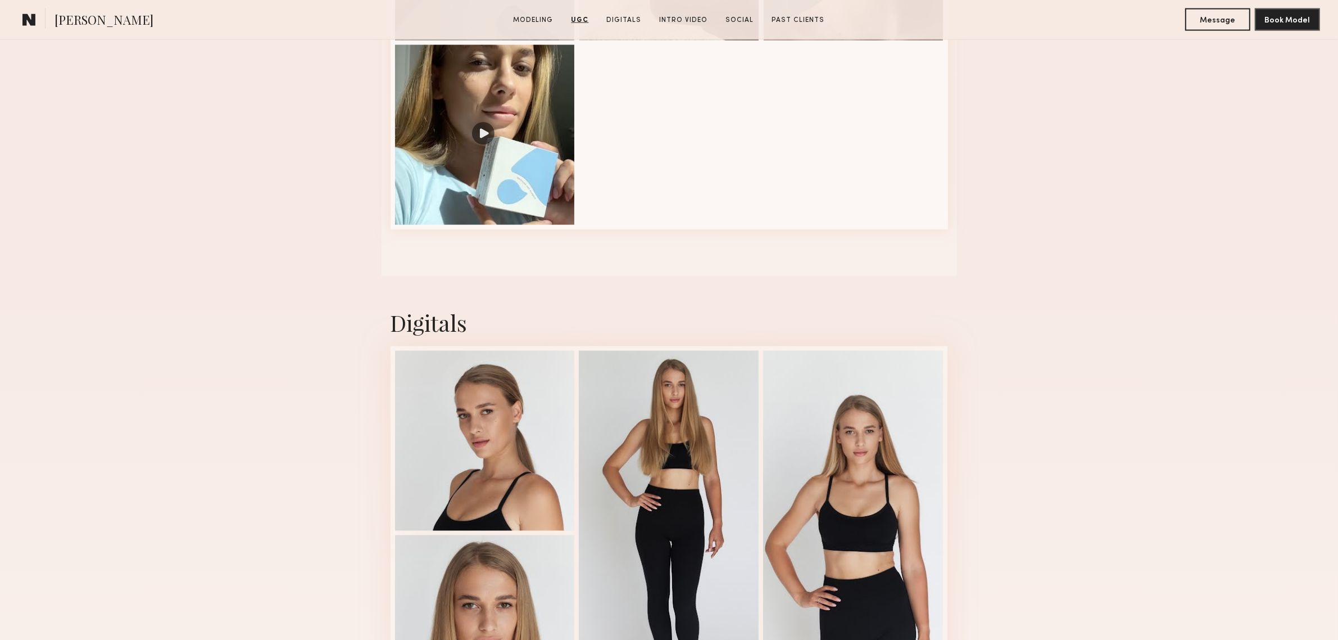
scroll to position [2529, 0]
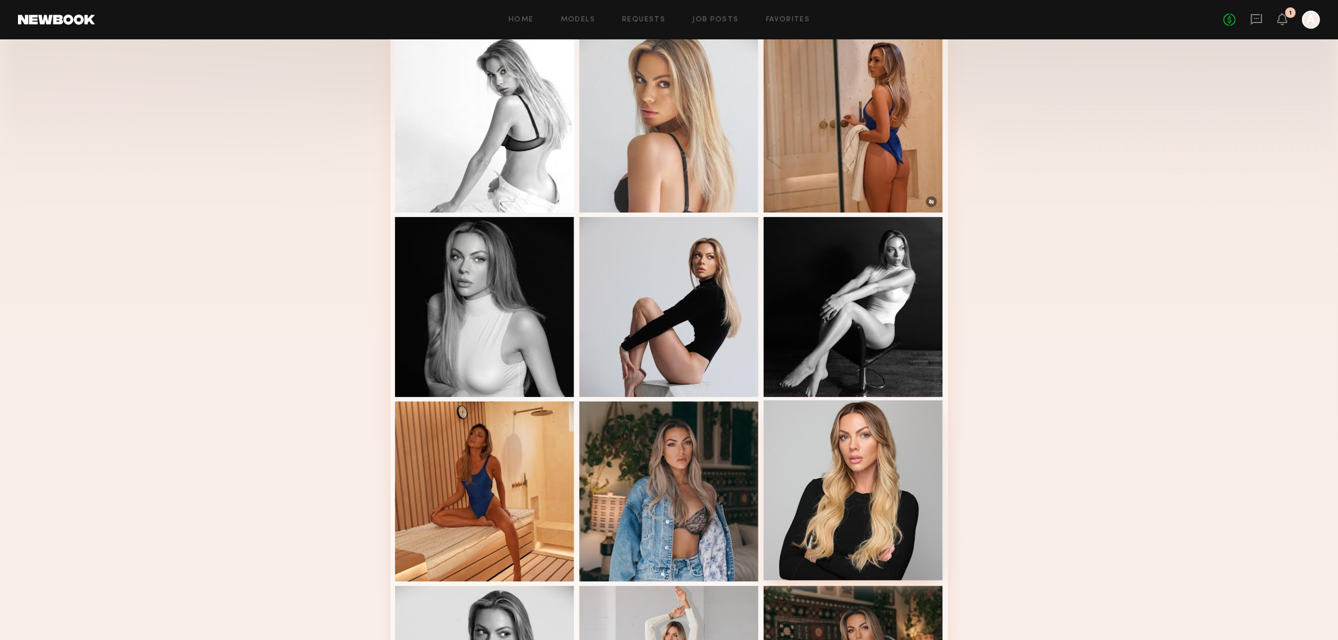
scroll to position [374, 0]
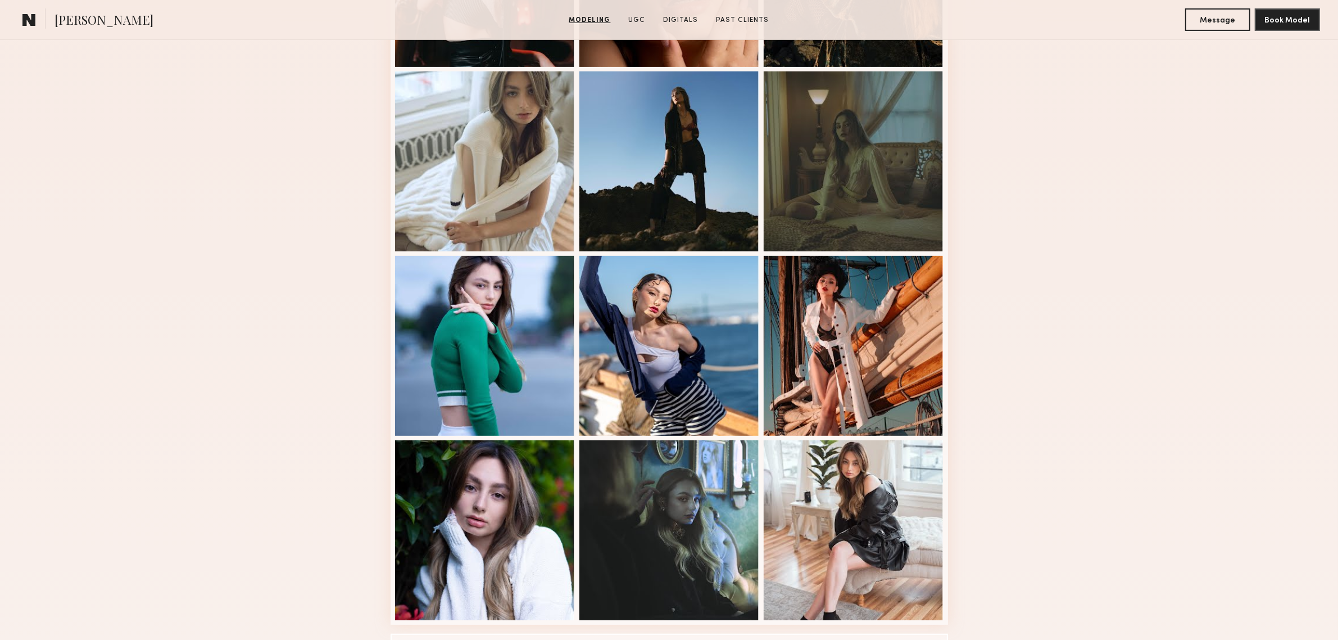
scroll to position [655, 0]
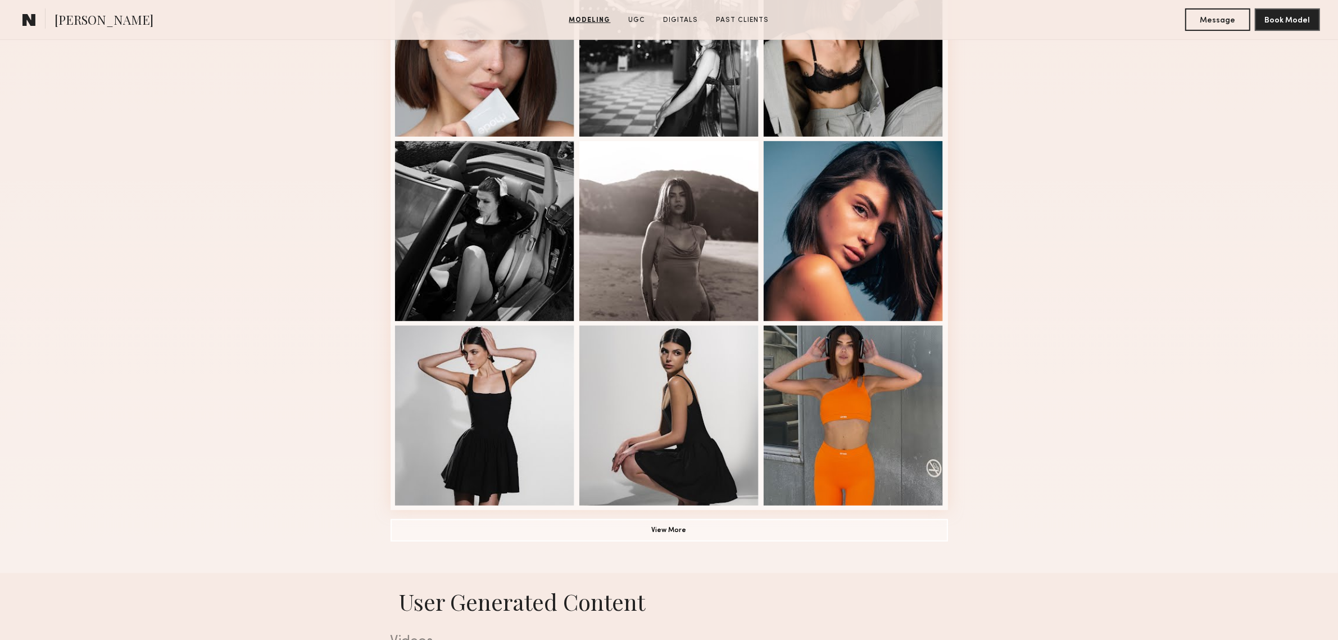
scroll to position [562, 0]
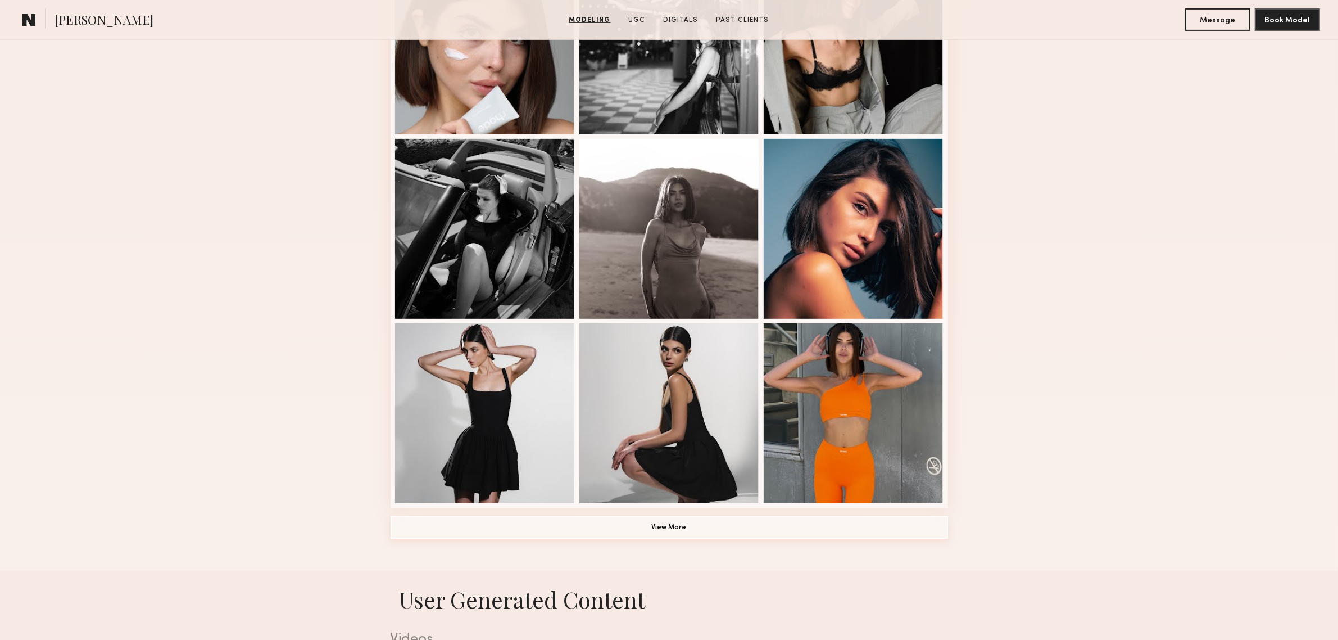
click at [678, 531] on button "View More" at bounding box center [669, 527] width 557 height 22
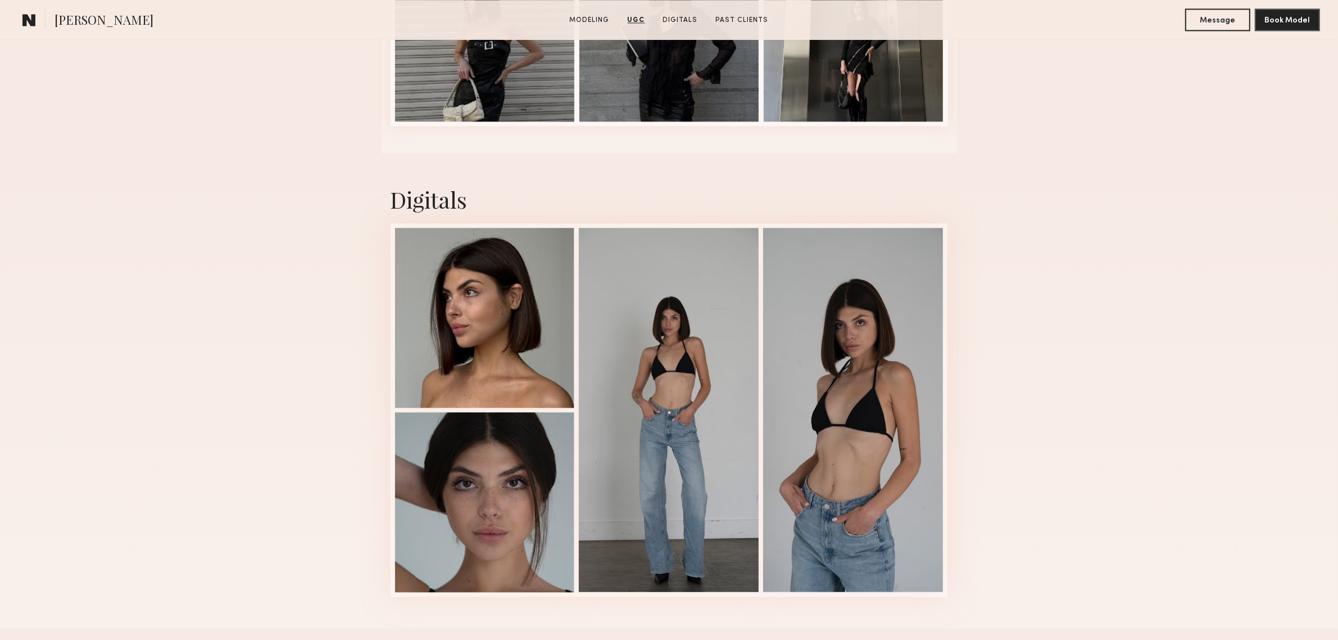
scroll to position [3278, 0]
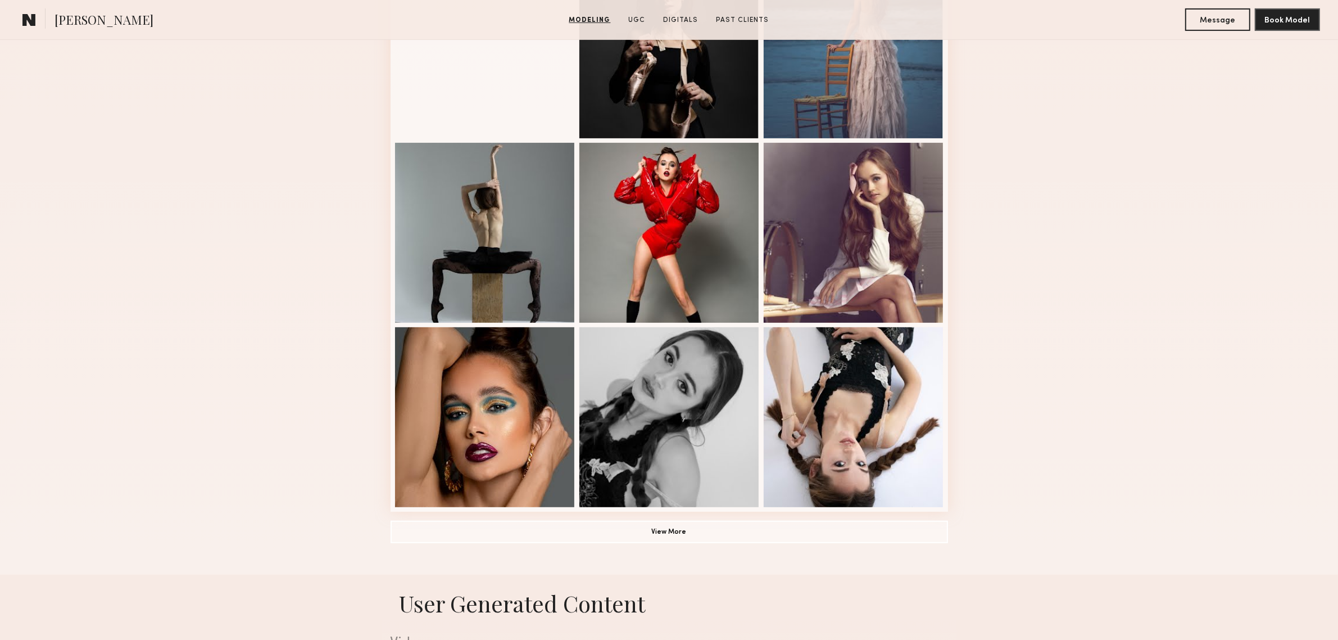
scroll to position [562, 0]
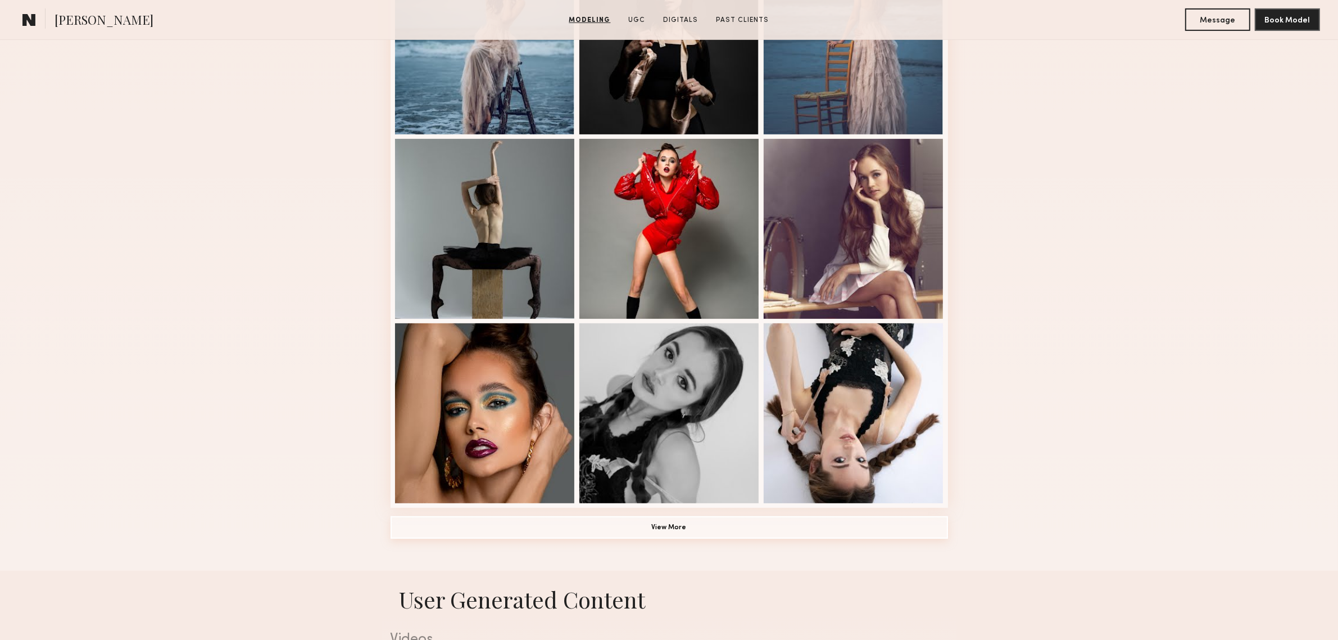
click at [597, 531] on button "View More" at bounding box center [669, 527] width 557 height 22
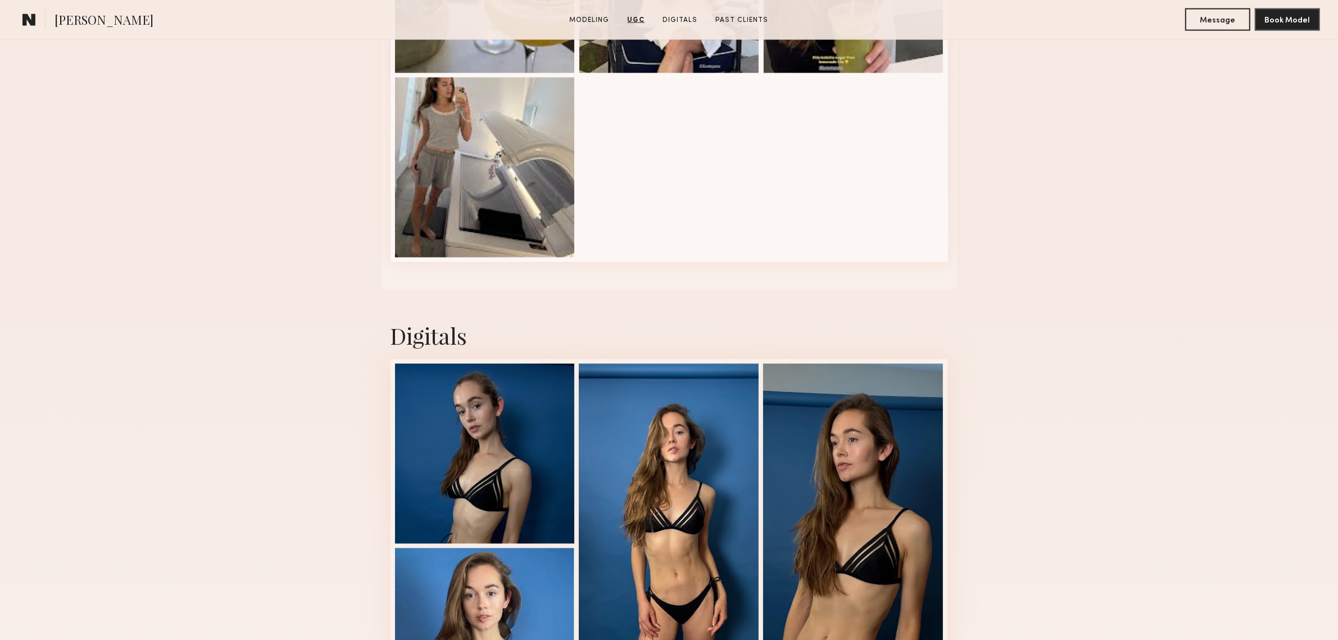
scroll to position [2435, 0]
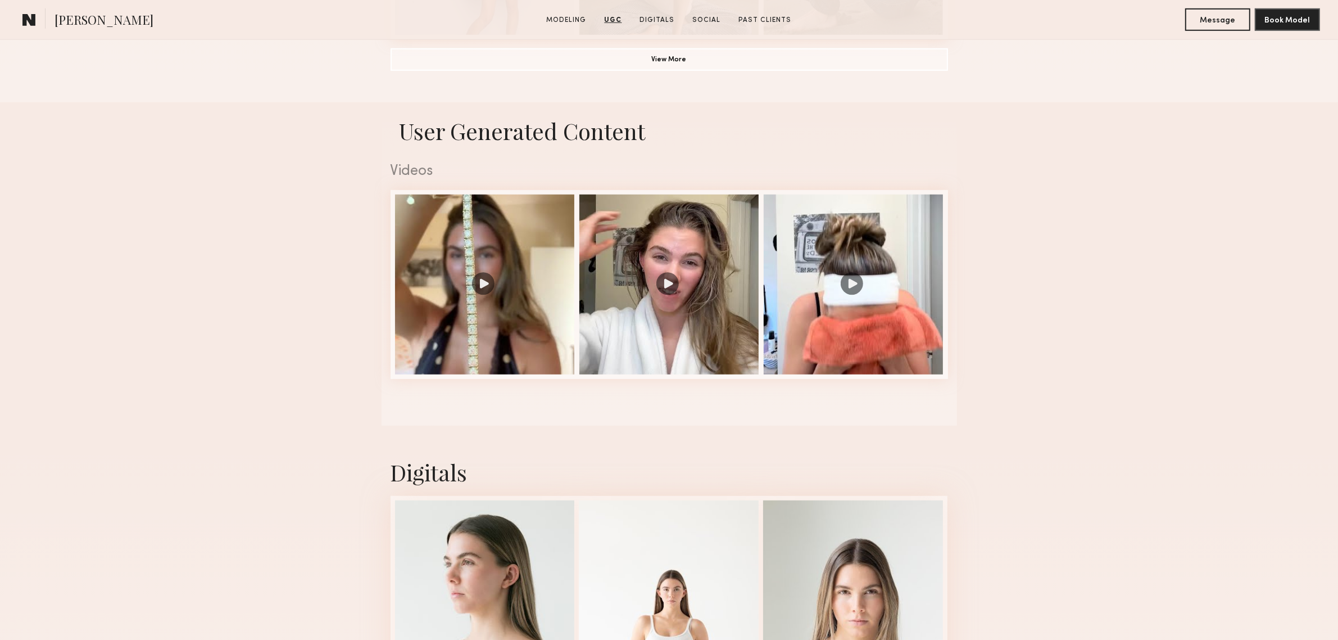
scroll to position [1311, 0]
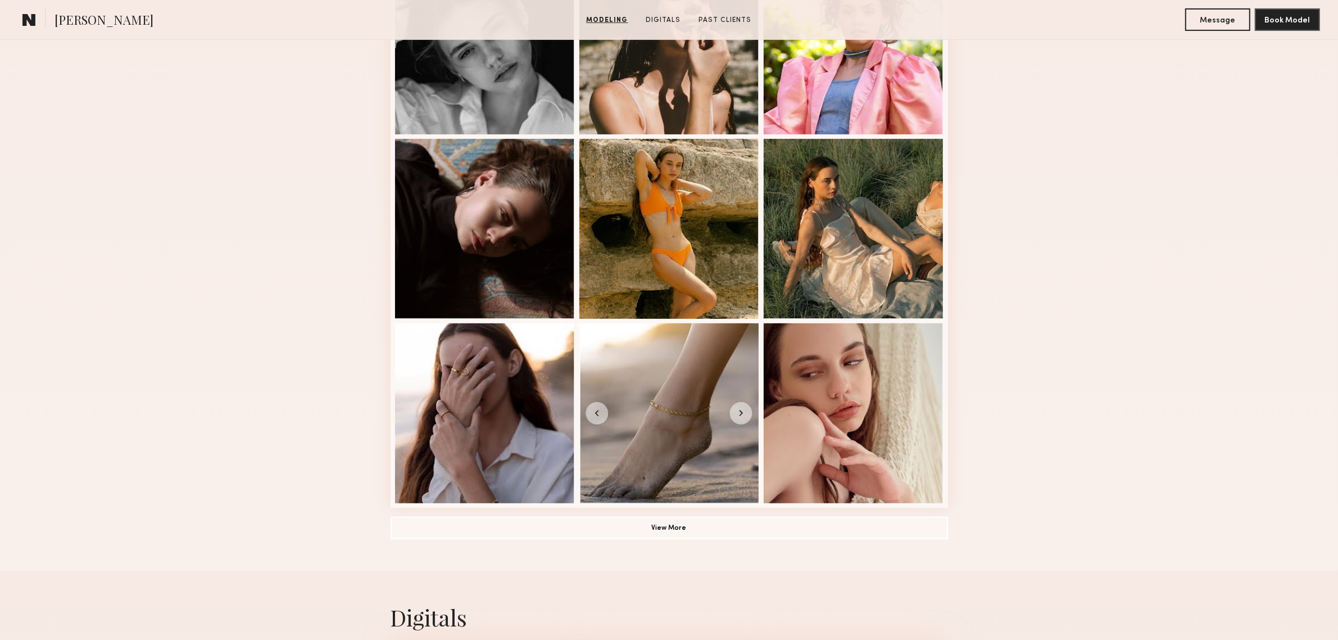
scroll to position [655, 0]
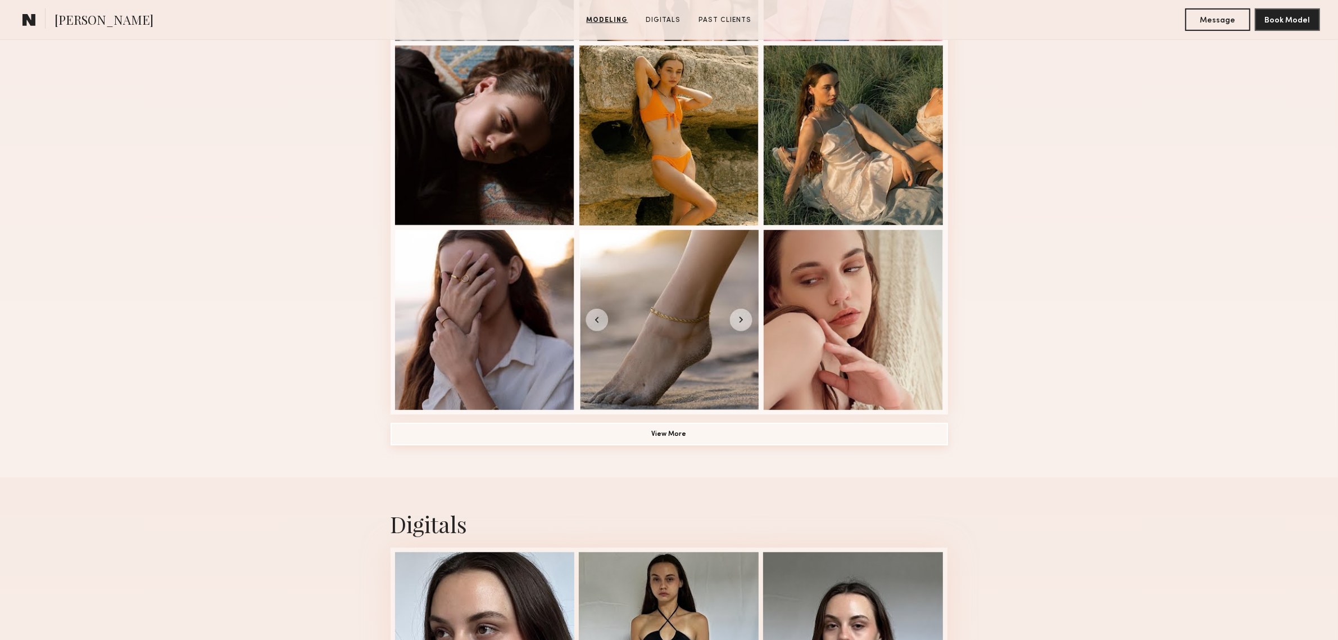
click at [747, 445] on button "View More" at bounding box center [669, 434] width 557 height 22
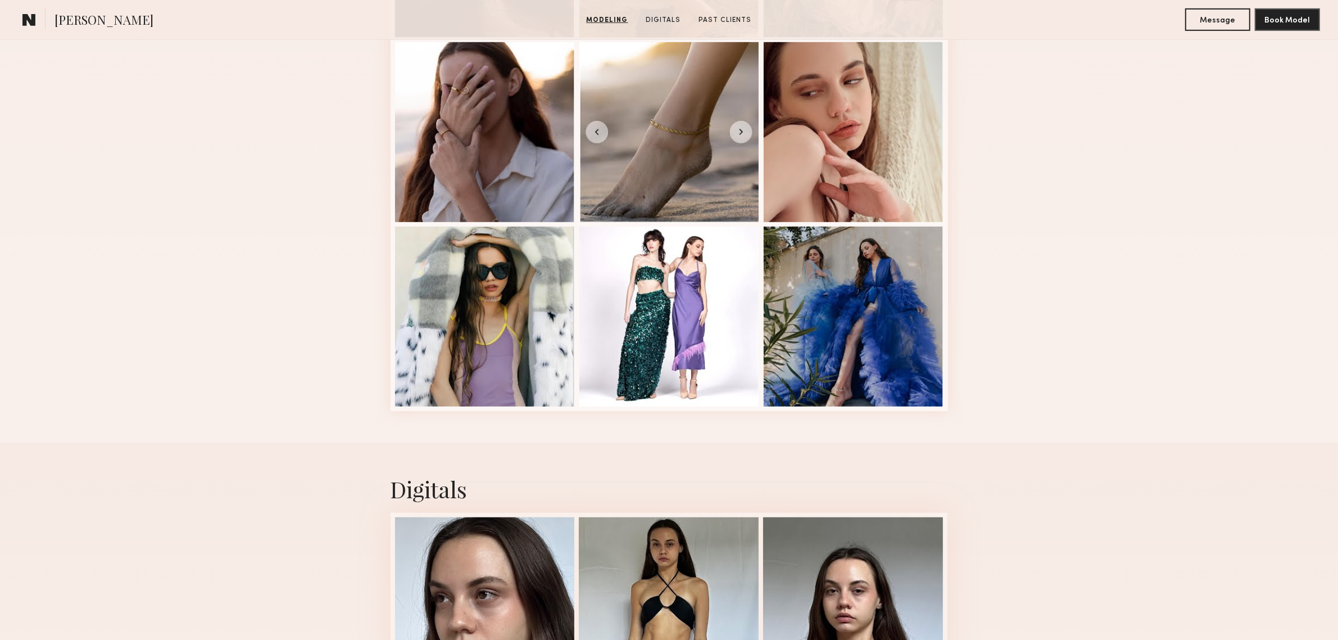
scroll to position [1124, 0]
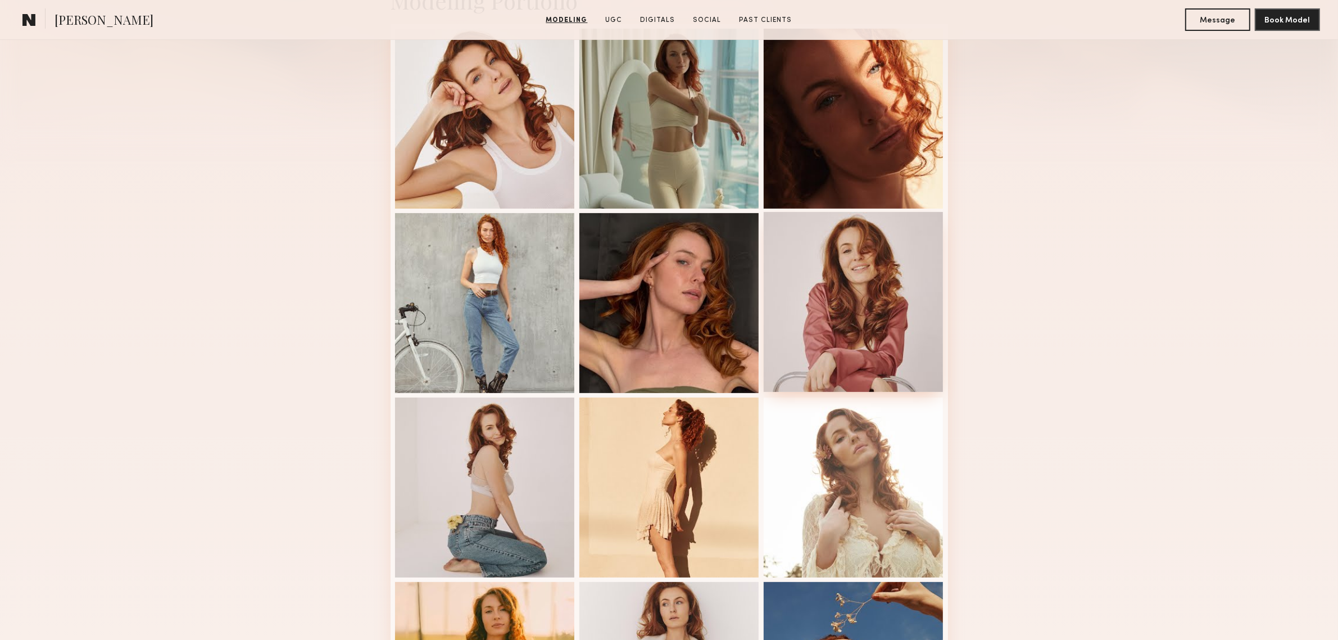
scroll to position [468, 0]
